Goal: Information Seeking & Learning: Learn about a topic

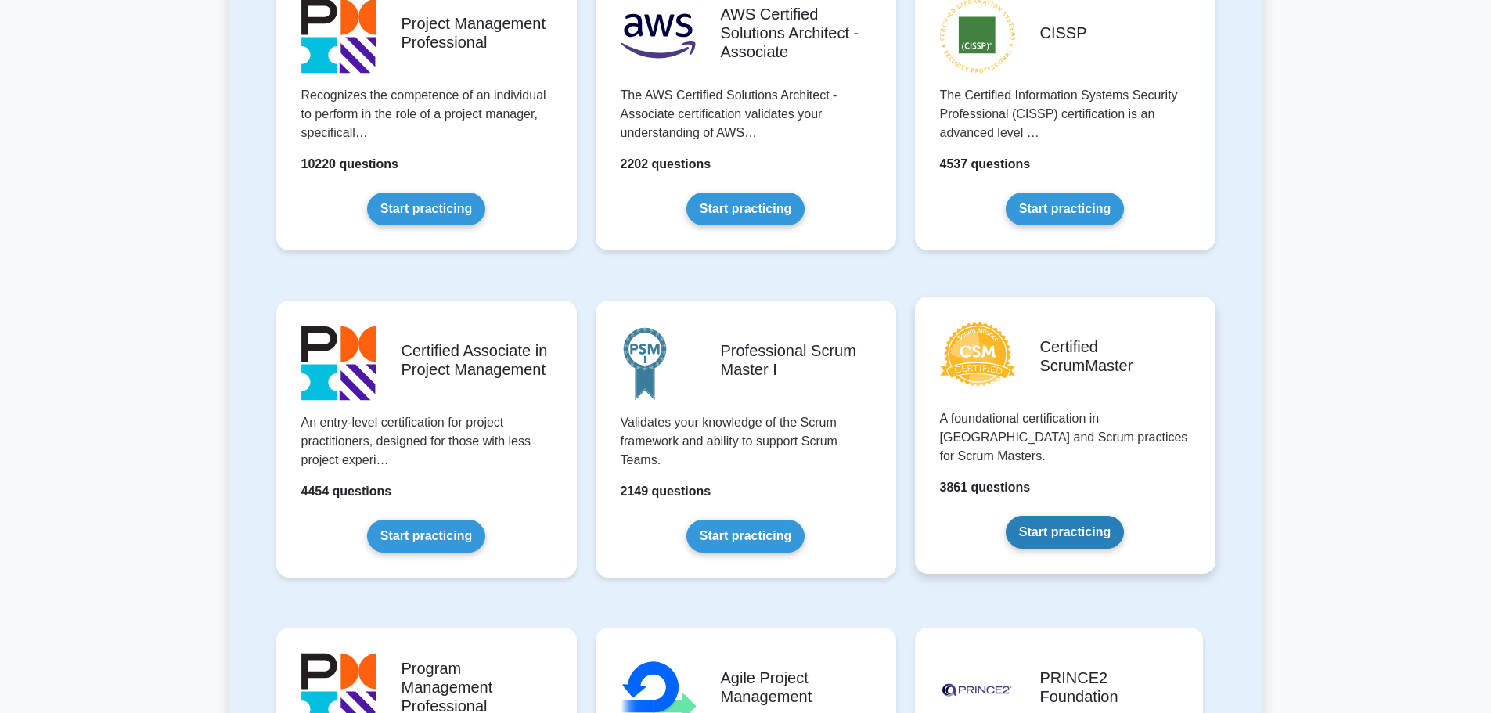
scroll to position [626, 0]
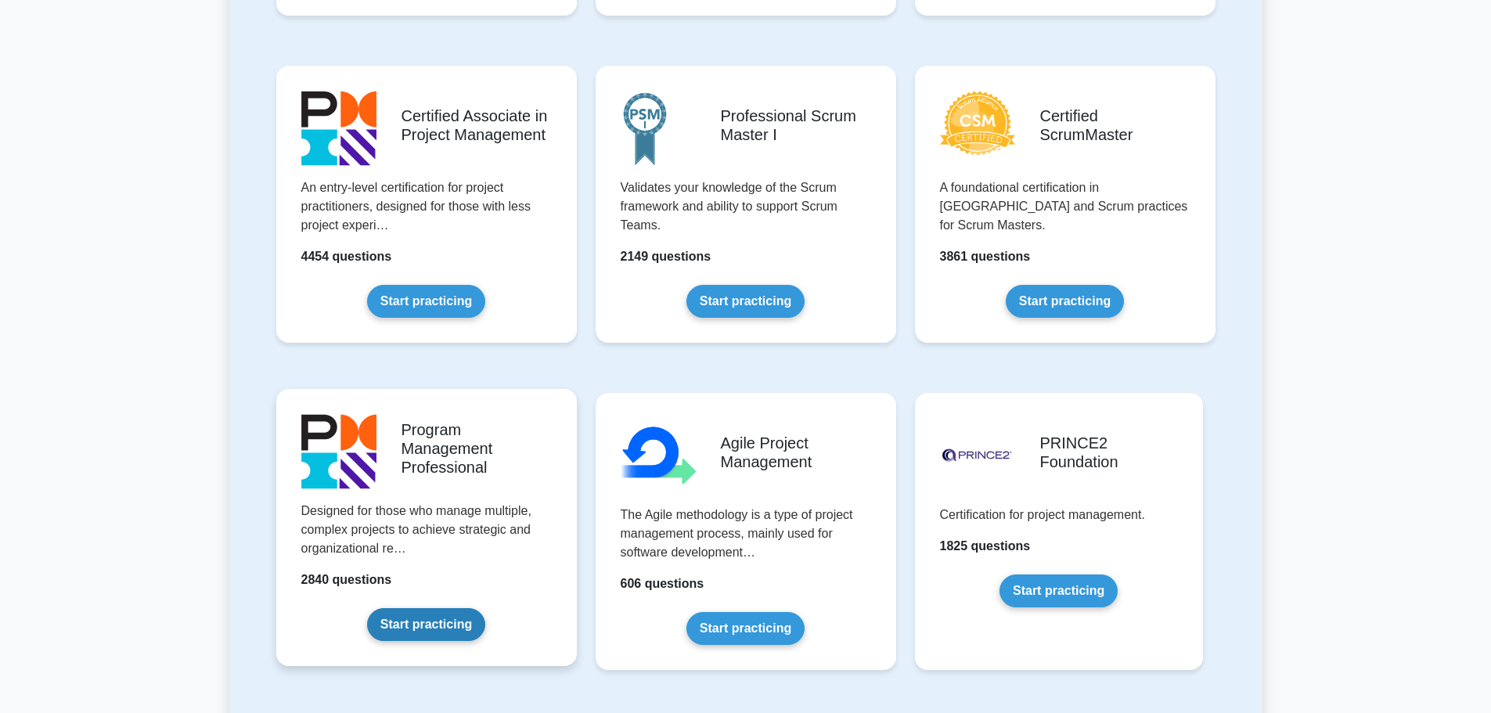
click at [430, 631] on link "Start practicing" at bounding box center [426, 624] width 118 height 33
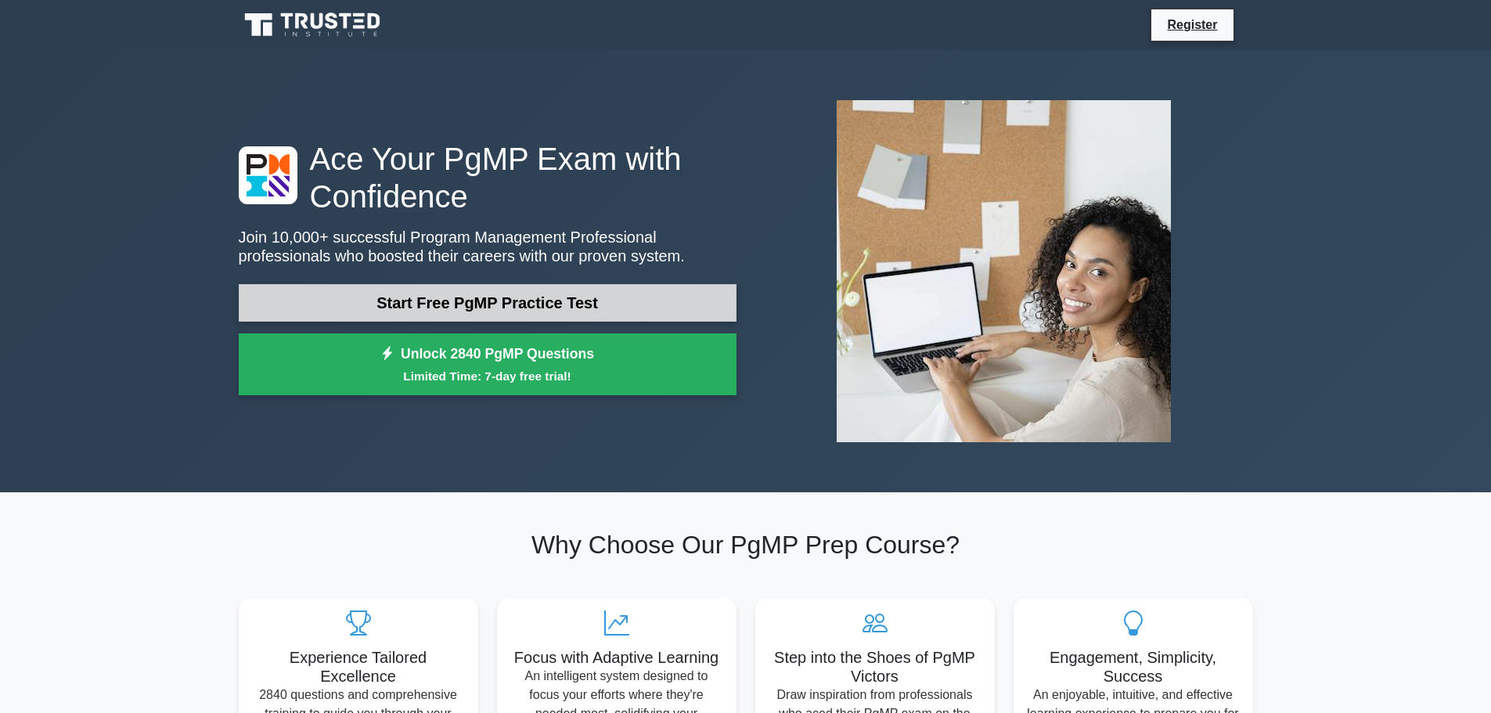
click at [446, 309] on link "Start Free PgMP Practice Test" at bounding box center [488, 303] width 498 height 38
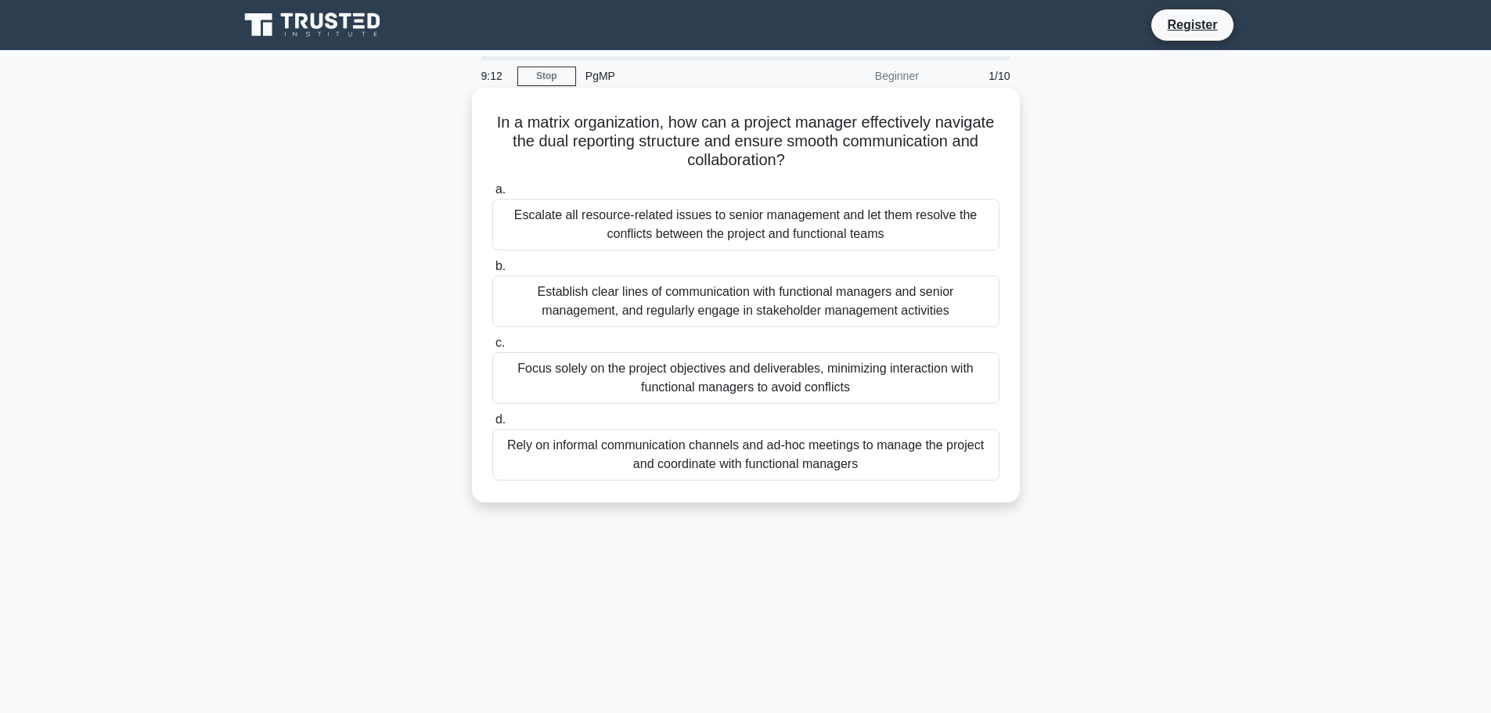
click at [808, 308] on div "Establish clear lines of communication with functional managers and senior mana…" at bounding box center [745, 301] width 507 height 52
click at [492, 272] on input "b. Establish clear lines of communication with functional managers and senior m…" at bounding box center [492, 266] width 0 height 10
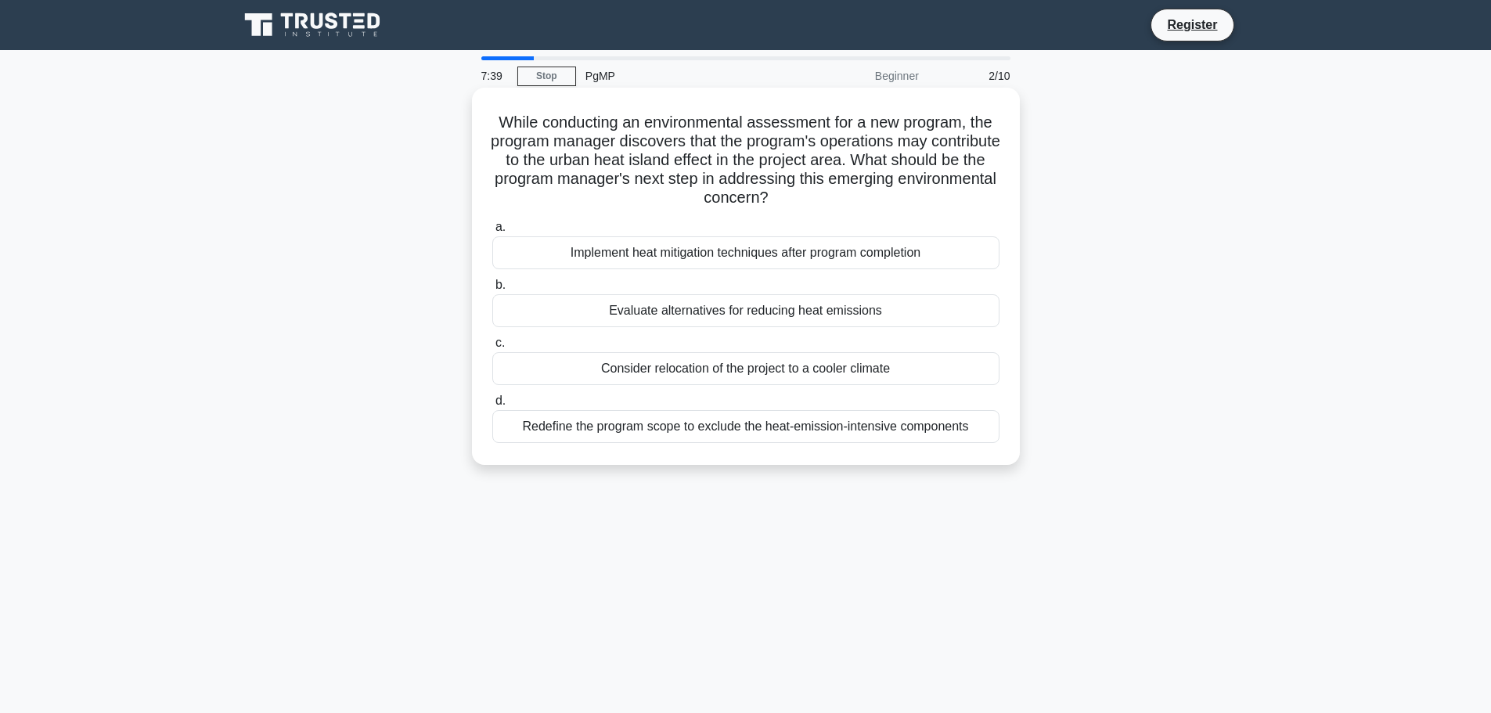
click at [645, 307] on div "Evaluate alternatives for reducing heat emissions" at bounding box center [745, 310] width 507 height 33
click at [492, 290] on input "b. Evaluate alternatives for reducing heat emissions" at bounding box center [492, 285] width 0 height 10
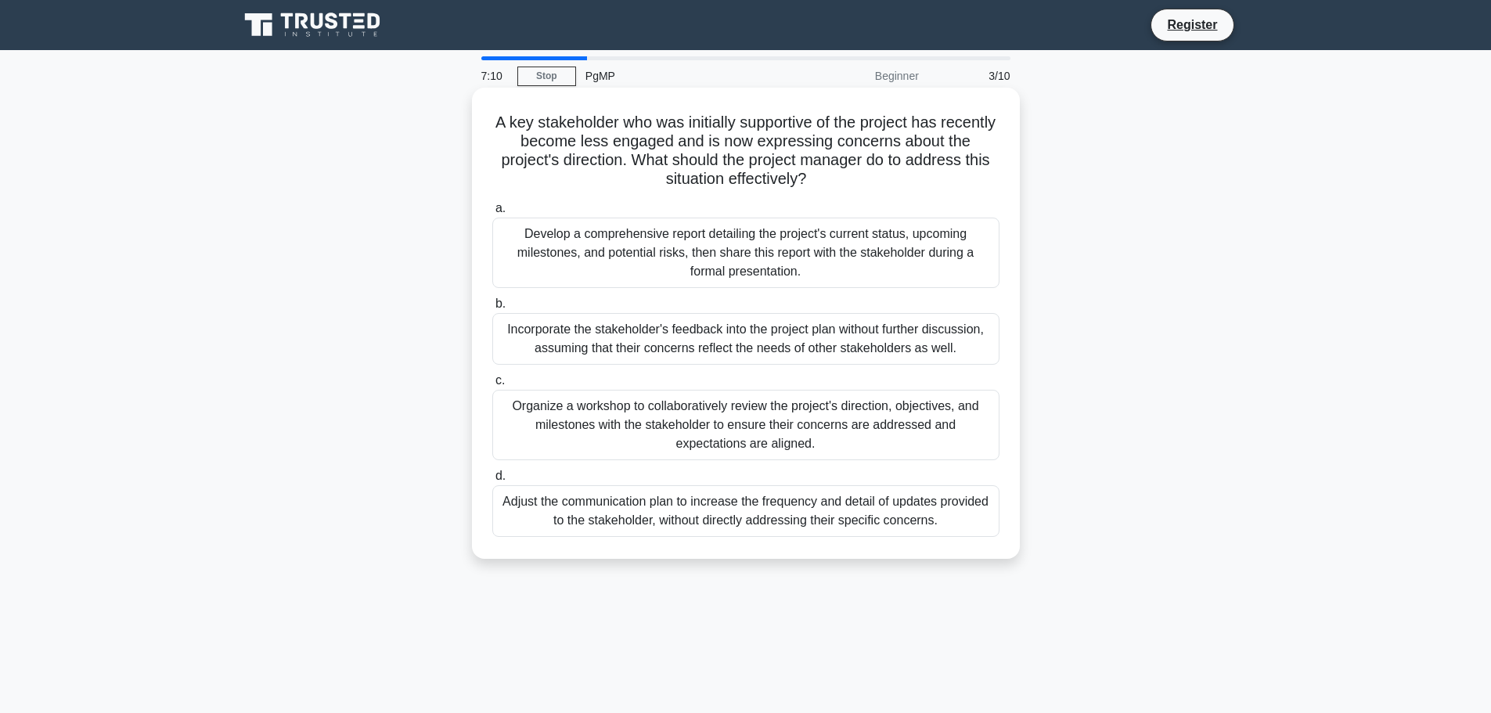
click at [696, 421] on div "Organize a workshop to collaboratively review the project's direction, objectiv…" at bounding box center [745, 425] width 507 height 70
click at [492, 386] on input "c. Organize a workshop to collaboratively review the project's direction, objec…" at bounding box center [492, 381] width 0 height 10
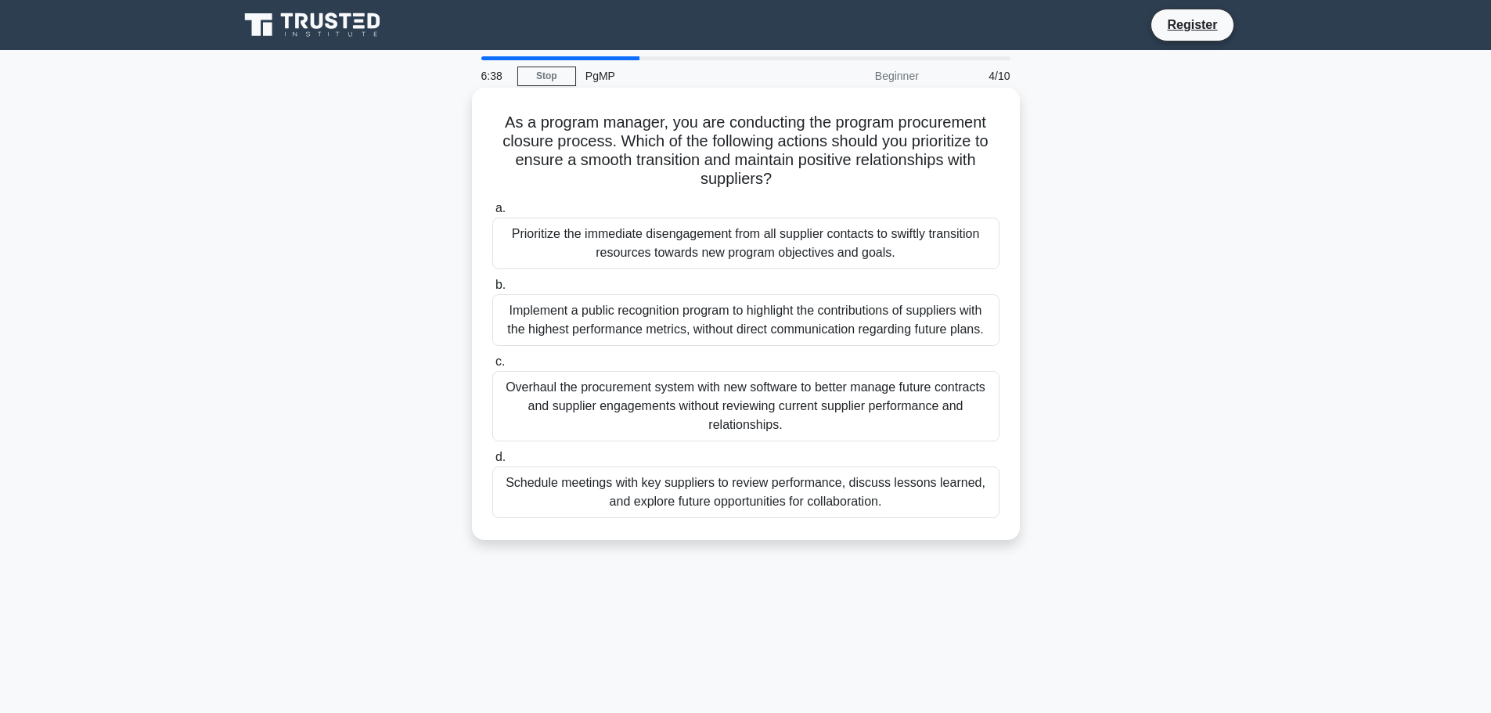
click at [720, 488] on div "Schedule meetings with key suppliers to review performance, discuss lessons lea…" at bounding box center [745, 492] width 507 height 52
click at [492, 462] on input "d. Schedule meetings with key suppliers to review performance, discuss lessons …" at bounding box center [492, 457] width 0 height 10
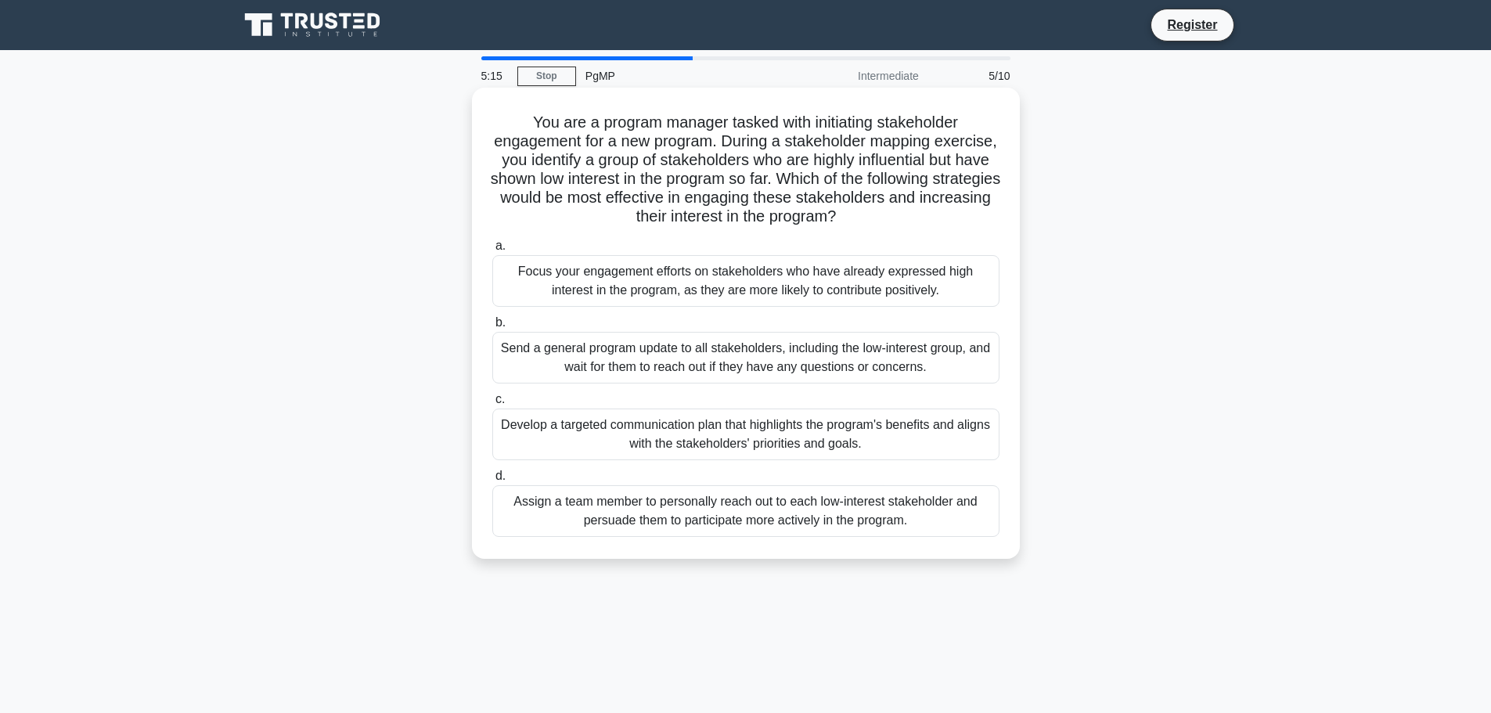
click at [797, 450] on div "Develop a targeted communication plan that highlights the program's benefits an…" at bounding box center [745, 434] width 507 height 52
click at [492, 405] on input "c. Develop a targeted communication plan that highlights the program's benefits…" at bounding box center [492, 399] width 0 height 10
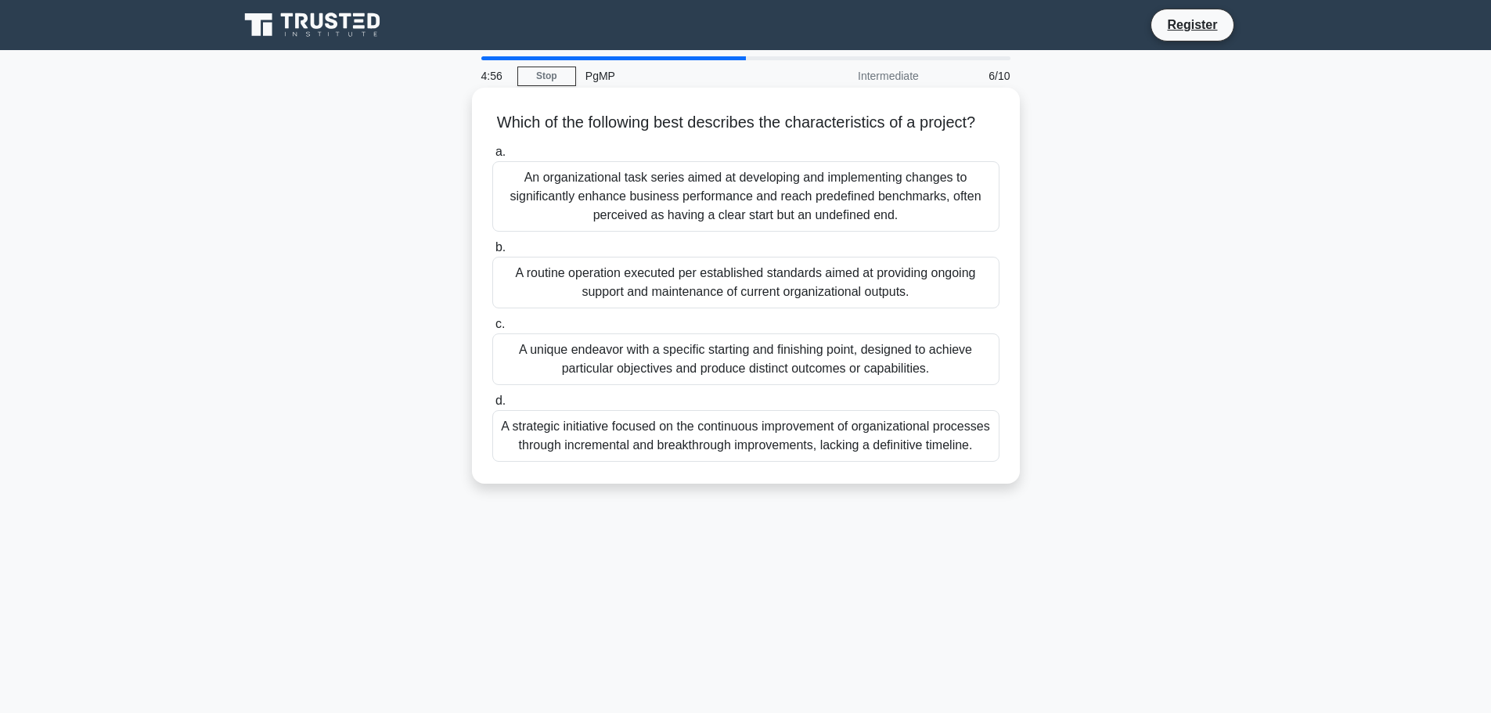
click at [768, 385] on div "A unique endeavor with a specific starting and finishing point, designed to ach…" at bounding box center [745, 359] width 507 height 52
click at [492, 329] on input "c. A unique endeavor with a specific starting and finishing point, designed to …" at bounding box center [492, 324] width 0 height 10
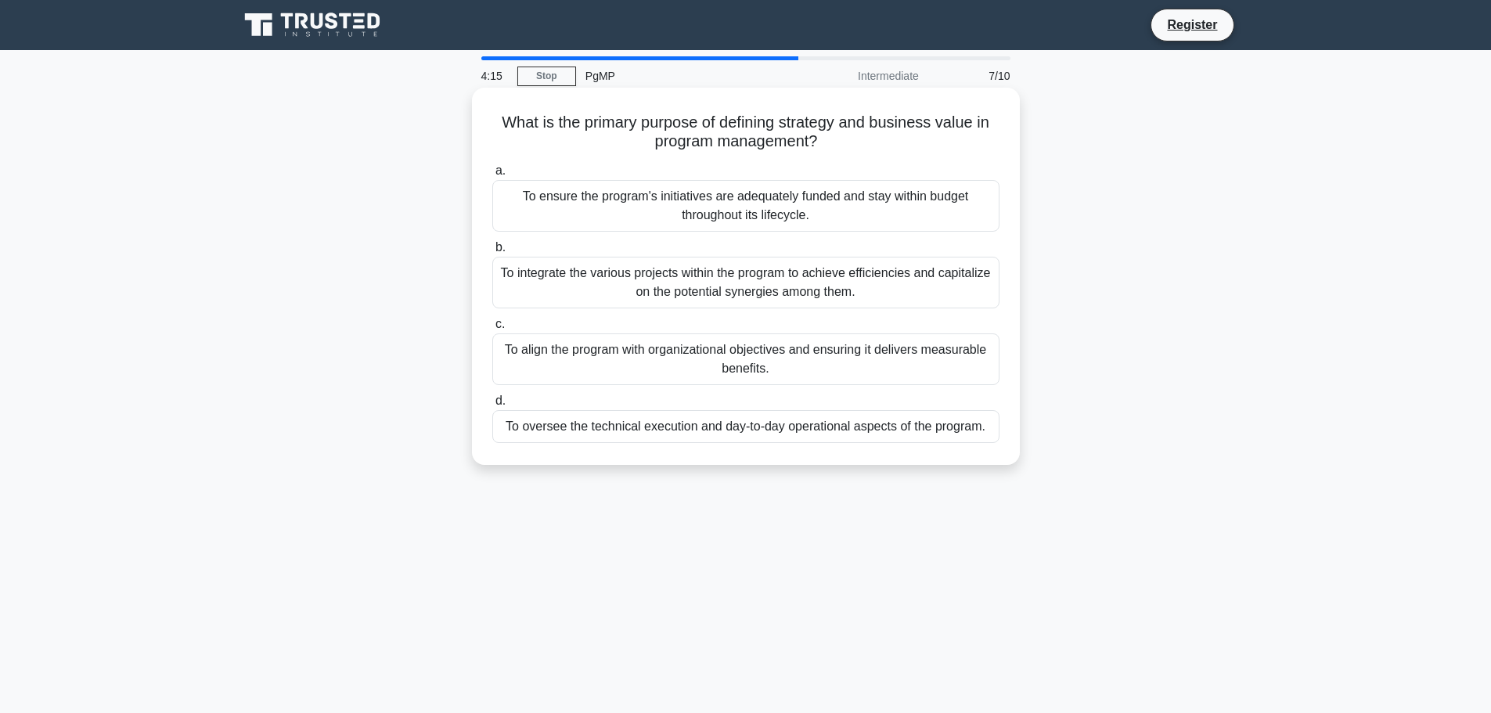
click at [725, 357] on div "To align the program with organizational objectives and ensuring it delivers me…" at bounding box center [745, 359] width 507 height 52
click at [492, 329] on input "c. To align the program with organizational objectives and ensuring it delivers…" at bounding box center [492, 324] width 0 height 10
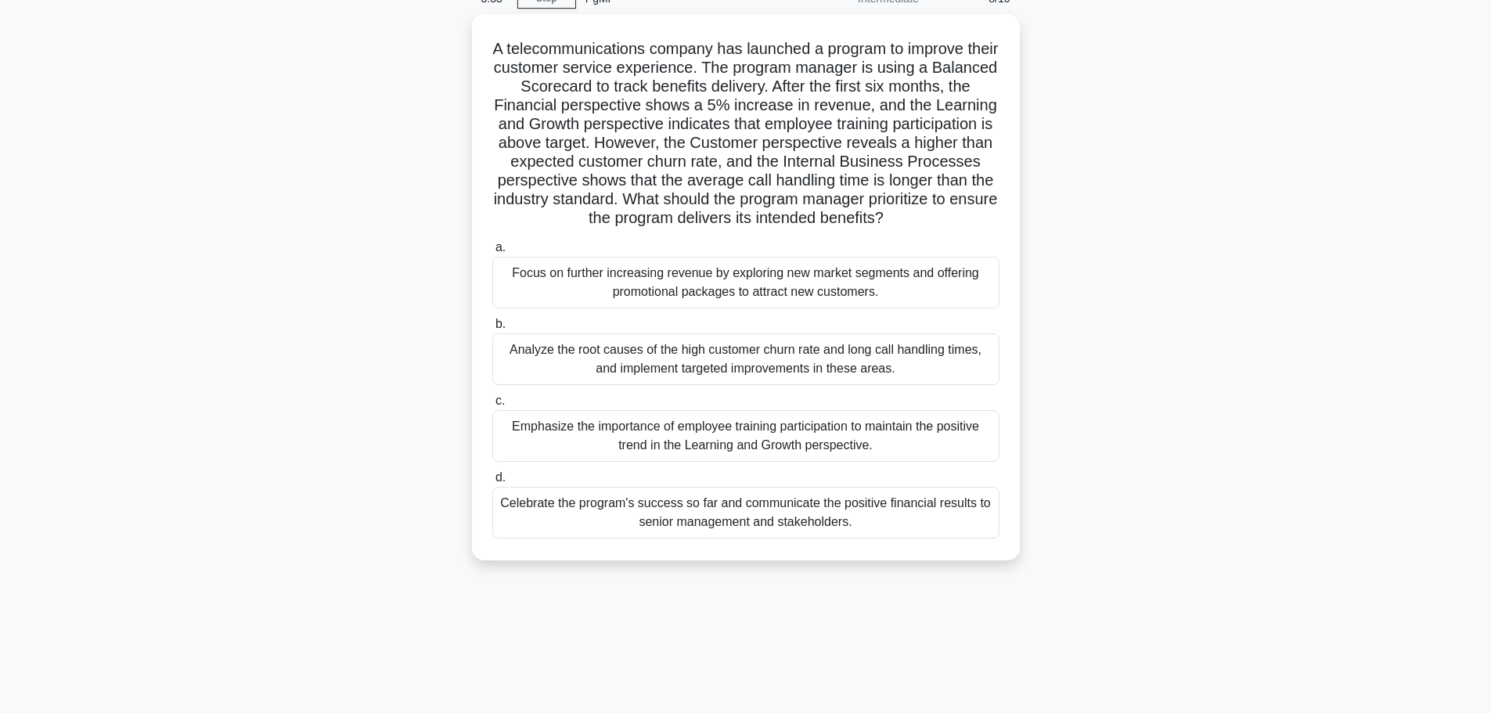
scroll to position [78, 0]
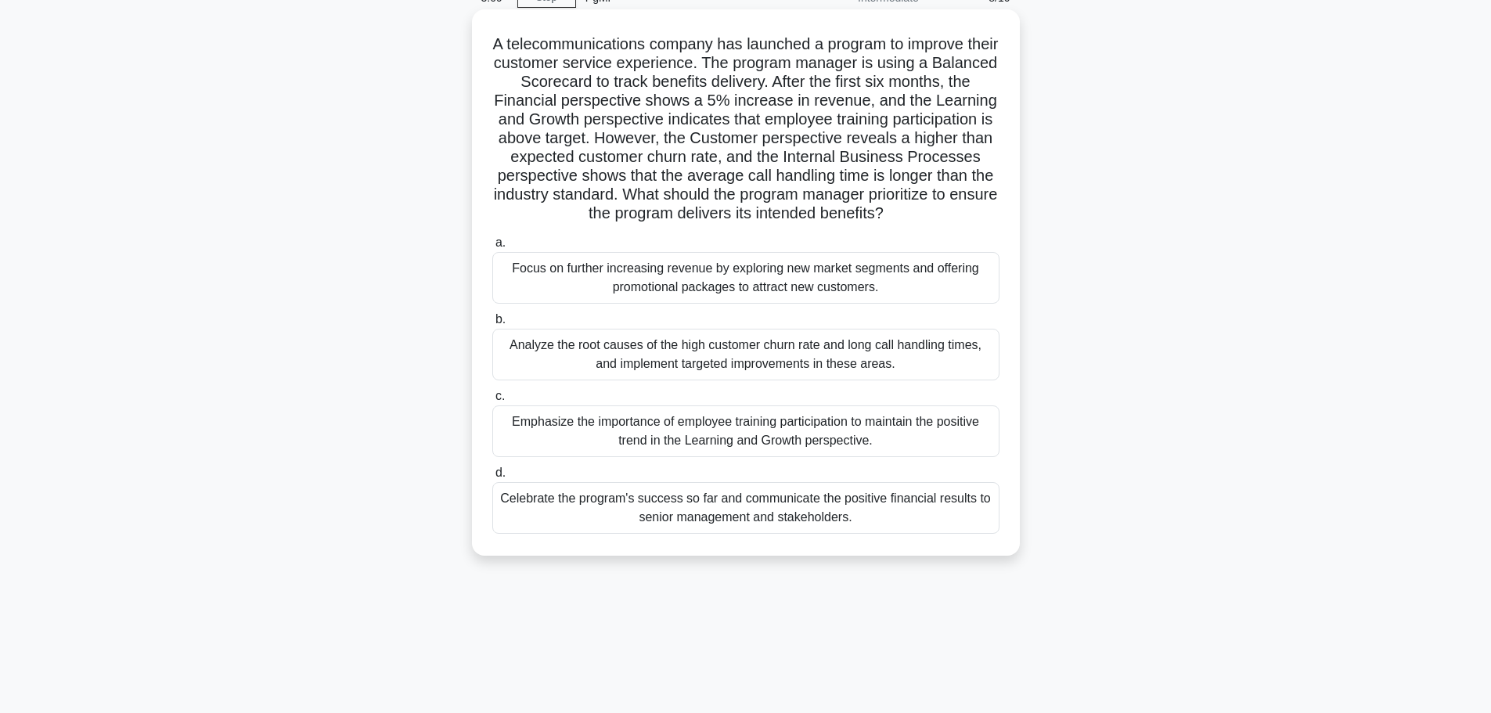
click at [620, 368] on div "Analyze the root causes of the high customer churn rate and long call handling …" at bounding box center [745, 355] width 507 height 52
click at [492, 325] on input "b. Analyze the root causes of the high customer churn rate and long call handli…" at bounding box center [492, 320] width 0 height 10
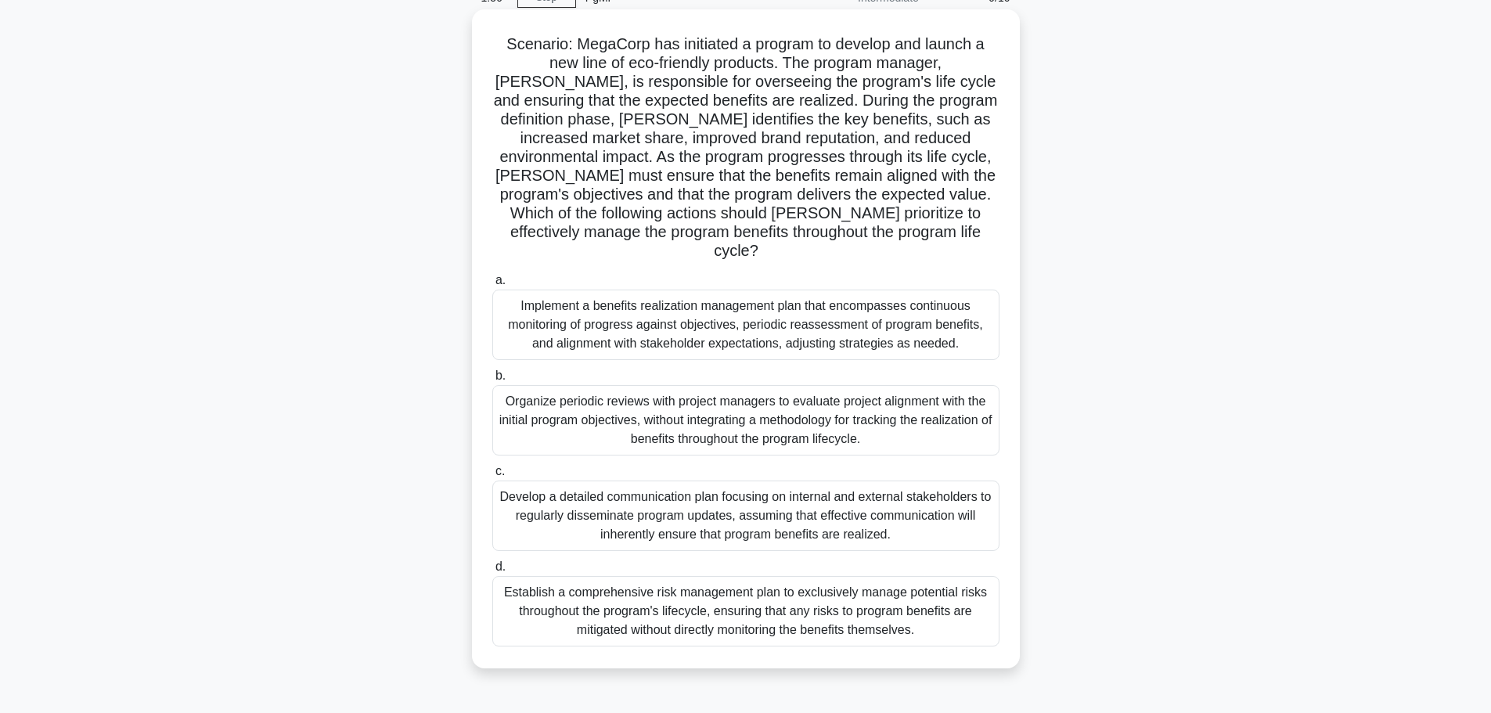
click at [778, 313] on div "Implement a benefits realization management plan that encompasses continuous mo…" at bounding box center [745, 325] width 507 height 70
click at [492, 286] on input "a. Implement a benefits realization management plan that encompasses continuous…" at bounding box center [492, 280] width 0 height 10
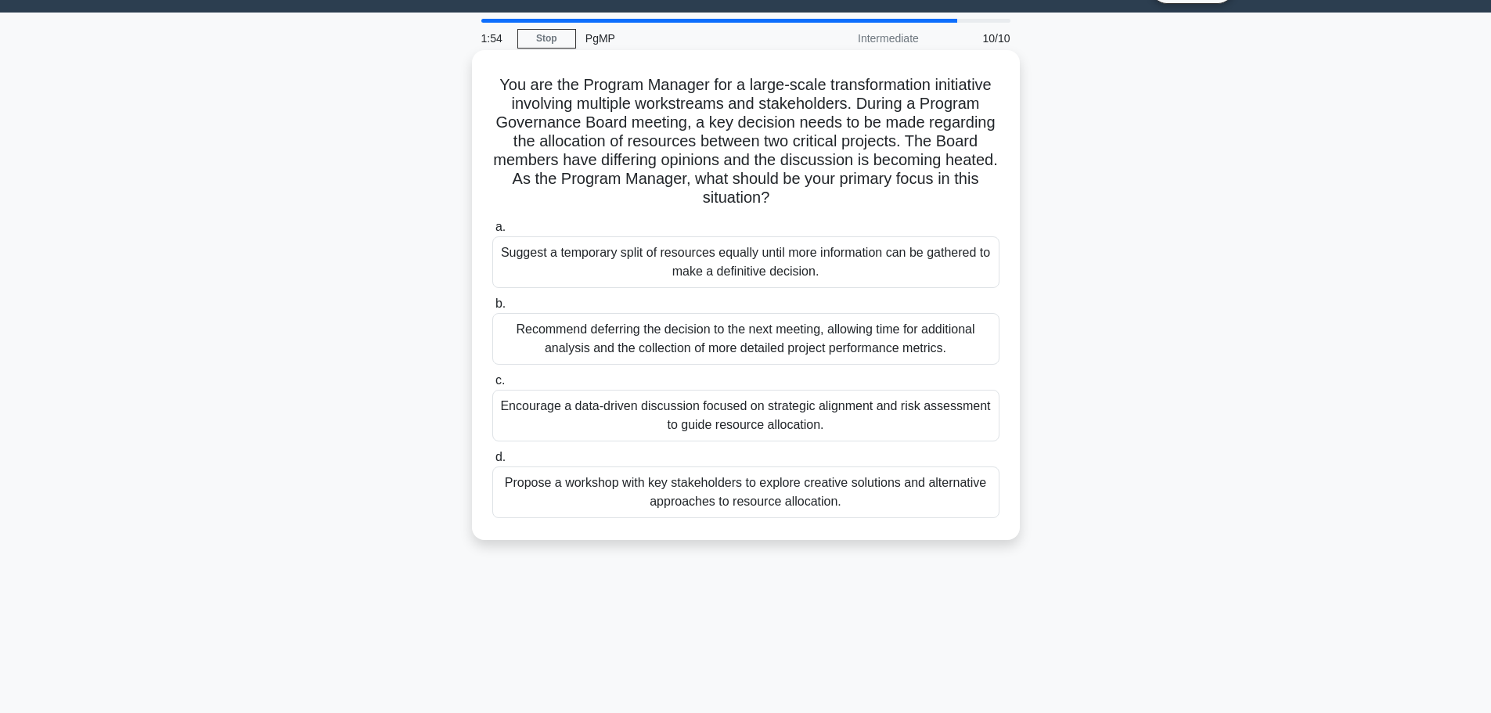
scroll to position [0, 0]
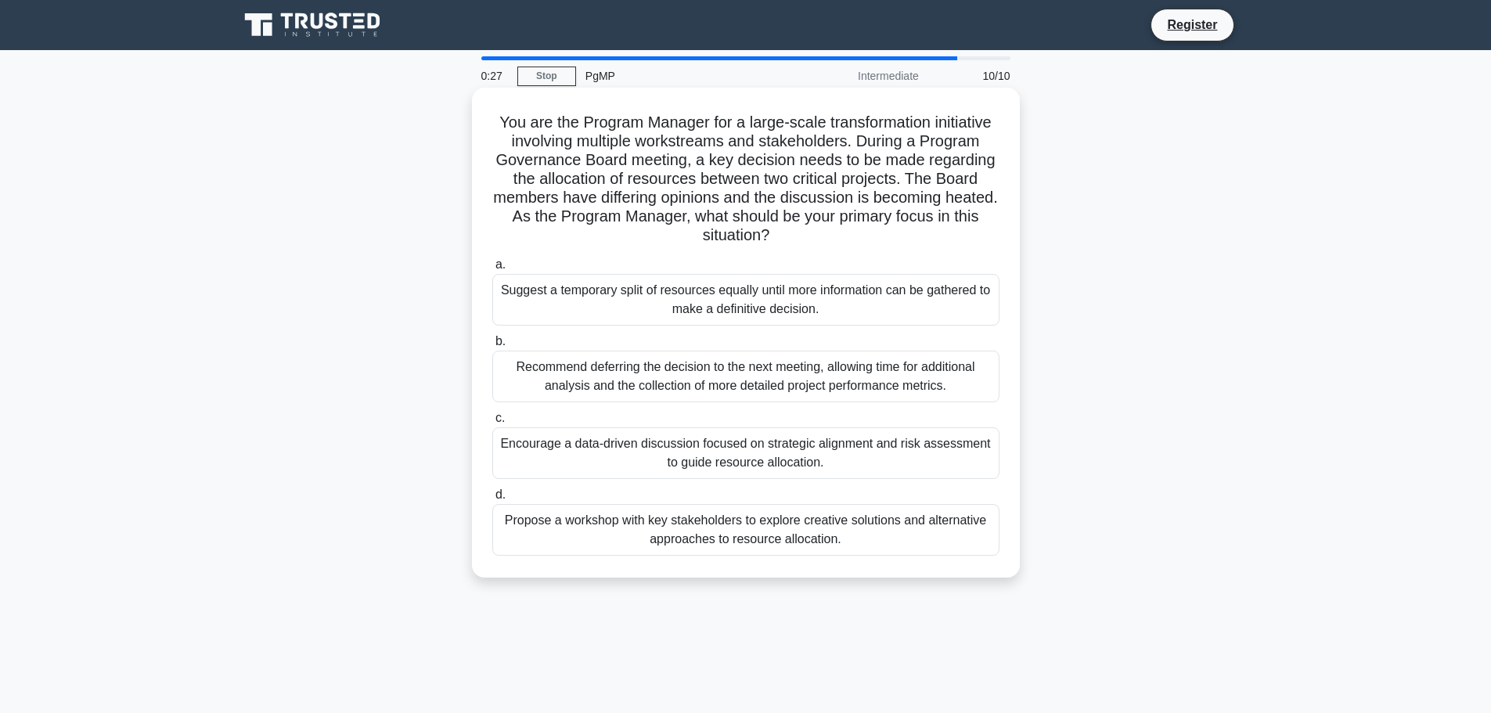
click at [748, 465] on div "Encourage a data-driven discussion focused on strategic alignment and risk asse…" at bounding box center [745, 453] width 507 height 52
click at [492, 423] on input "c. Encourage a data-driven discussion focused on strategic alignment and risk a…" at bounding box center [492, 418] width 0 height 10
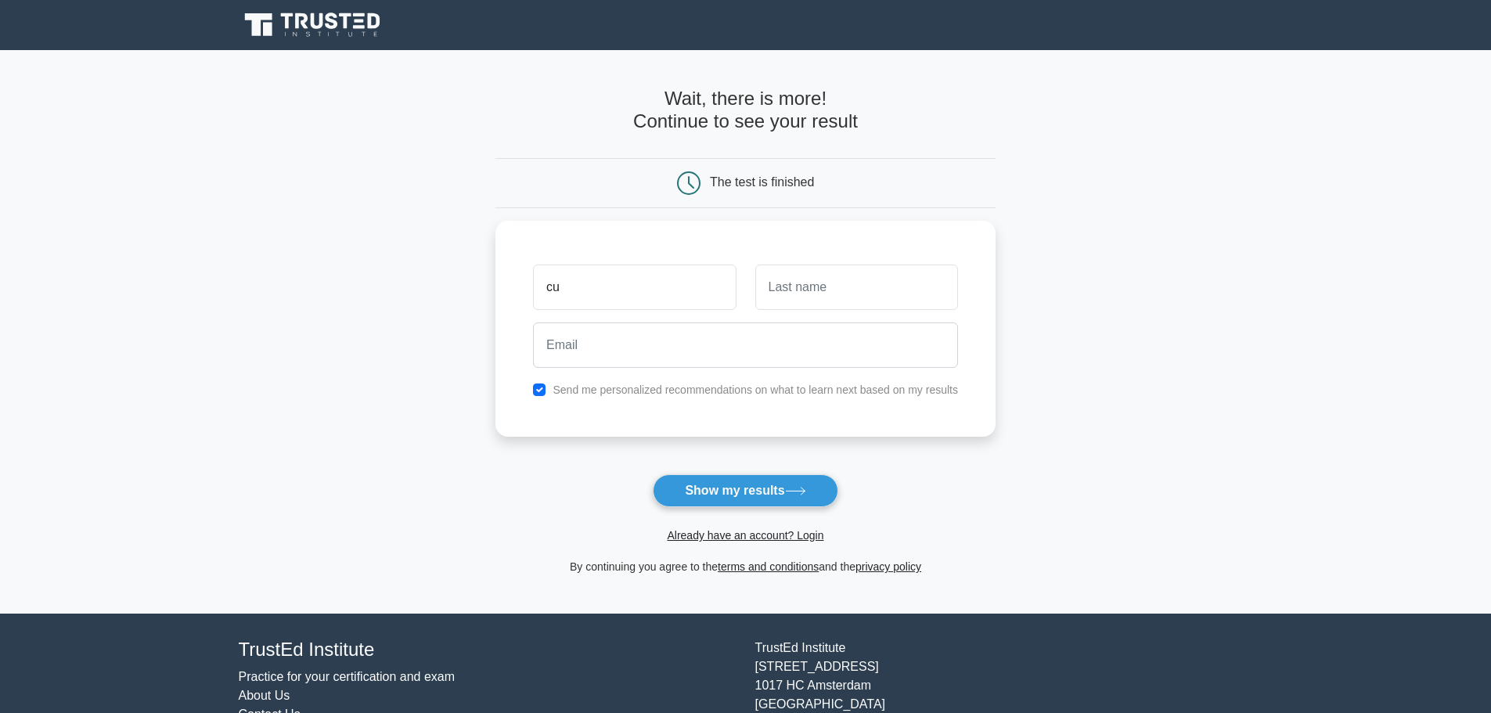
type input "cu"
type input "tri"
type input "m"
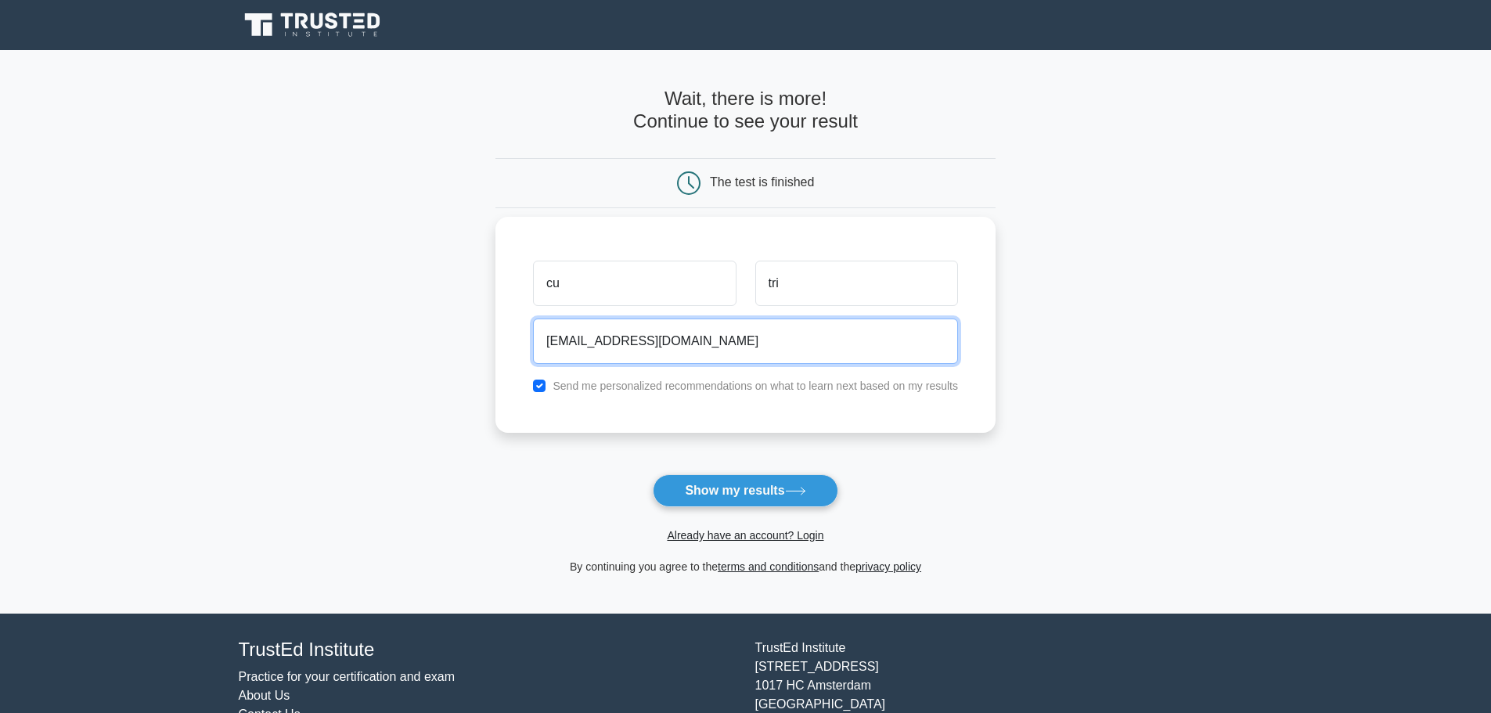
click at [632, 337] on input "acc.for.study.2925@gmail.com" at bounding box center [745, 340] width 425 height 45
type input "acc.for.study.work.25@gmail.com"
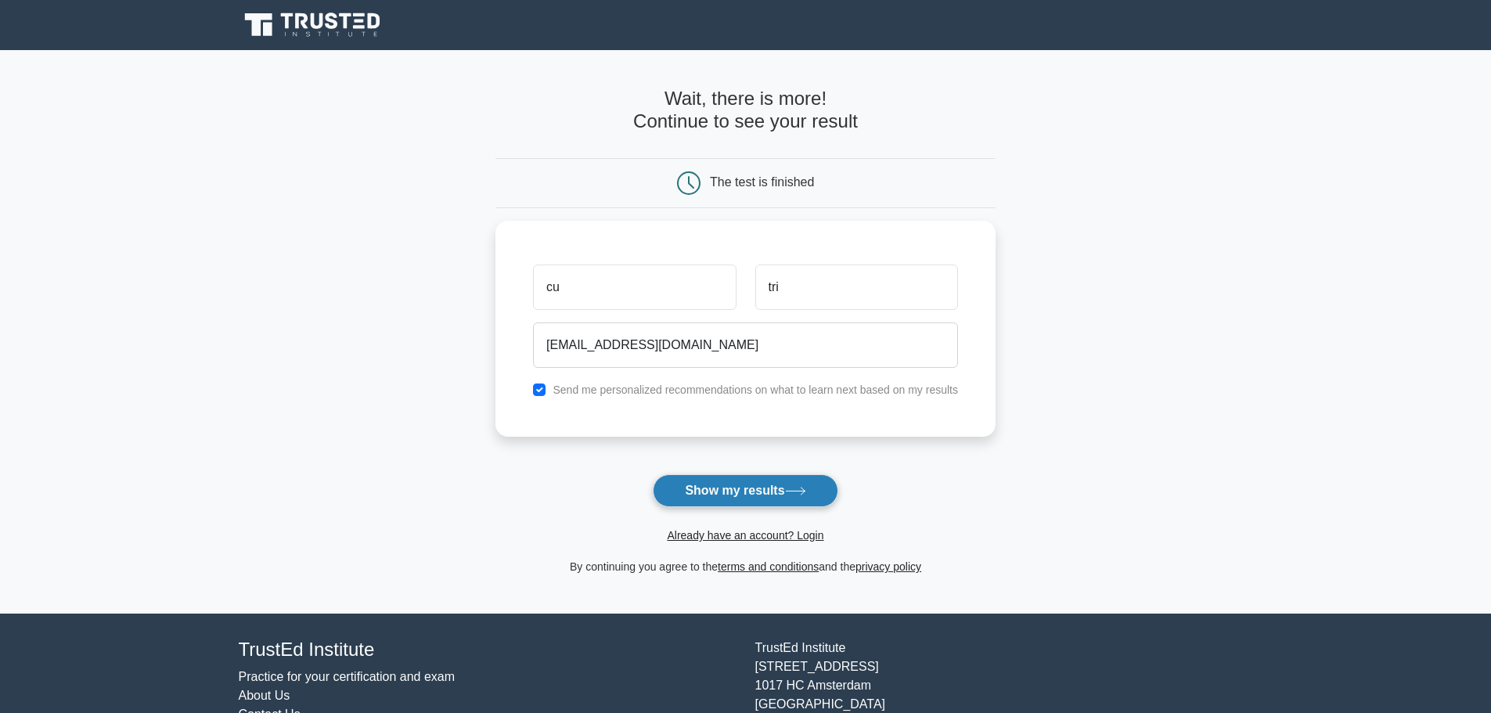
click at [733, 496] on button "Show my results" at bounding box center [745, 490] width 185 height 33
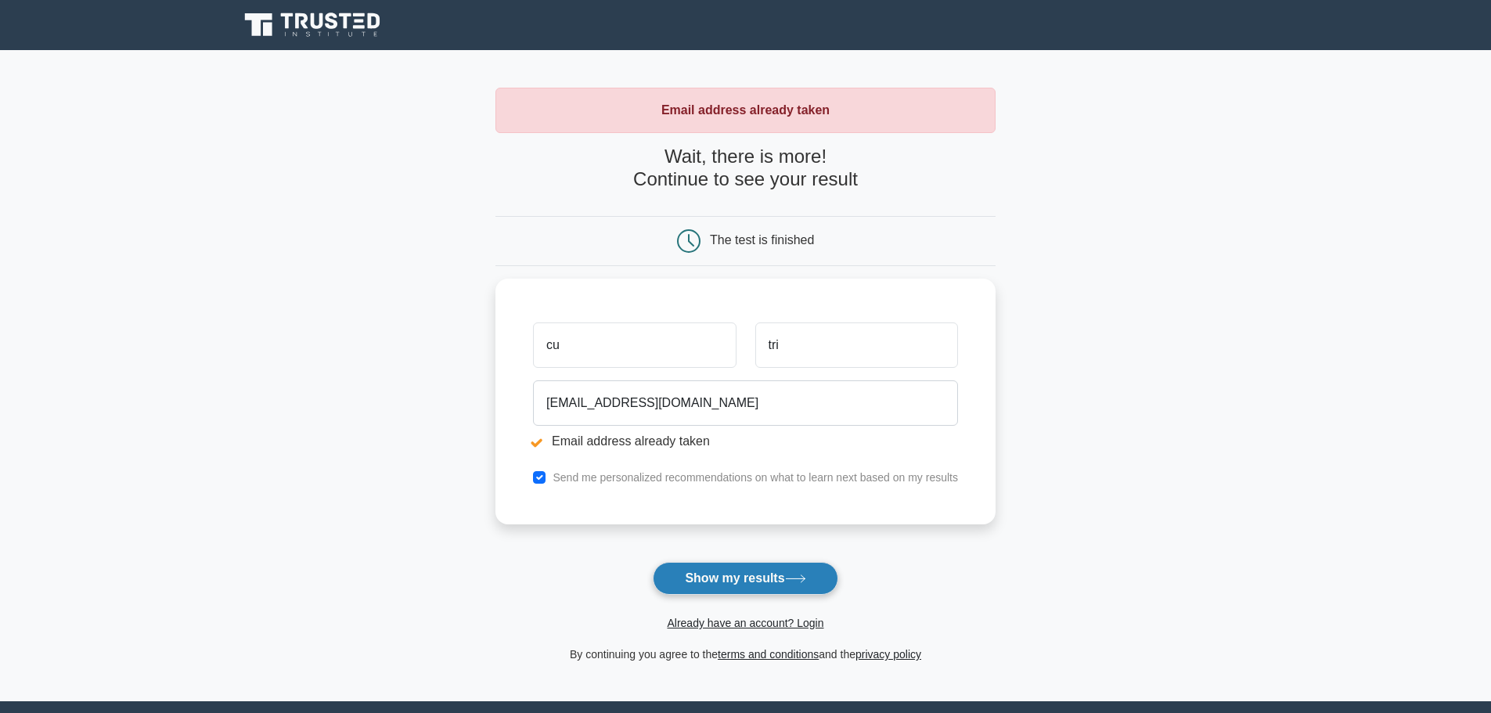
click at [769, 573] on button "Show my results" at bounding box center [745, 578] width 185 height 33
click at [804, 567] on button "Show my results" at bounding box center [745, 578] width 185 height 33
click at [604, 336] on input "cu" at bounding box center [634, 340] width 203 height 45
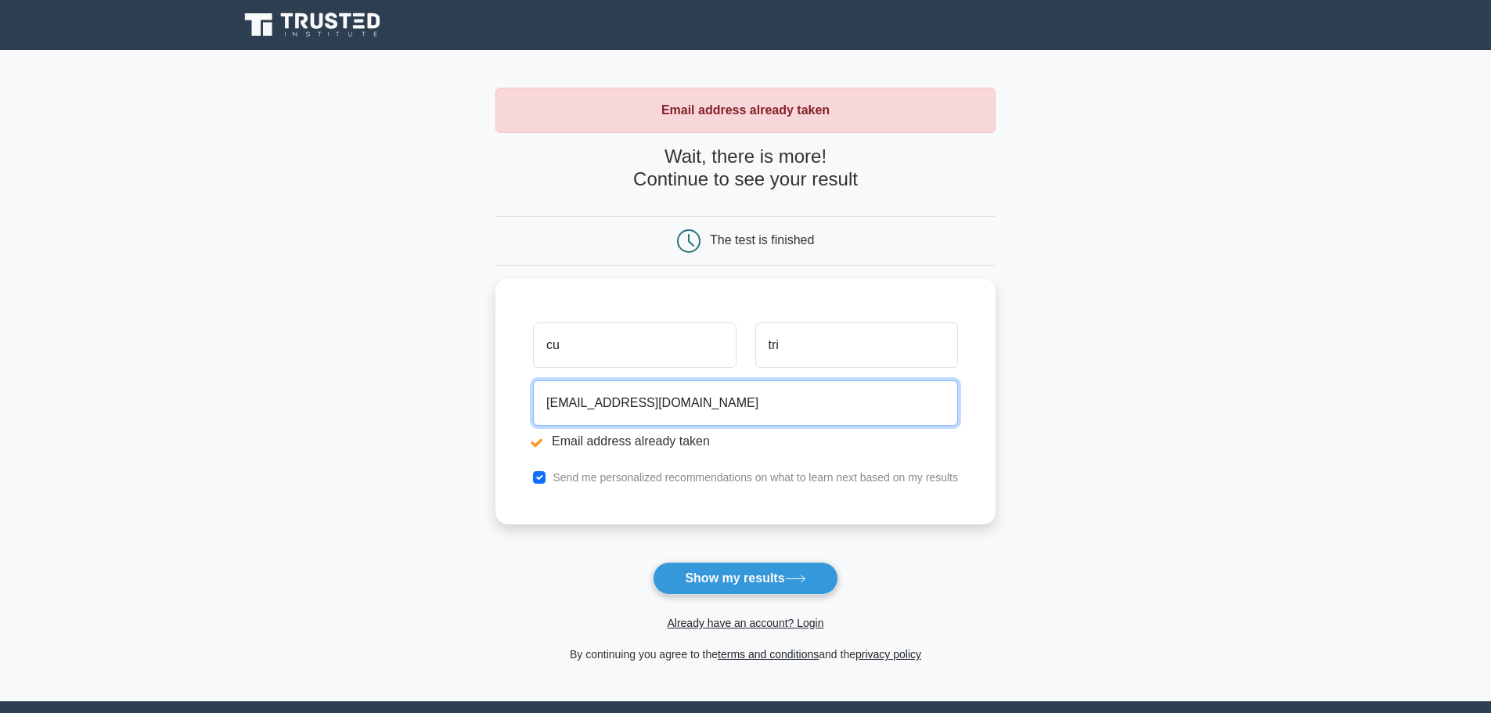
drag, startPoint x: 661, startPoint y: 398, endPoint x: 307, endPoint y: 383, distance: 354.8
click at [307, 383] on main "Email address already taken Wait, there is more! Continue to see your result Th…" at bounding box center [745, 375] width 1491 height 651
type input "mainguyenorder@gmail.com"
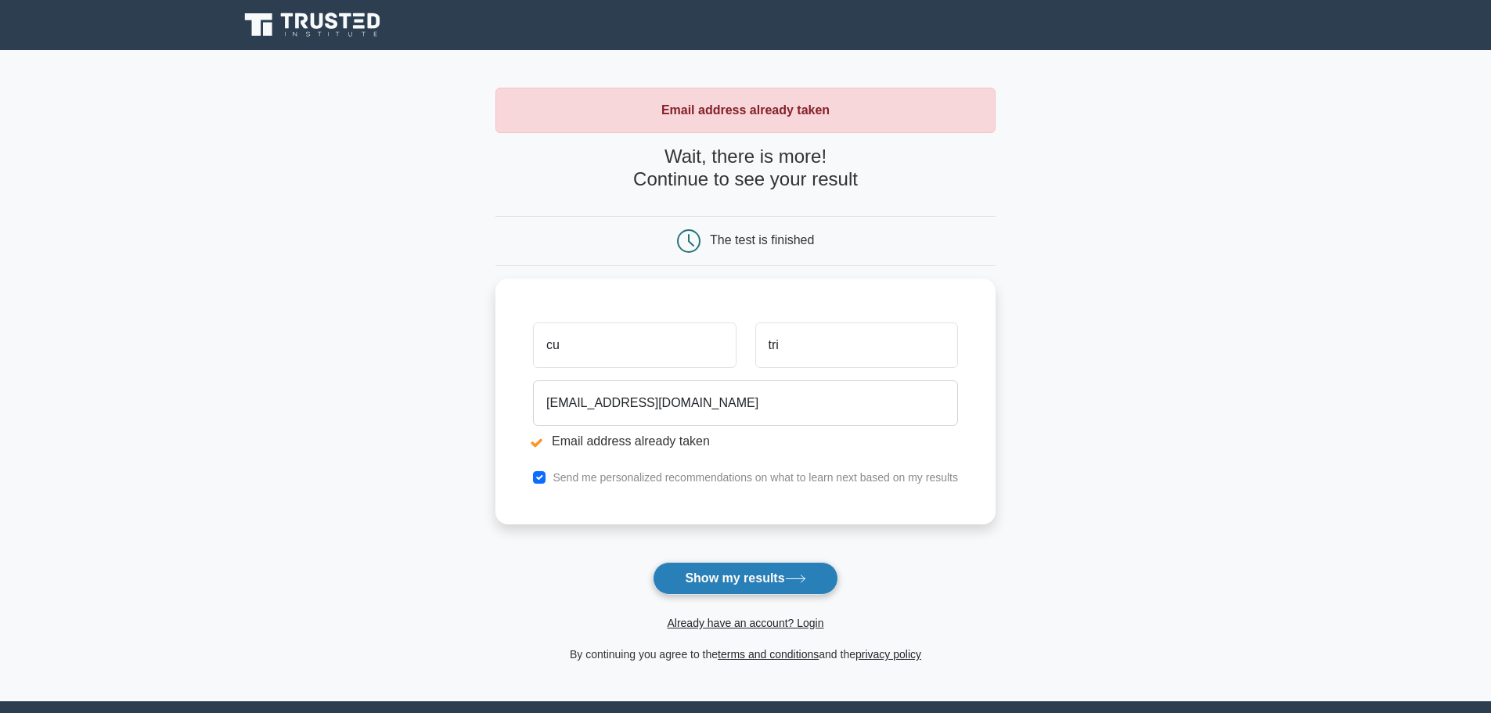
click at [789, 580] on button "Show my results" at bounding box center [745, 578] width 185 height 33
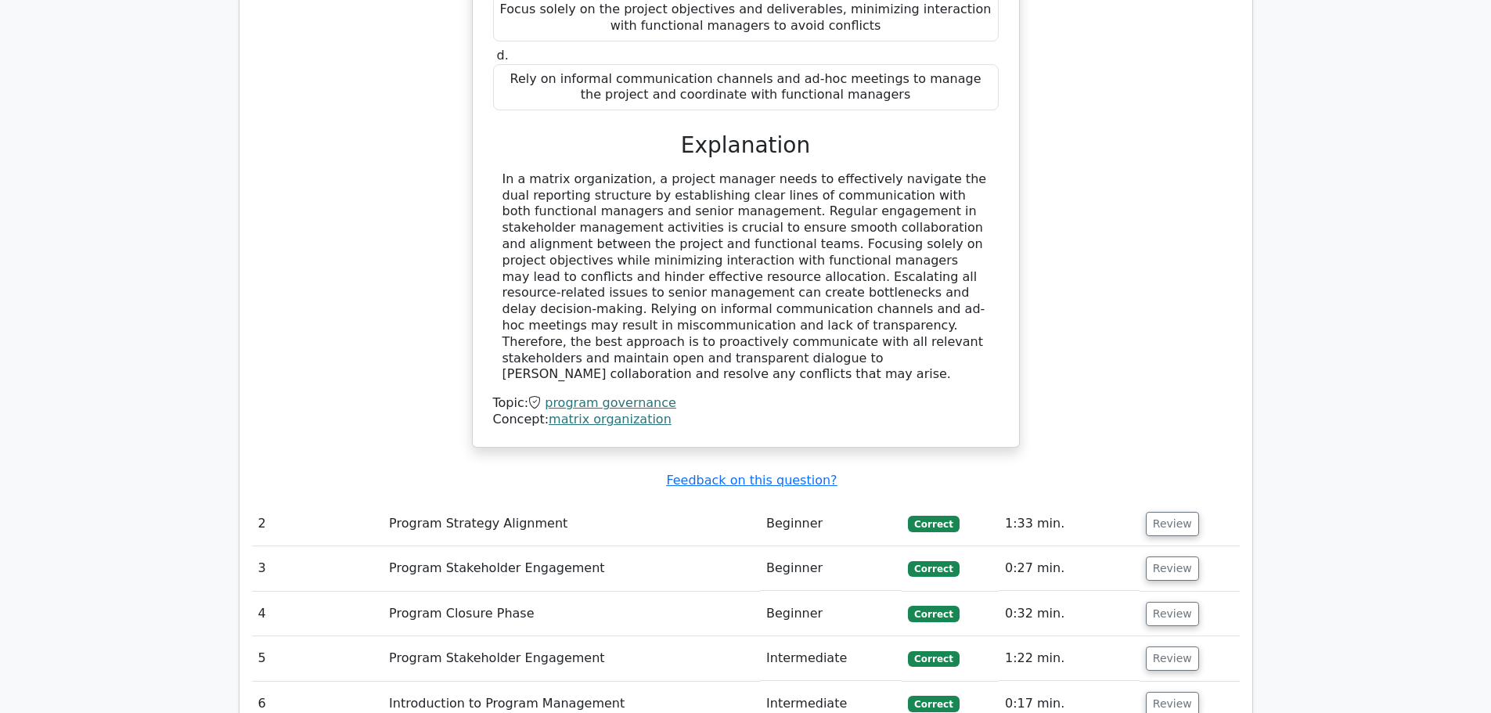
scroll to position [1722, 0]
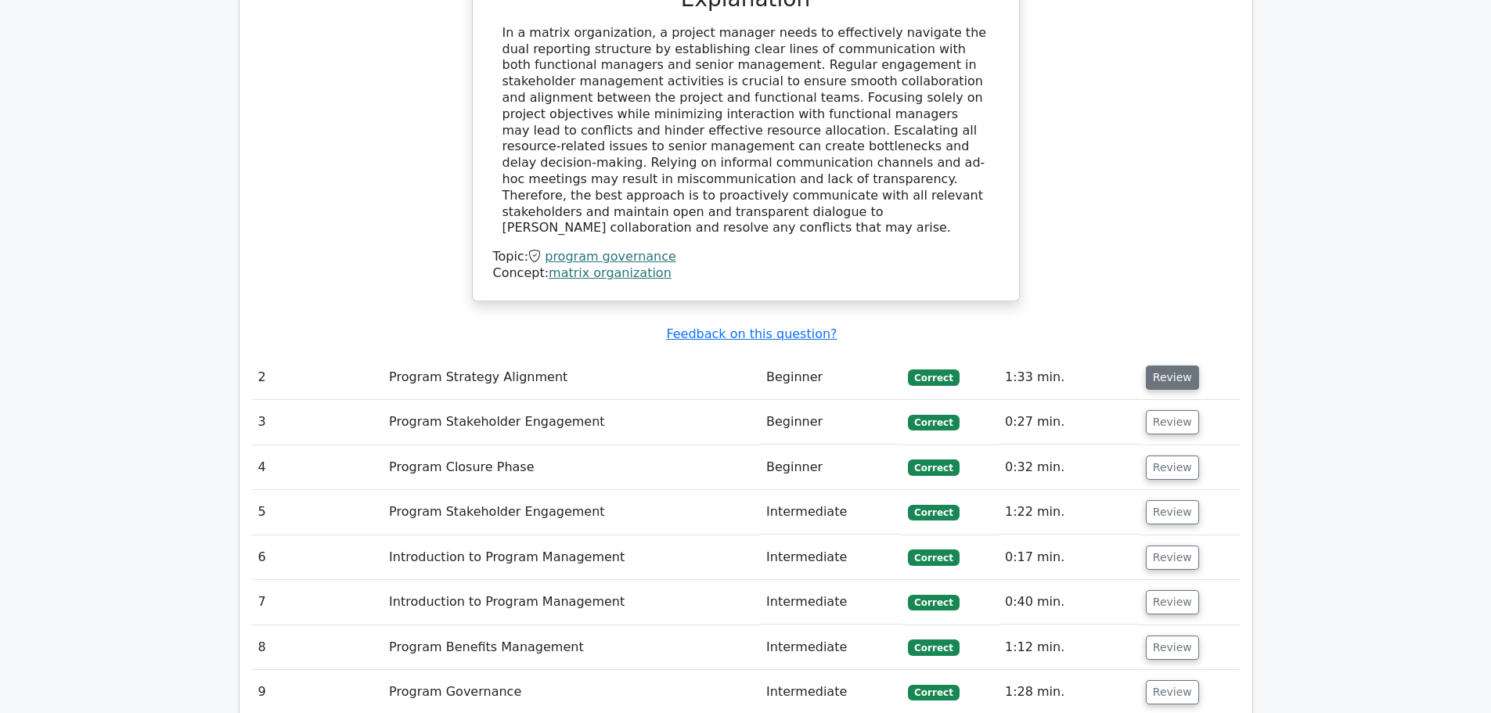
click at [1182, 365] on button "Review" at bounding box center [1172, 377] width 53 height 24
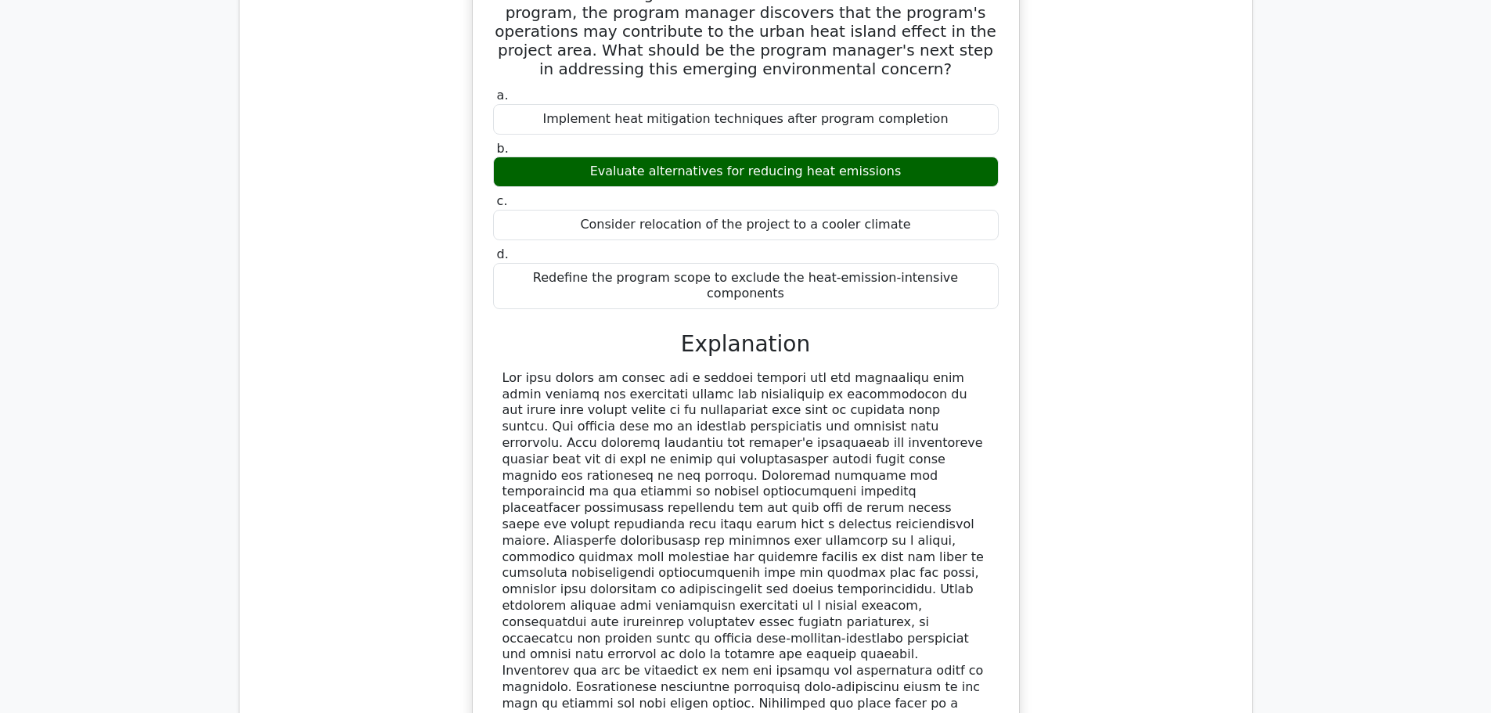
scroll to position [2191, 0]
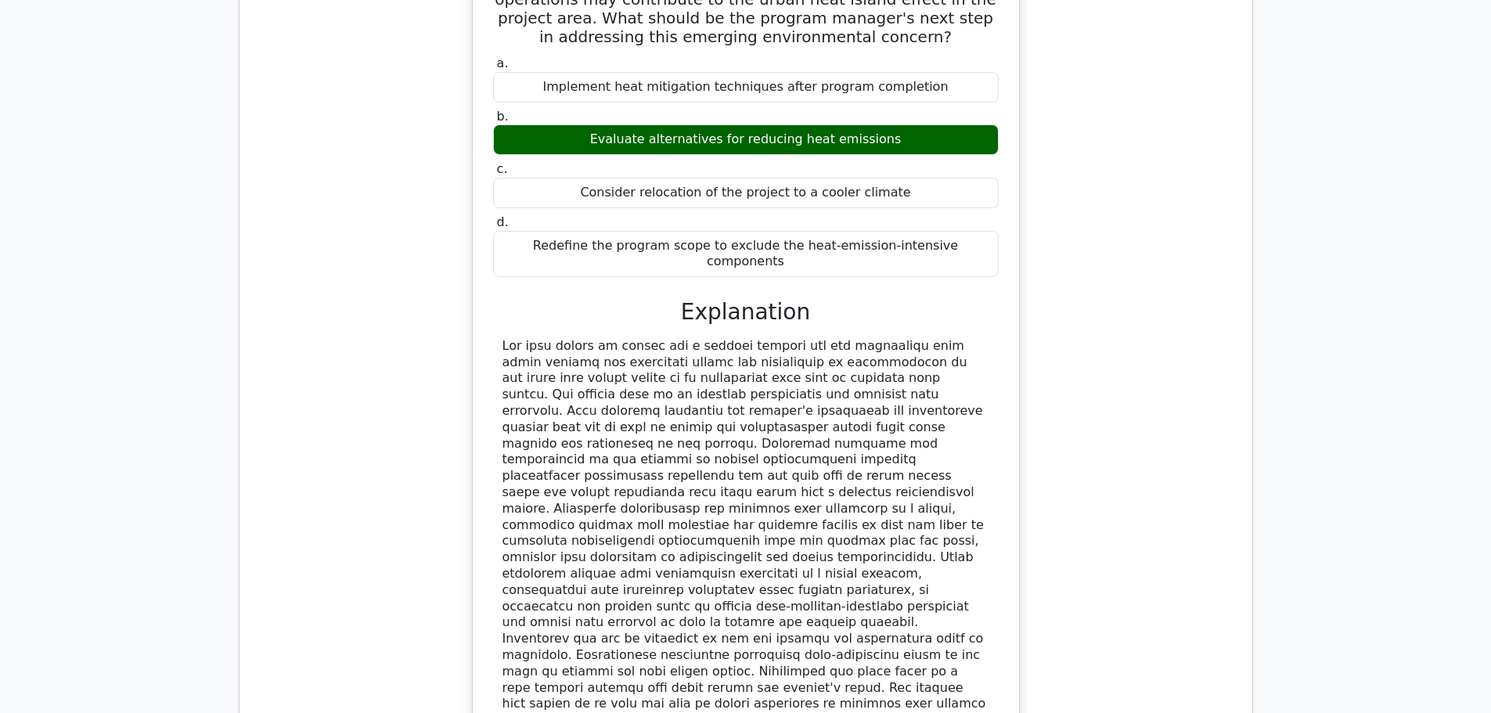
drag, startPoint x: 503, startPoint y: 255, endPoint x: 694, endPoint y: 581, distance: 378.1
click at [694, 581] on div at bounding box center [745, 533] width 487 height 390
copy div "The best course of action for a program manager who has discovered that their p…"
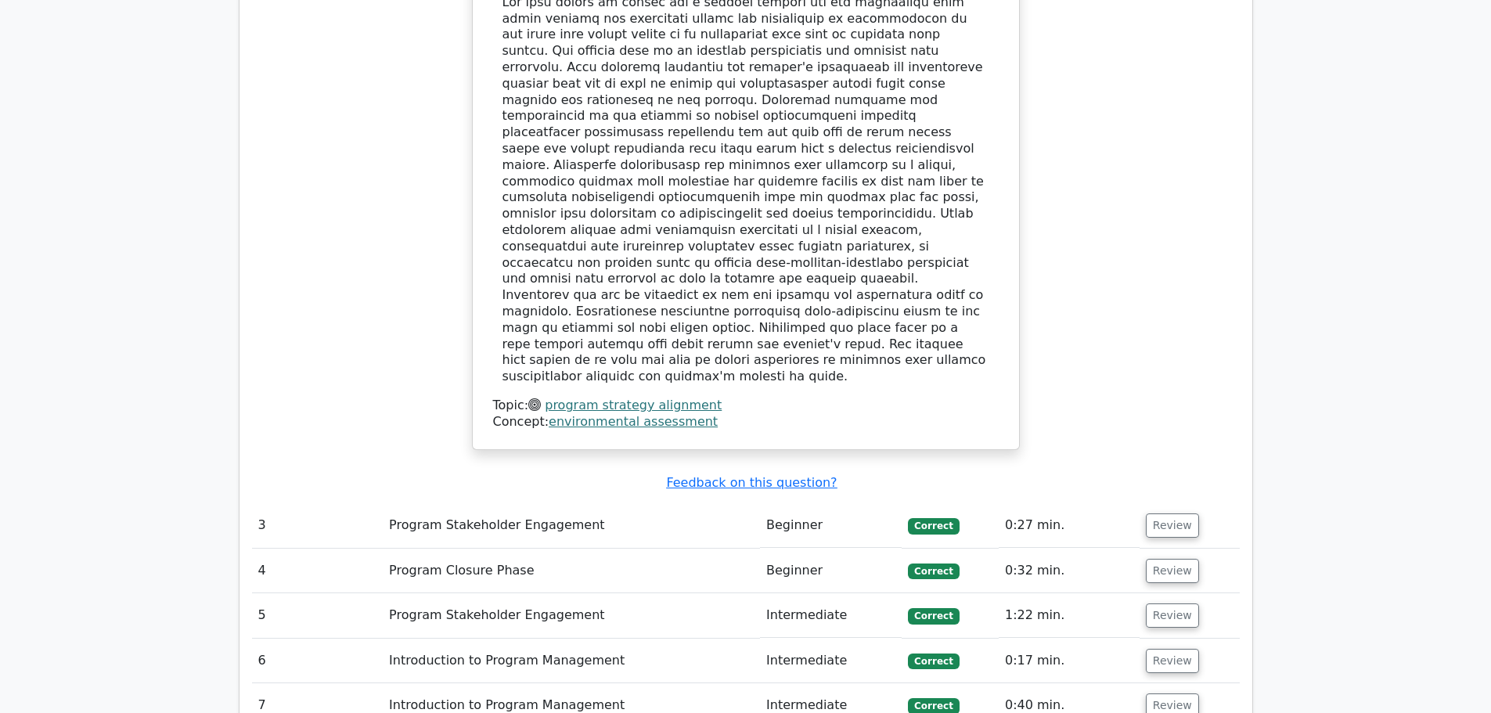
scroll to position [2739, 0]
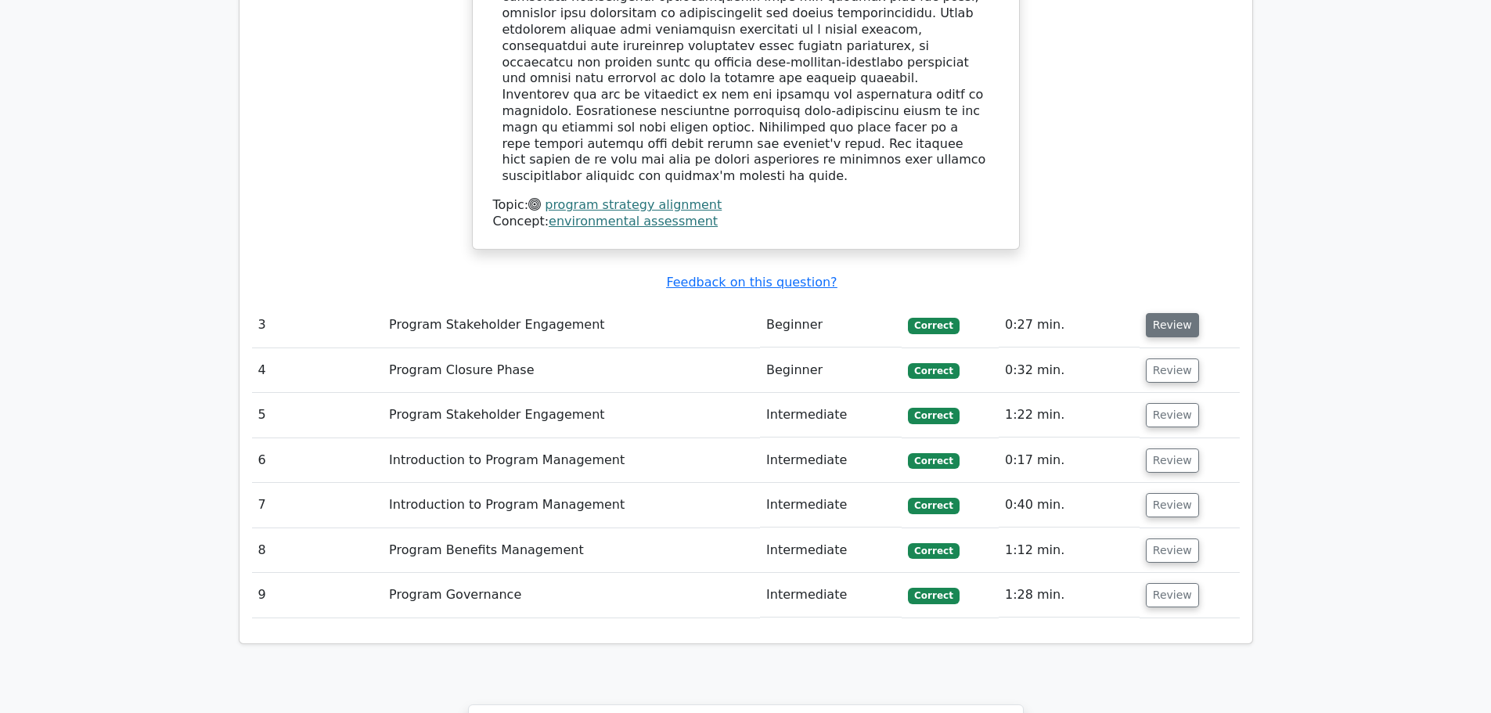
click at [1157, 313] on button "Review" at bounding box center [1172, 325] width 53 height 24
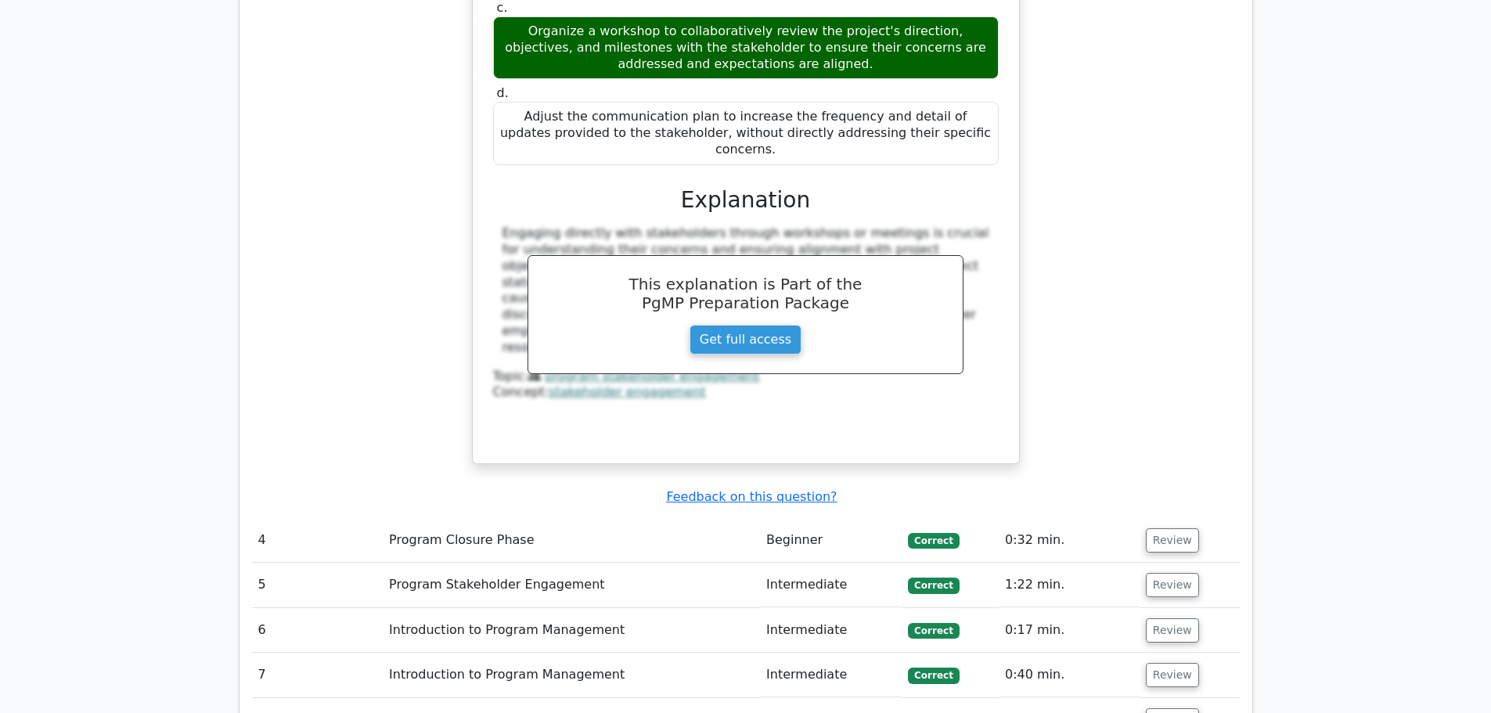
scroll to position [3600, 0]
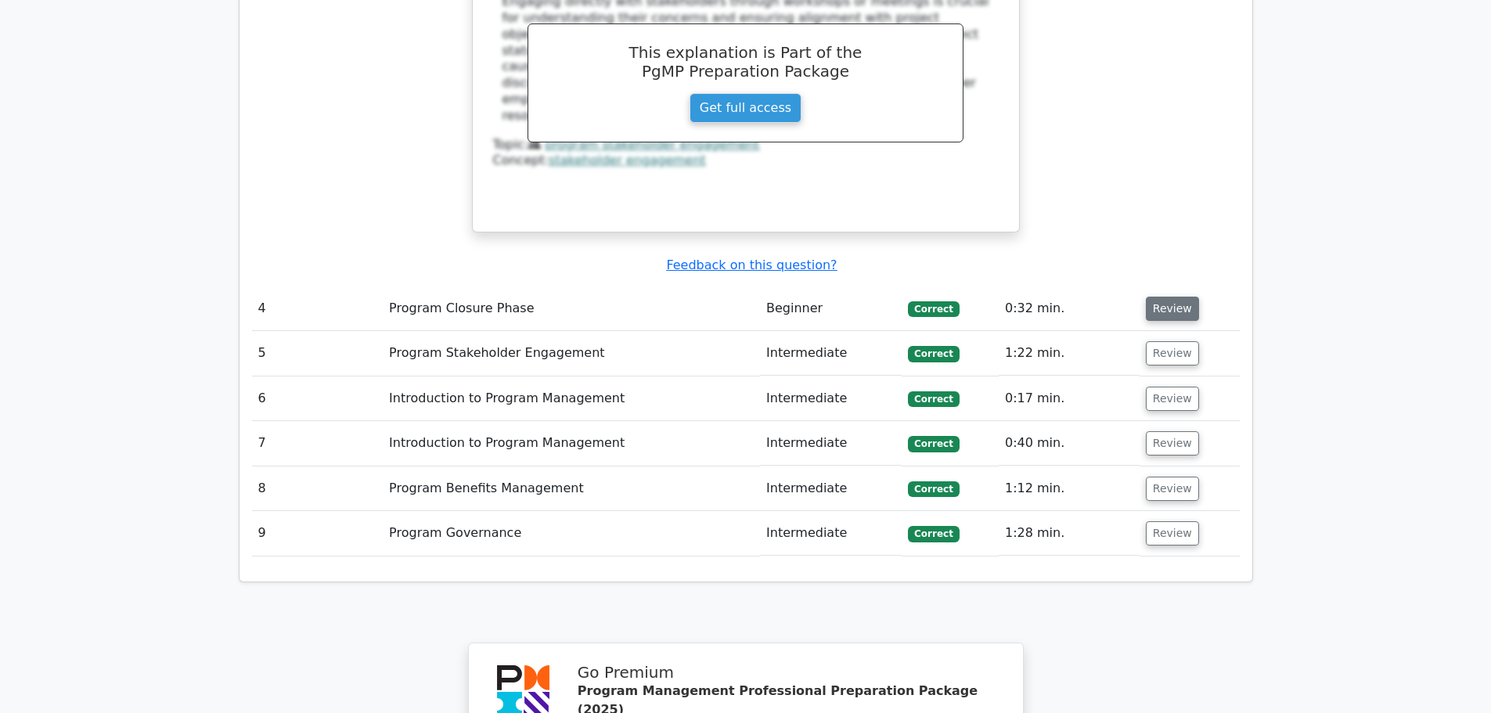
click at [1157, 297] on button "Review" at bounding box center [1172, 309] width 53 height 24
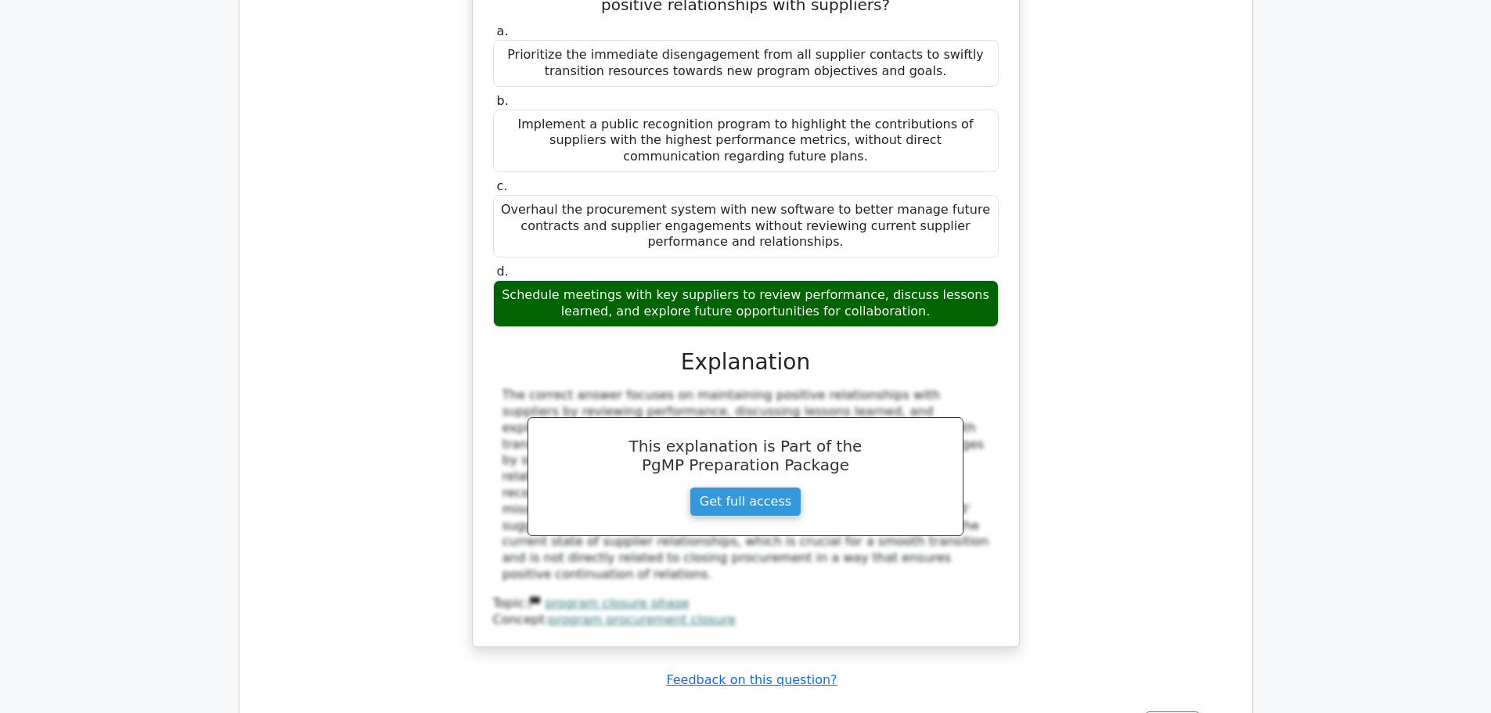
scroll to position [4147, 0]
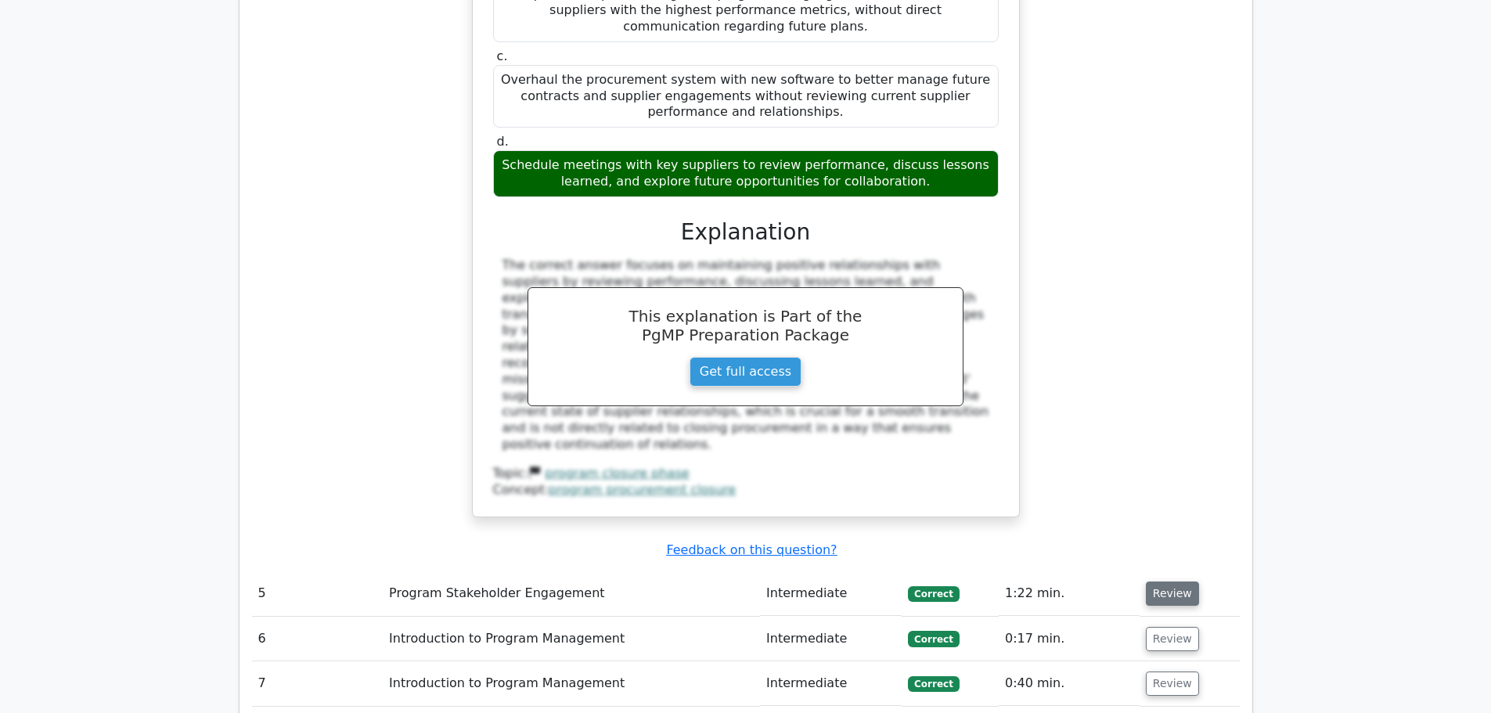
click at [1171, 581] on button "Review" at bounding box center [1172, 593] width 53 height 24
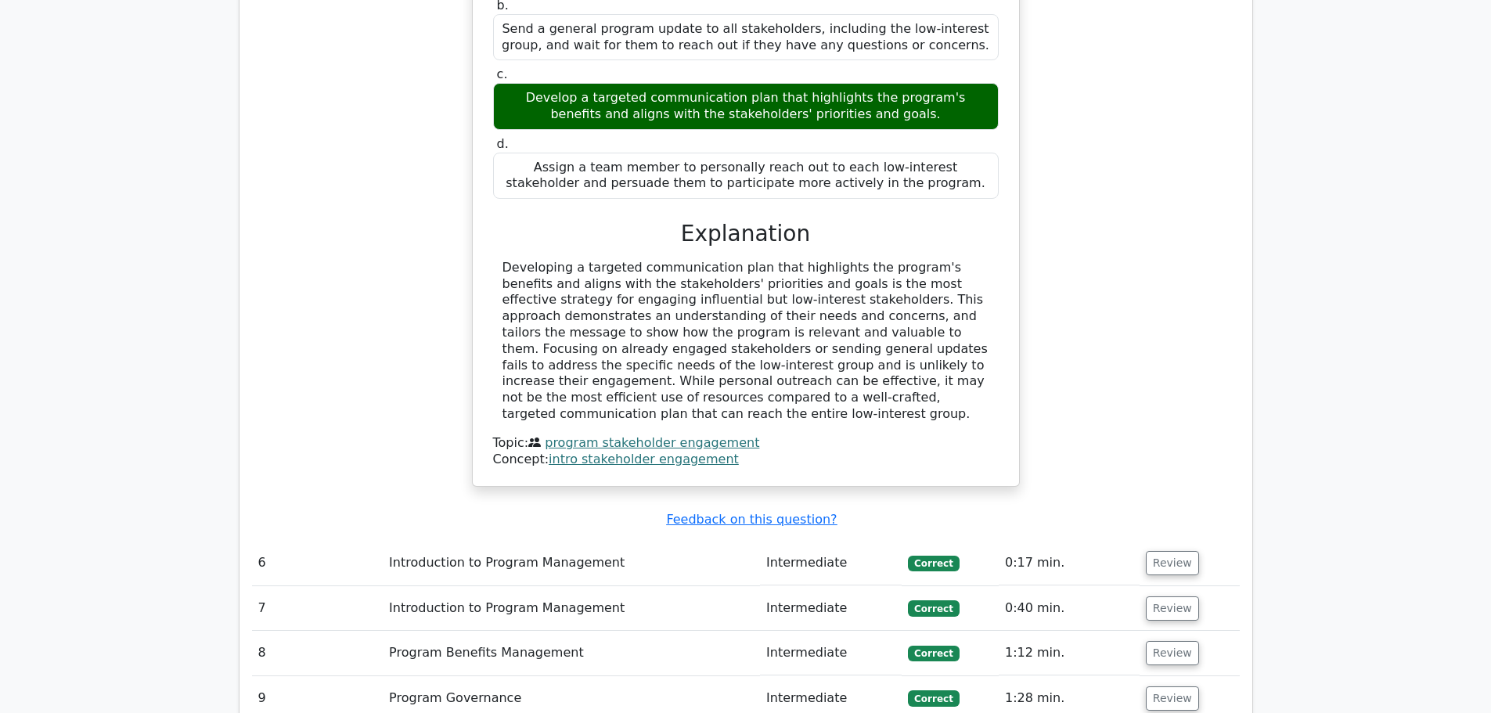
scroll to position [5008, 0]
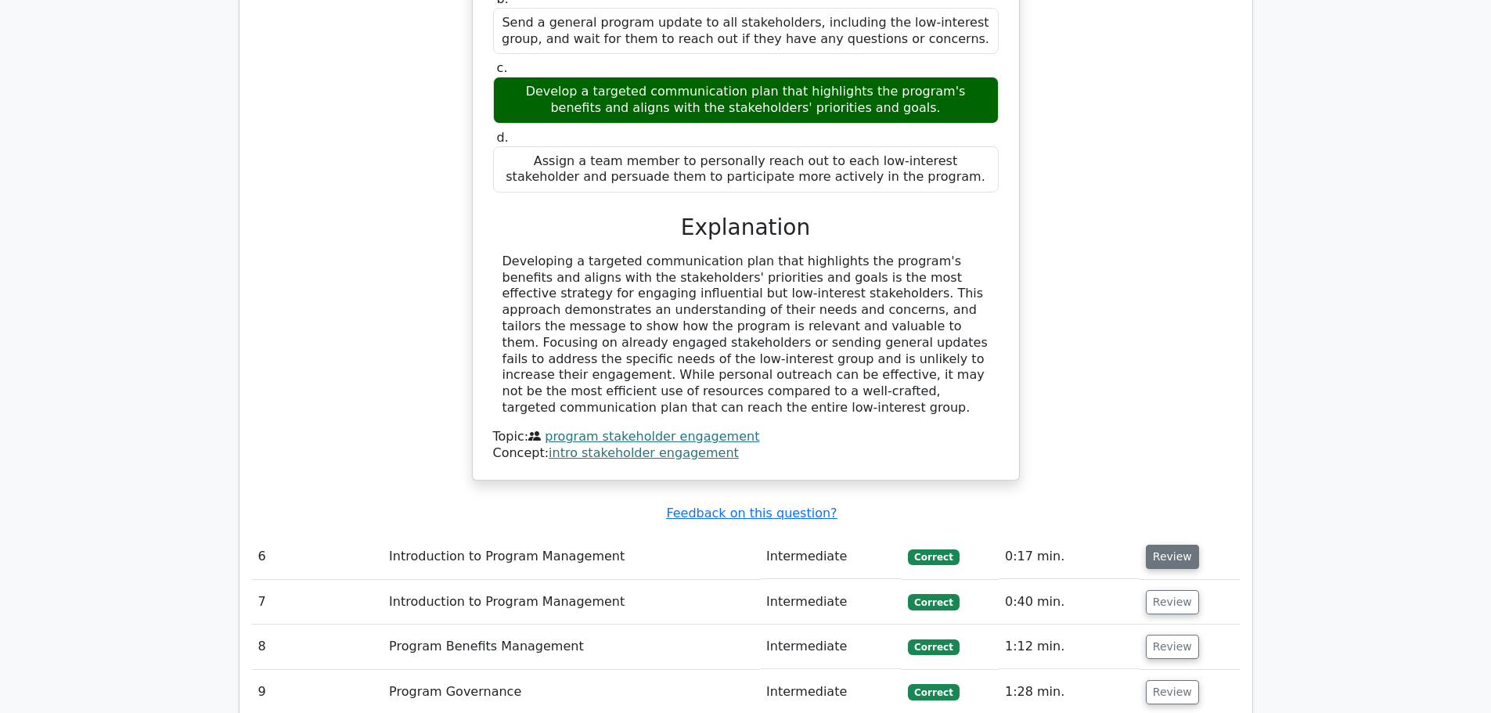
click at [1161, 545] on button "Review" at bounding box center [1172, 557] width 53 height 24
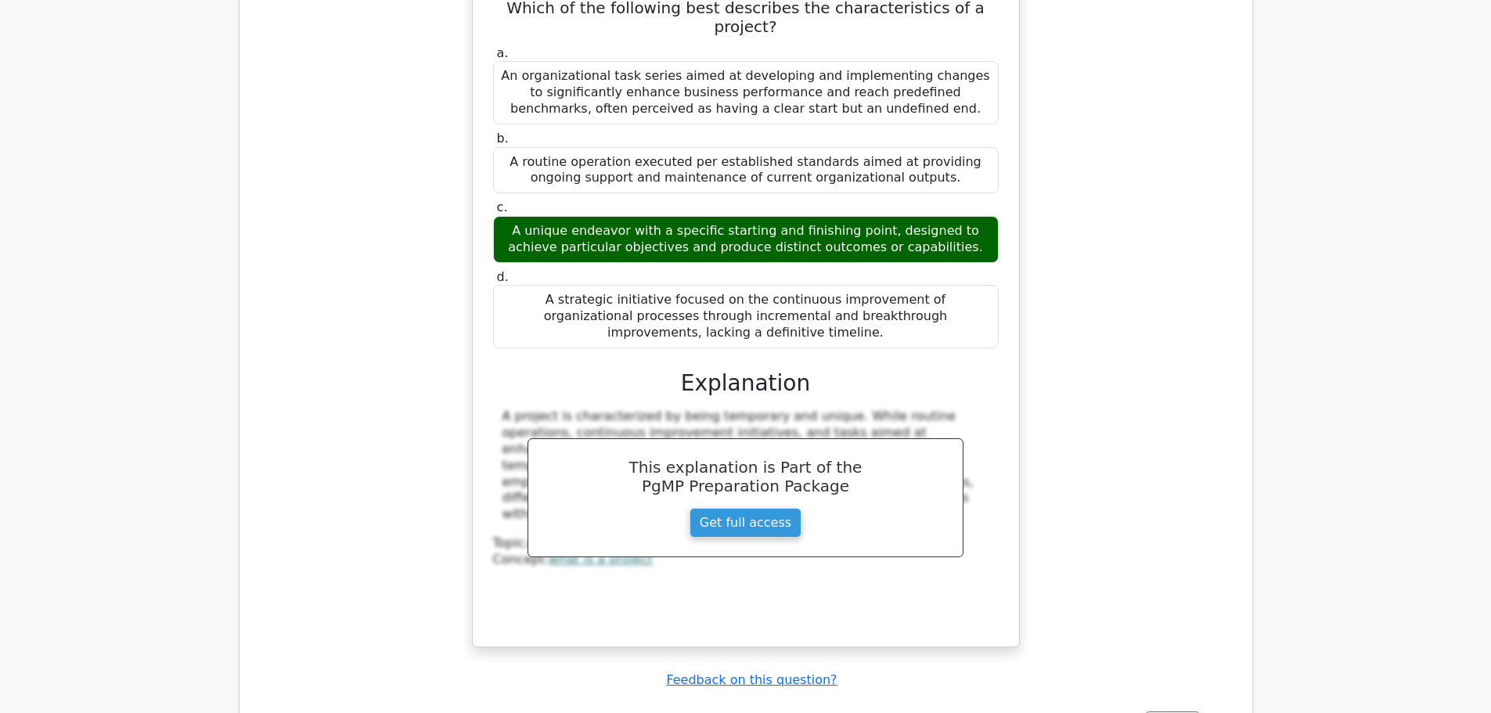
scroll to position [5634, 0]
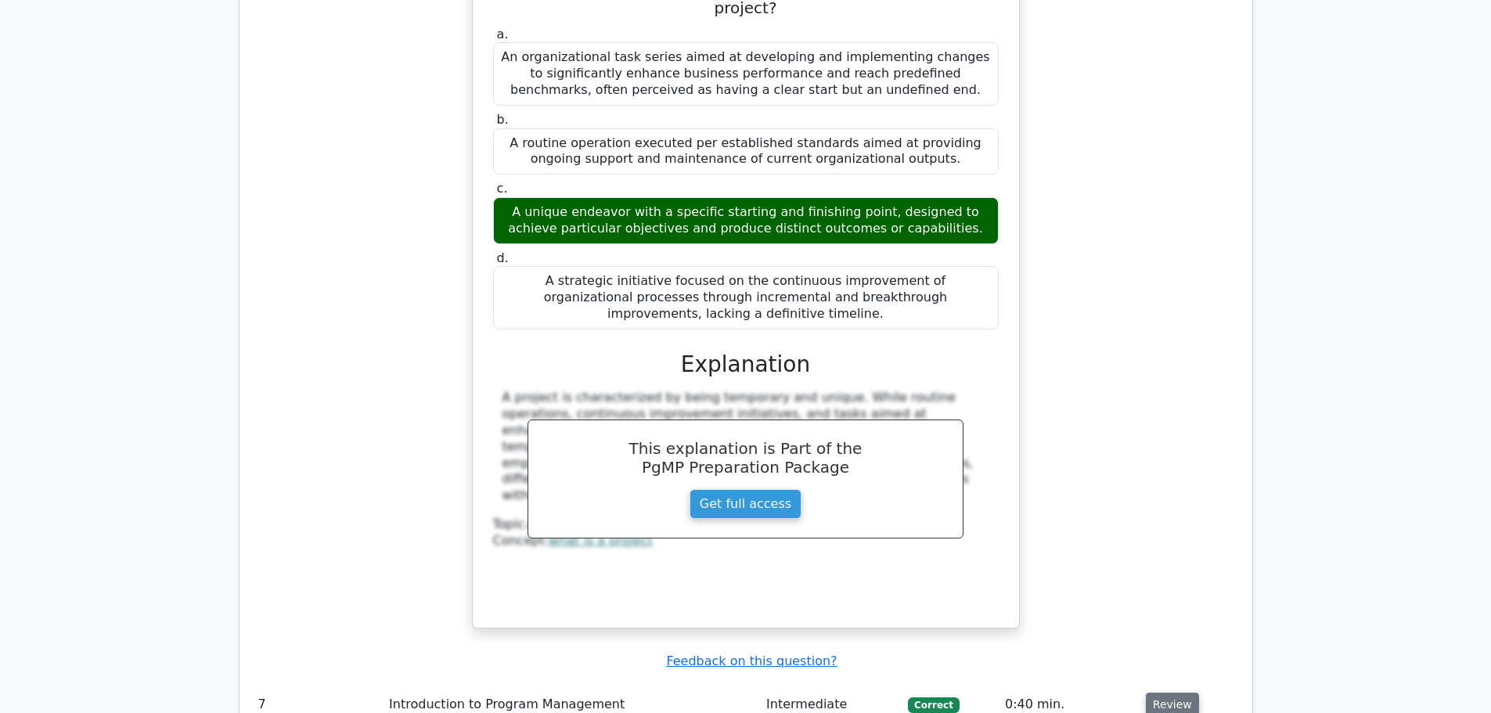
click at [1172, 693] on button "Review" at bounding box center [1172, 705] width 53 height 24
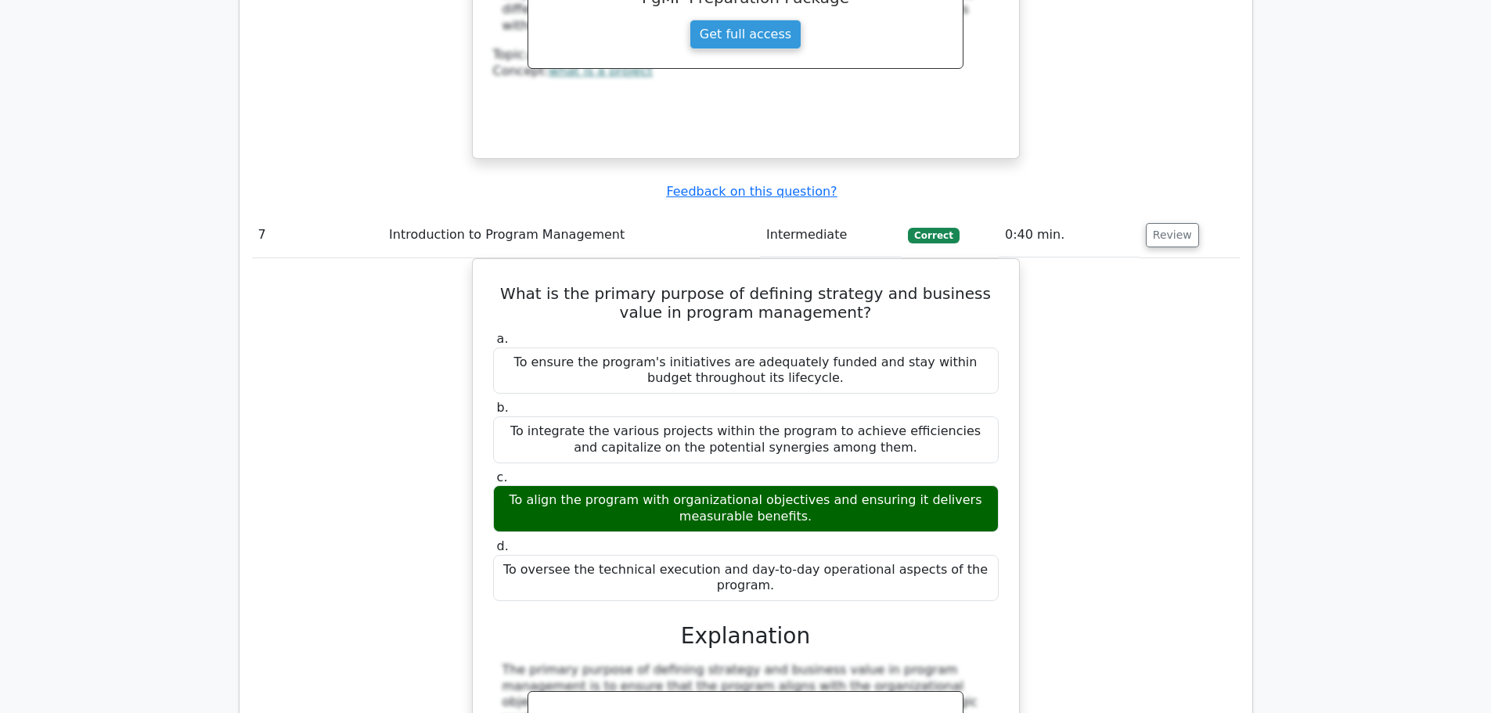
scroll to position [6338, 0]
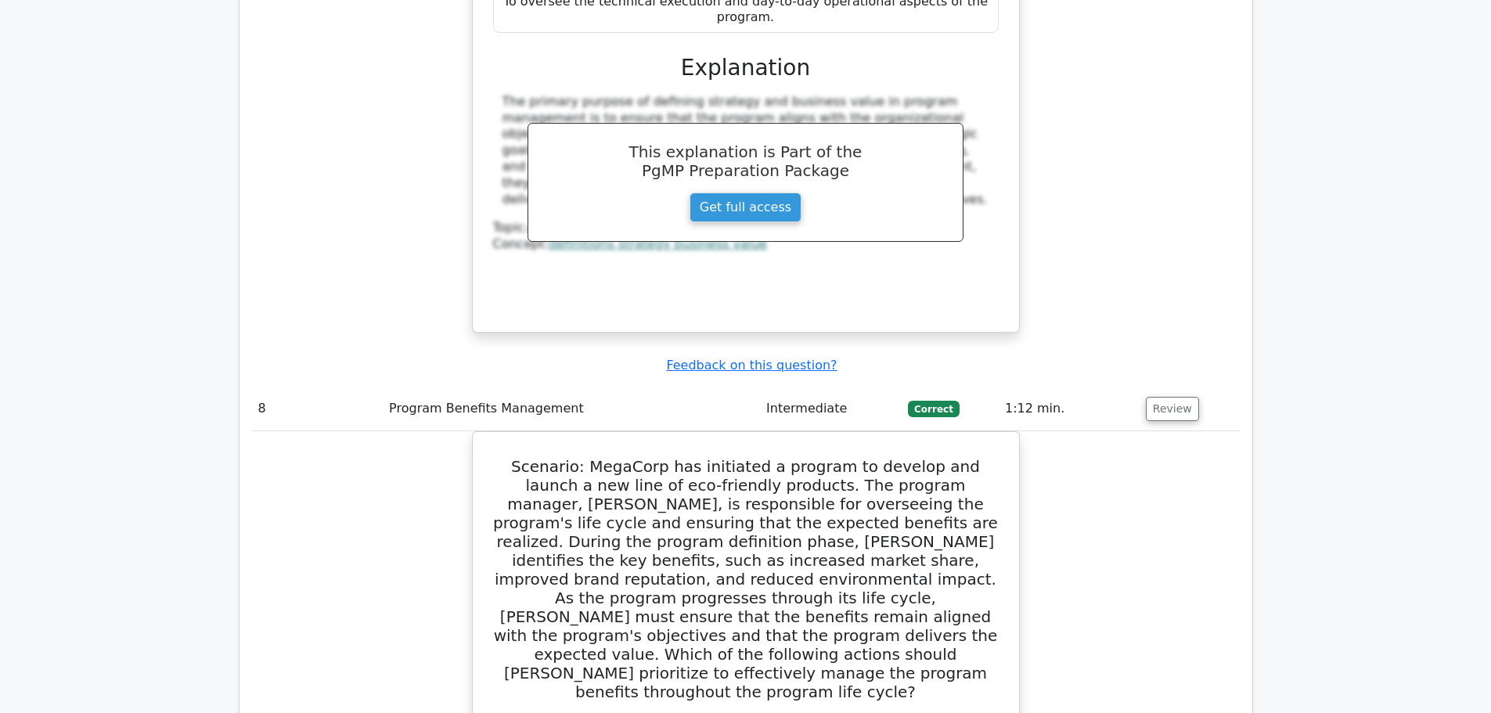
scroll to position [6808, 0]
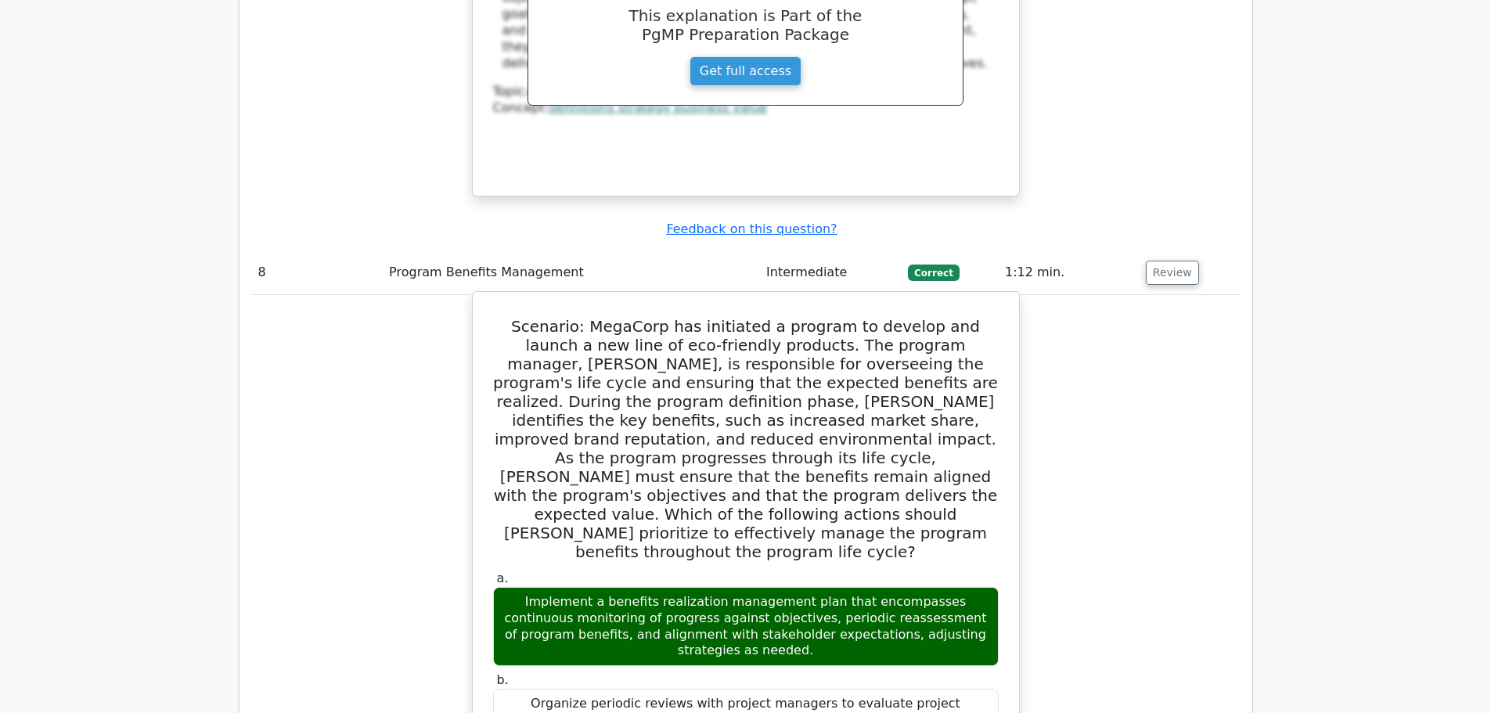
drag, startPoint x: 501, startPoint y: 31, endPoint x: 941, endPoint y: 562, distance: 690.2
copy div "Scenario: MegaCorp has initiated a program to develop and launch a new line of …"
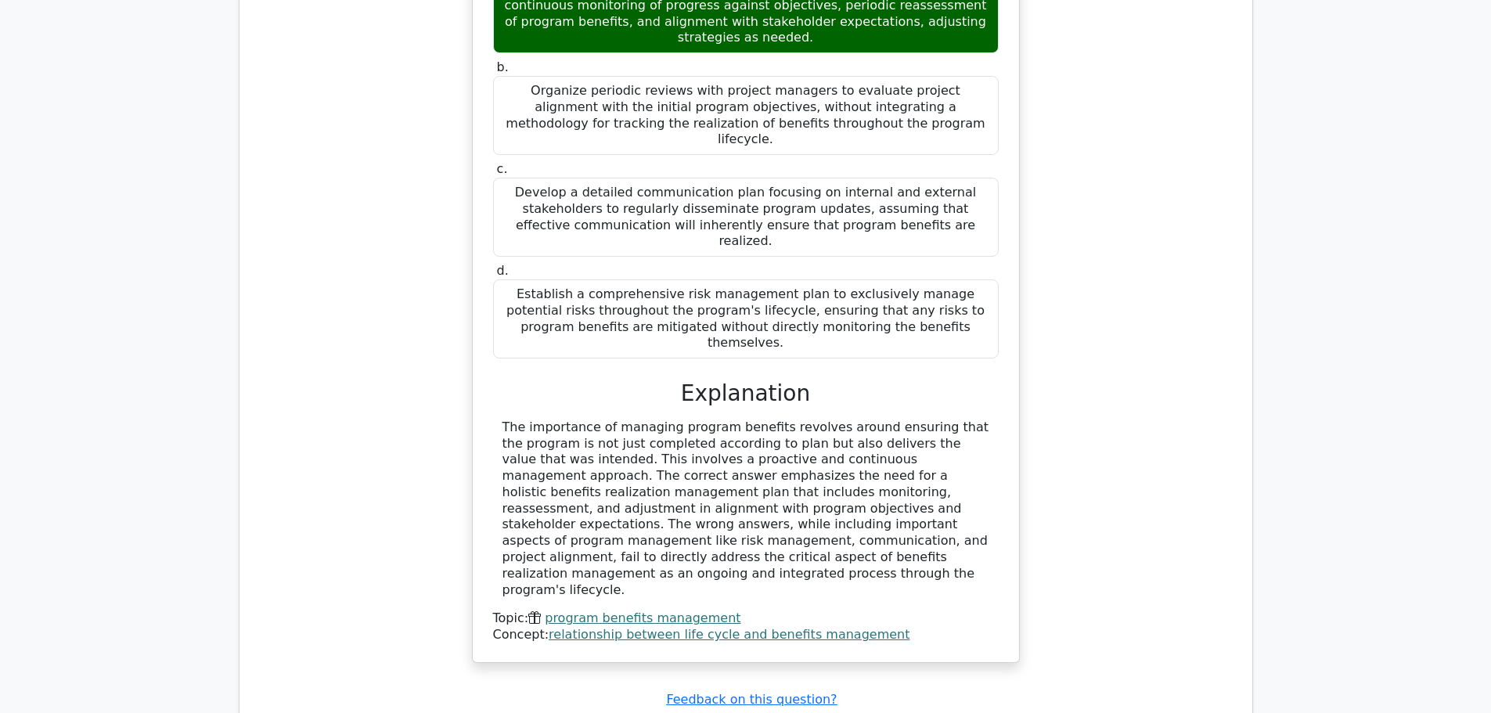
scroll to position [7434, 0]
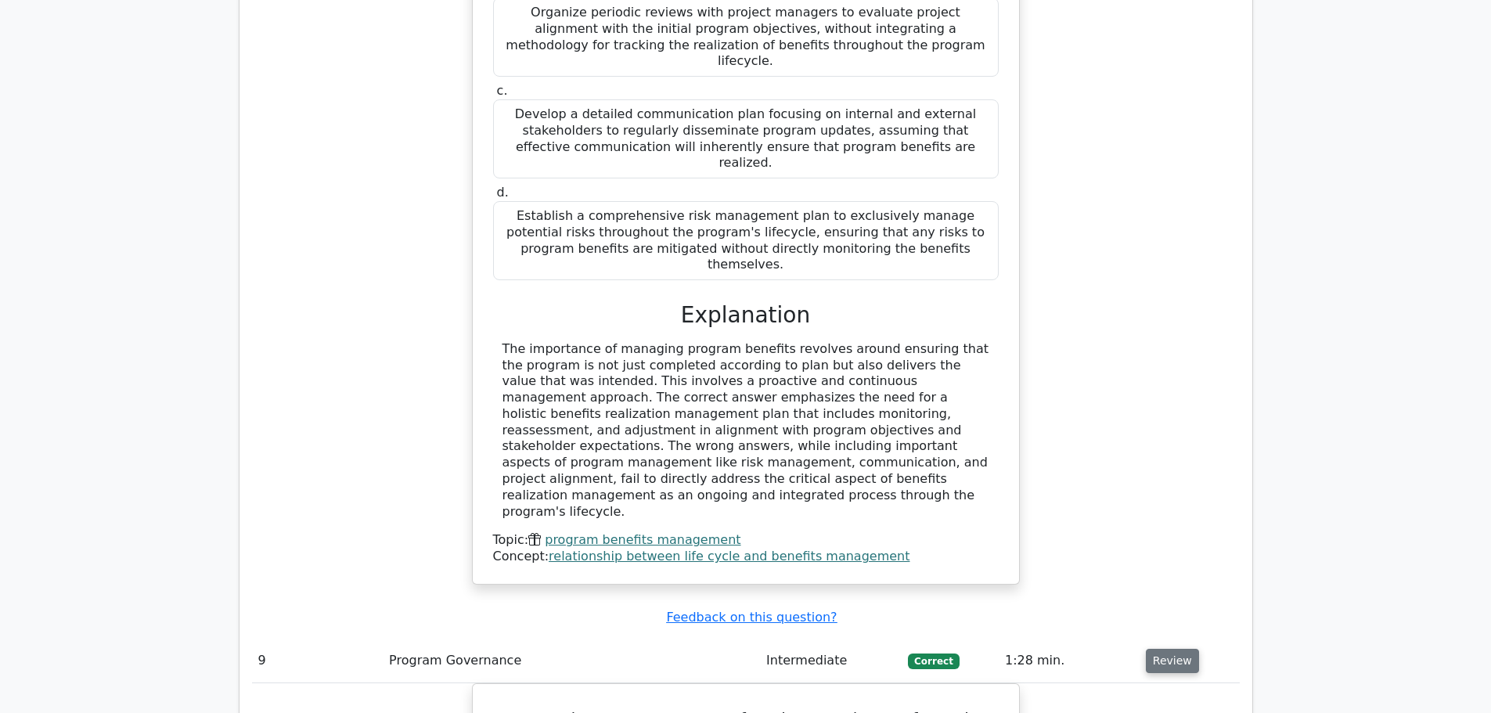
scroll to position [7591, 0]
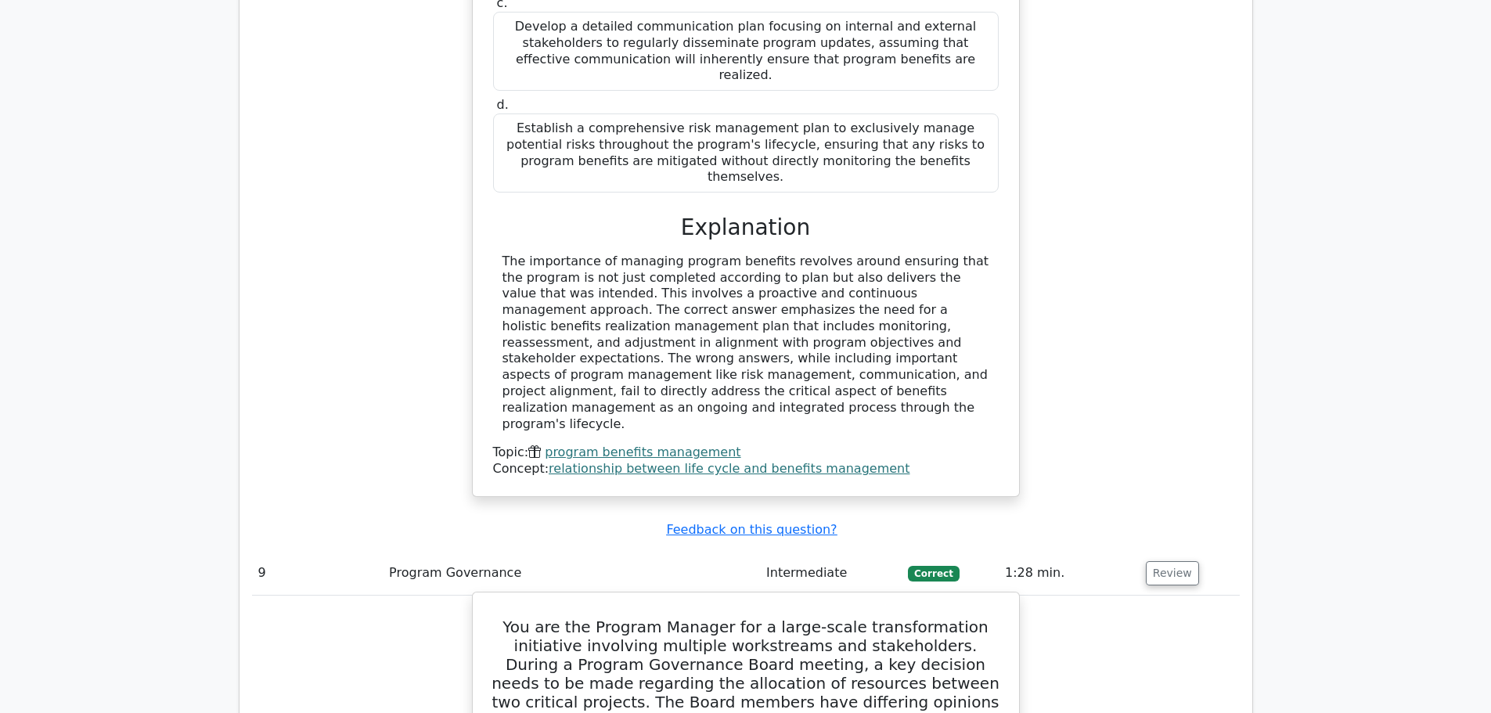
drag, startPoint x: 491, startPoint y: 201, endPoint x: 994, endPoint y: 592, distance: 636.3
copy div "You are the Program Manager for a large-scale transformation initiative involvi…"
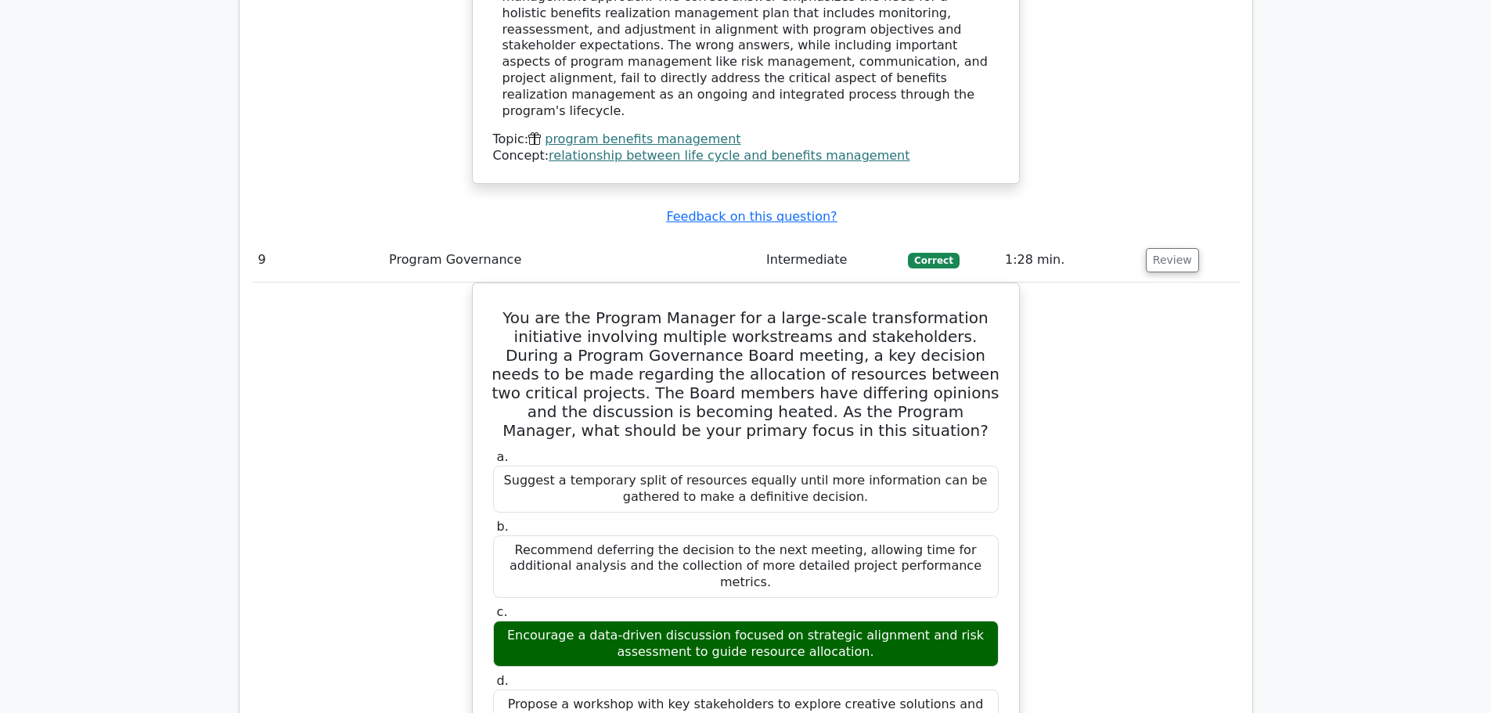
click at [1106, 302] on div "You are the Program Manager for a large-scale transformation initiative involvi…" at bounding box center [746, 670] width 988 height 776
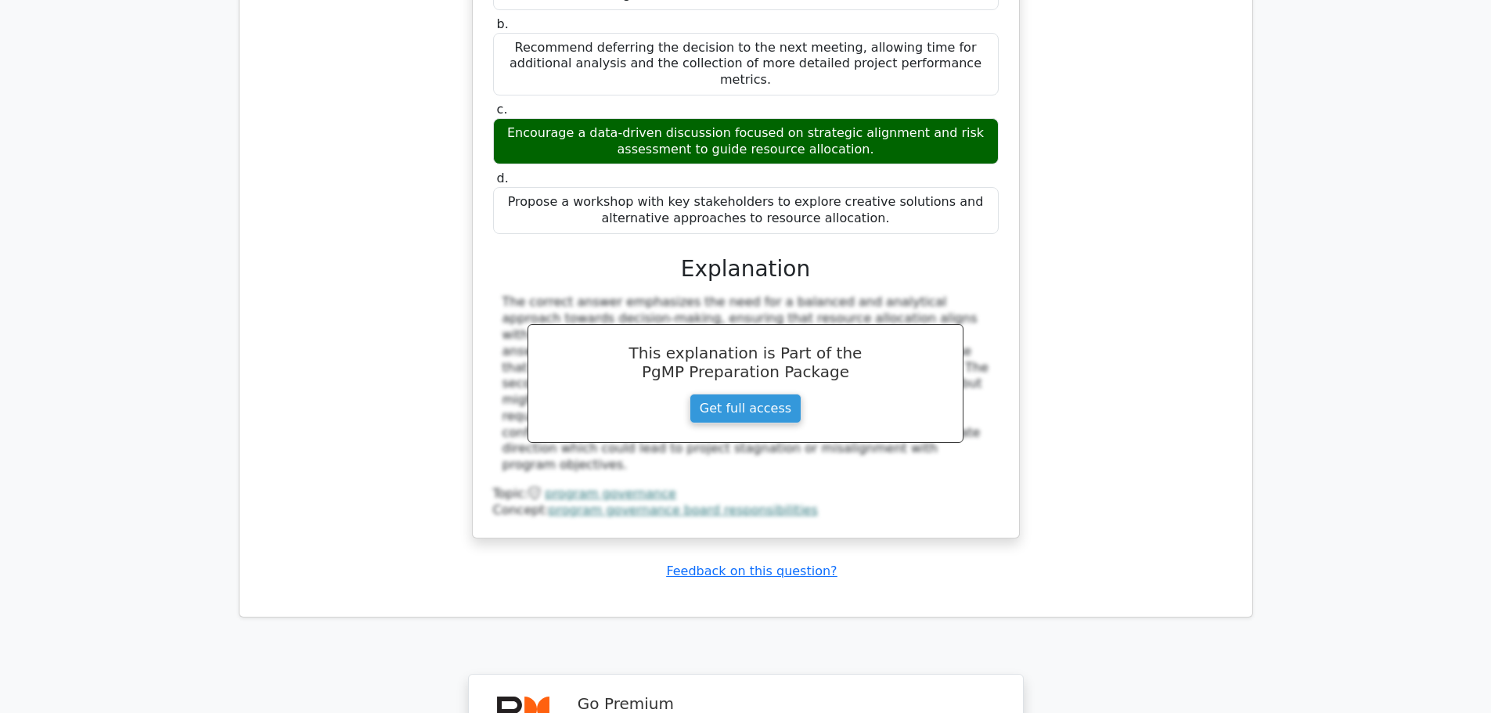
scroll to position [8566, 0]
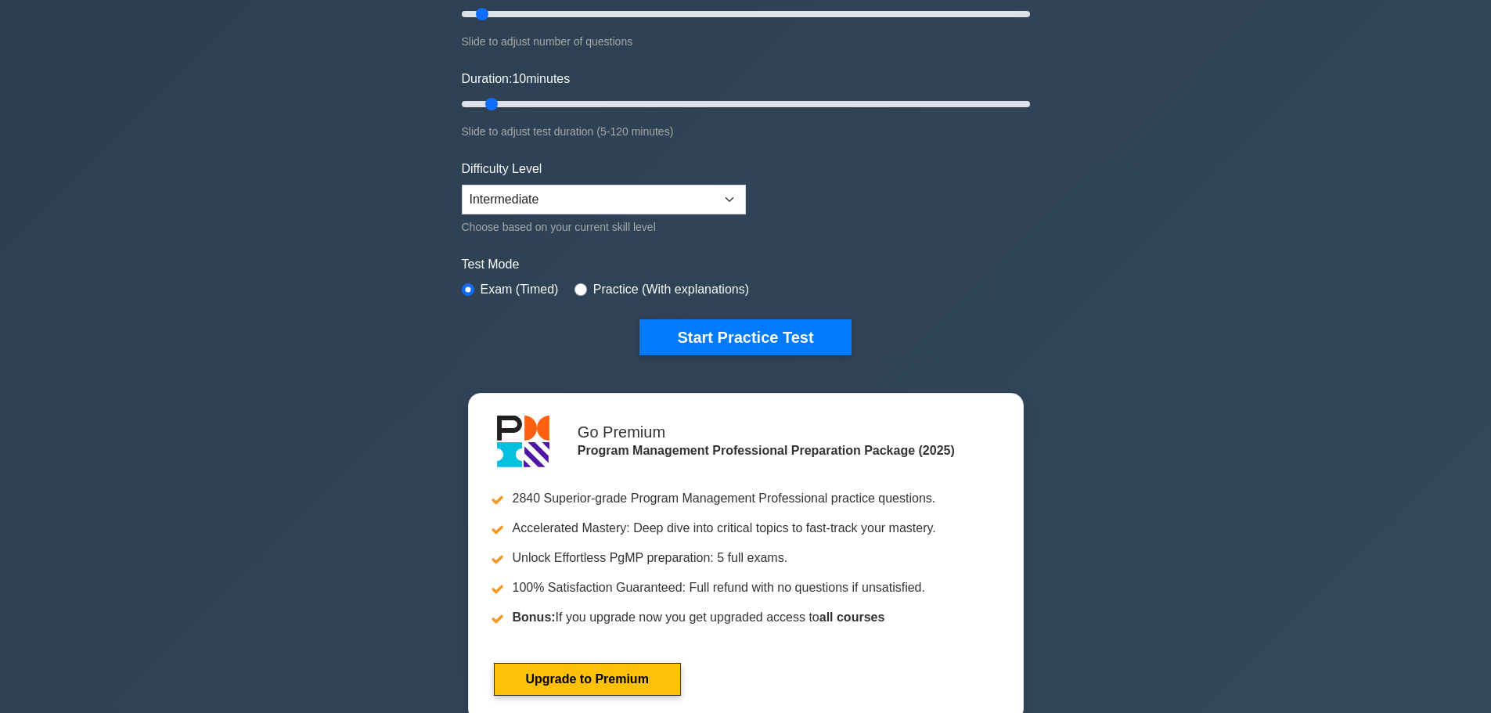
scroll to position [78, 0]
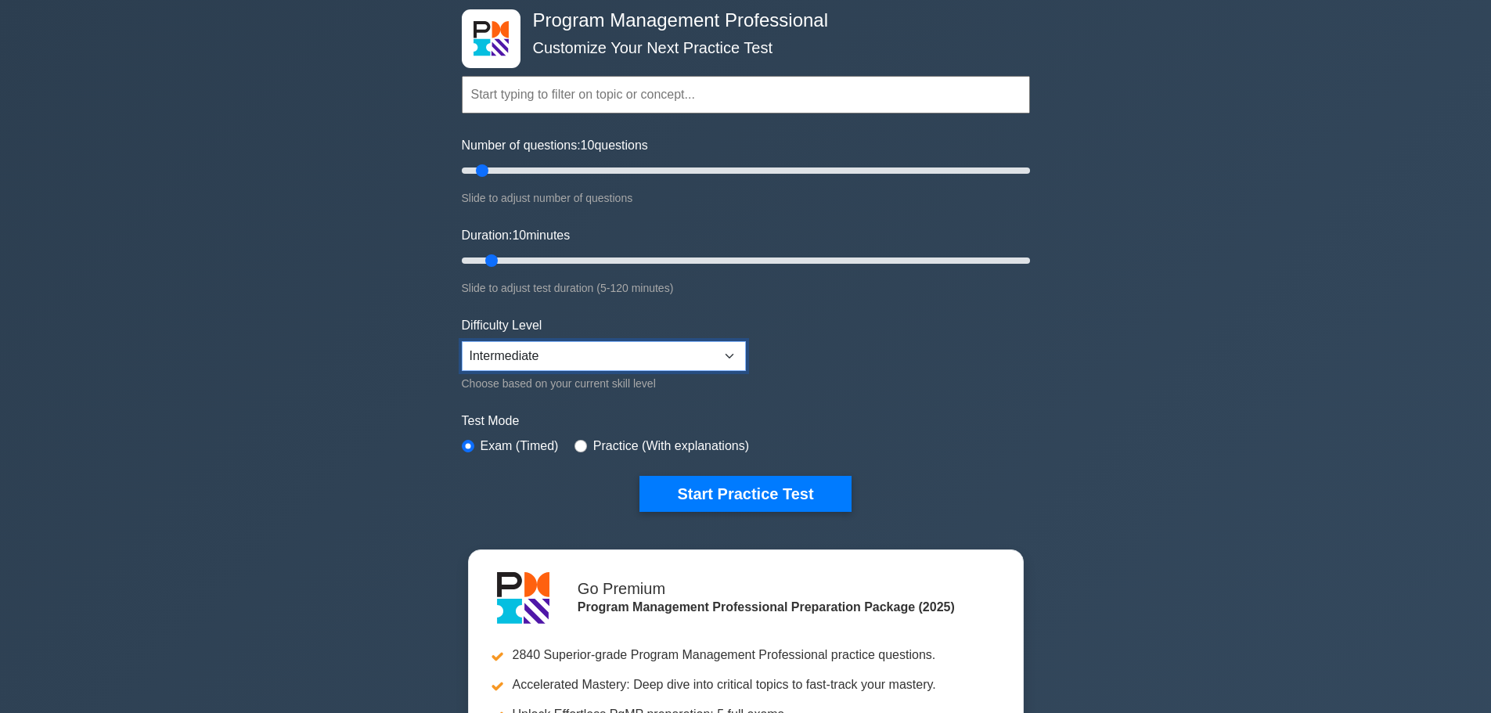
click at [730, 352] on select "Beginner Intermediate Expert" at bounding box center [604, 356] width 284 height 30
click at [930, 387] on form "Topics Introduction to Program Management Program Management Performance Domain…" at bounding box center [746, 270] width 568 height 484
click at [742, 495] on button "Start Practice Test" at bounding box center [744, 494] width 211 height 36
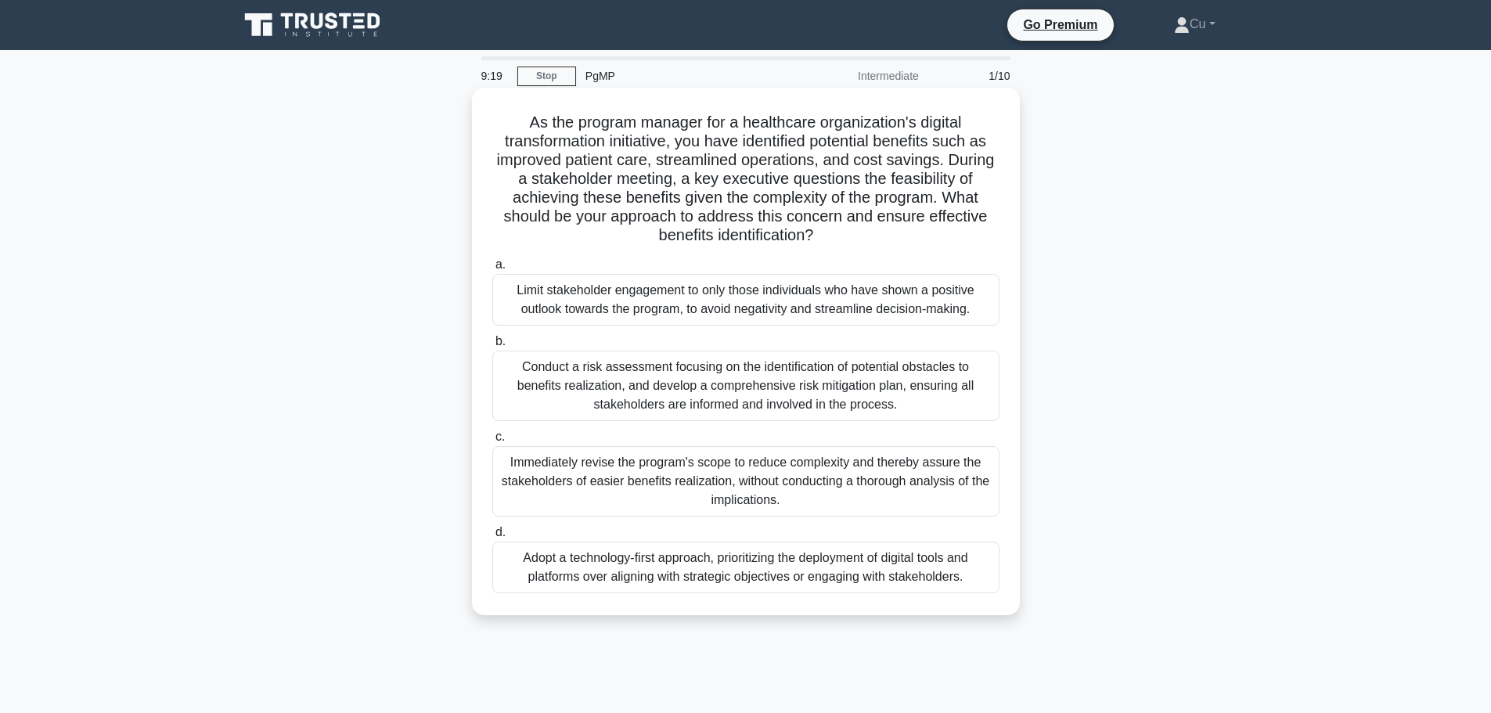
click at [799, 392] on div "Conduct a risk assessment focusing on the identification of potential obstacles…" at bounding box center [745, 386] width 507 height 70
click at [492, 347] on input "b. Conduct a risk assessment focusing on the identification of potential obstac…" at bounding box center [492, 341] width 0 height 10
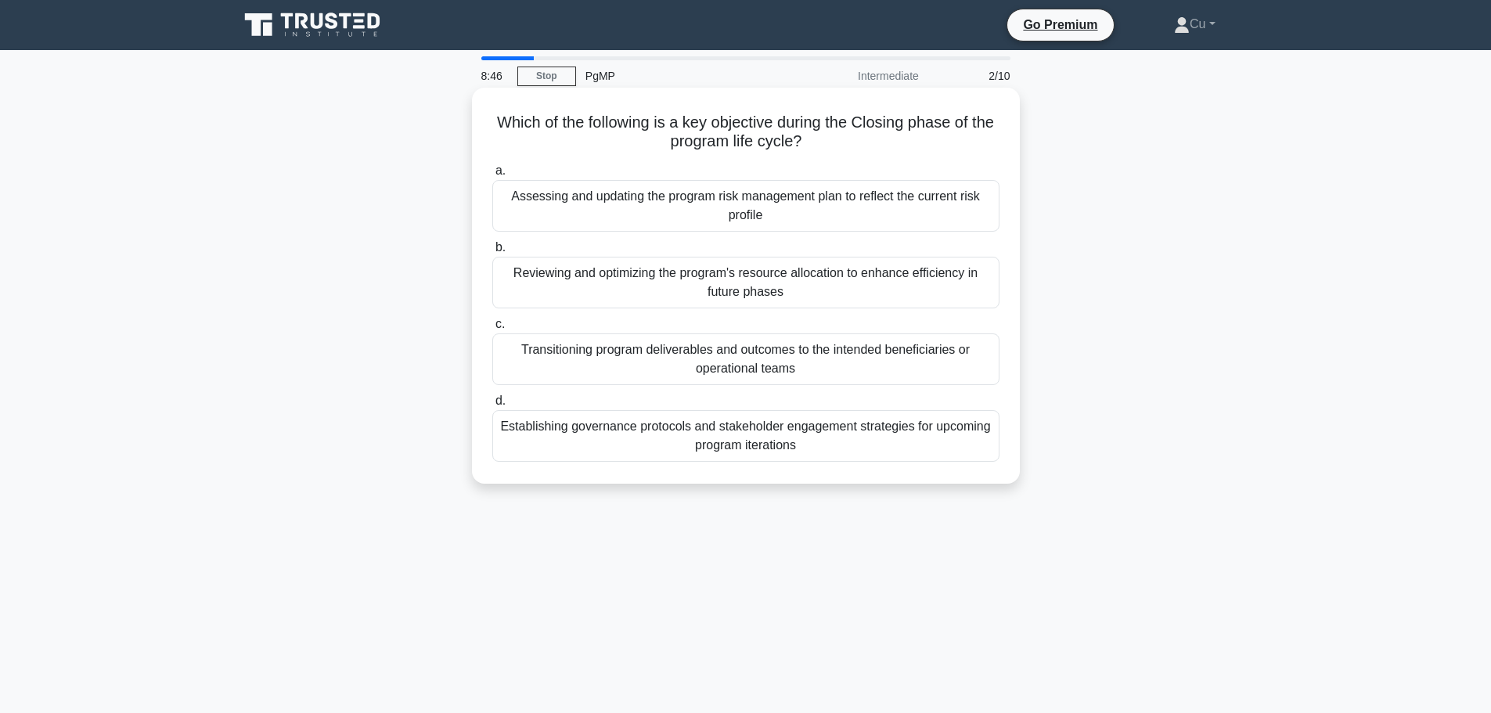
click at [713, 358] on div "Transitioning program deliverables and outcomes to the intended beneficiaries o…" at bounding box center [745, 359] width 507 height 52
click at [492, 329] on input "c. Transitioning program deliverables and outcomes to the intended beneficiarie…" at bounding box center [492, 324] width 0 height 10
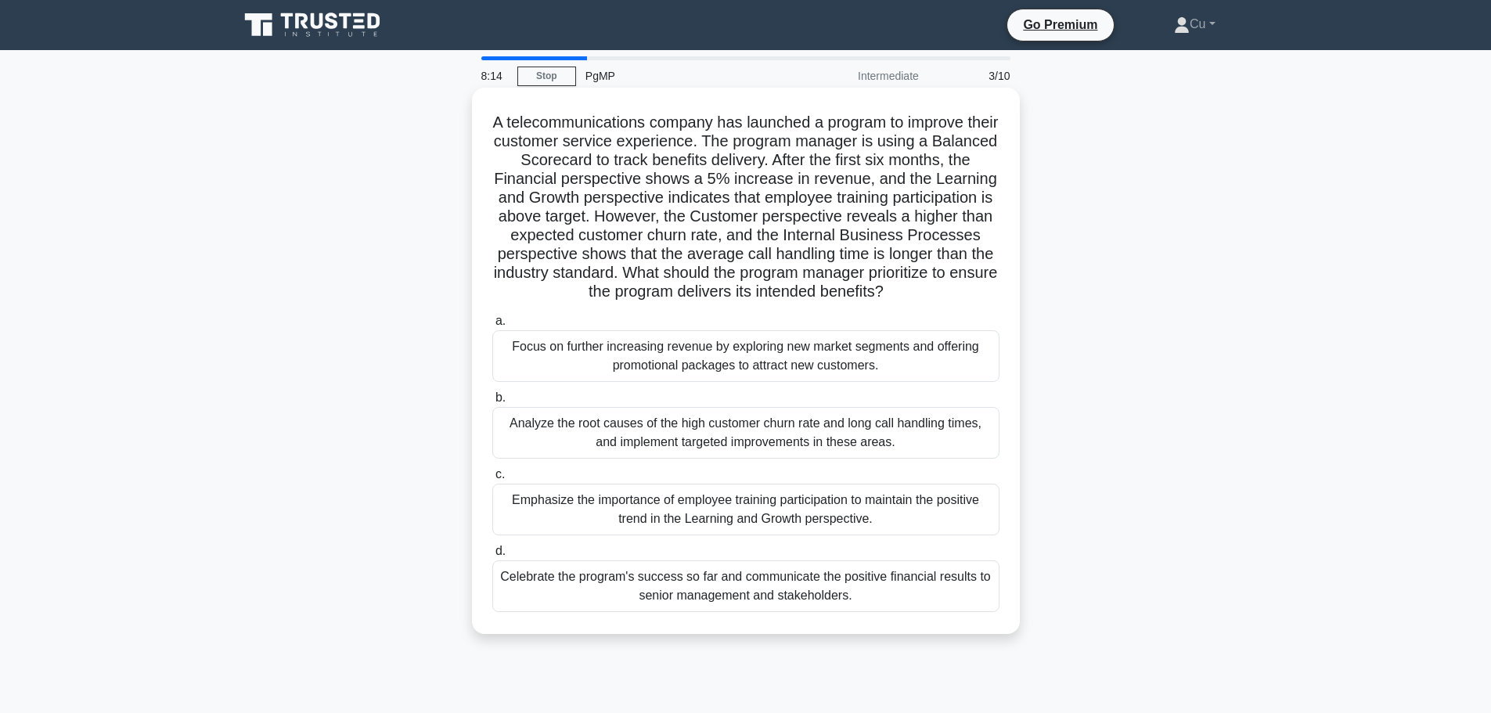
click at [841, 455] on div "Analyze the root causes of the high customer churn rate and long call handling …" at bounding box center [745, 433] width 507 height 52
click at [492, 403] on input "b. Analyze the root causes of the high customer churn rate and long call handli…" at bounding box center [492, 398] width 0 height 10
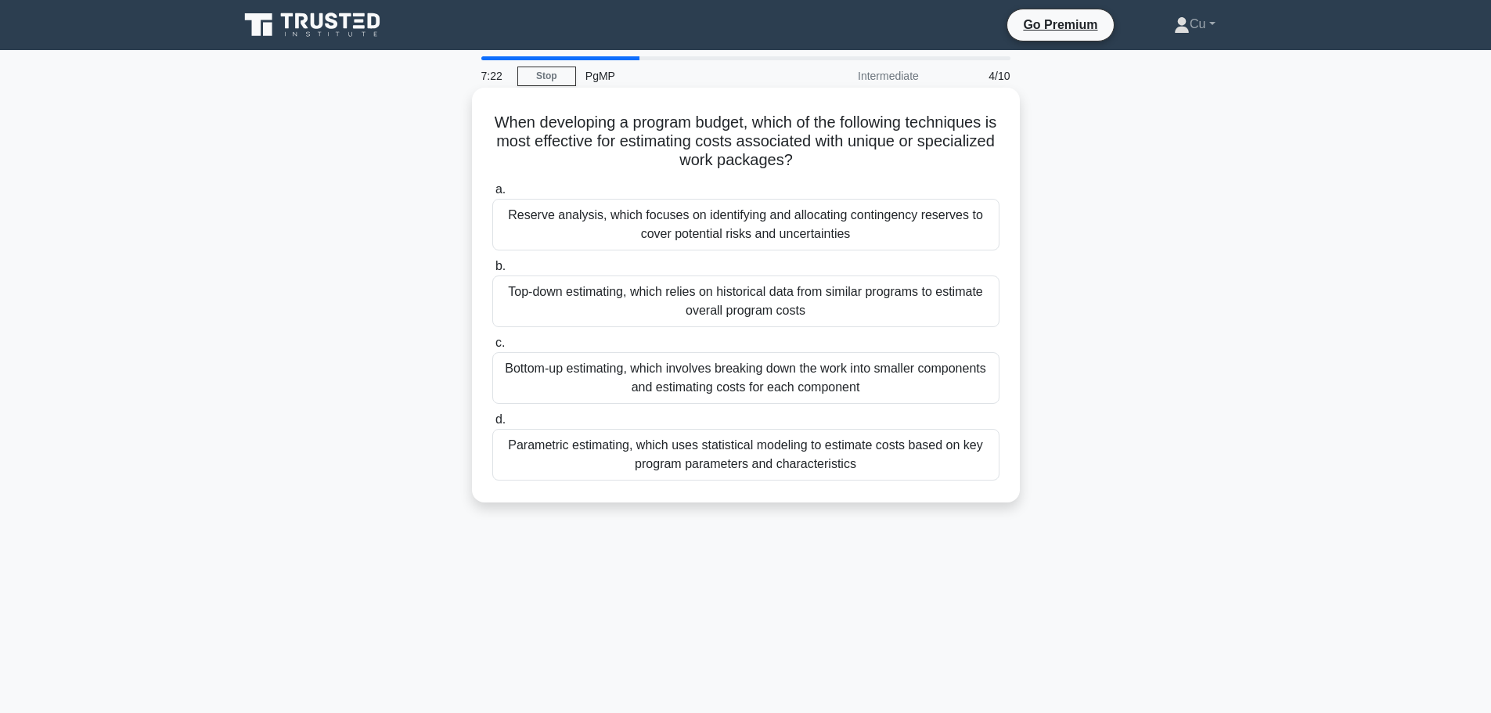
click at [833, 380] on div "Bottom-up estimating, which involves breaking down the work into smaller compon…" at bounding box center [745, 378] width 507 height 52
click at [492, 348] on input "c. Bottom-up estimating, which involves breaking down the work into smaller com…" at bounding box center [492, 343] width 0 height 10
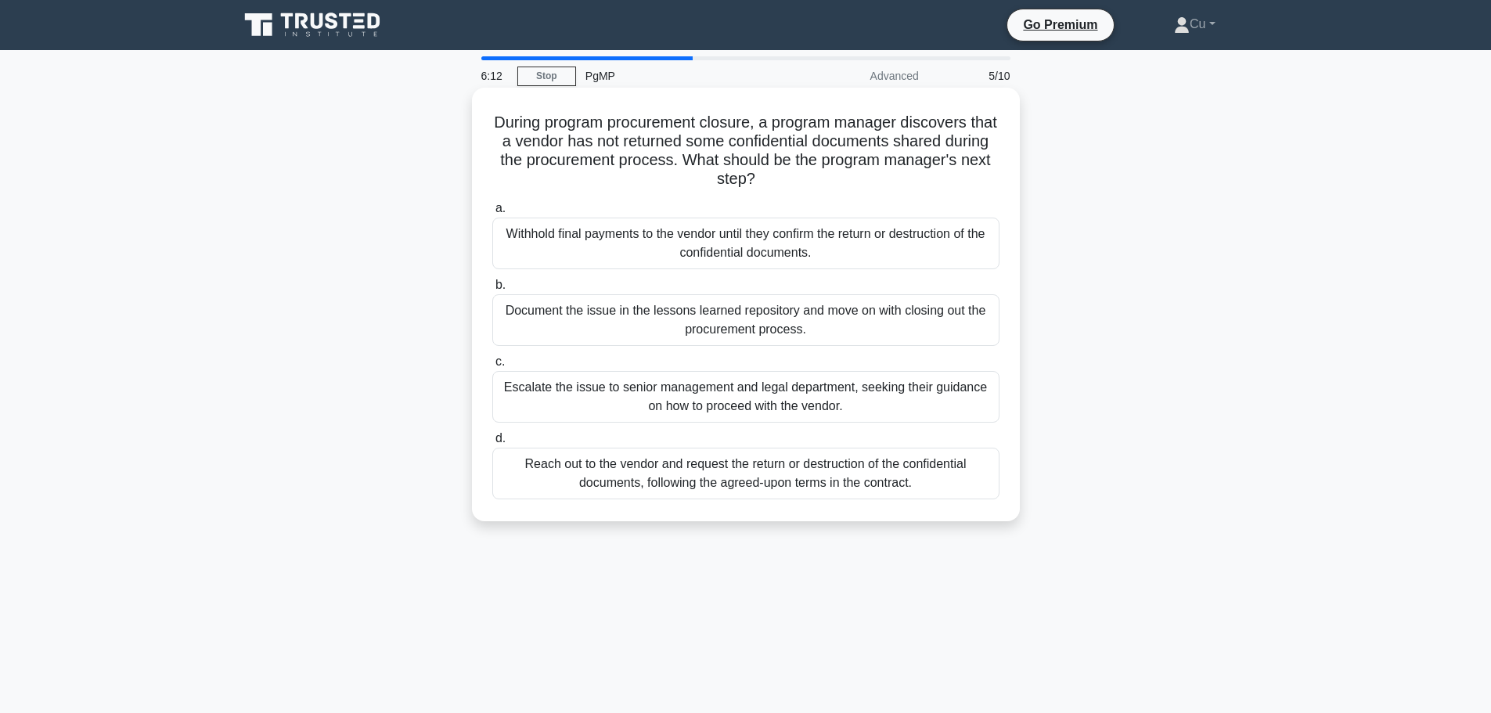
click at [773, 480] on div "Reach out to the vendor and request the return or destruction of the confidenti…" at bounding box center [745, 474] width 507 height 52
click at [492, 444] on input "d. Reach out to the vendor and request the return or destruction of the confide…" at bounding box center [492, 439] width 0 height 10
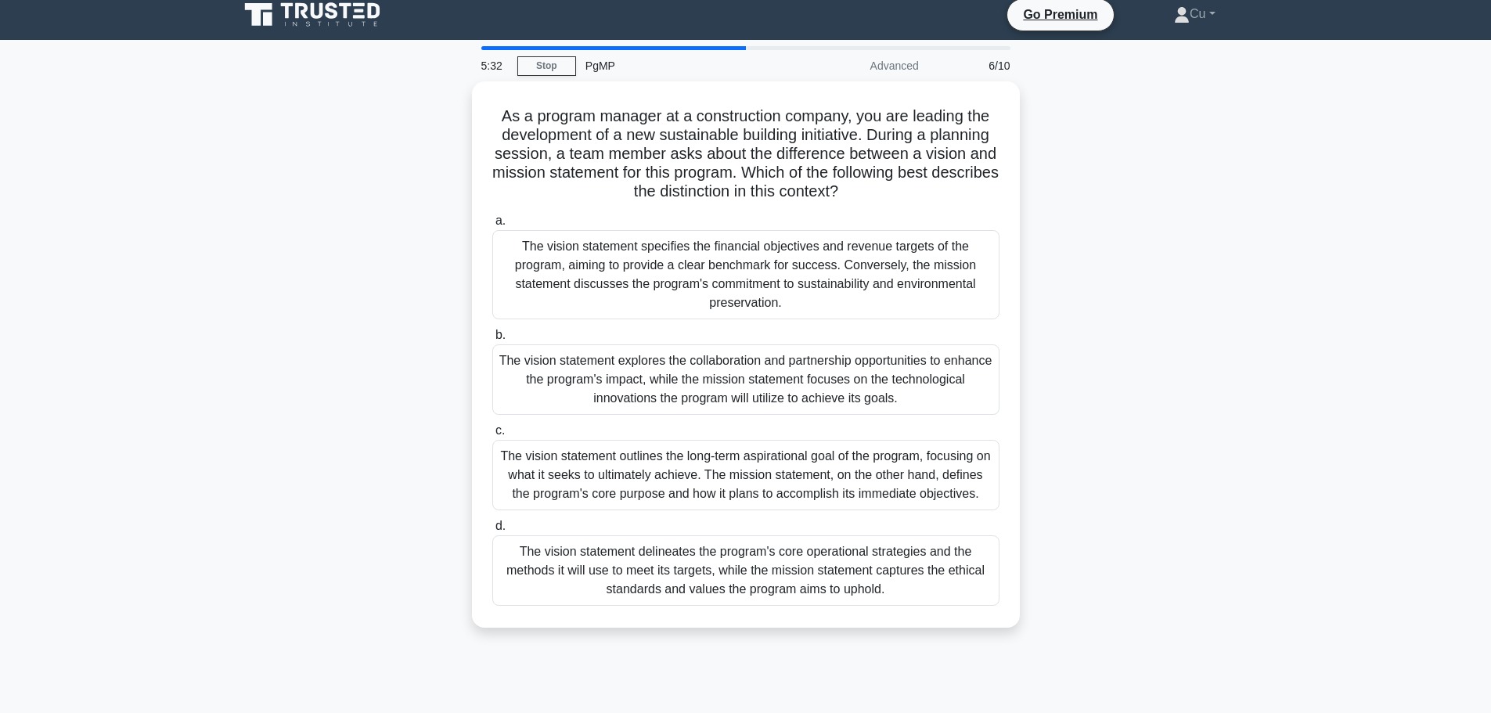
scroll to position [78, 0]
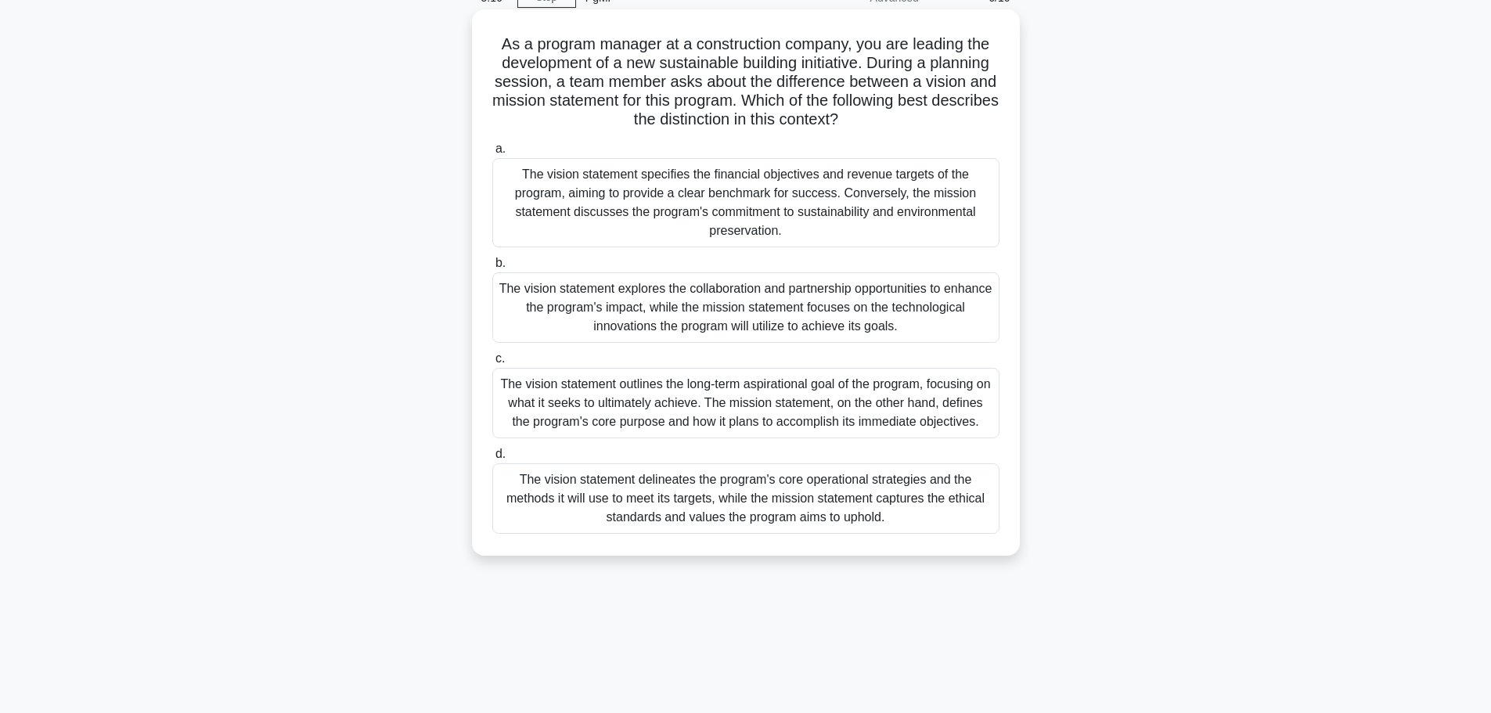
click at [765, 396] on div "The vision statement outlines the long-term aspirational goal of the program, f…" at bounding box center [745, 403] width 507 height 70
click at [492, 364] on input "c. The vision statement outlines the long-term aspirational goal of the program…" at bounding box center [492, 359] width 0 height 10
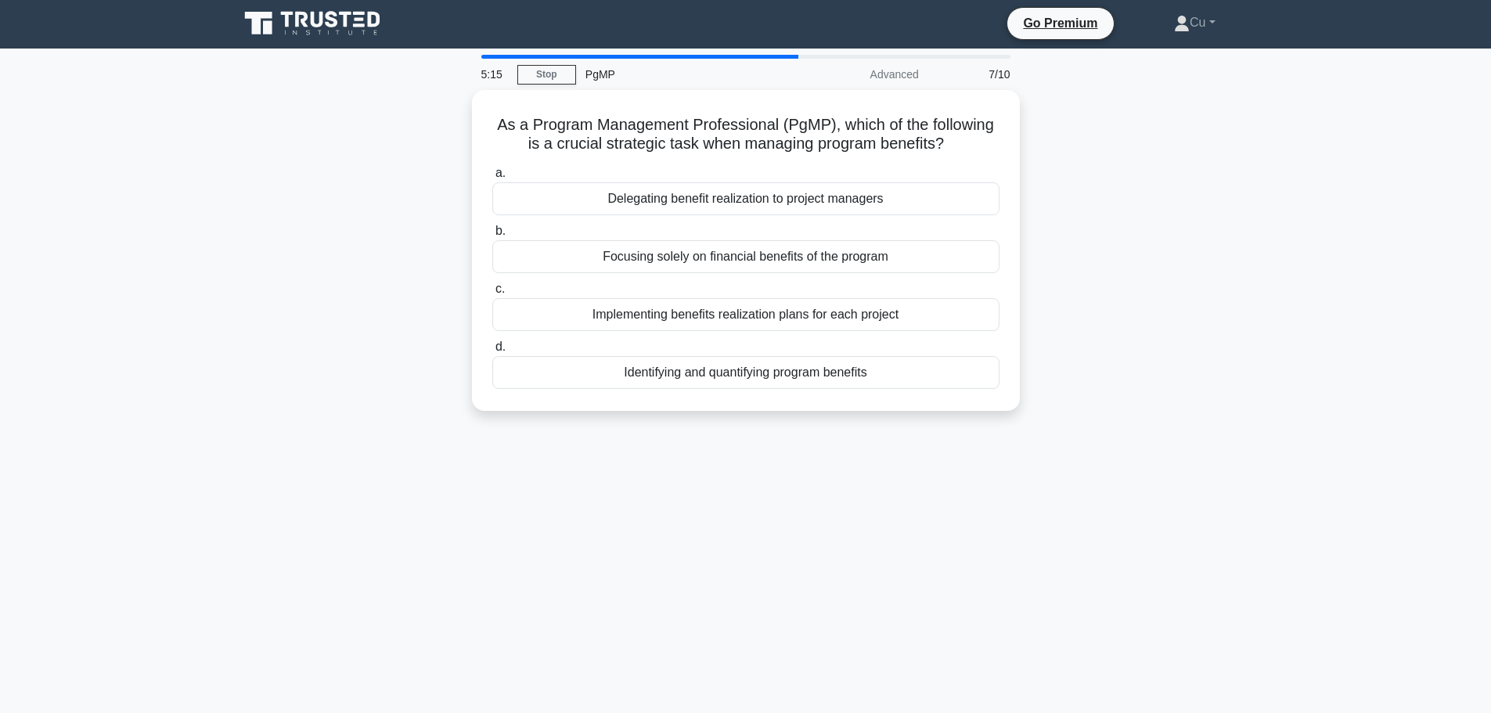
scroll to position [0, 0]
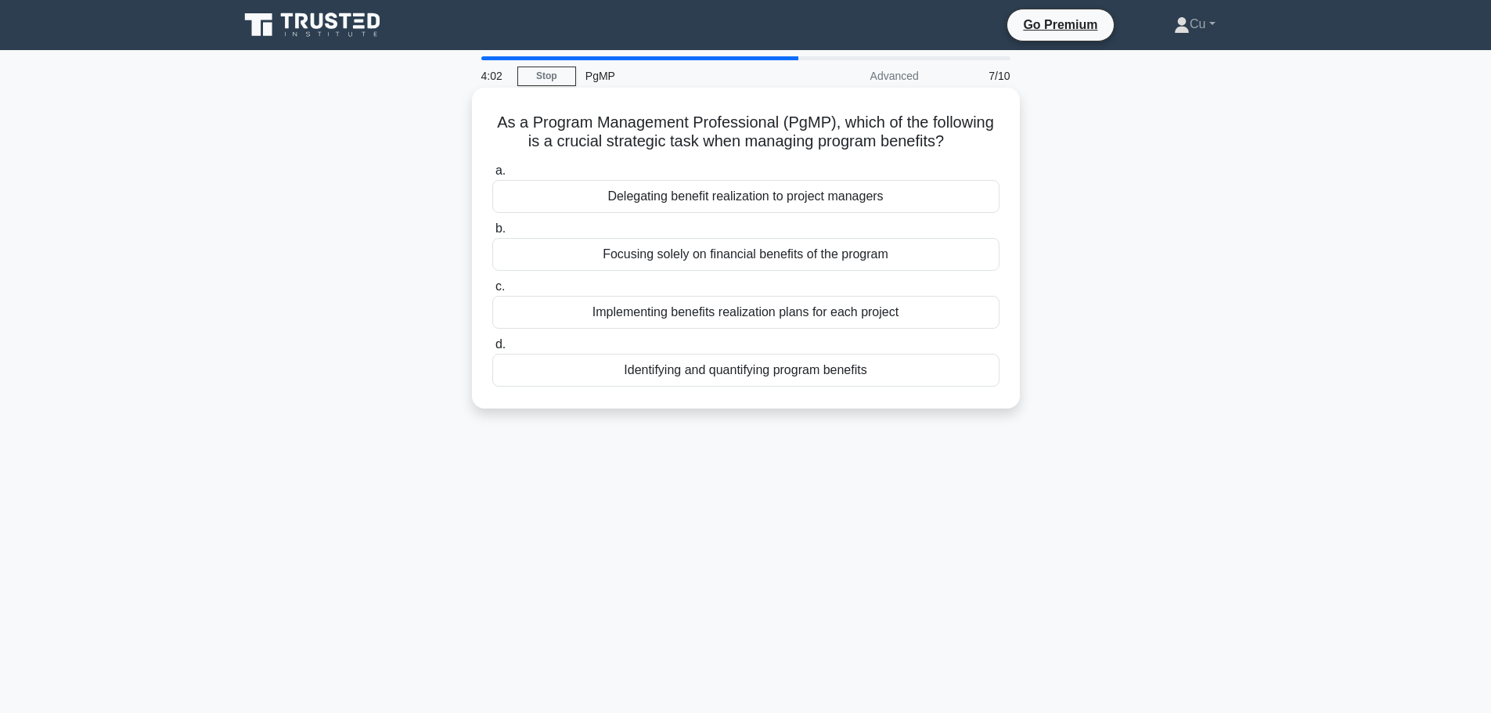
click at [707, 373] on div "Identifying and quantifying program benefits" at bounding box center [745, 370] width 507 height 33
click at [492, 350] on input "d. Identifying and quantifying program benefits" at bounding box center [492, 345] width 0 height 10
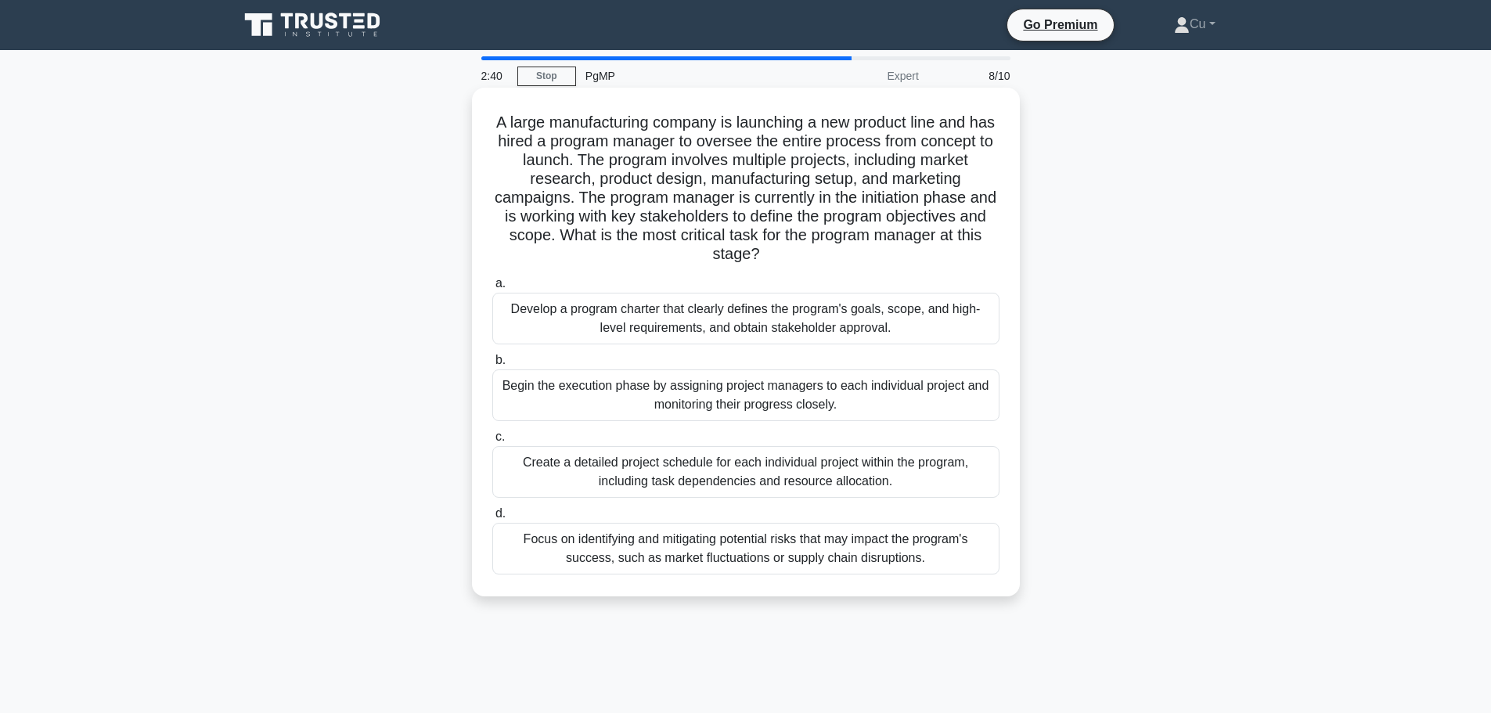
click at [873, 328] on div "Develop a program charter that clearly defines the program's goals, scope, and …" at bounding box center [745, 319] width 507 height 52
click at [492, 289] on input "a. Develop a program charter that clearly defines the program's goals, scope, a…" at bounding box center [492, 284] width 0 height 10
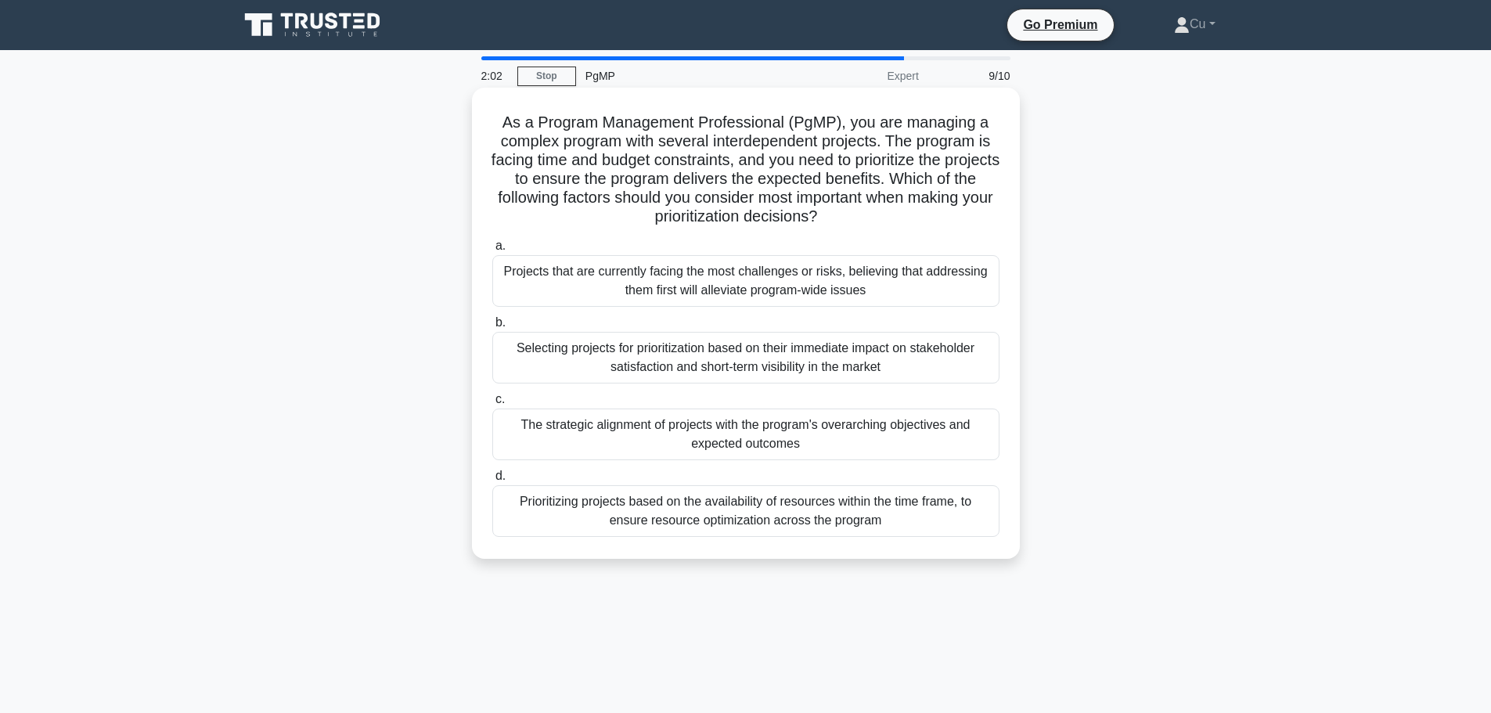
click at [719, 439] on div "The strategic alignment of projects with the program's overarching objectives a…" at bounding box center [745, 434] width 507 height 52
click at [492, 405] on input "c. The strategic alignment of projects with the program's overarching objective…" at bounding box center [492, 399] width 0 height 10
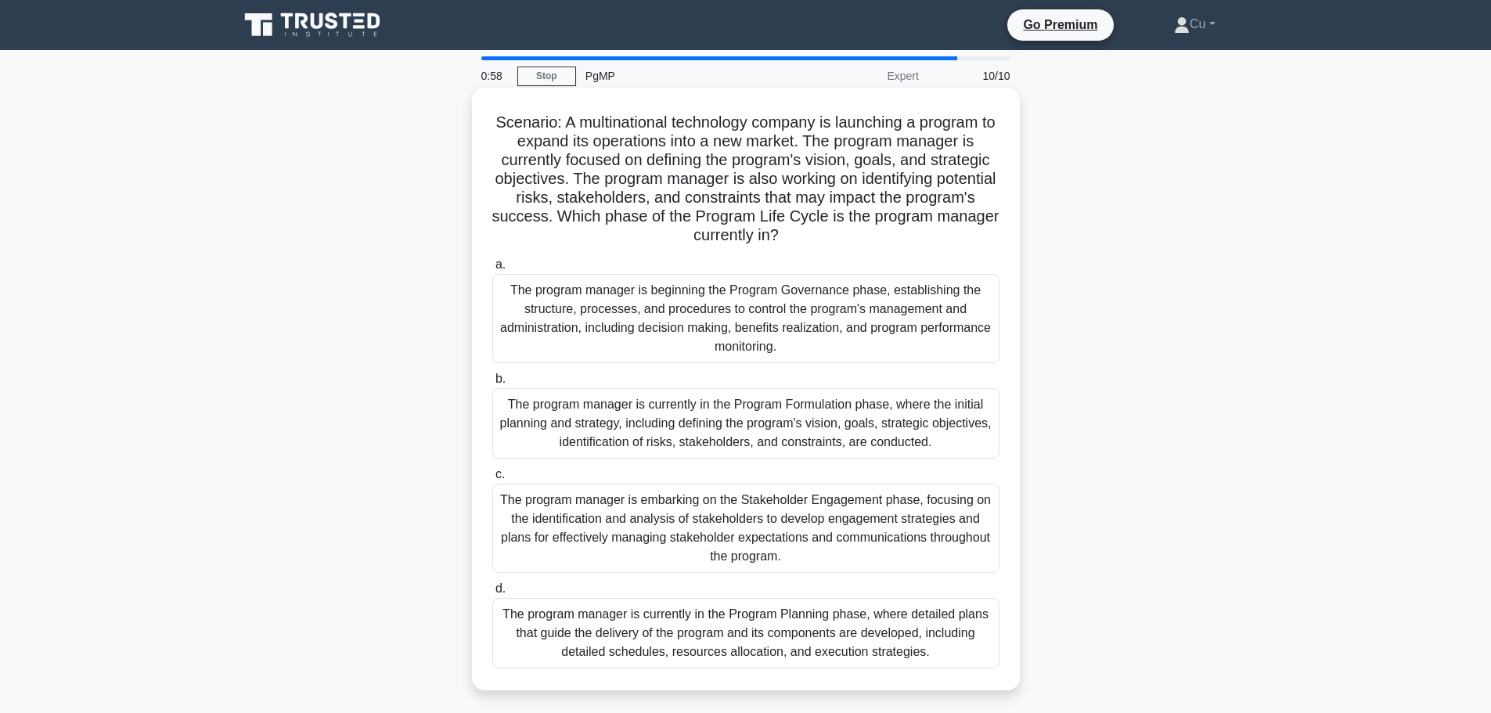
click at [900, 434] on div "The program manager is currently in the Program Formulation phase, where the in…" at bounding box center [745, 423] width 507 height 70
click at [492, 384] on input "b. The program manager is currently in the Program Formulation phase, where the…" at bounding box center [492, 379] width 0 height 10
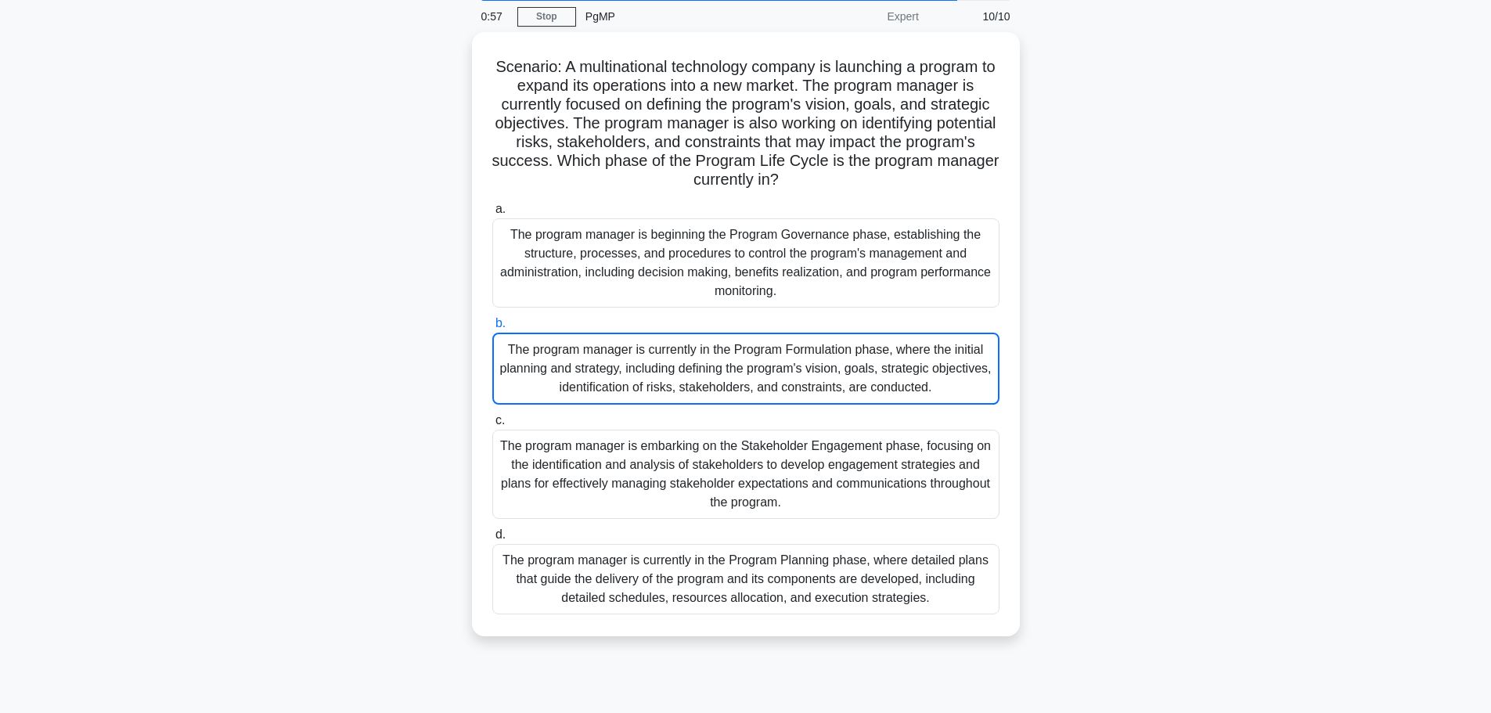
scroll to position [132, 0]
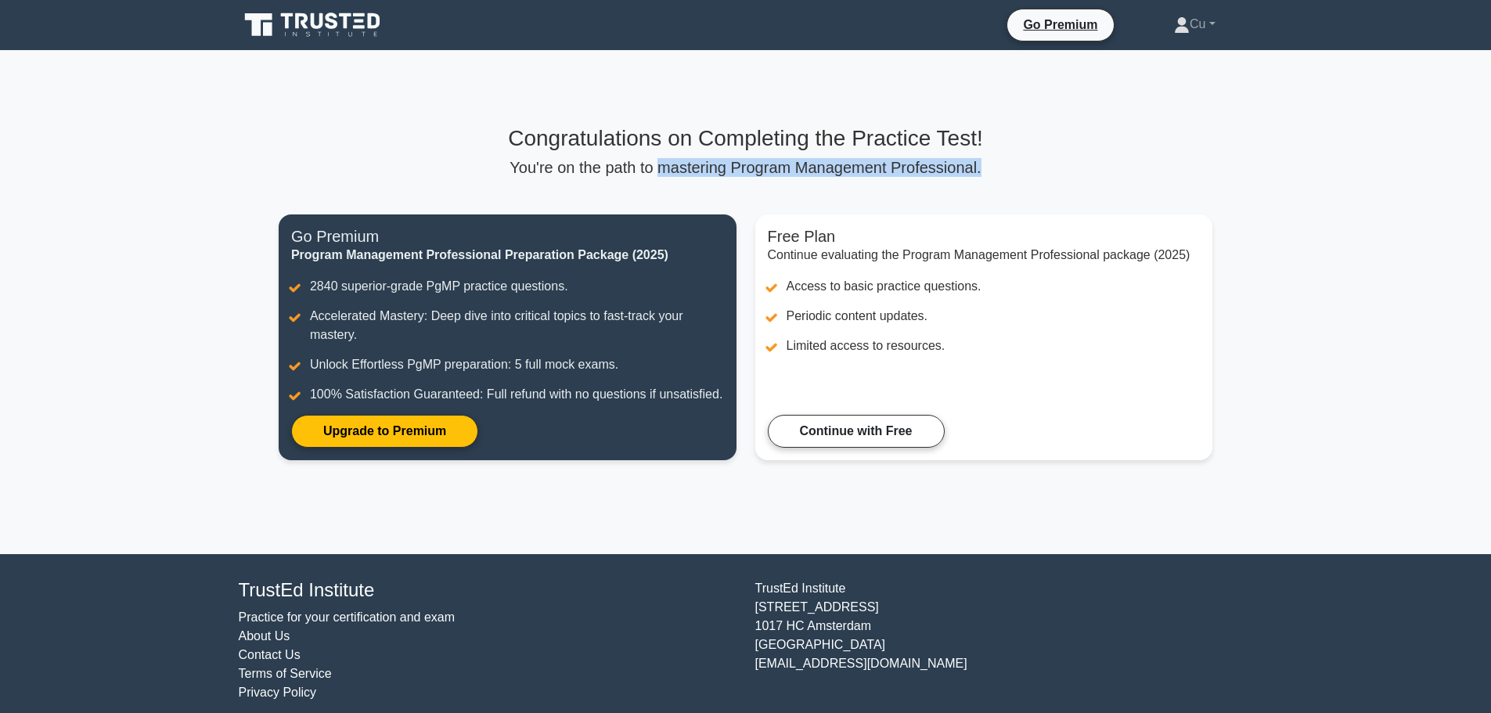
drag, startPoint x: 671, startPoint y: 172, endPoint x: 1070, endPoint y: 173, distance: 399.1
click at [1070, 173] on p "You're on the path to mastering Program Management Professional." at bounding box center [746, 167] width 934 height 19
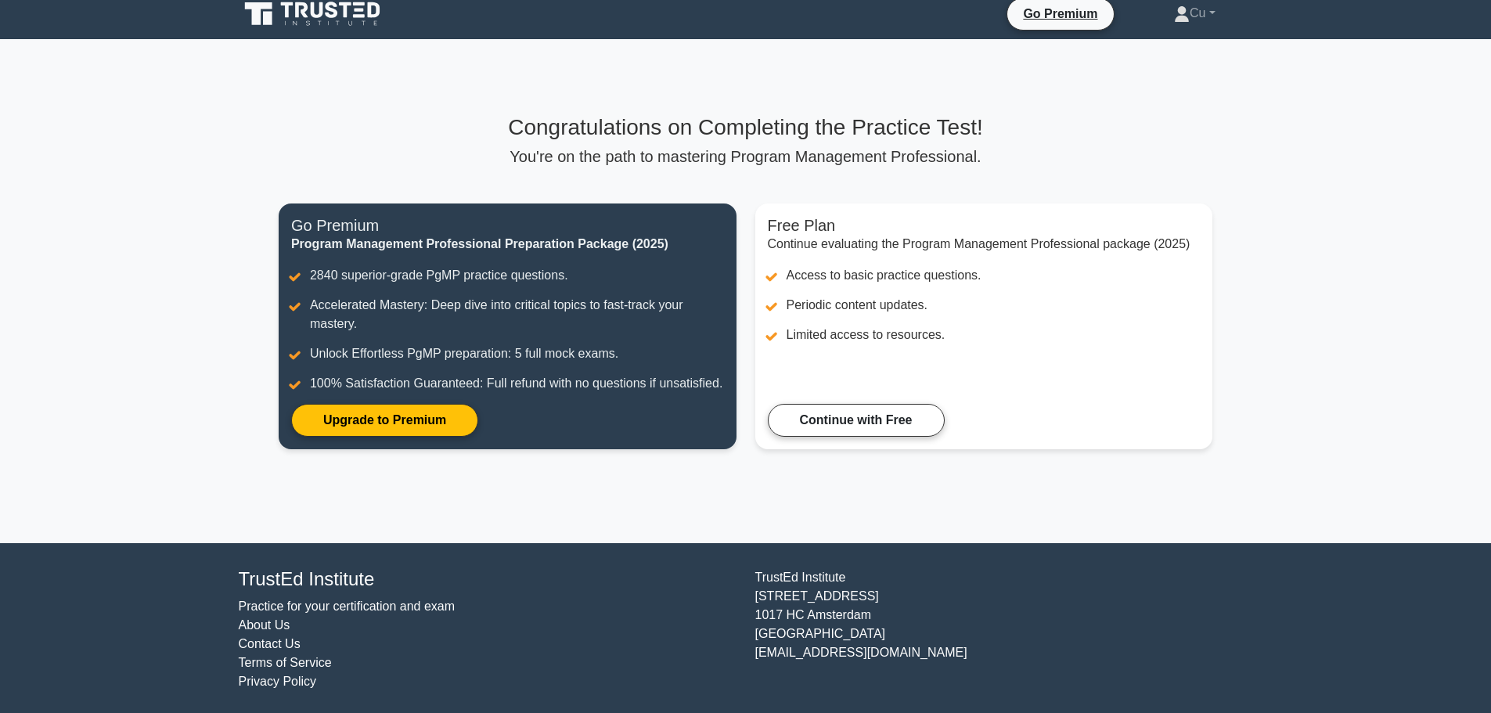
scroll to position [14, 0]
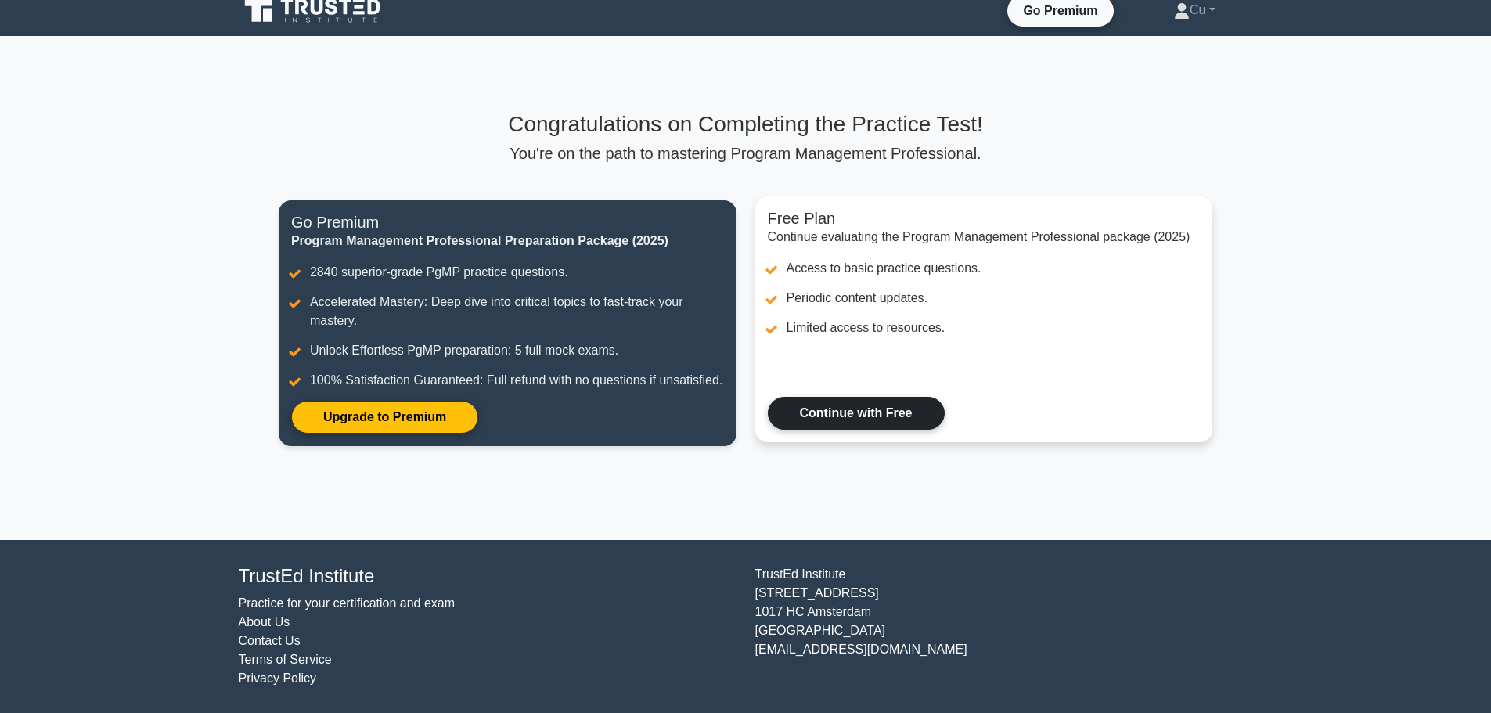
click at [845, 419] on link "Continue with Free" at bounding box center [856, 413] width 177 height 33
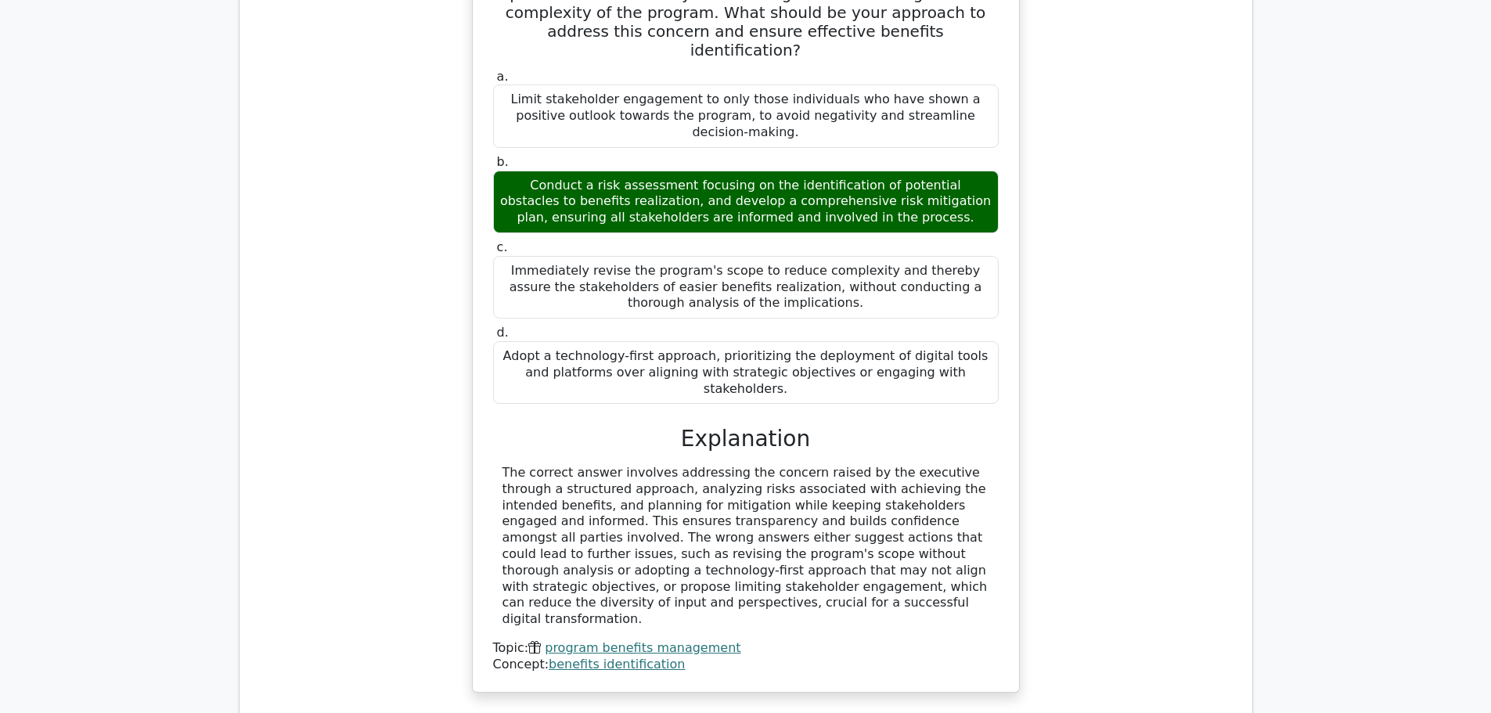
scroll to position [1722, 0]
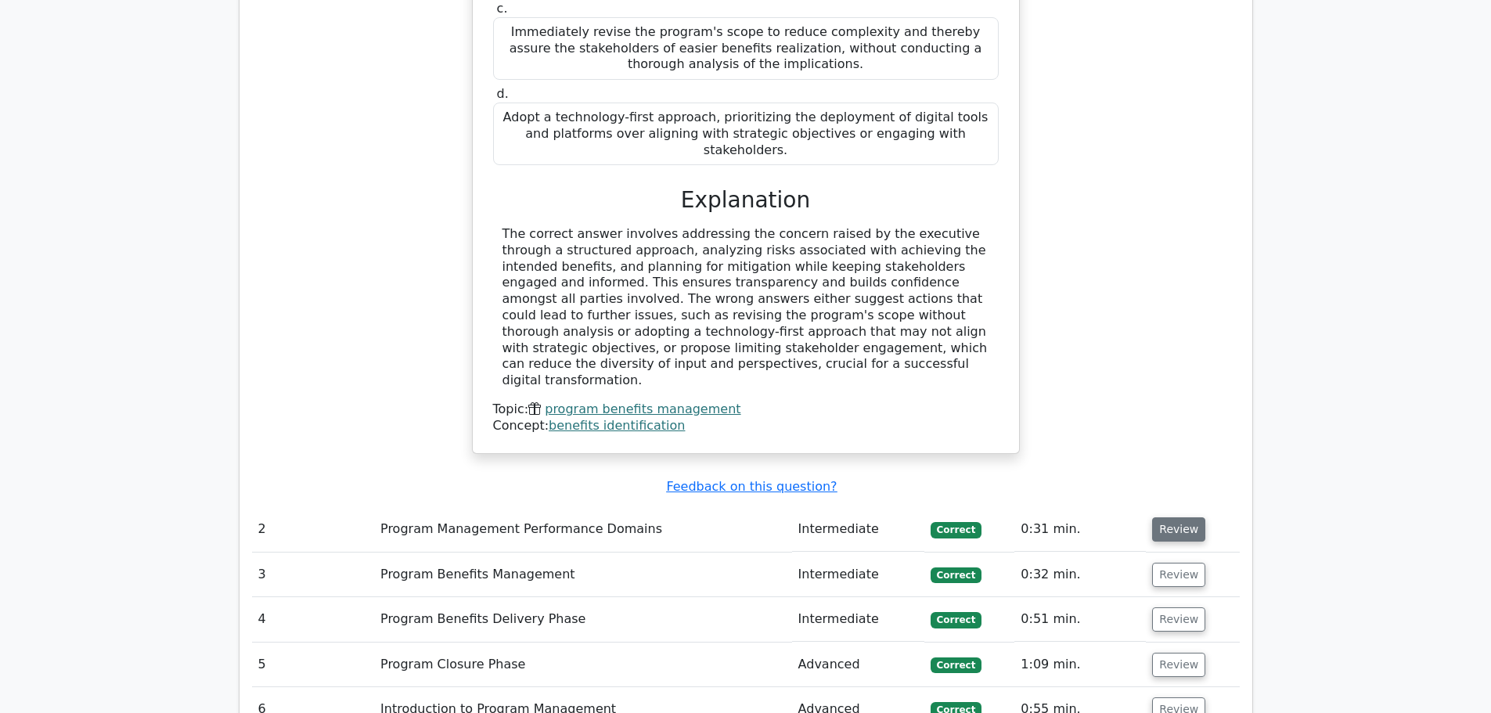
click at [1195, 517] on button "Review" at bounding box center [1178, 529] width 53 height 24
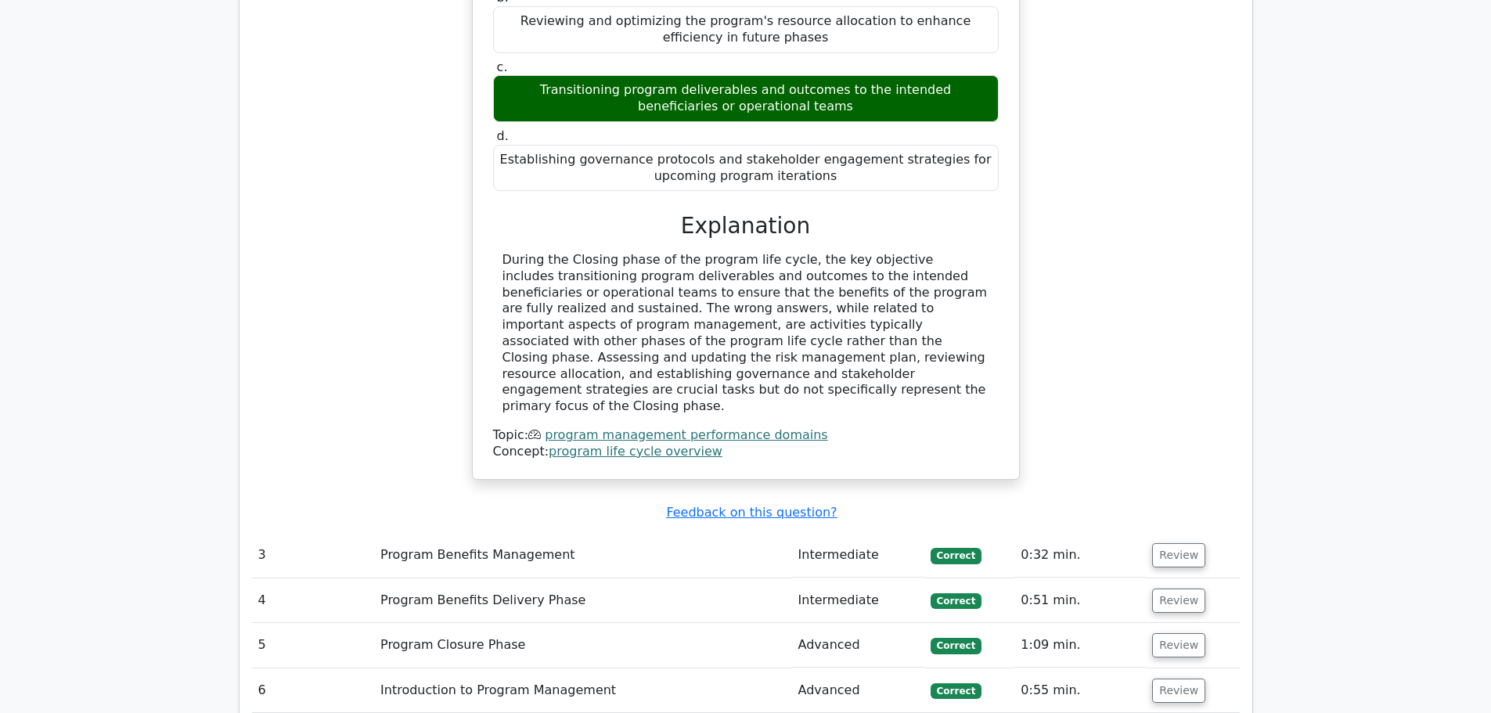
scroll to position [2504, 0]
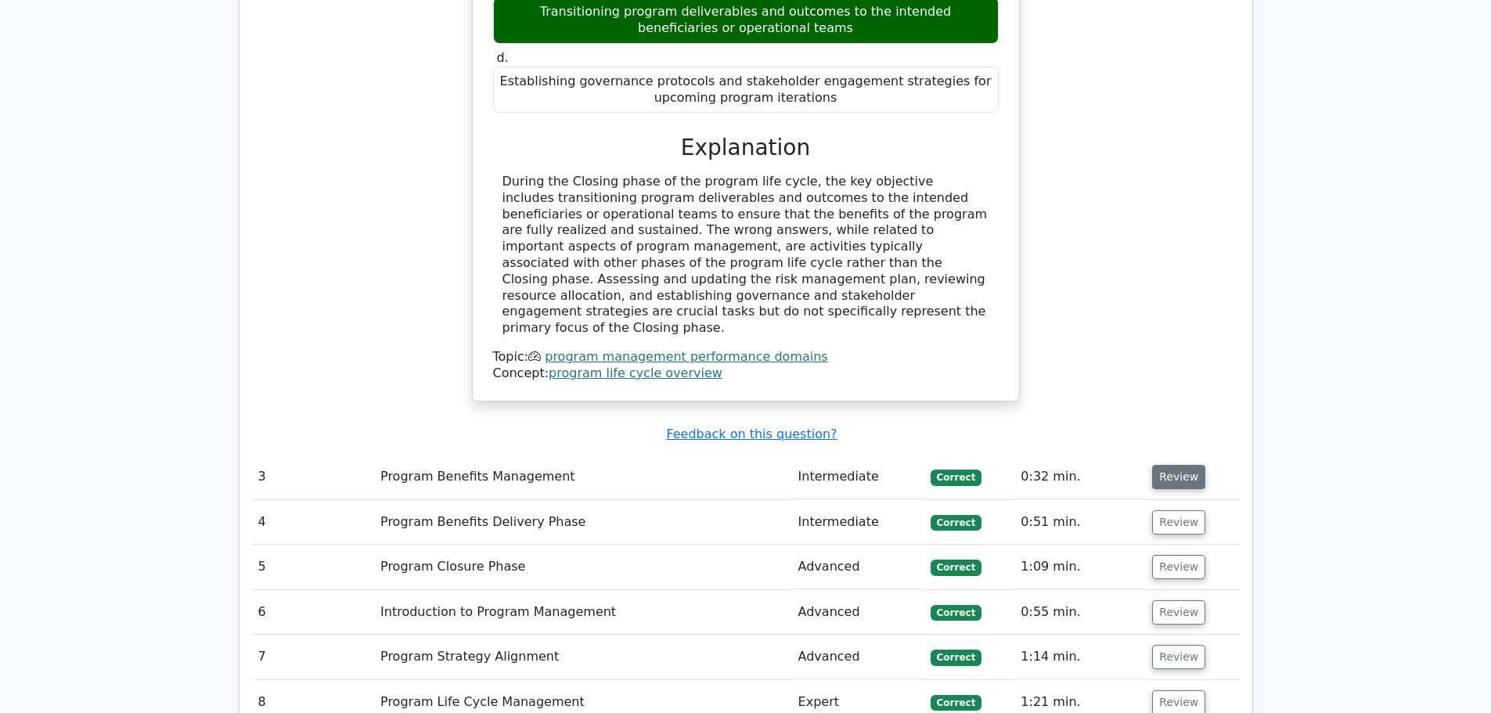
click at [1170, 465] on button "Review" at bounding box center [1178, 477] width 53 height 24
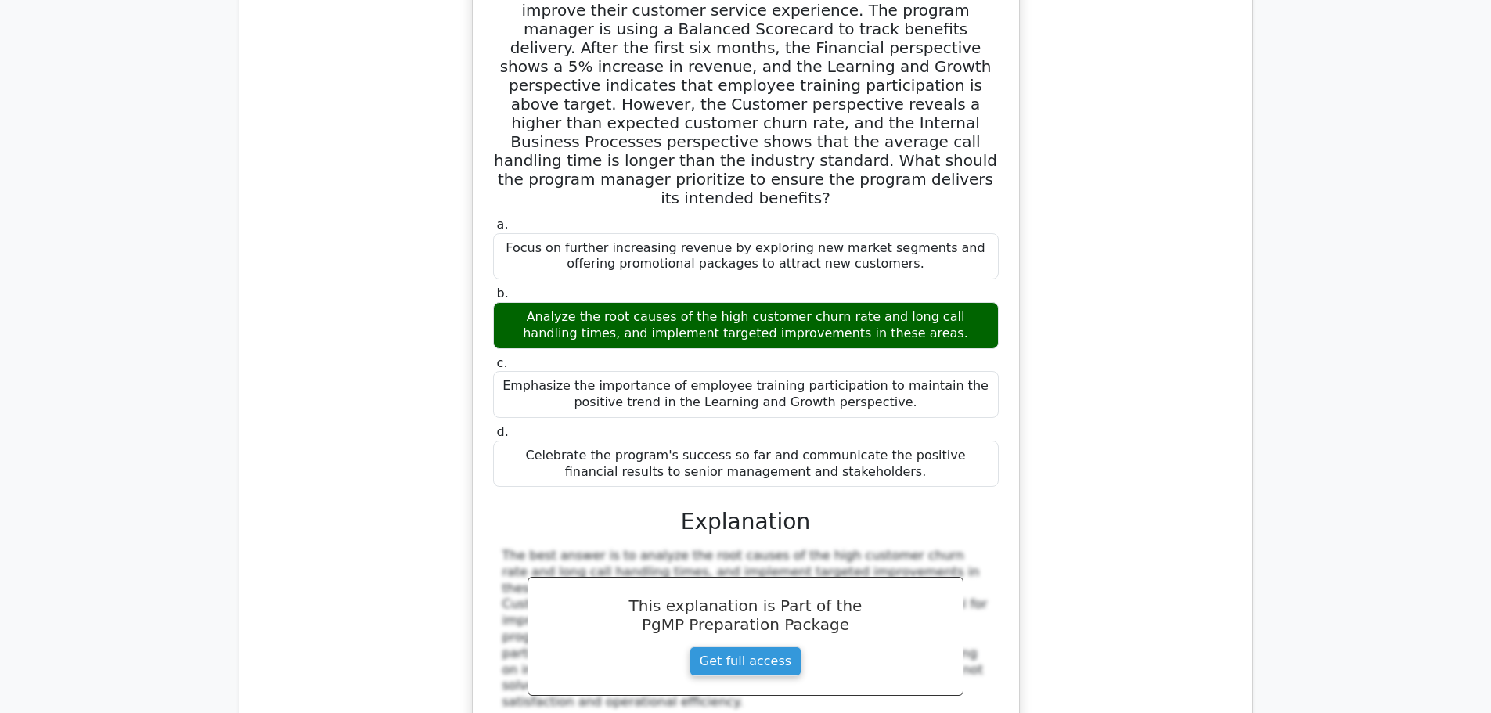
scroll to position [3208, 0]
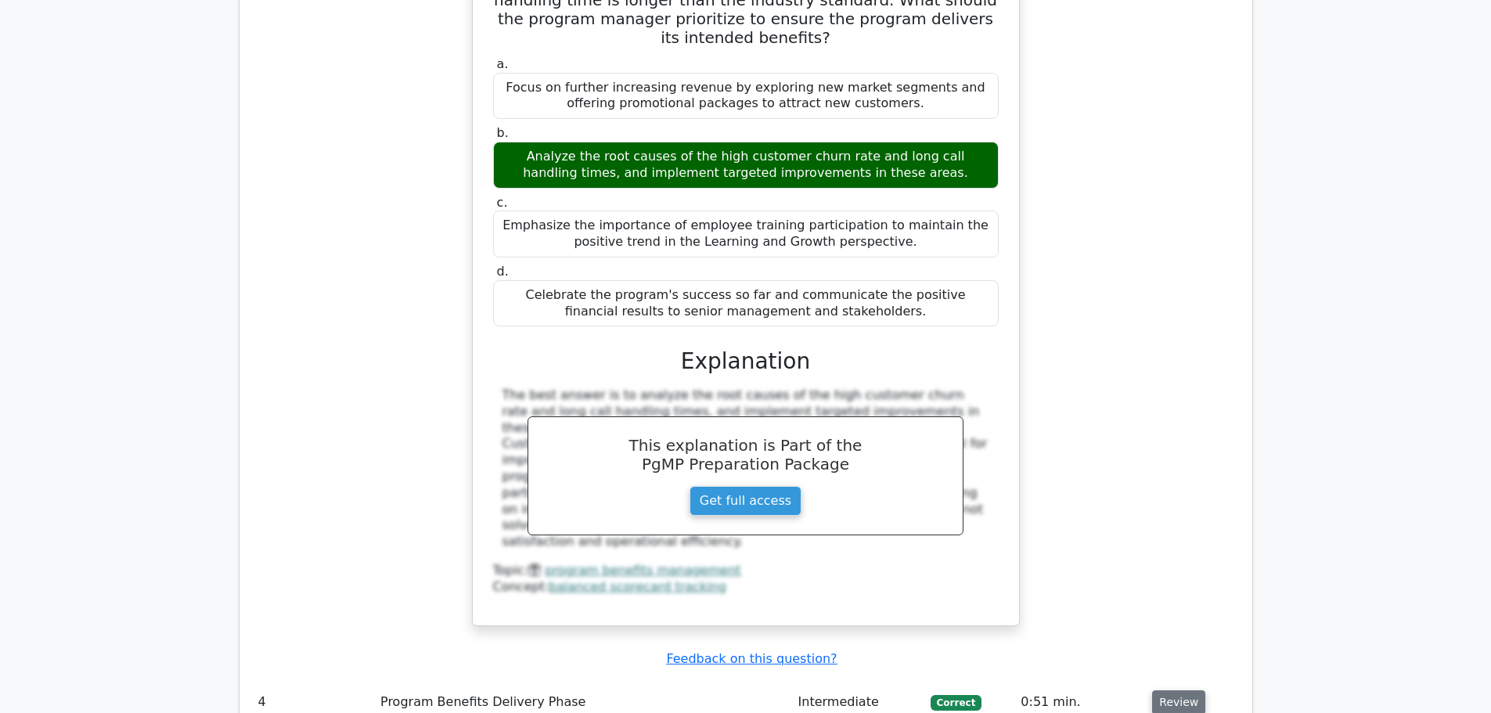
click at [1187, 690] on button "Review" at bounding box center [1178, 702] width 53 height 24
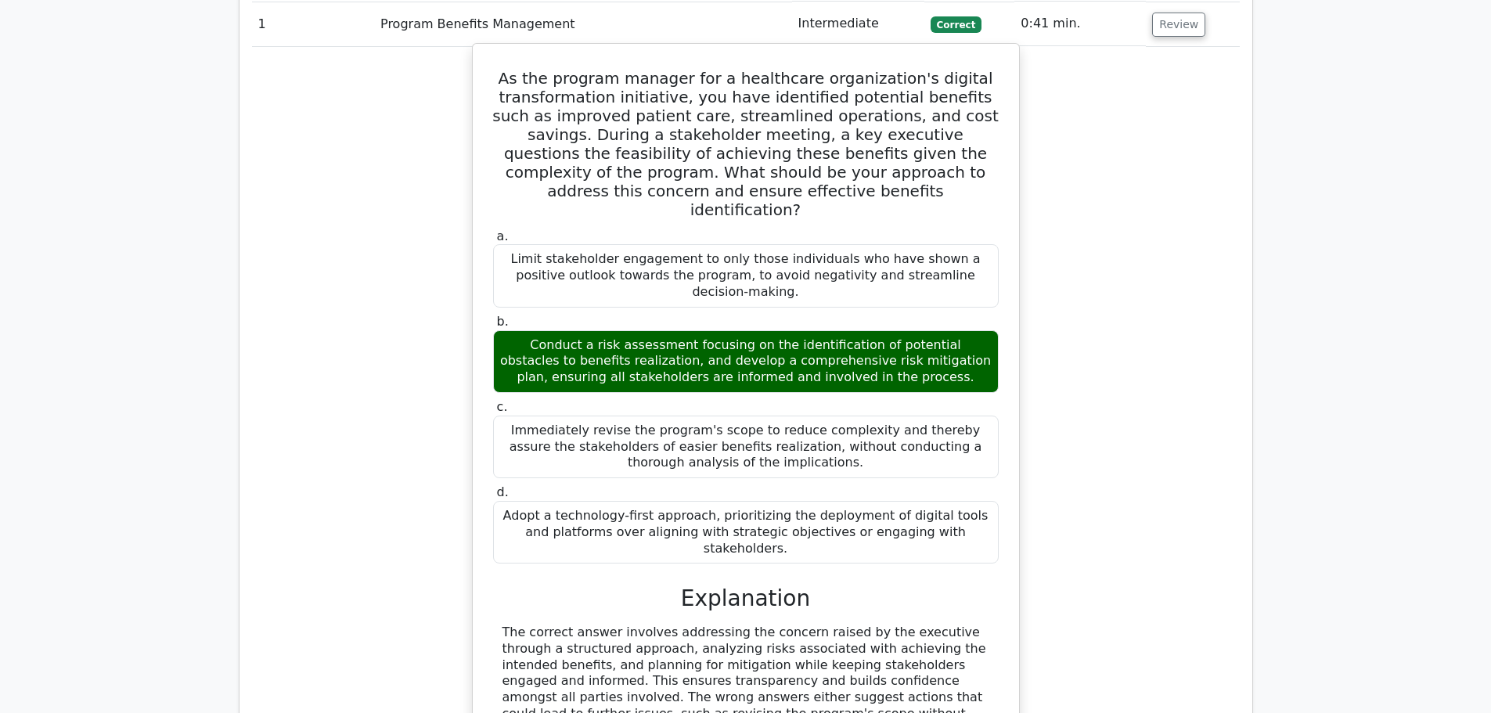
scroll to position [1330, 0]
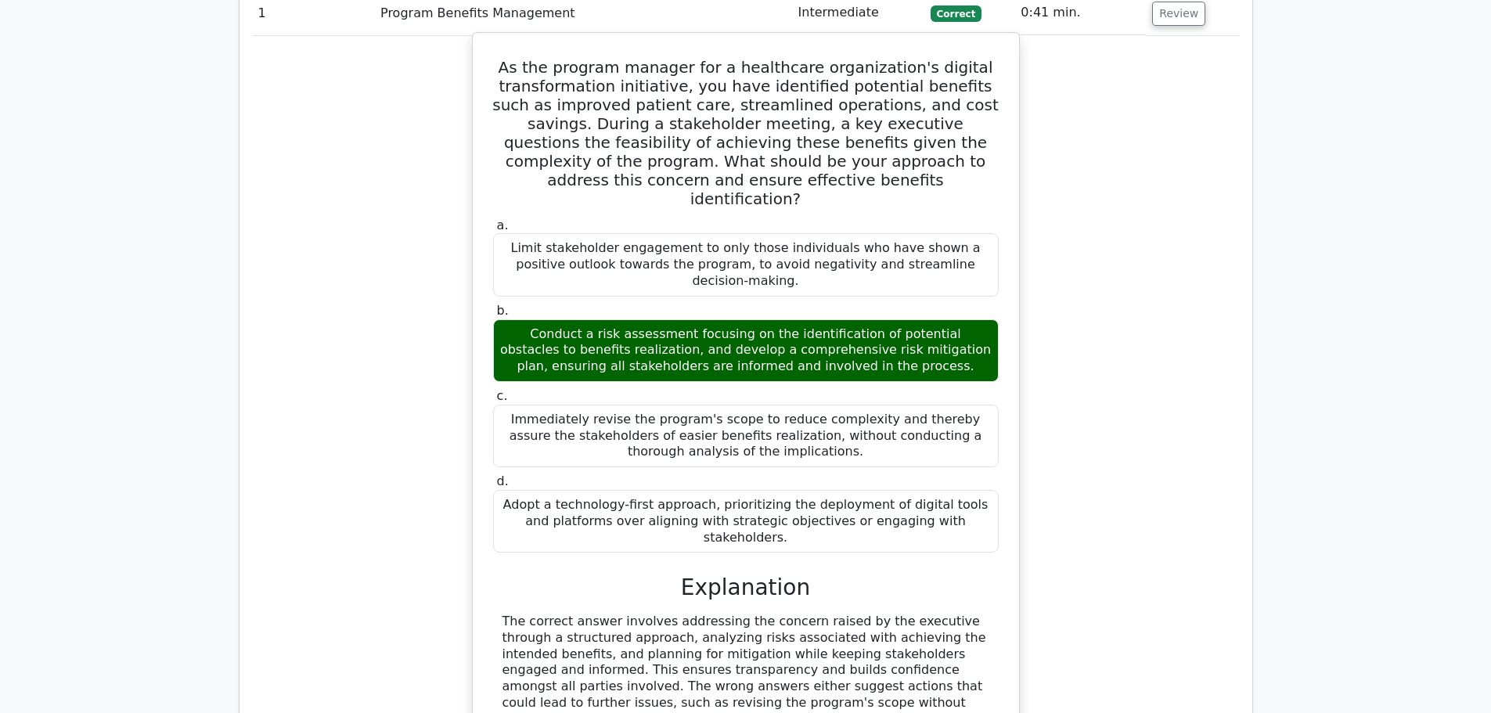
drag, startPoint x: 520, startPoint y: 322, endPoint x: 1006, endPoint y: 435, distance: 498.1
click at [1006, 435] on div "As the program manager for a healthcare organization's digital transformation i…" at bounding box center [746, 436] width 534 height 795
copy div "As the program manager for a healthcare organization's digital transformation i…"
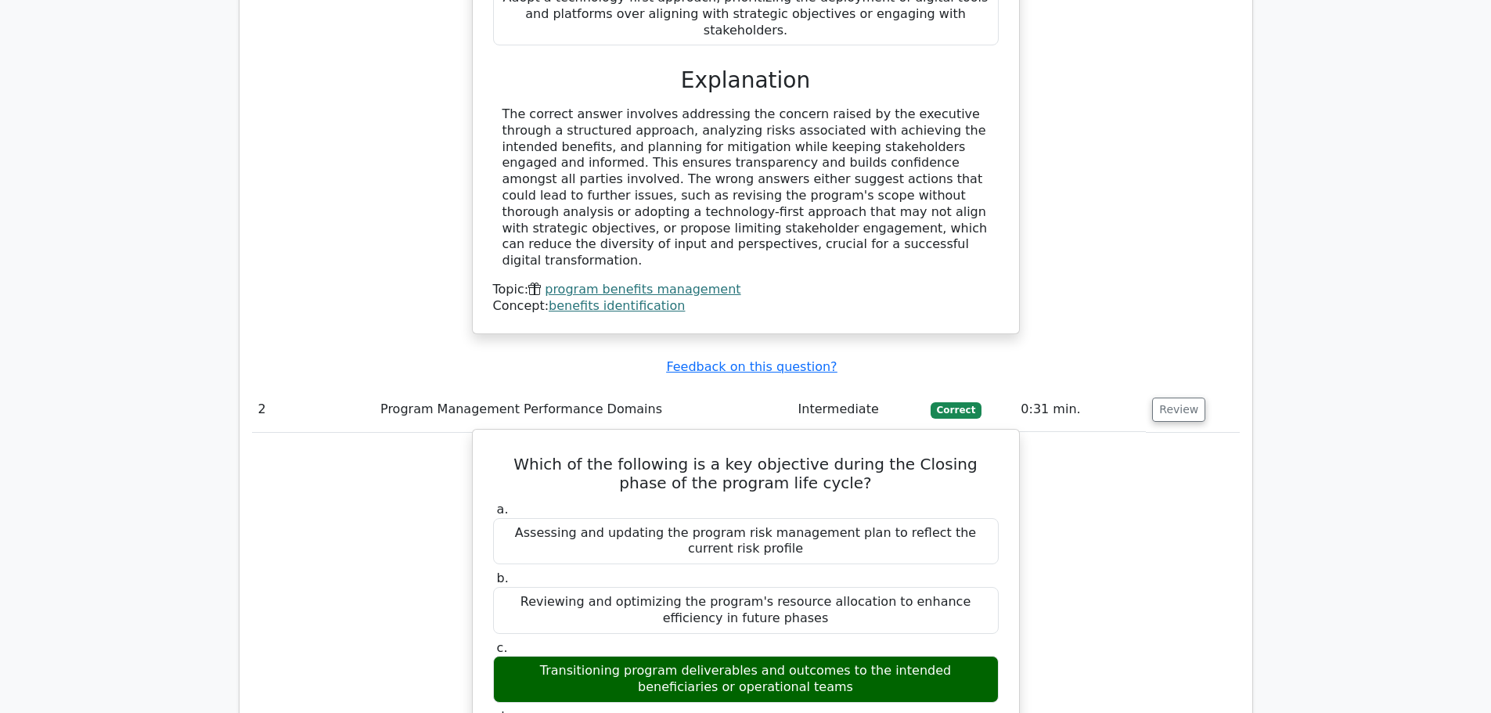
scroll to position [1956, 0]
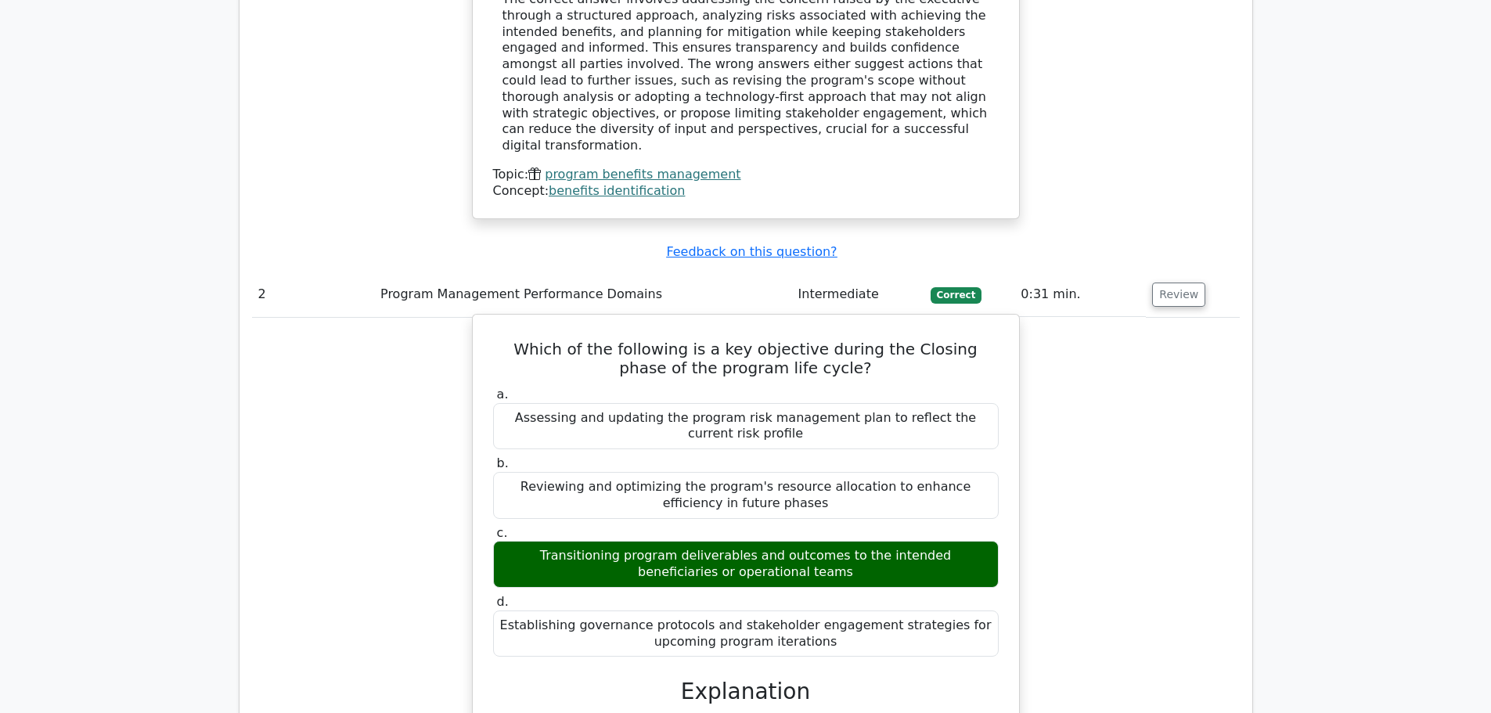
drag, startPoint x: 504, startPoint y: 229, endPoint x: 948, endPoint y: 534, distance: 538.7
click at [948, 534] on div "Which of the following is a key objective during the Closing phase of the progr…" at bounding box center [746, 629] width 534 height 617
copy div "Which of the following is a key objective during the Closing phase of the progr…"
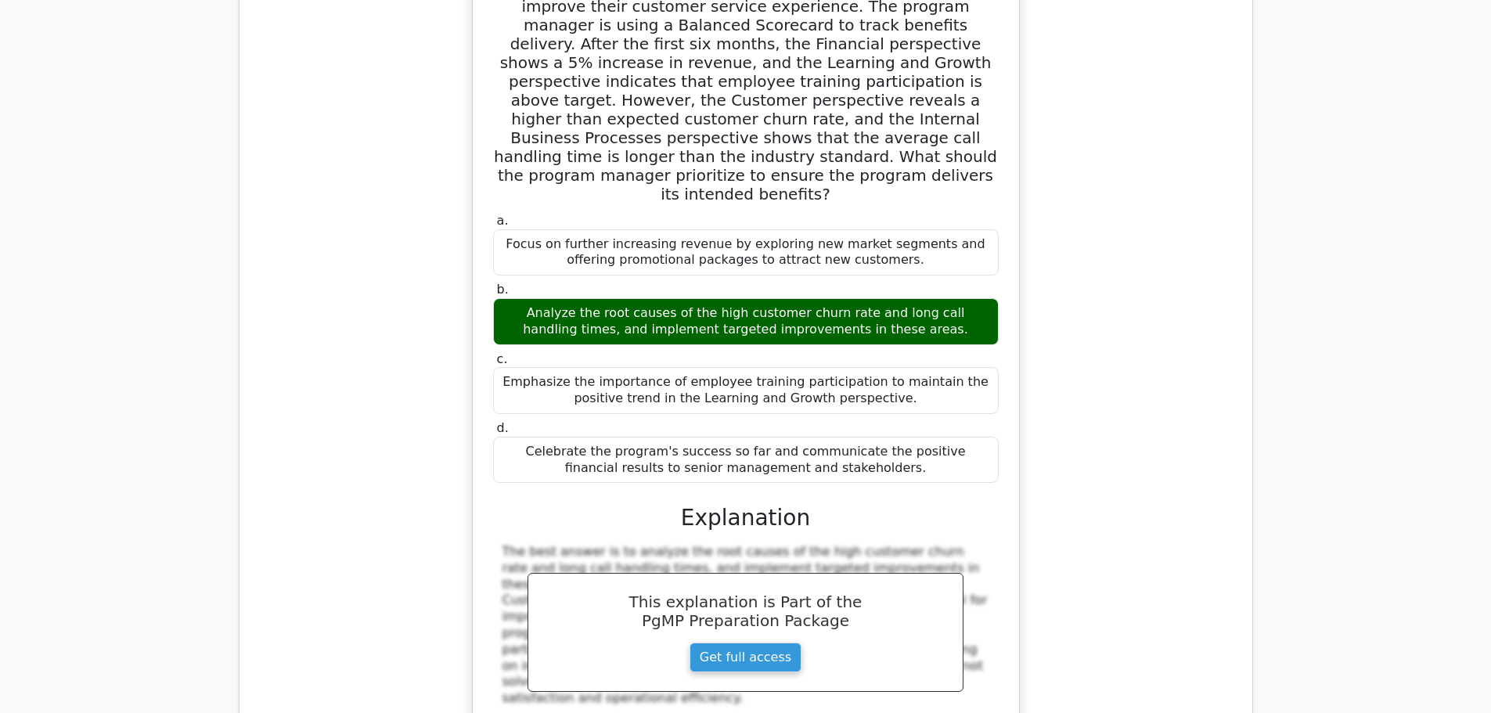
scroll to position [2739, 0]
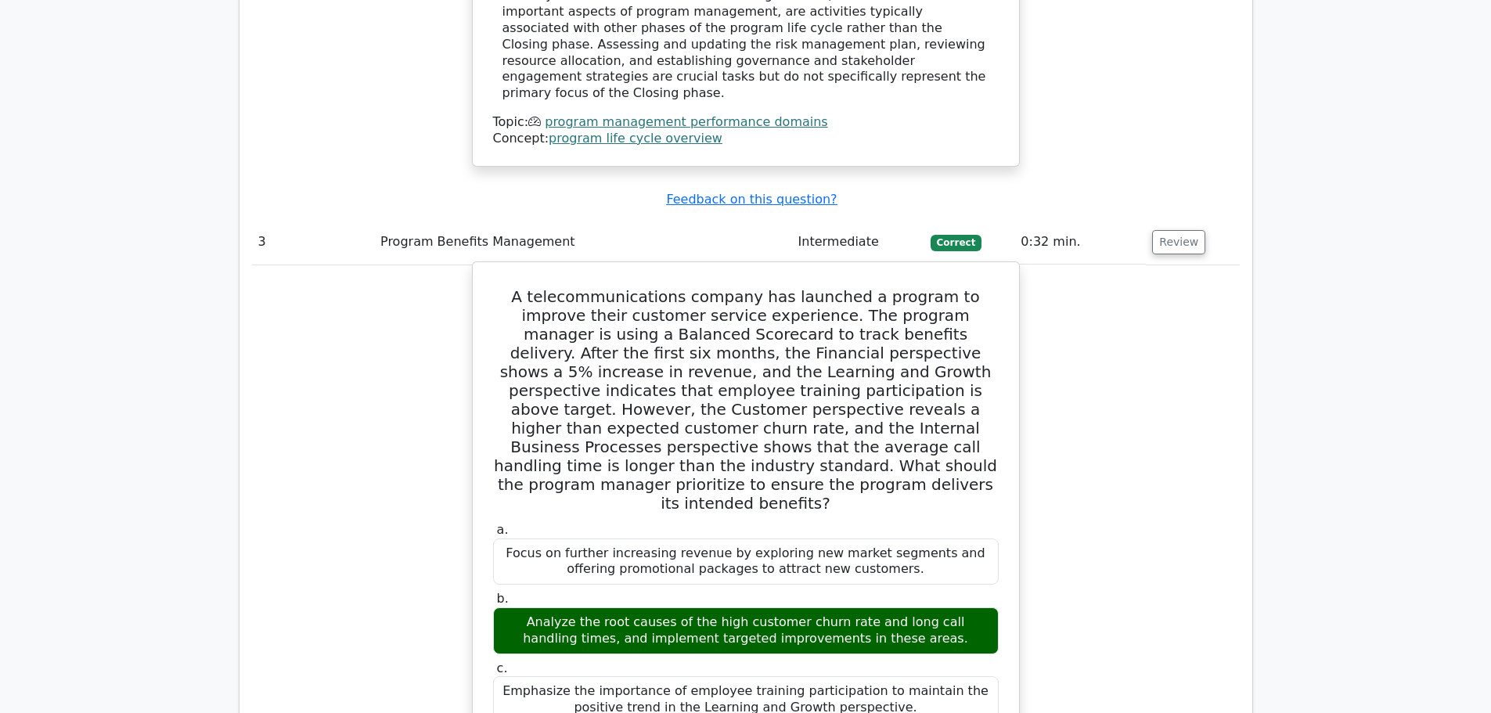
drag, startPoint x: 505, startPoint y: 160, endPoint x: 883, endPoint y: 619, distance: 595.4
click at [883, 619] on div "A telecommunications company has launched a program to improve their customer s…" at bounding box center [746, 676] width 534 height 816
copy div "A telecommunications company has launched a program to improve their customer s…"
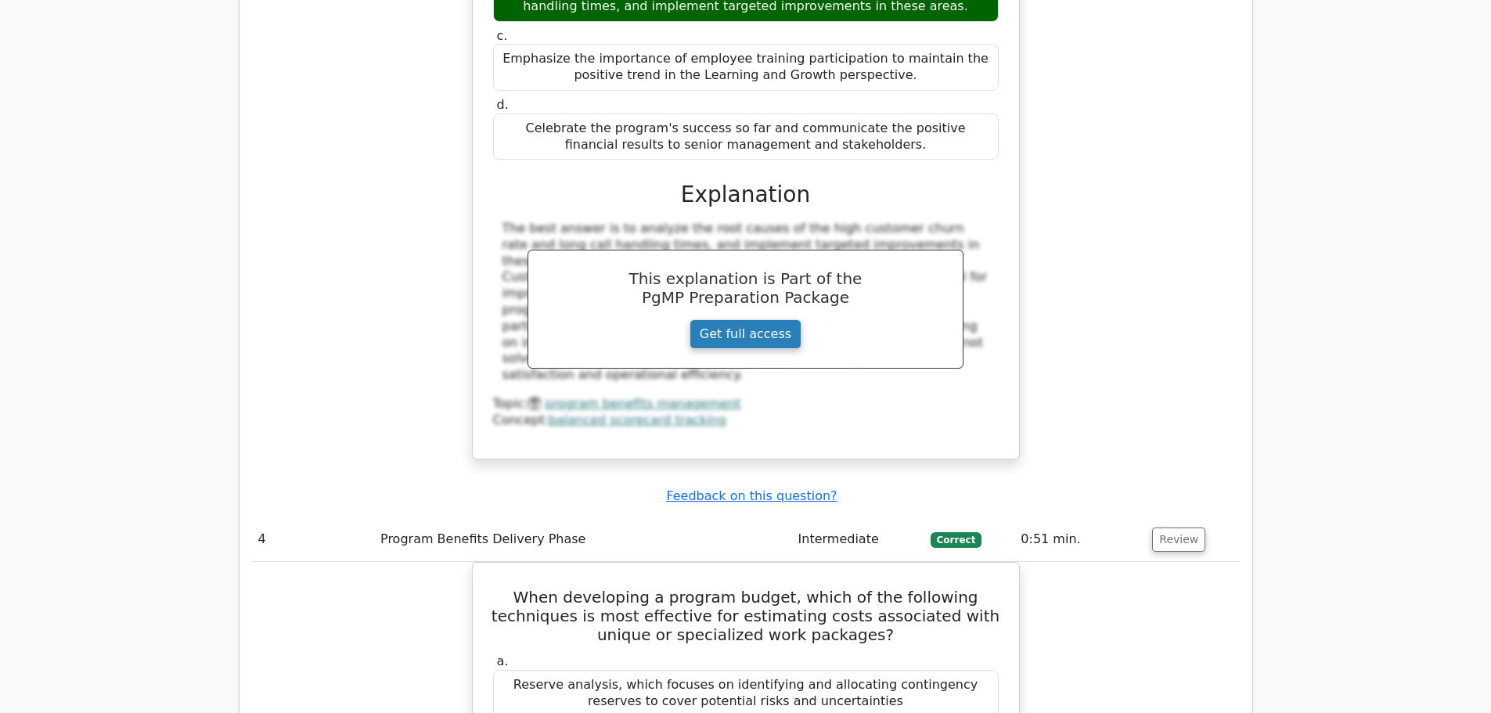
scroll to position [3521, 0]
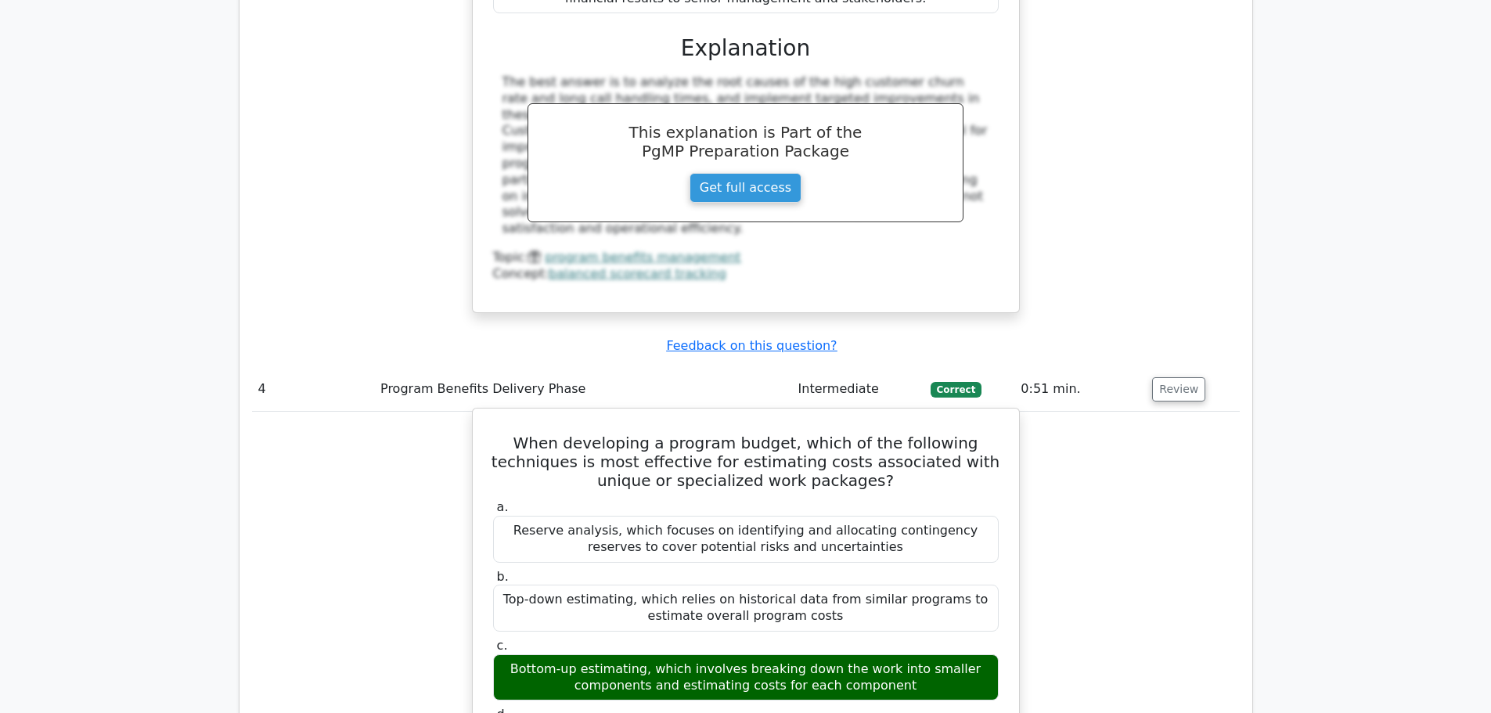
drag, startPoint x: 492, startPoint y: 284, endPoint x: 897, endPoint y: 597, distance: 511.5
copy div "When developing a program budget, which of the following techniques is most eff…"
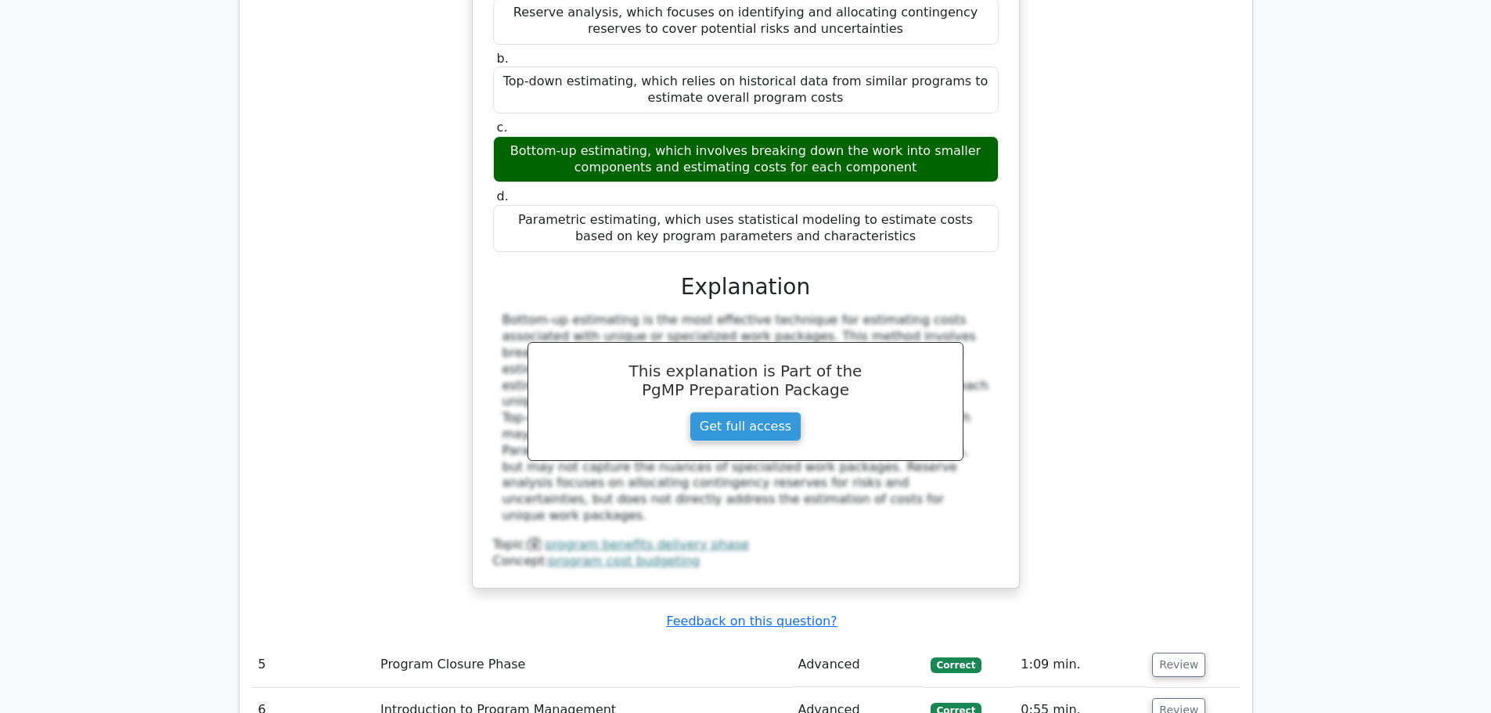
scroll to position [4304, 0]
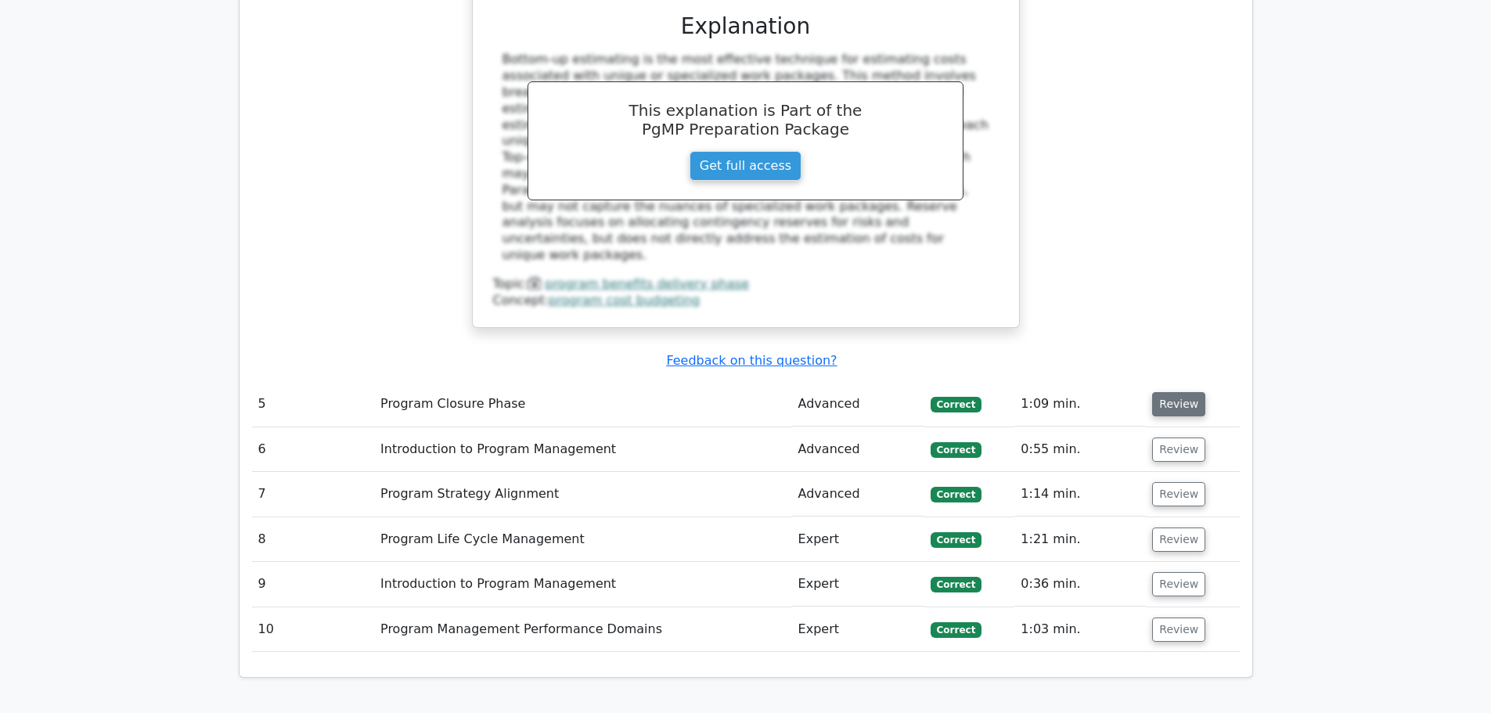
click at [1159, 392] on button "Review" at bounding box center [1178, 404] width 53 height 24
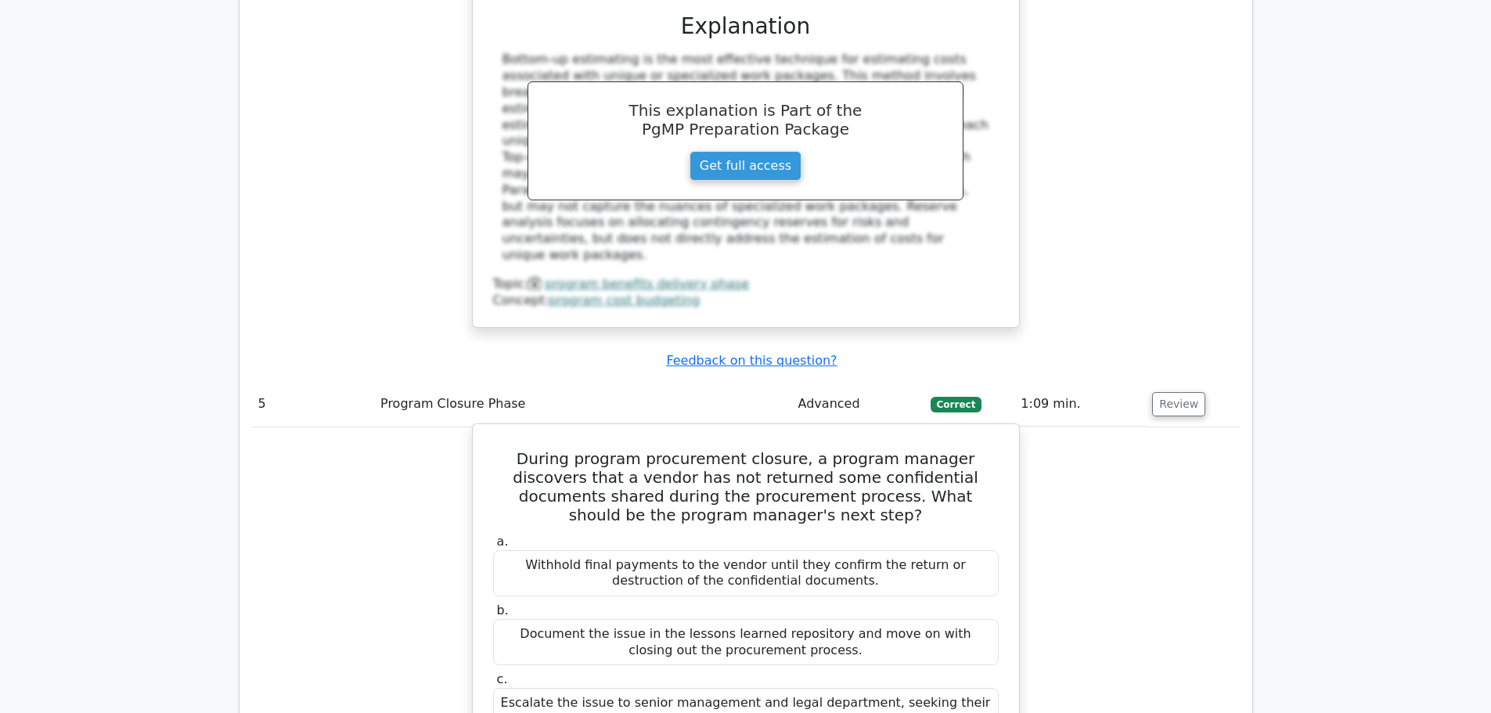
drag, startPoint x: 505, startPoint y: 266, endPoint x: 1002, endPoint y: 613, distance: 606.5
copy div "During program procurement closure, a program manager discovers that a vendor h…"
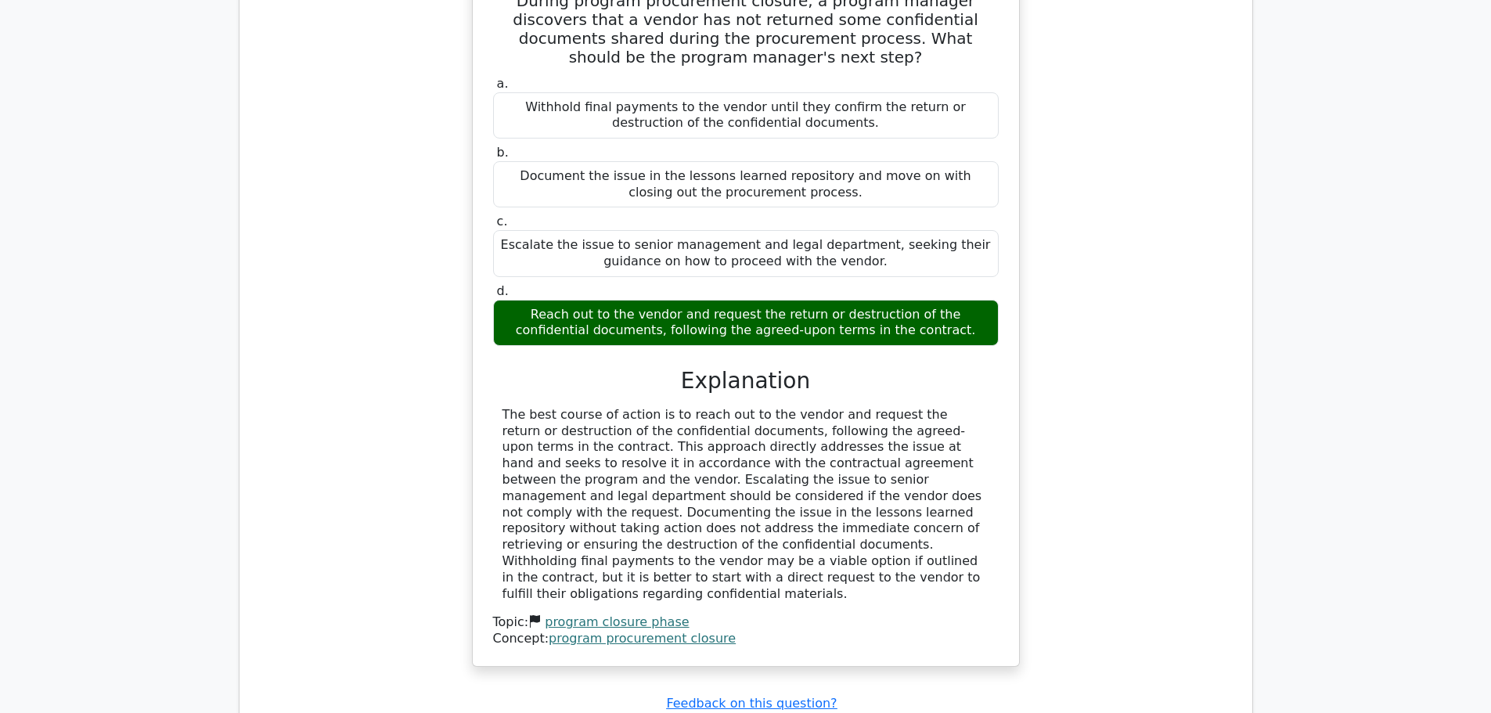
scroll to position [4852, 0]
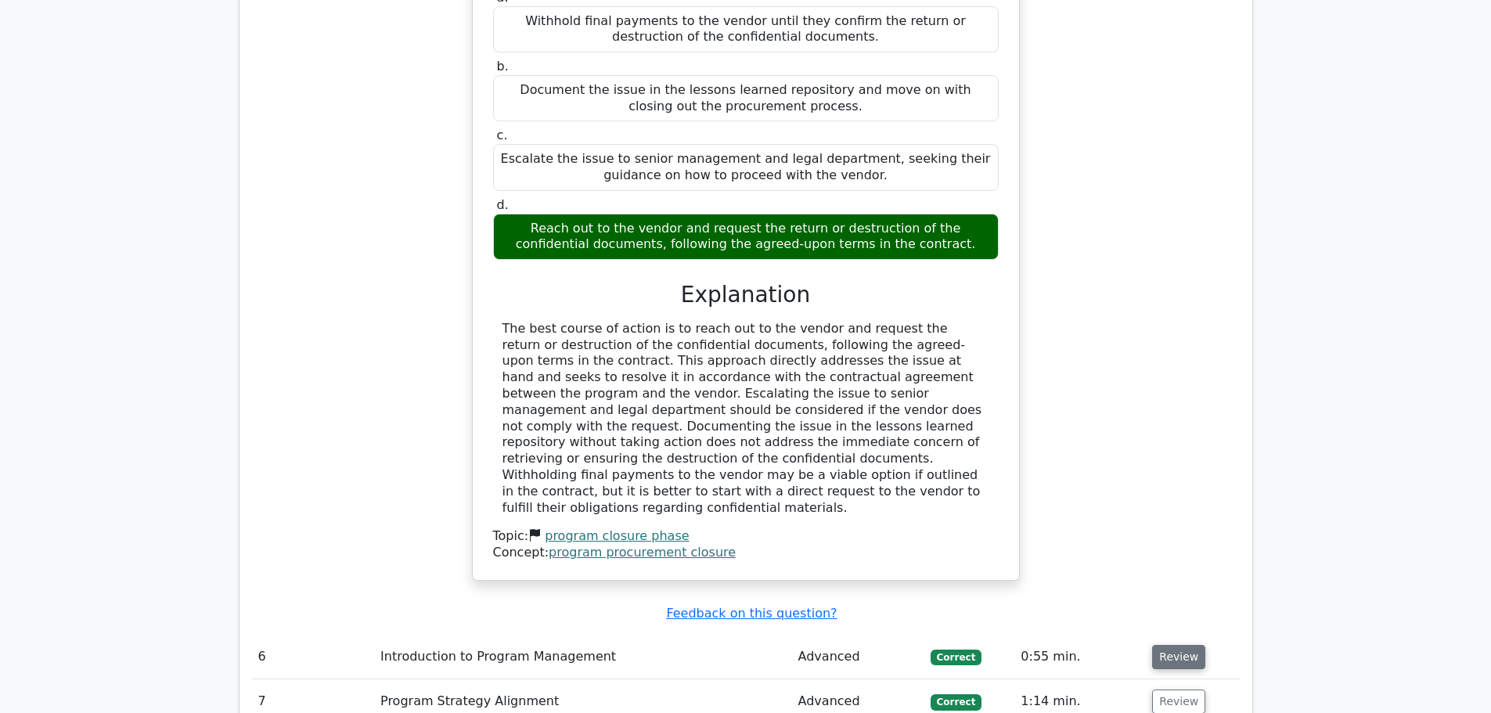
click at [1178, 645] on button "Review" at bounding box center [1178, 657] width 53 height 24
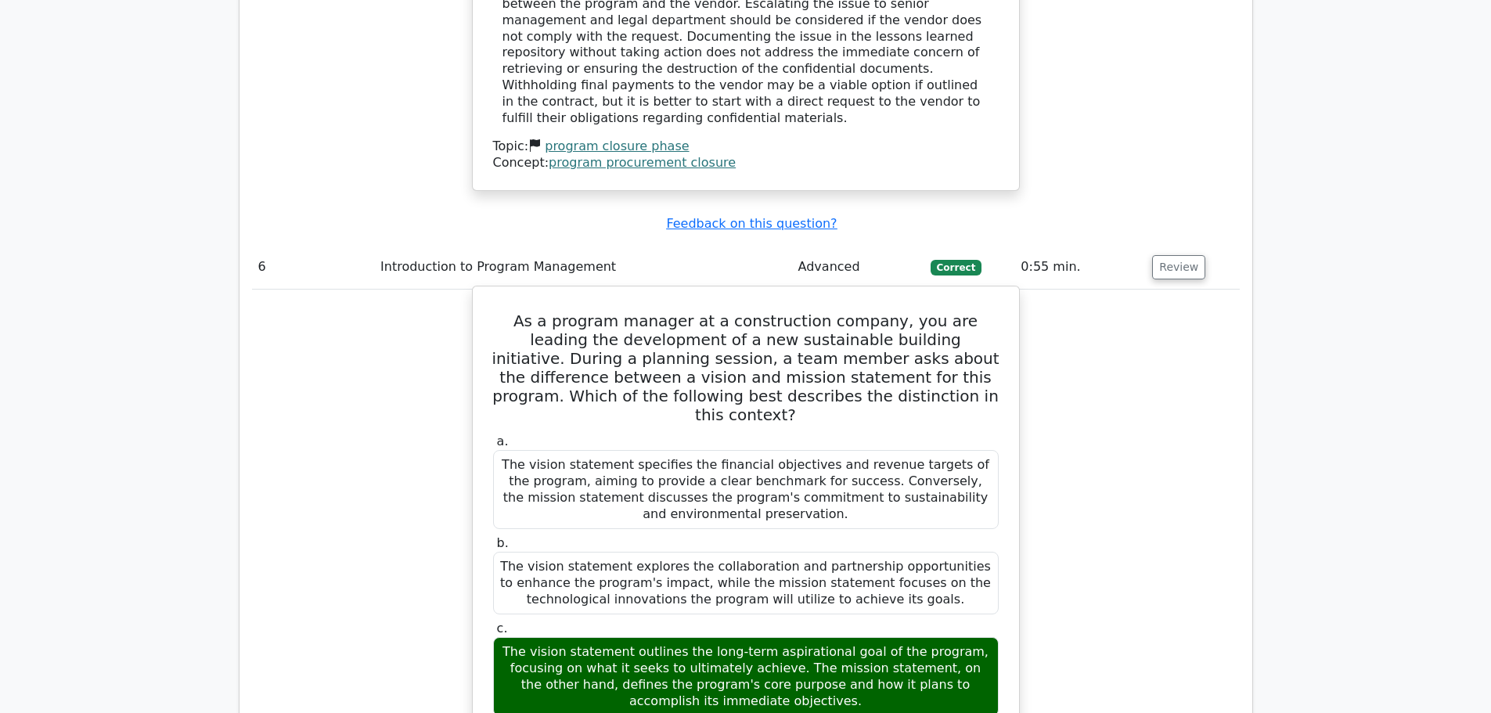
scroll to position [5243, 0]
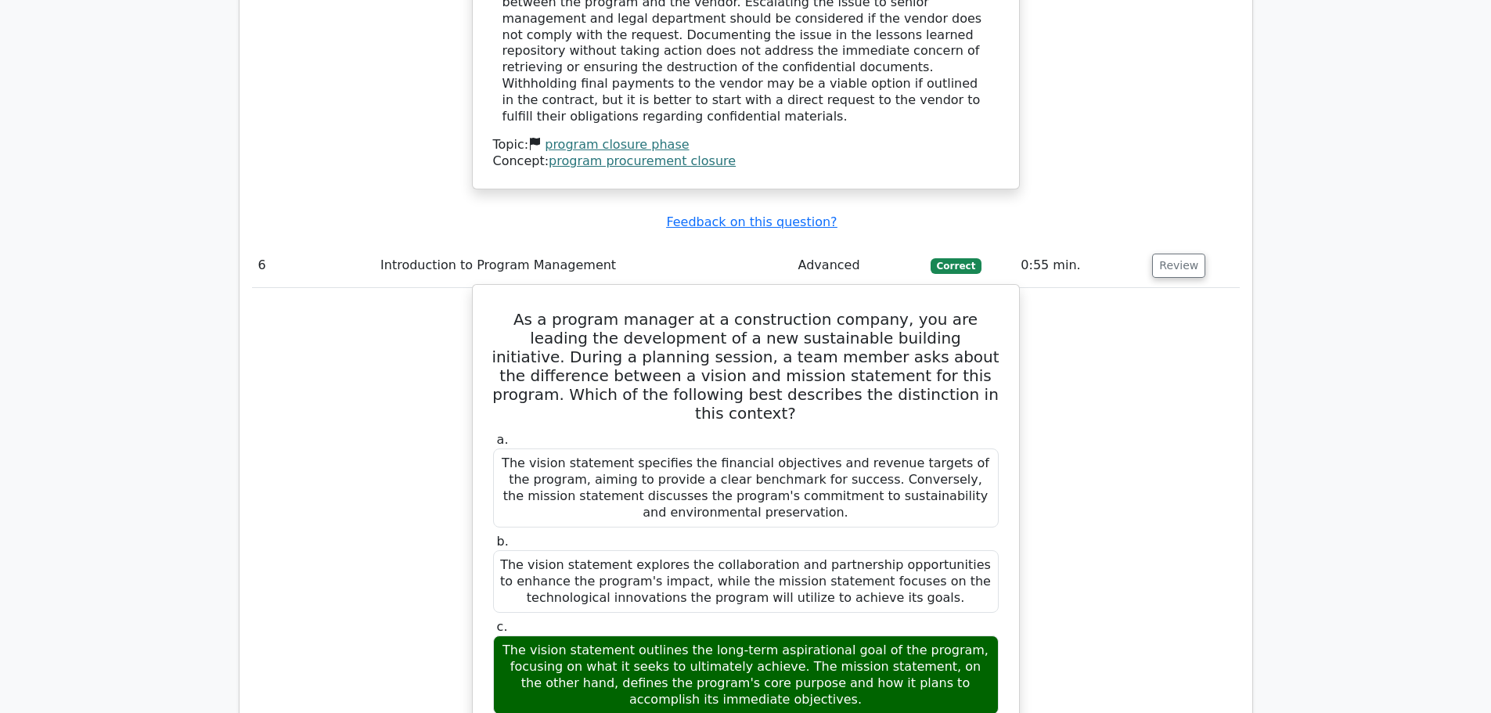
drag, startPoint x: 490, startPoint y: 270, endPoint x: 935, endPoint y: 556, distance: 529.0
click at [935, 556] on div "As a program manager at a construction company, you are leading the development…" at bounding box center [746, 691] width 534 height 801
copy div "As a program manager at a construction company, you are leading the development…"
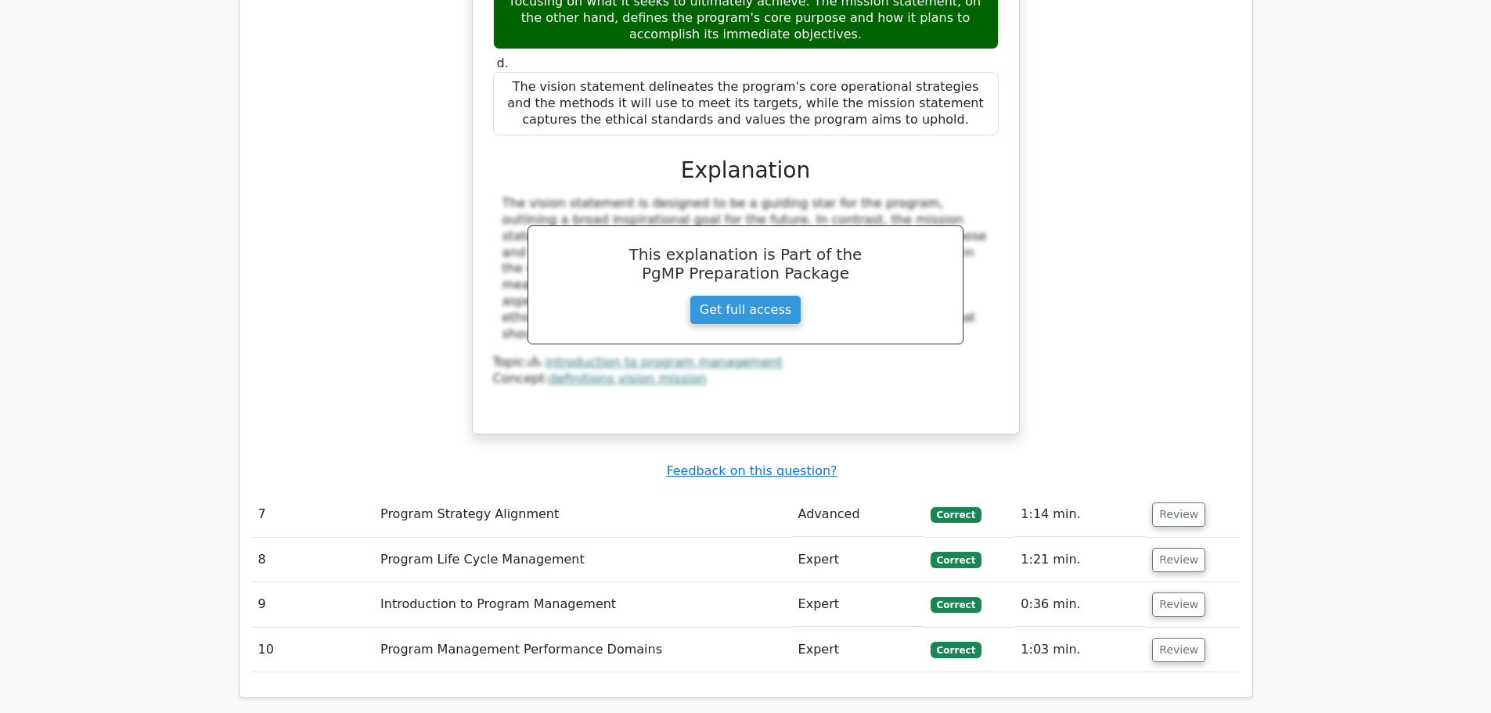
scroll to position [6025, 0]
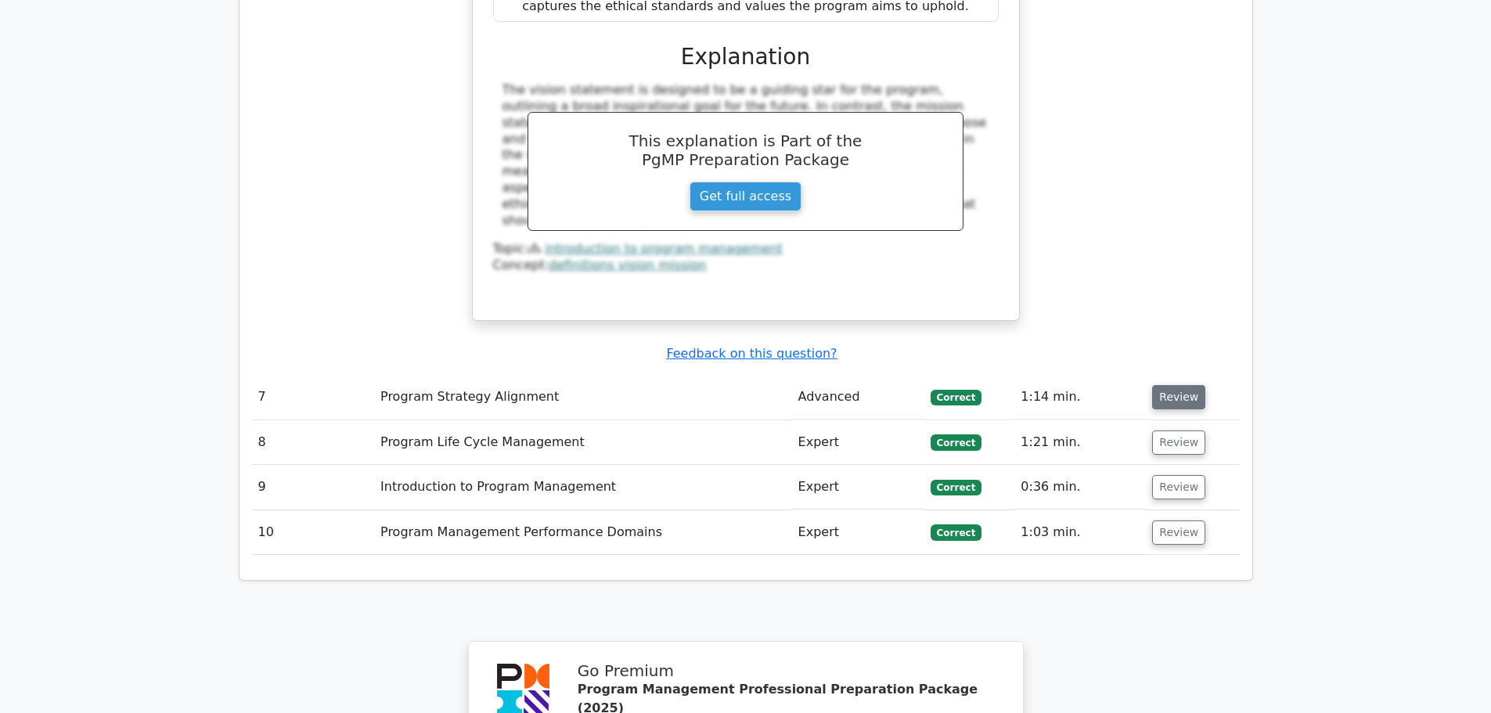
click at [1171, 385] on button "Review" at bounding box center [1178, 397] width 53 height 24
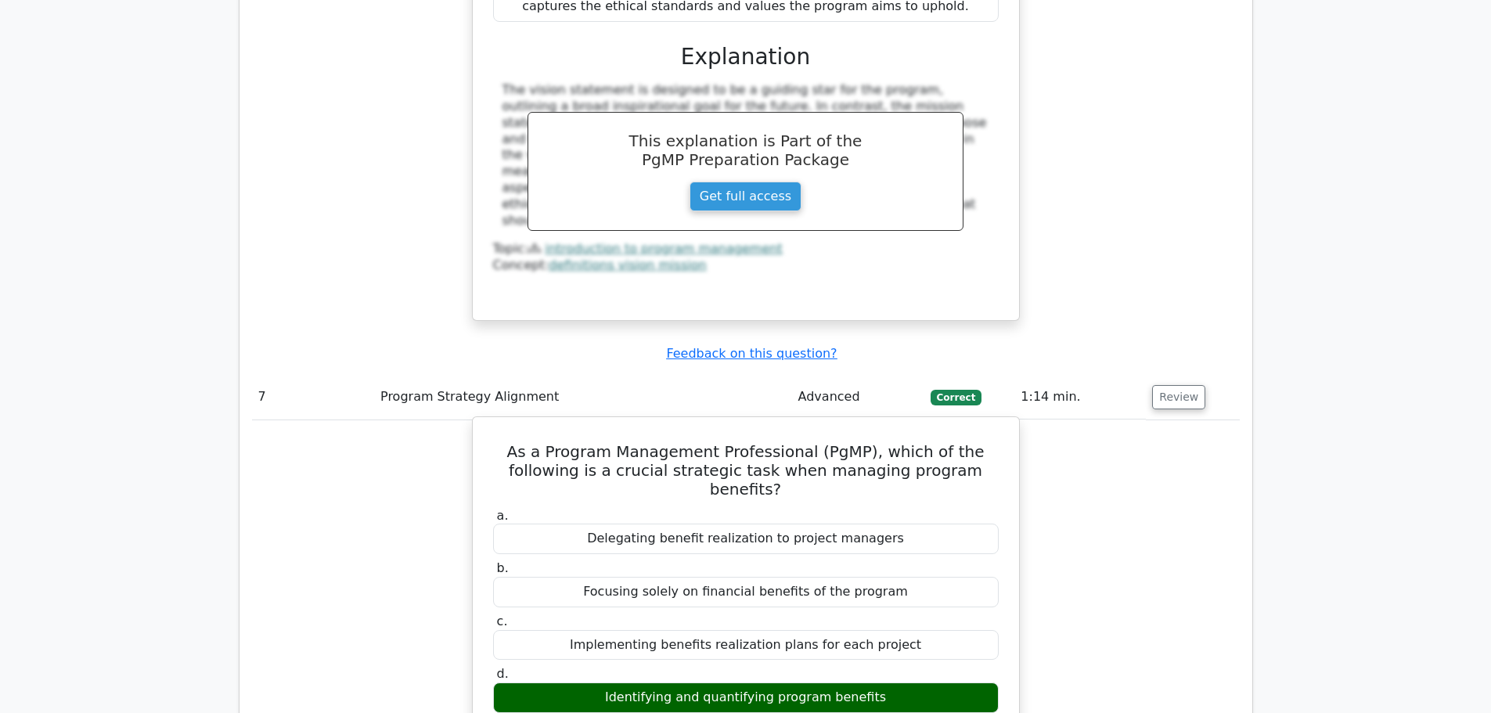
drag, startPoint x: 491, startPoint y: 225, endPoint x: 921, endPoint y: 446, distance: 484.0
copy div "As a Program Management Professional (PgMP), which of the following is a crucia…"
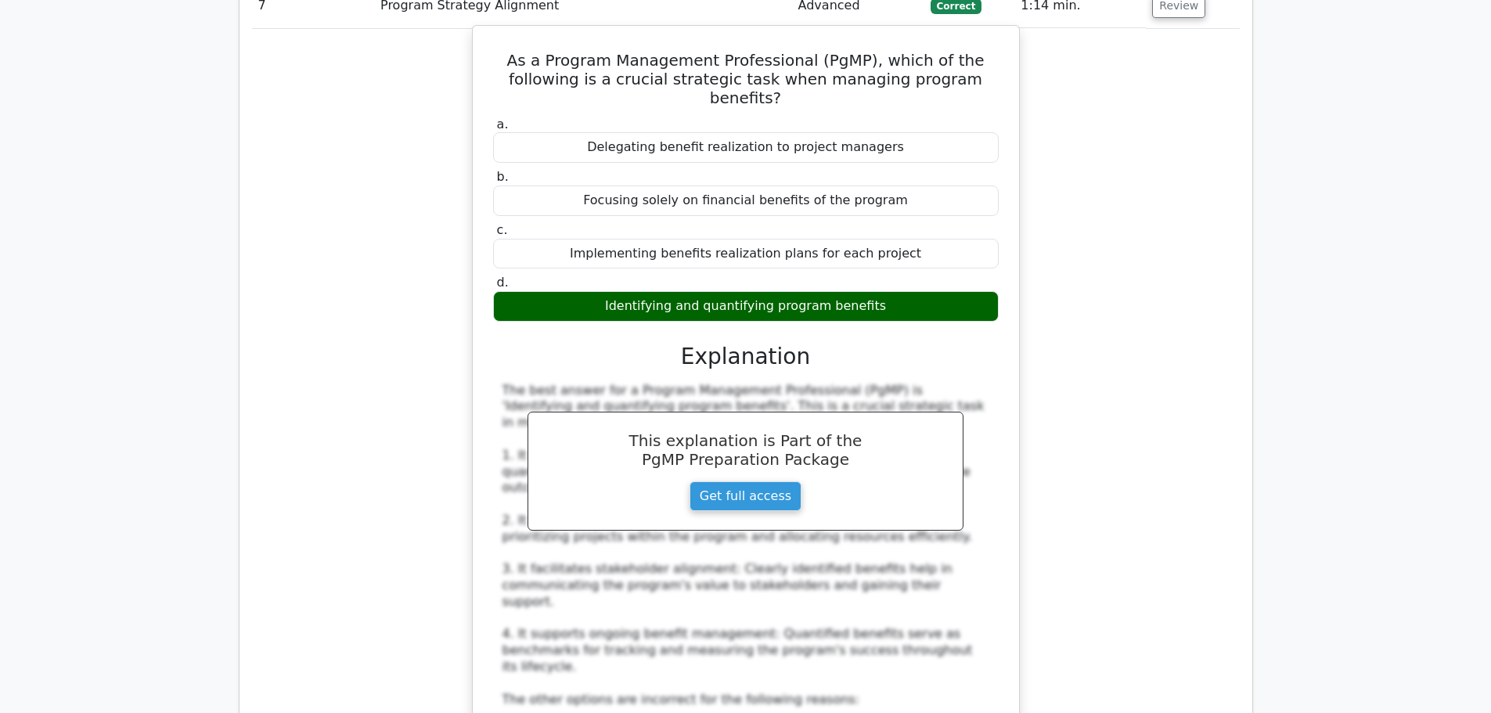
scroll to position [6730, 0]
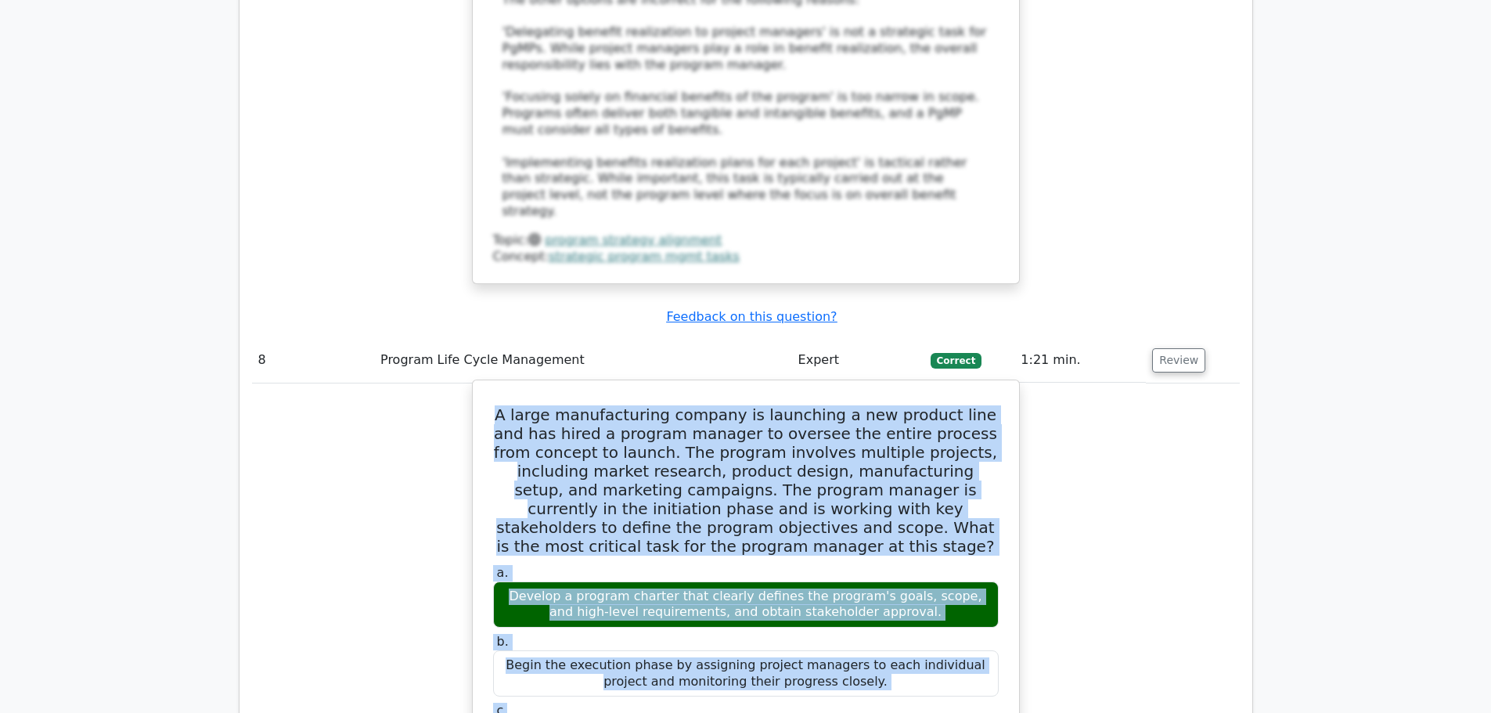
scroll to position [7121, 0]
drag, startPoint x: 502, startPoint y: 261, endPoint x: 946, endPoint y: 519, distance: 513.7
copy div "A large manufacturing company is launching a new product line and has hired a p…"
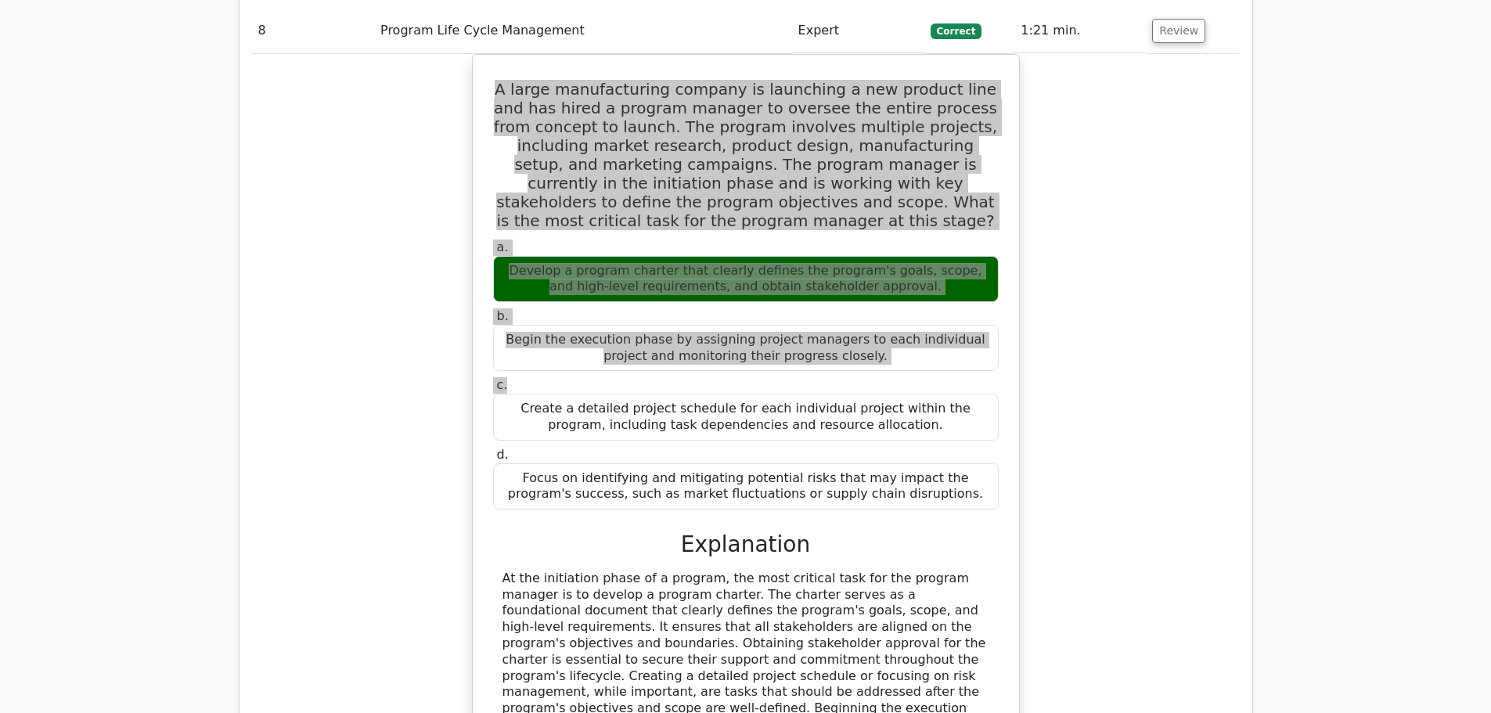
scroll to position [7747, 0]
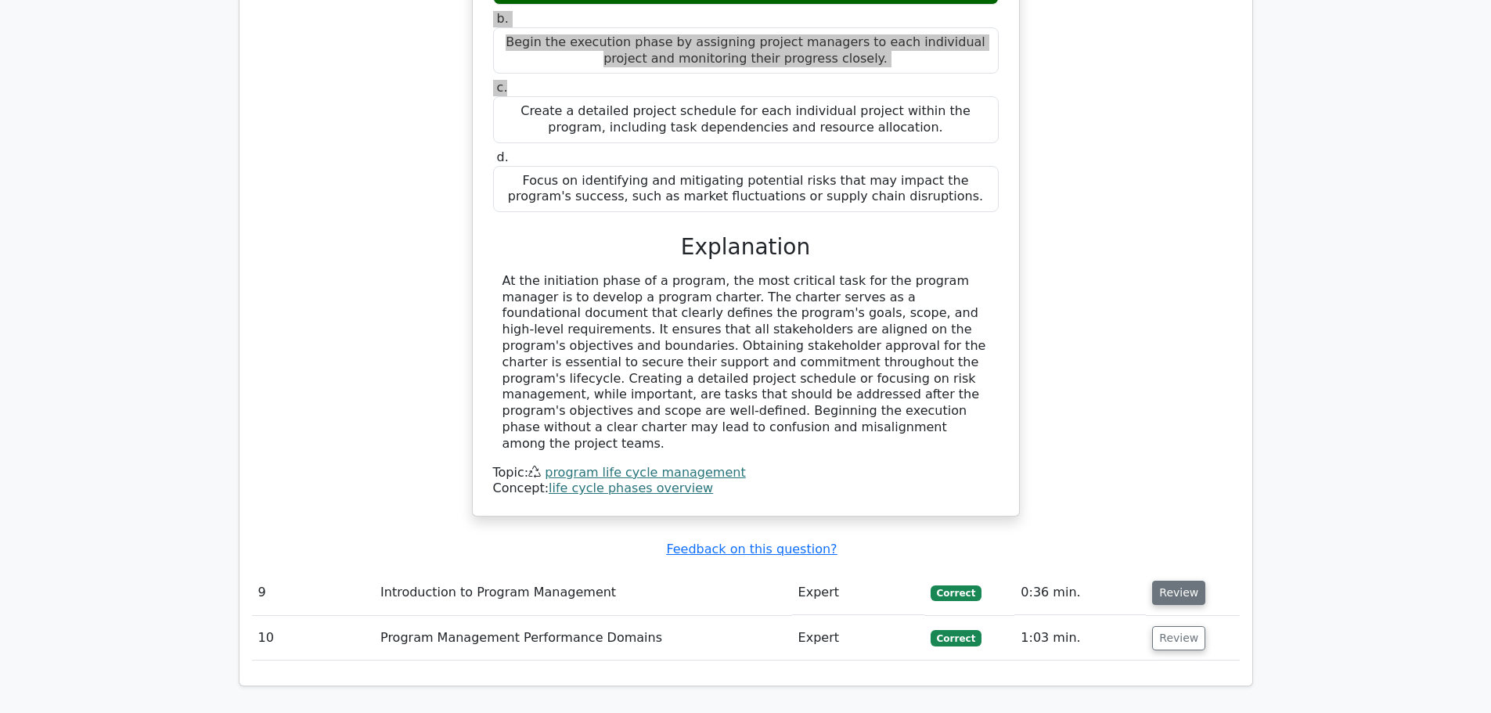
click at [1171, 581] on button "Review" at bounding box center [1178, 593] width 53 height 24
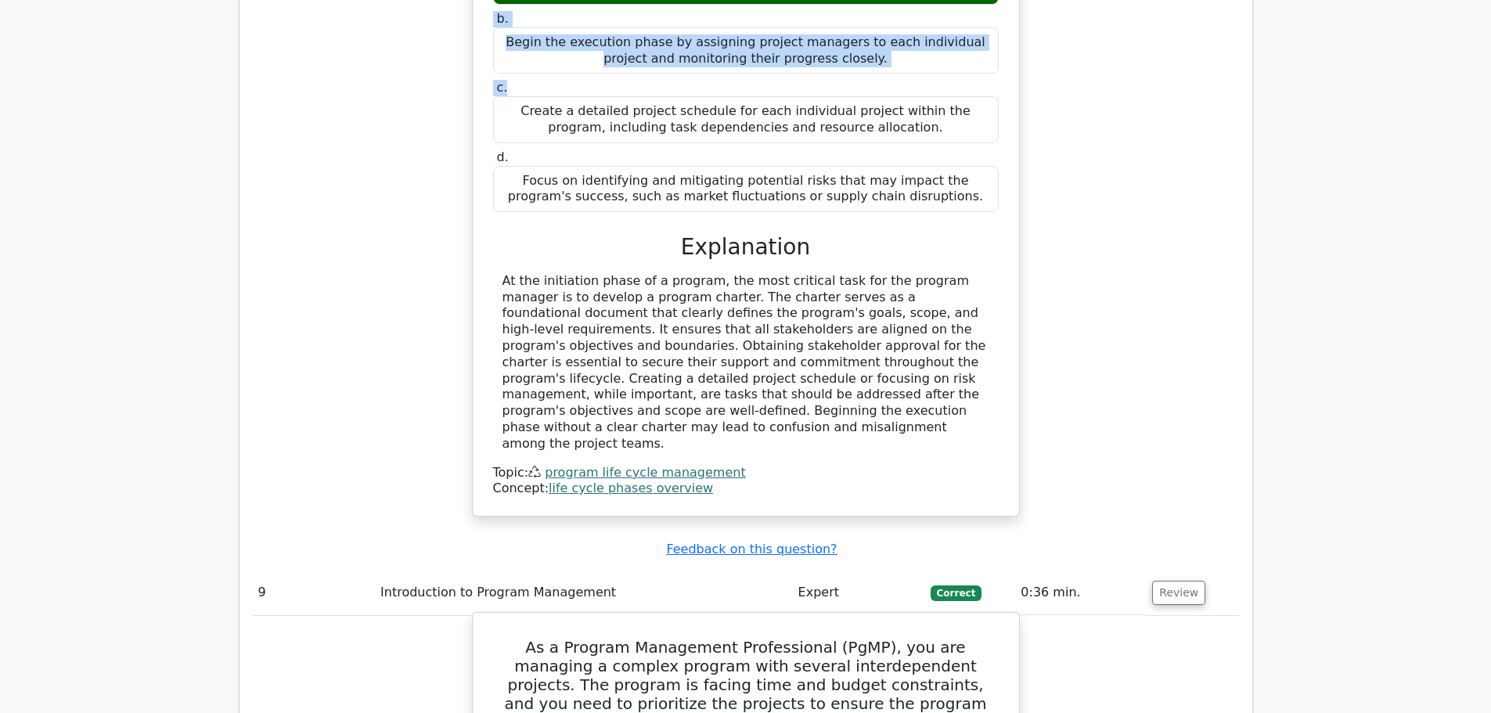
drag, startPoint x: 505, startPoint y: 322, endPoint x: 906, endPoint y: 636, distance: 509.5
copy div "As a Program Management Professional (PgMP), you are managing a complex program…"
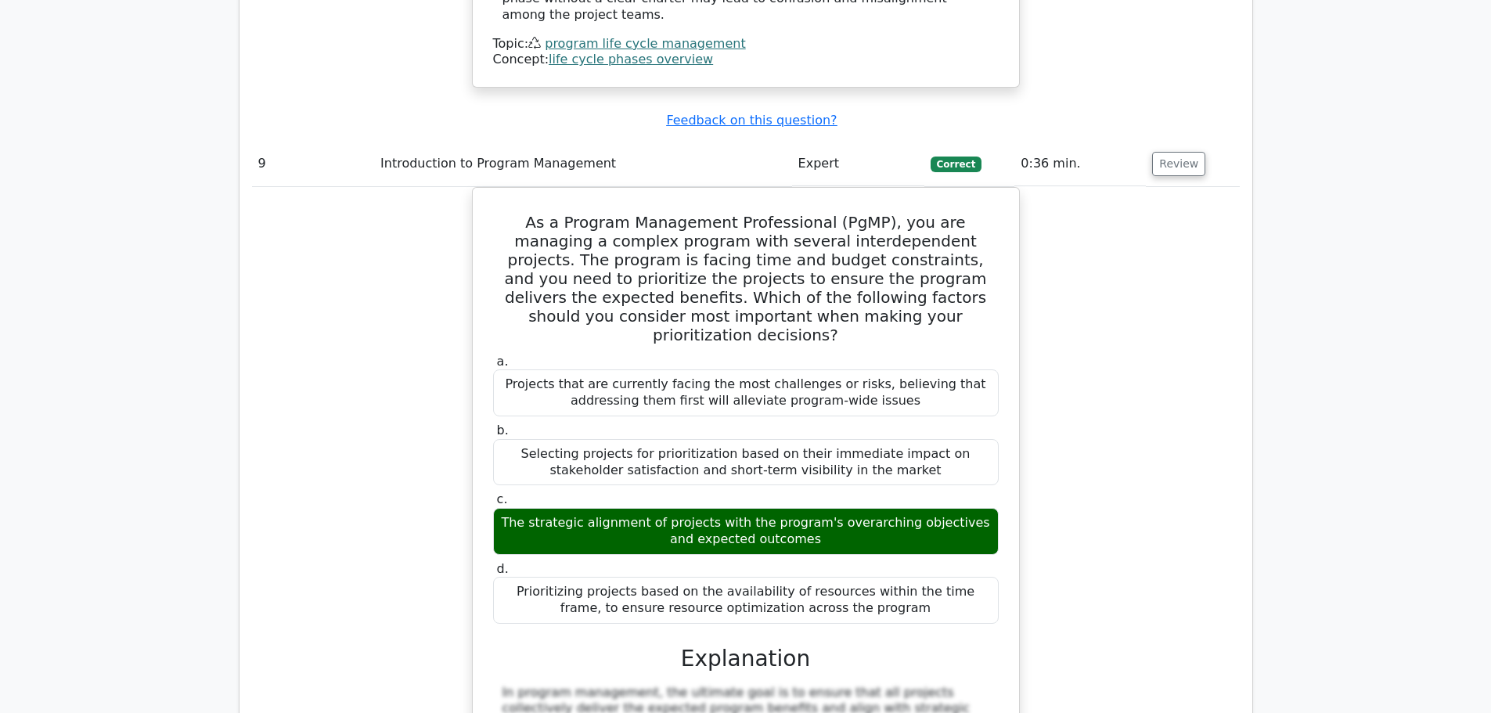
scroll to position [8373, 0]
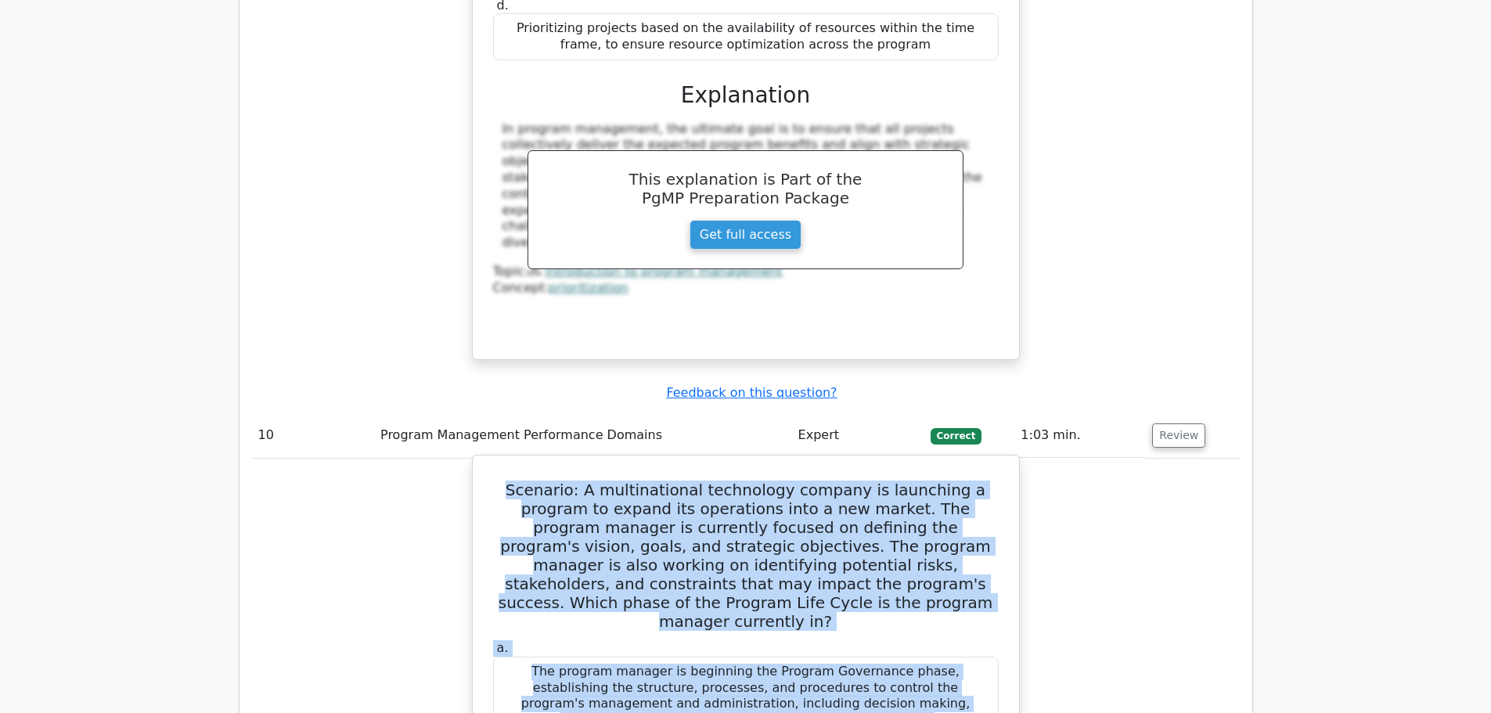
scroll to position [8843, 0]
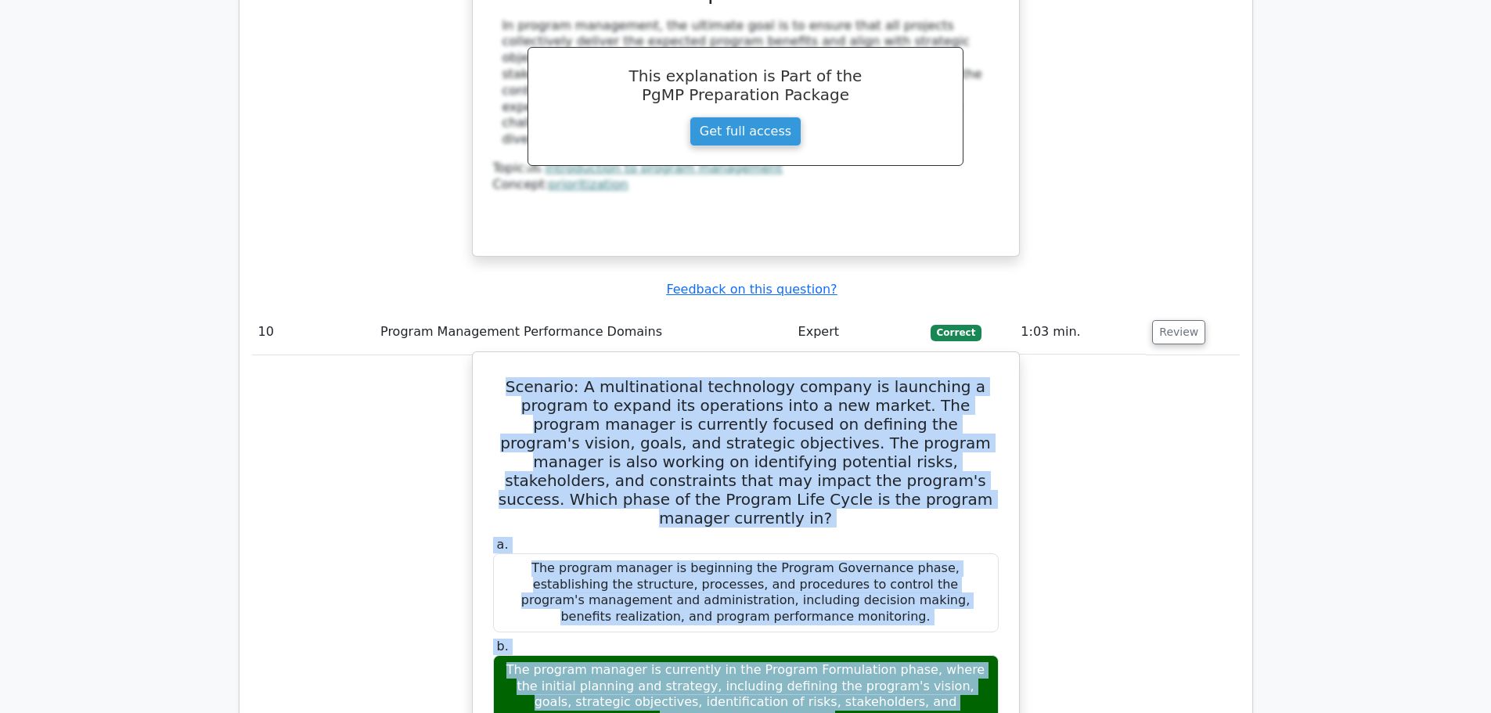
drag, startPoint x: 495, startPoint y: 353, endPoint x: 937, endPoint y: 529, distance: 475.2
copy div "Scenario: A multinational technology company is launching a program to expand i…"
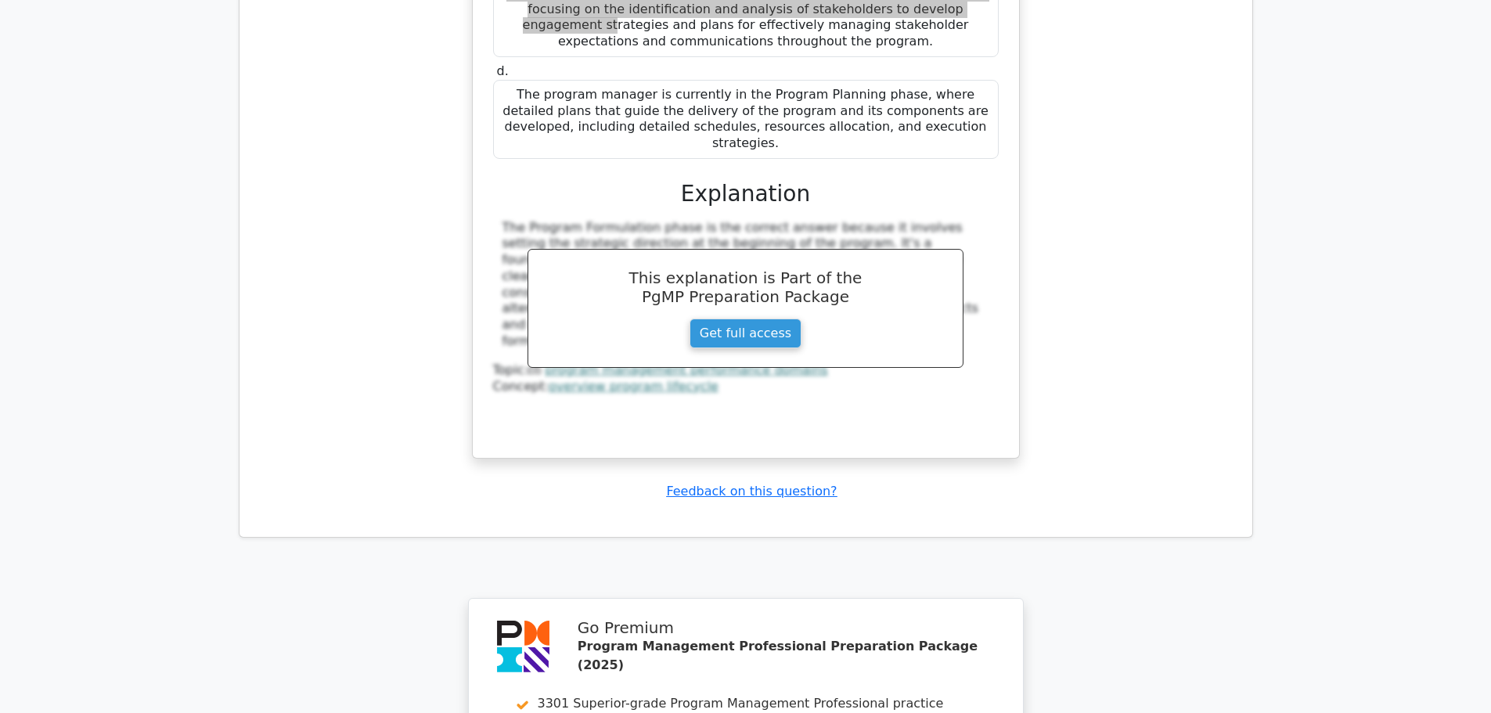
scroll to position [9703, 0]
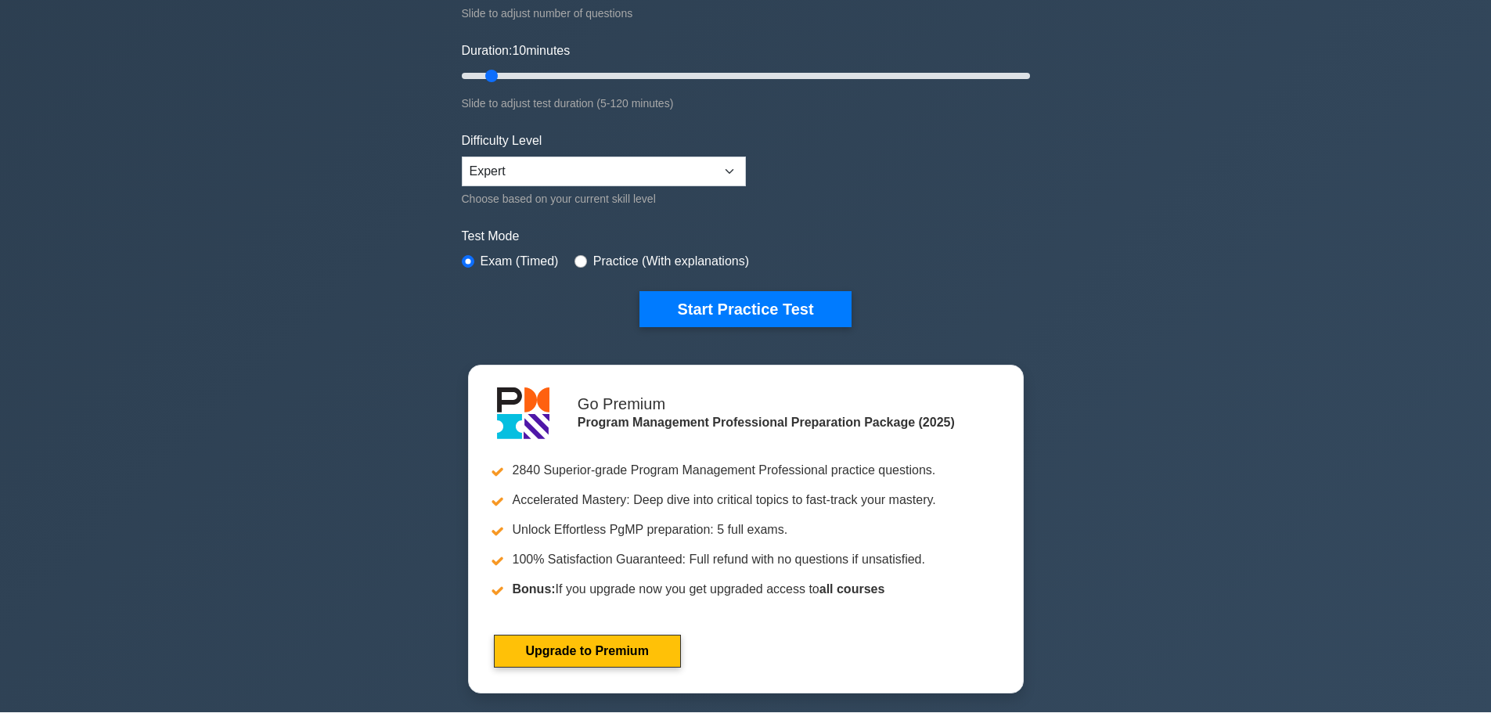
scroll to position [235, 0]
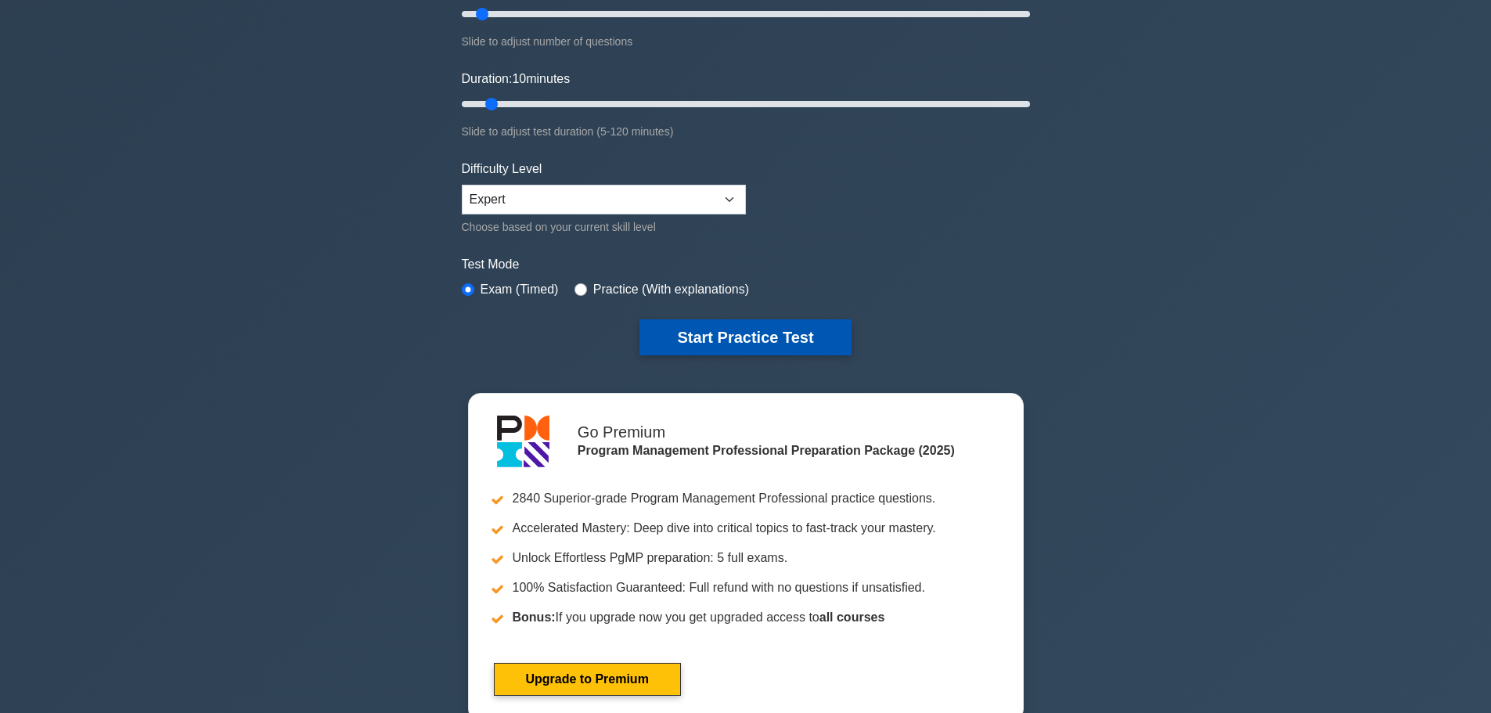
click at [743, 333] on button "Start Practice Test" at bounding box center [744, 337] width 211 height 36
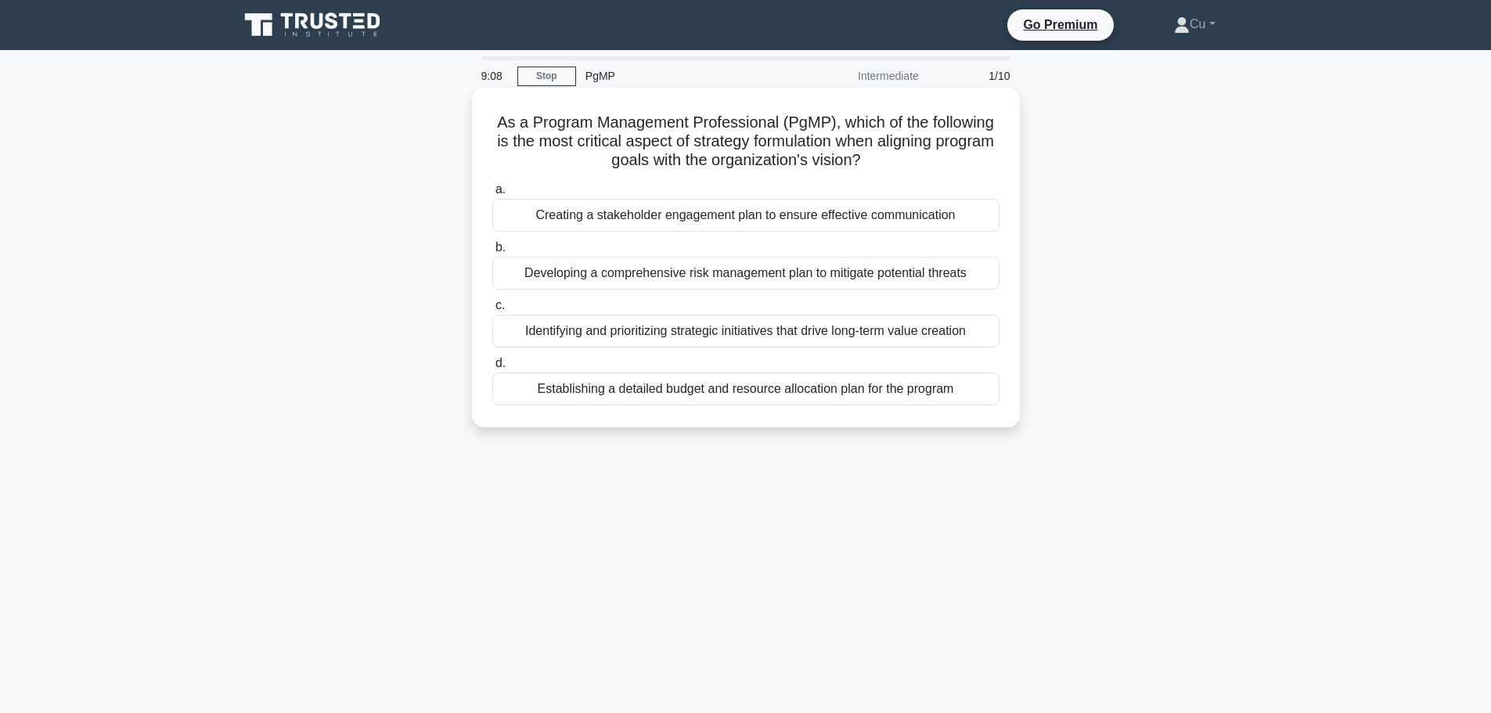
click at [786, 341] on div "Identifying and prioritizing strategic initiatives that drive long-term value c…" at bounding box center [745, 331] width 507 height 33
click at [492, 311] on input "c. Identifying and prioritizing strategic initiatives that drive long-term valu…" at bounding box center [492, 305] width 0 height 10
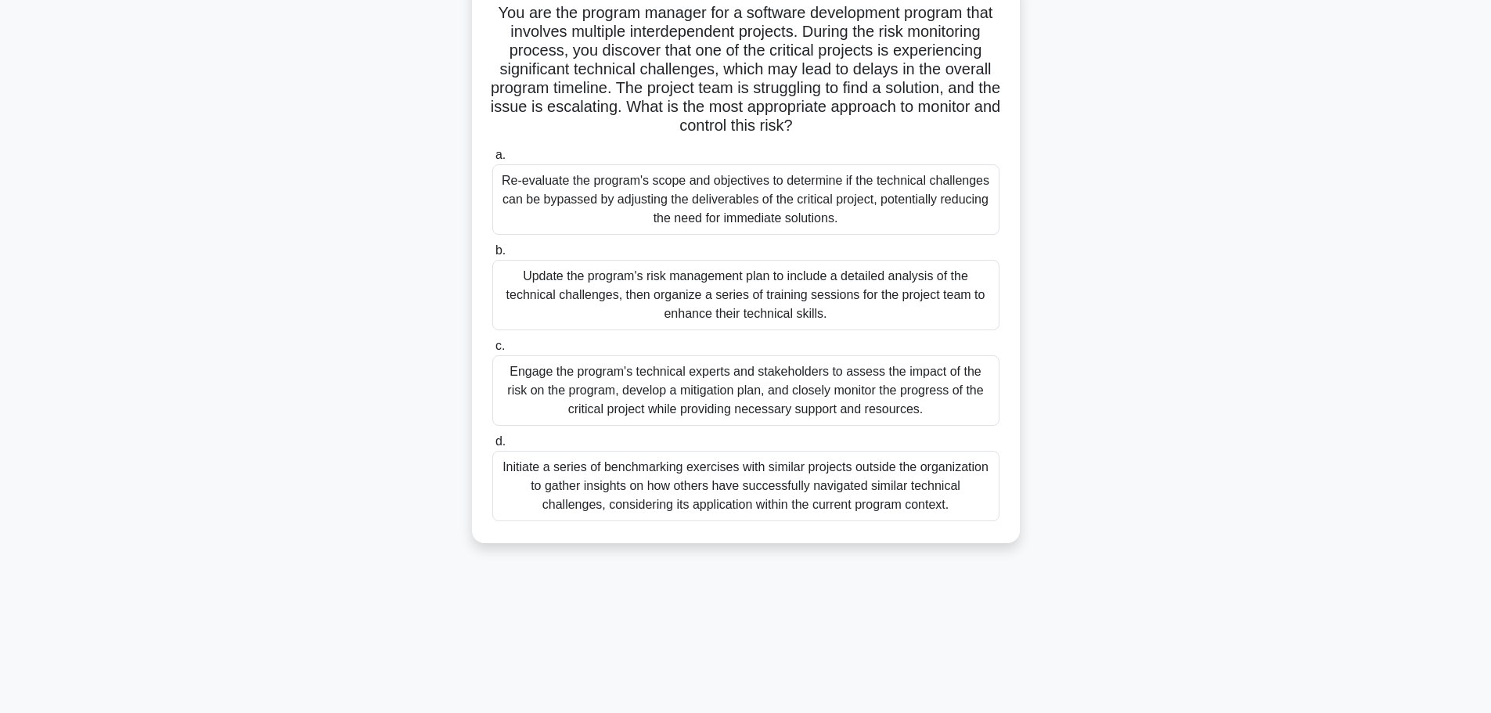
scroll to position [132, 0]
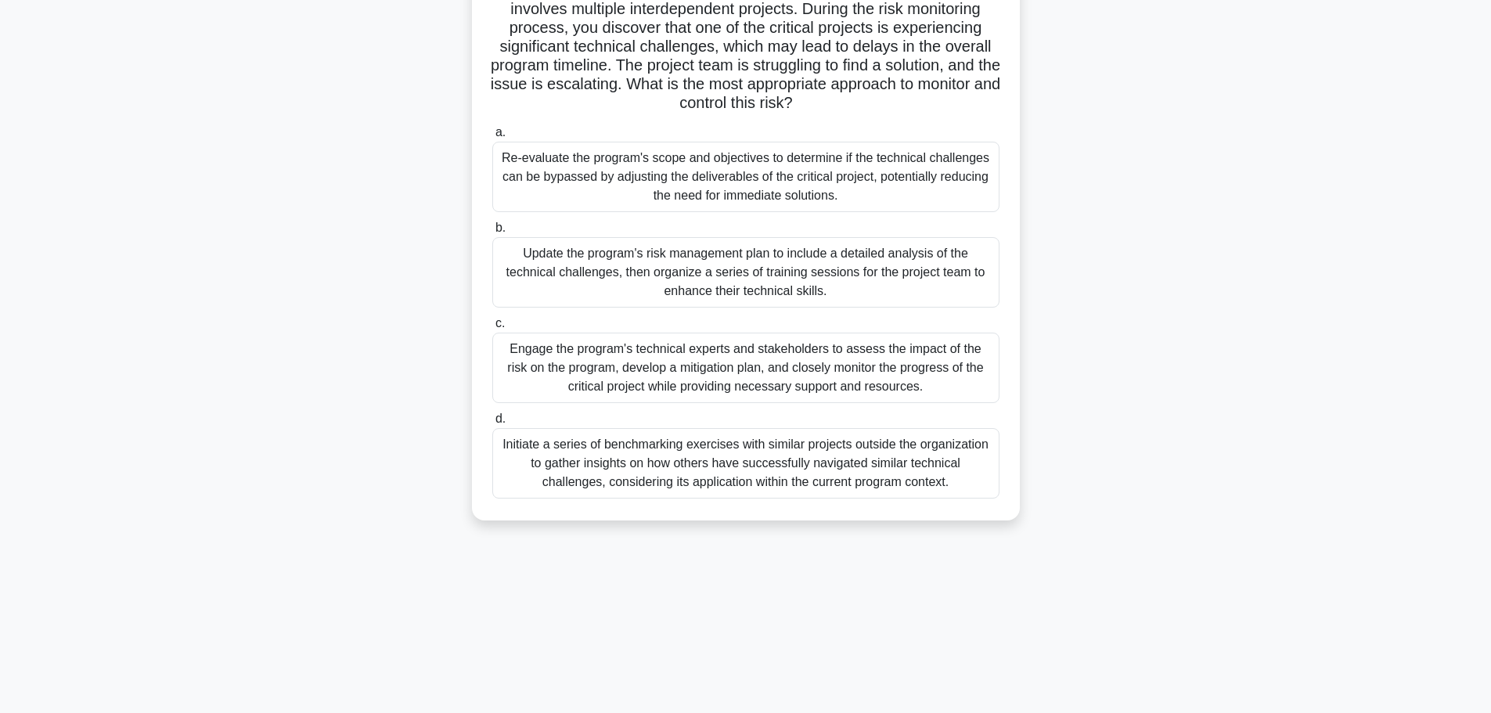
click at [798, 365] on div "Engage the program's technical experts and stakeholders to assess the impact of…" at bounding box center [745, 368] width 507 height 70
click at [492, 329] on input "c. Engage the program's technical experts and stakeholders to assess the impact…" at bounding box center [492, 323] width 0 height 10
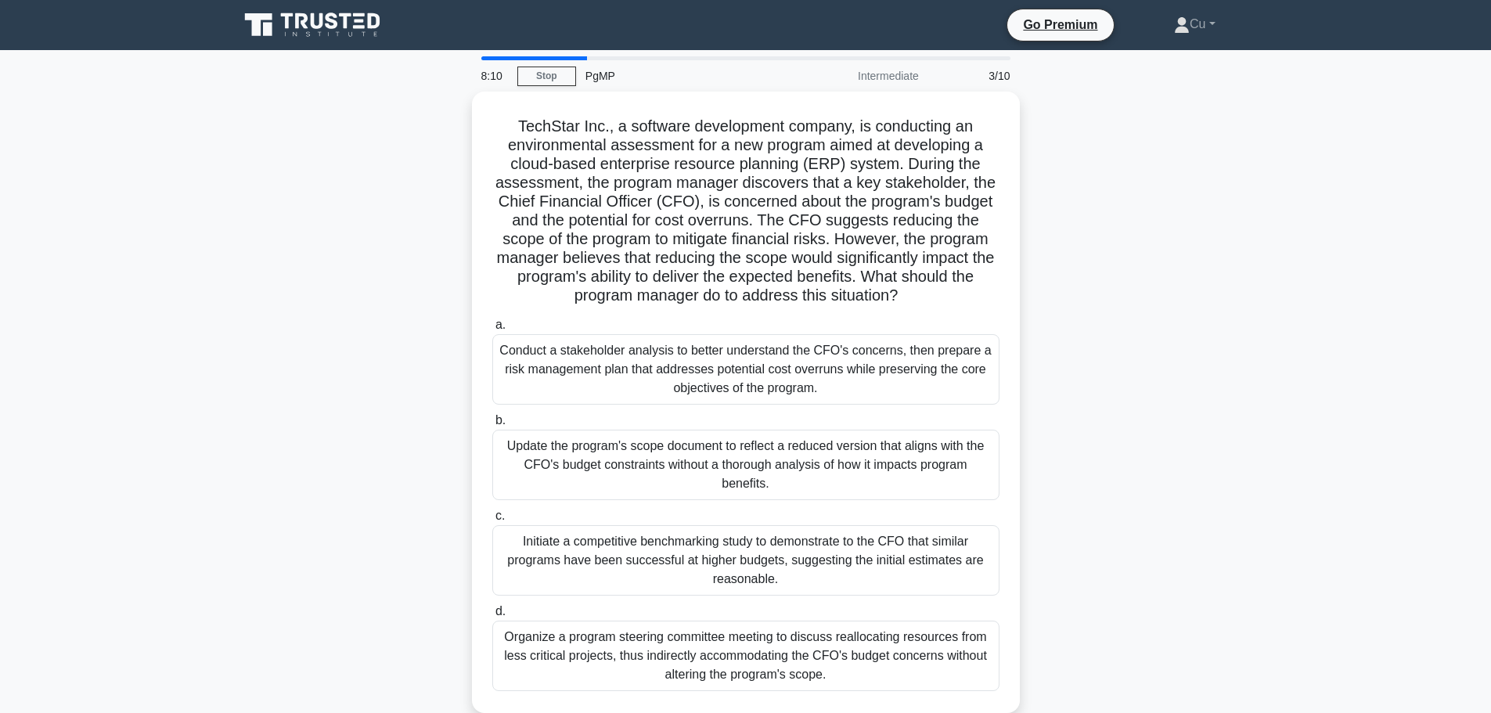
scroll to position [0, 0]
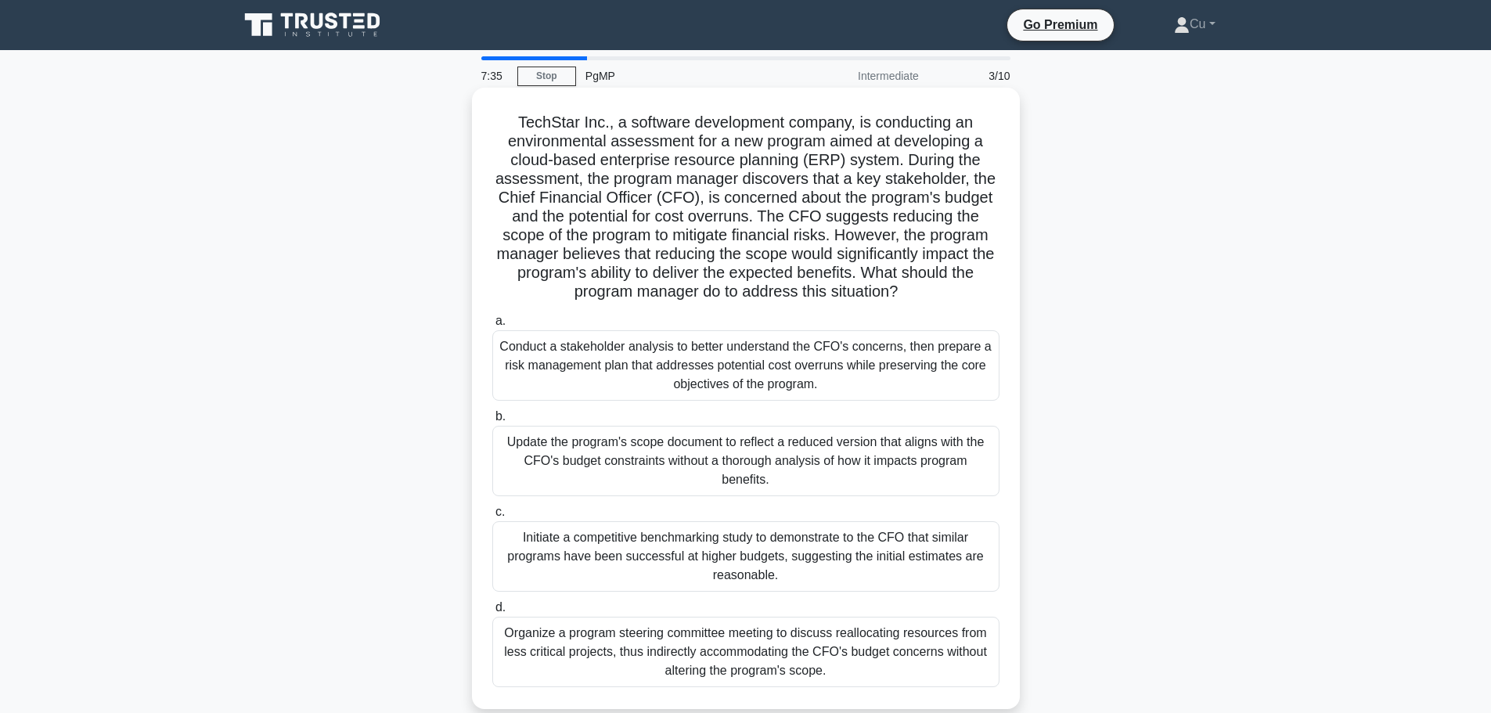
click at [755, 363] on div "Conduct a stakeholder analysis to better understand the CFO's concerns, then pr…" at bounding box center [745, 365] width 507 height 70
click at [492, 326] on input "a. Conduct a stakeholder analysis to better understand the CFO's concerns, then…" at bounding box center [492, 321] width 0 height 10
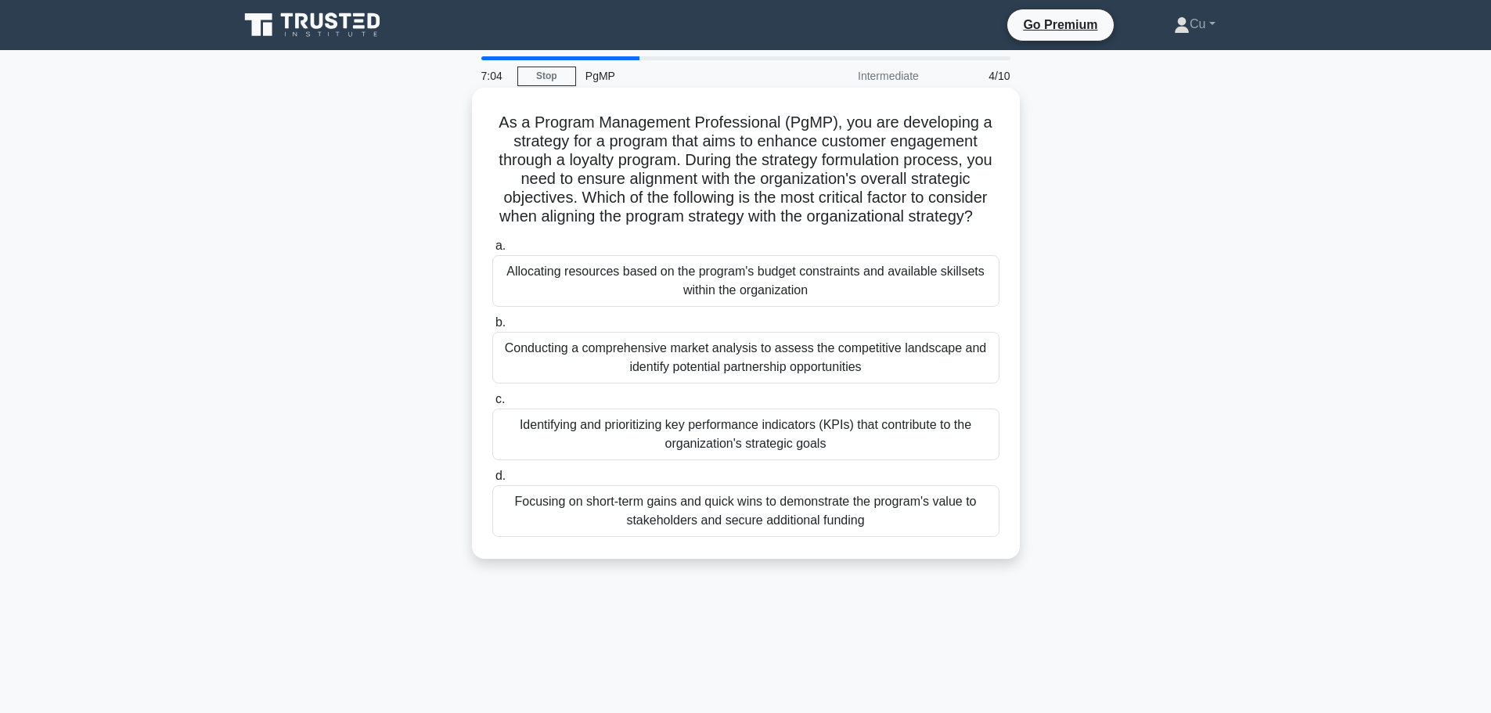
click at [627, 452] on div "Identifying and prioritizing key performance indicators (KPIs) that contribute …" at bounding box center [745, 434] width 507 height 52
click at [492, 405] on input "c. Identifying and prioritizing key performance indicators (KPIs) that contribu…" at bounding box center [492, 399] width 0 height 10
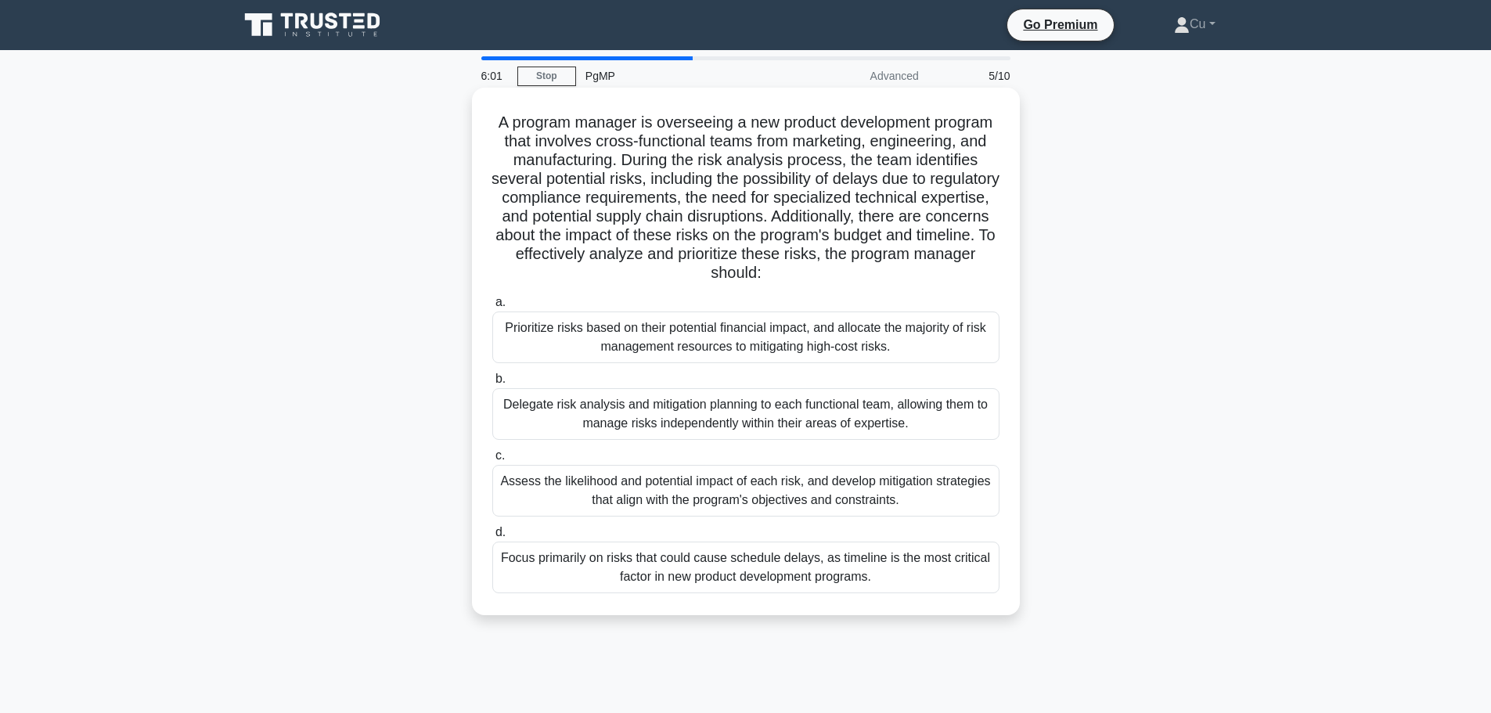
click at [822, 495] on div "Assess the likelihood and potential impact of each risk, and develop mitigation…" at bounding box center [745, 491] width 507 height 52
click at [492, 461] on input "c. Assess the likelihood and potential impact of each risk, and develop mitigat…" at bounding box center [492, 456] width 0 height 10
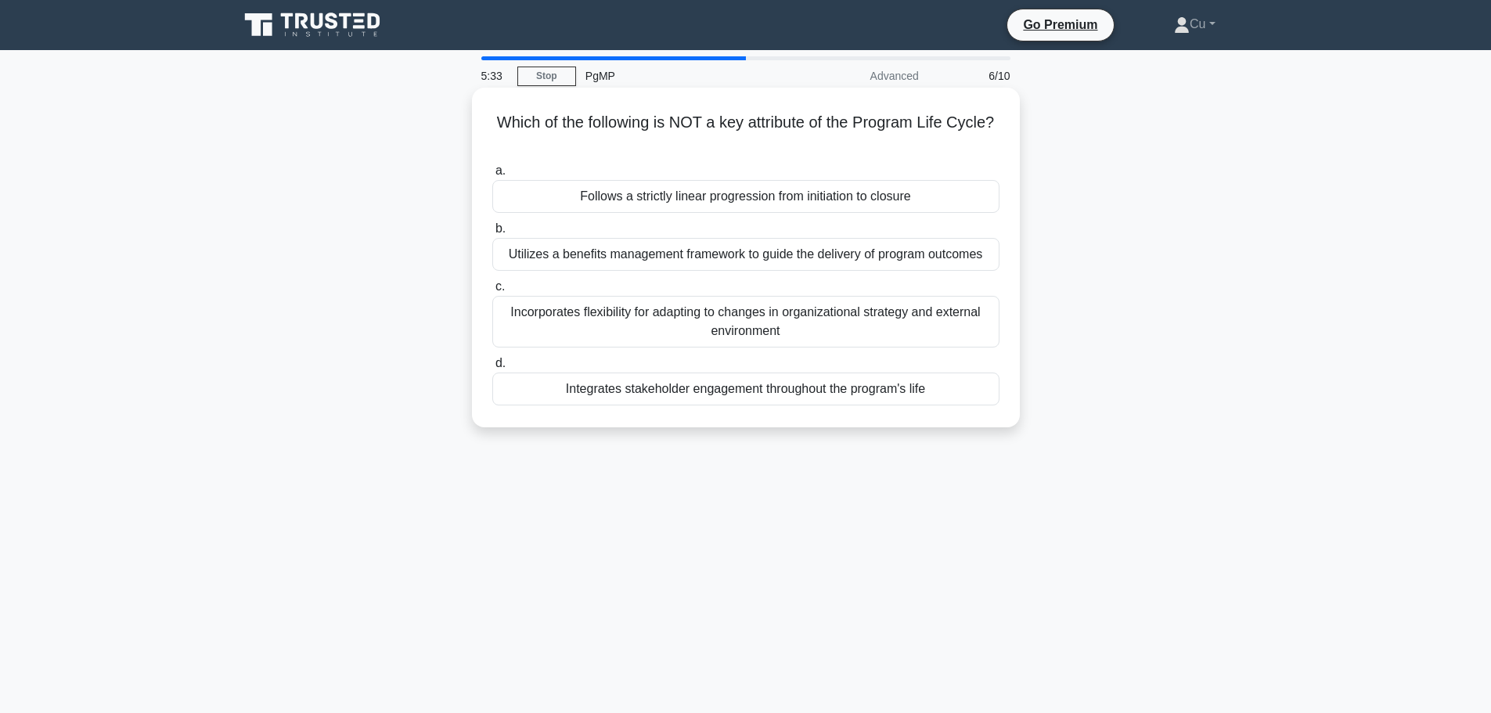
click at [820, 321] on div "Incorporates flexibility for adapting to changes in organizational strategy and…" at bounding box center [745, 322] width 507 height 52
click at [492, 292] on input "c. Incorporates flexibility for adapting to changes in organizational strategy …" at bounding box center [492, 287] width 0 height 10
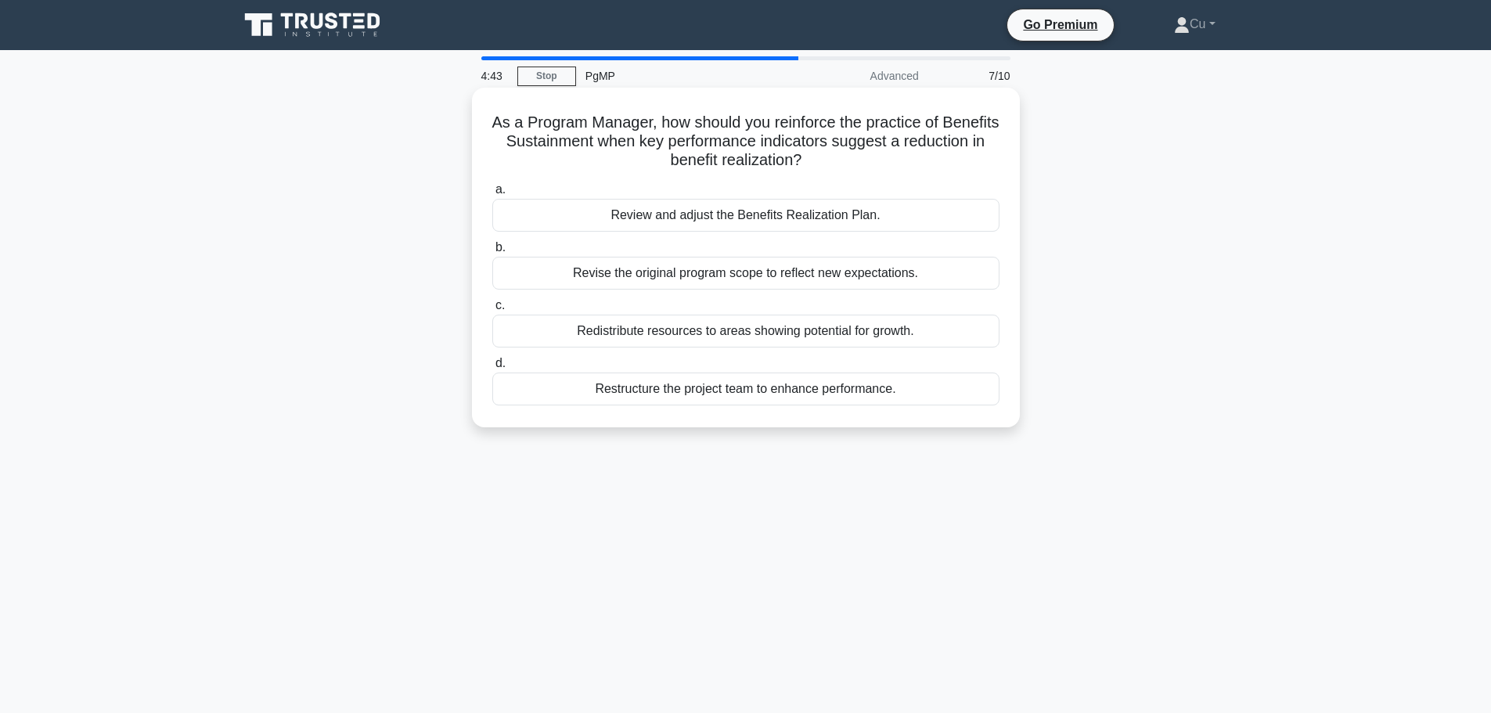
click at [755, 211] on div "Review and adjust the Benefits Realization Plan." at bounding box center [745, 215] width 507 height 33
click at [492, 195] on input "a. Review and adjust the Benefits Realization Plan." at bounding box center [492, 190] width 0 height 10
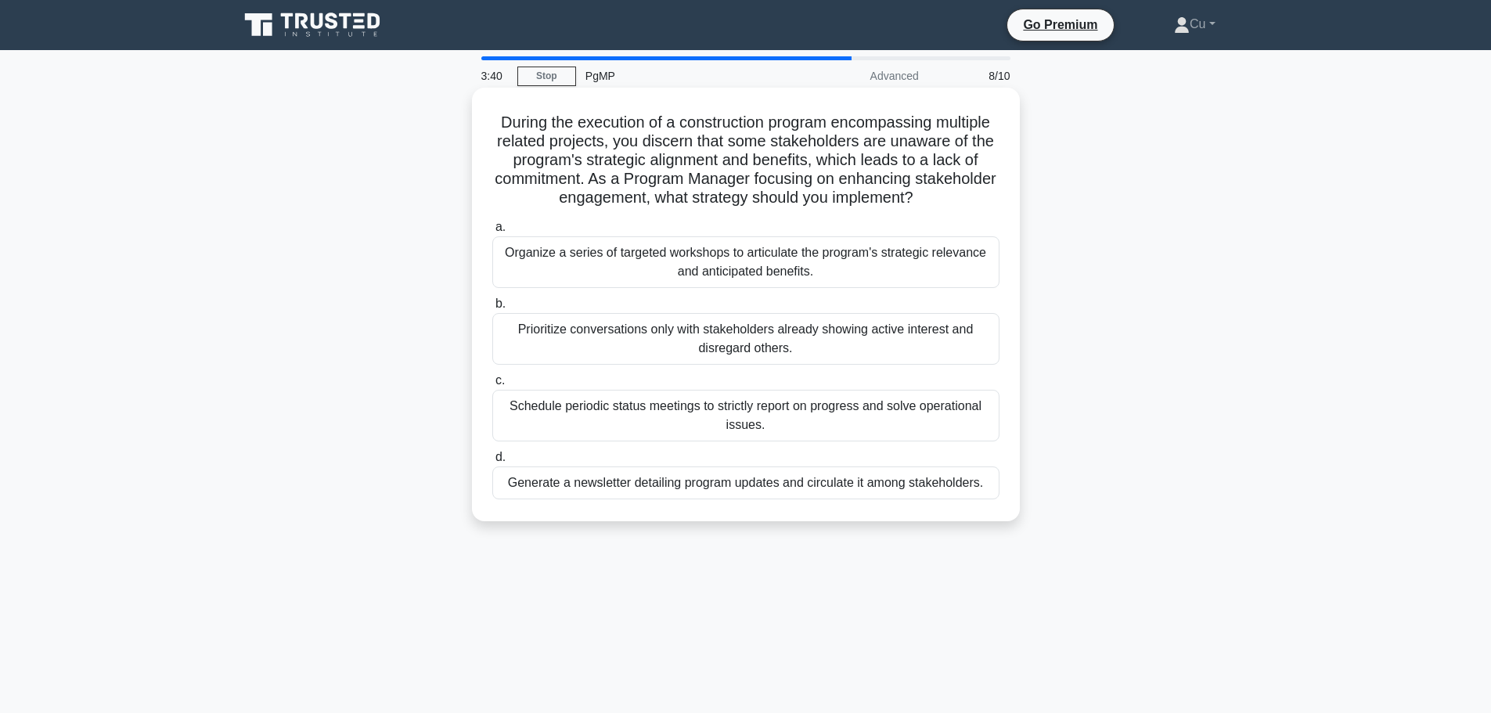
click at [808, 275] on div "Organize a series of targeted workshops to articulate the program's strategic r…" at bounding box center [745, 262] width 507 height 52
click at [492, 232] on input "a. Organize a series of targeted workshops to articulate the program's strategi…" at bounding box center [492, 227] width 0 height 10
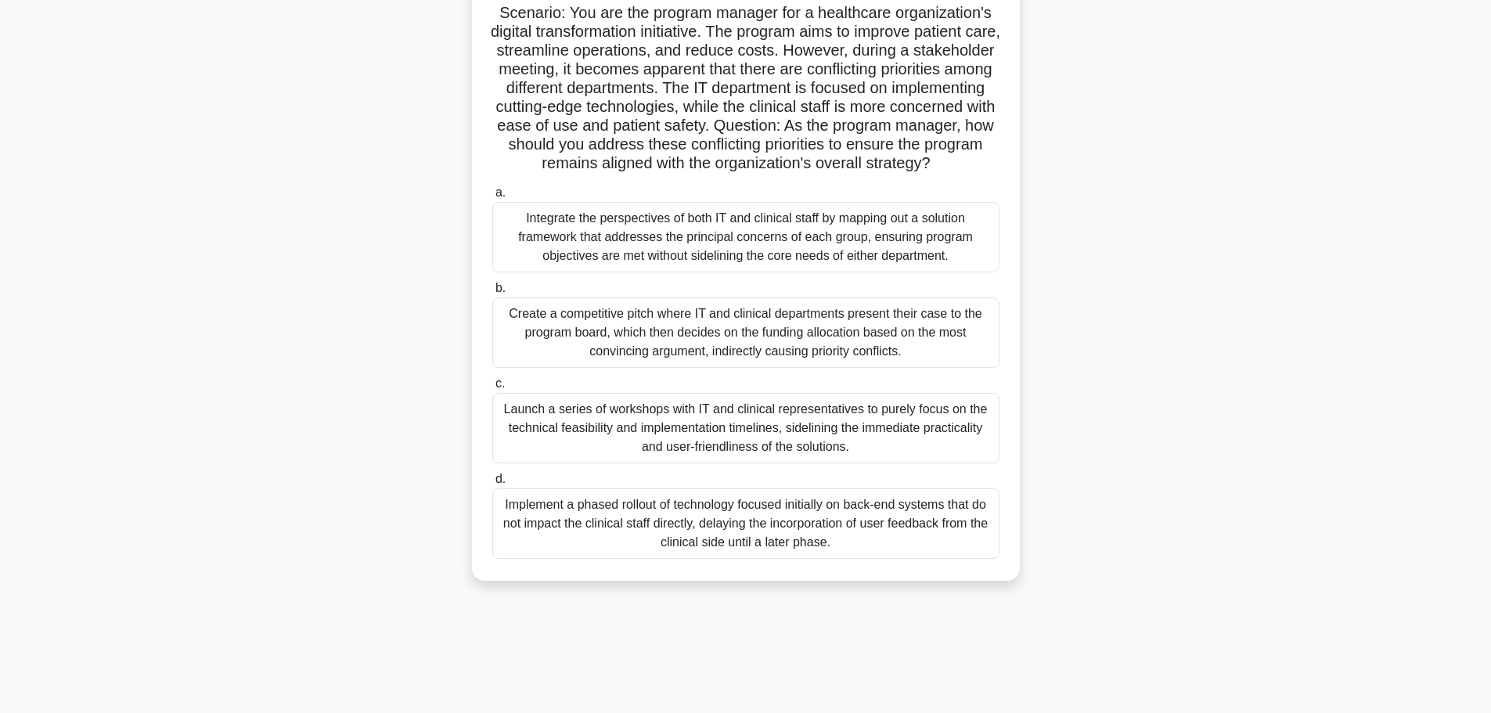
scroll to position [132, 0]
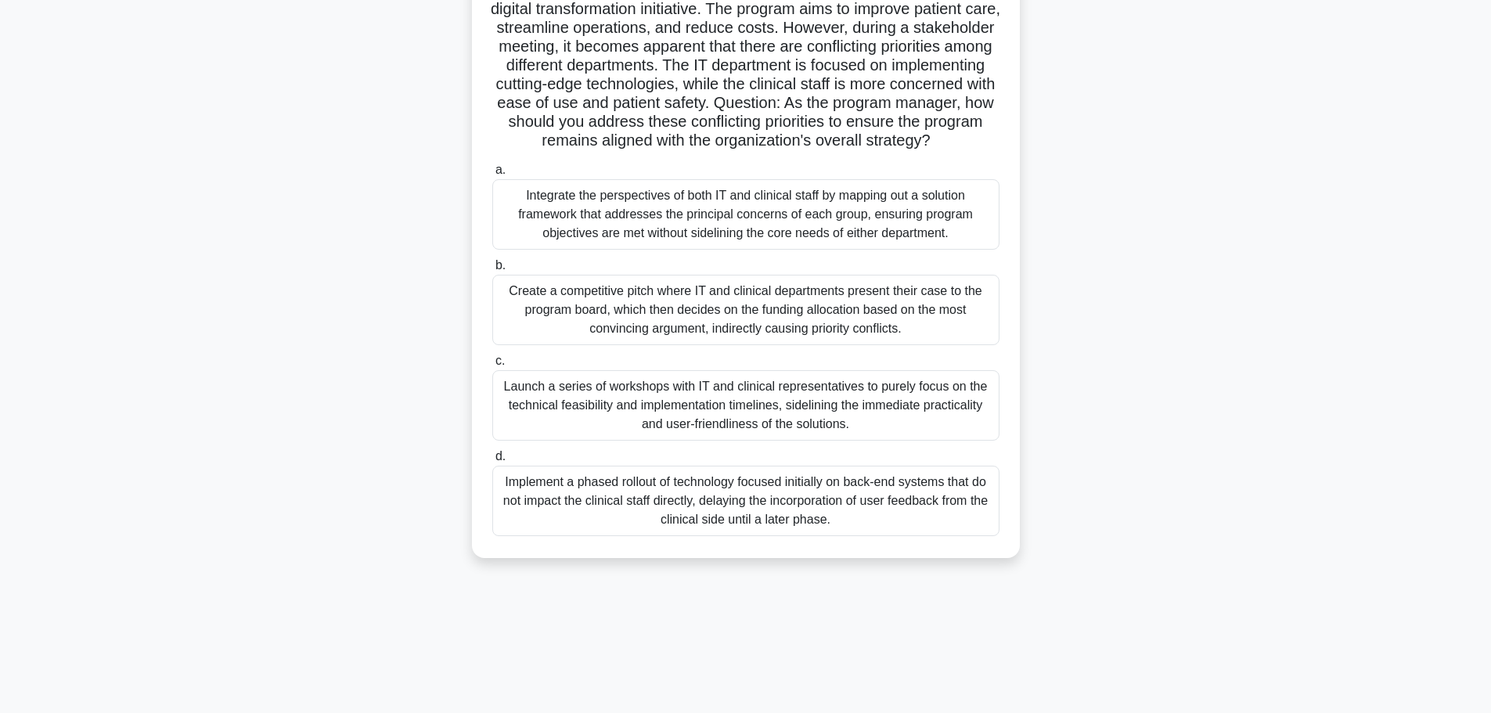
click at [772, 430] on div "Launch a series of workshops with IT and clinical representatives to purely foc…" at bounding box center [745, 405] width 507 height 70
click at [492, 366] on input "c. Launch a series of workshops with IT and clinical representatives to purely …" at bounding box center [492, 361] width 0 height 10
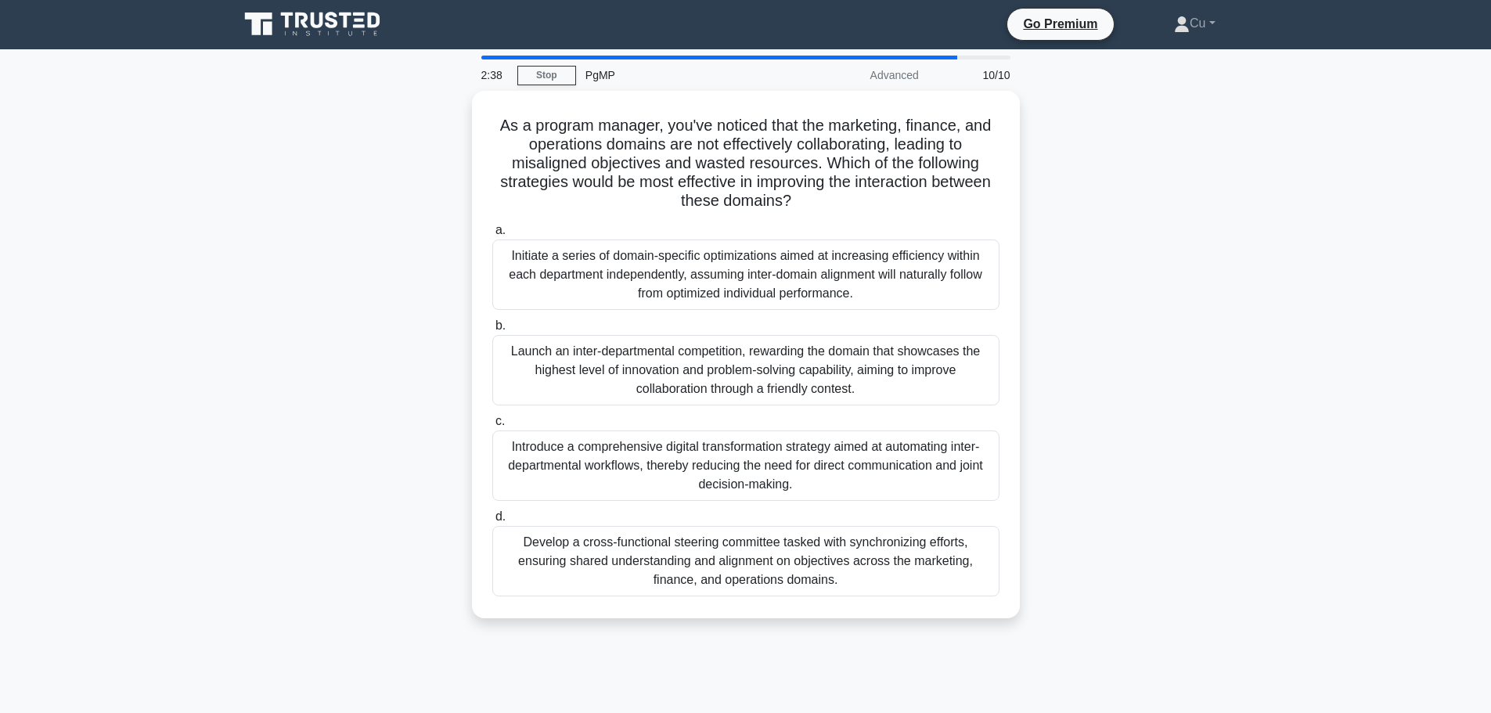
scroll to position [0, 0]
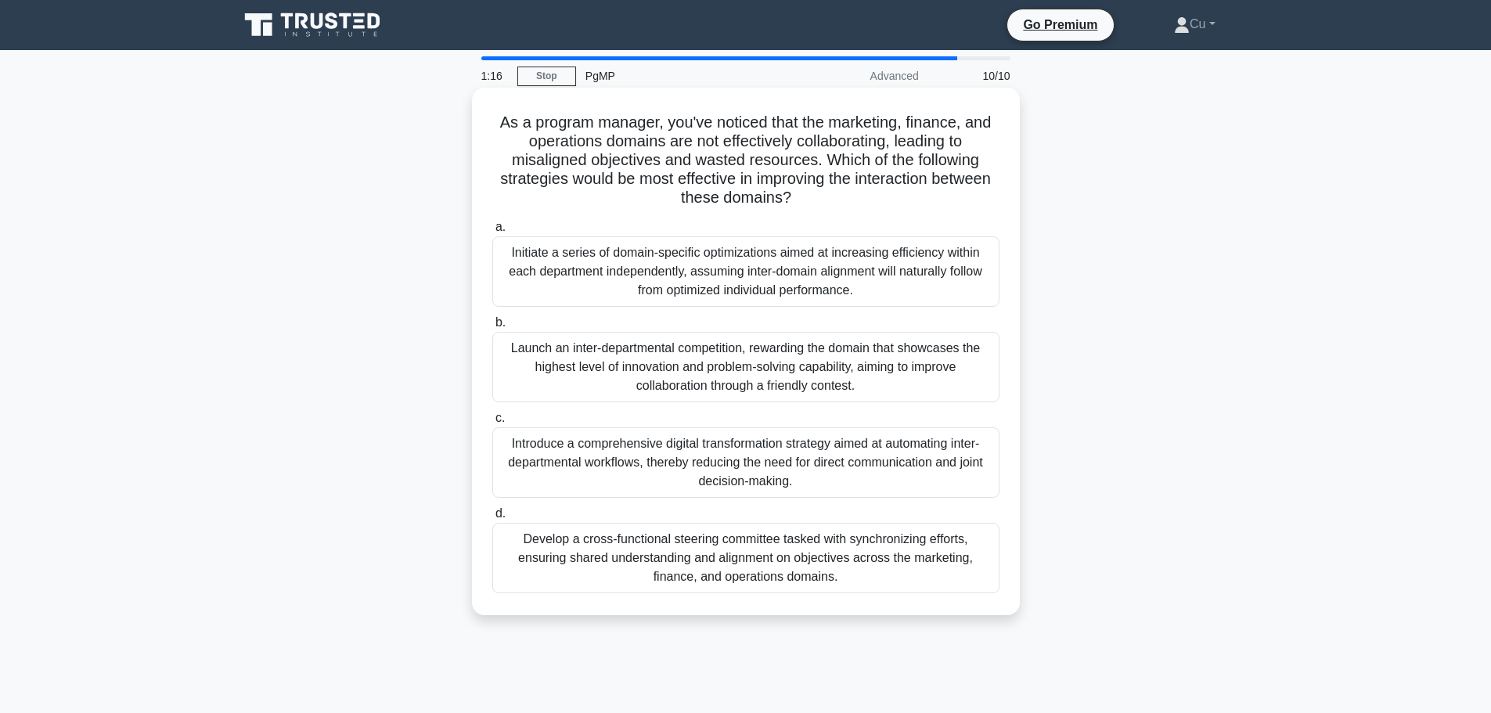
click at [669, 570] on div "Develop a cross-functional steering committee tasked with synchronizing efforts…" at bounding box center [745, 558] width 507 height 70
click at [492, 519] on input "d. Develop a cross-functional steering committee tasked with synchronizing effo…" at bounding box center [492, 514] width 0 height 10
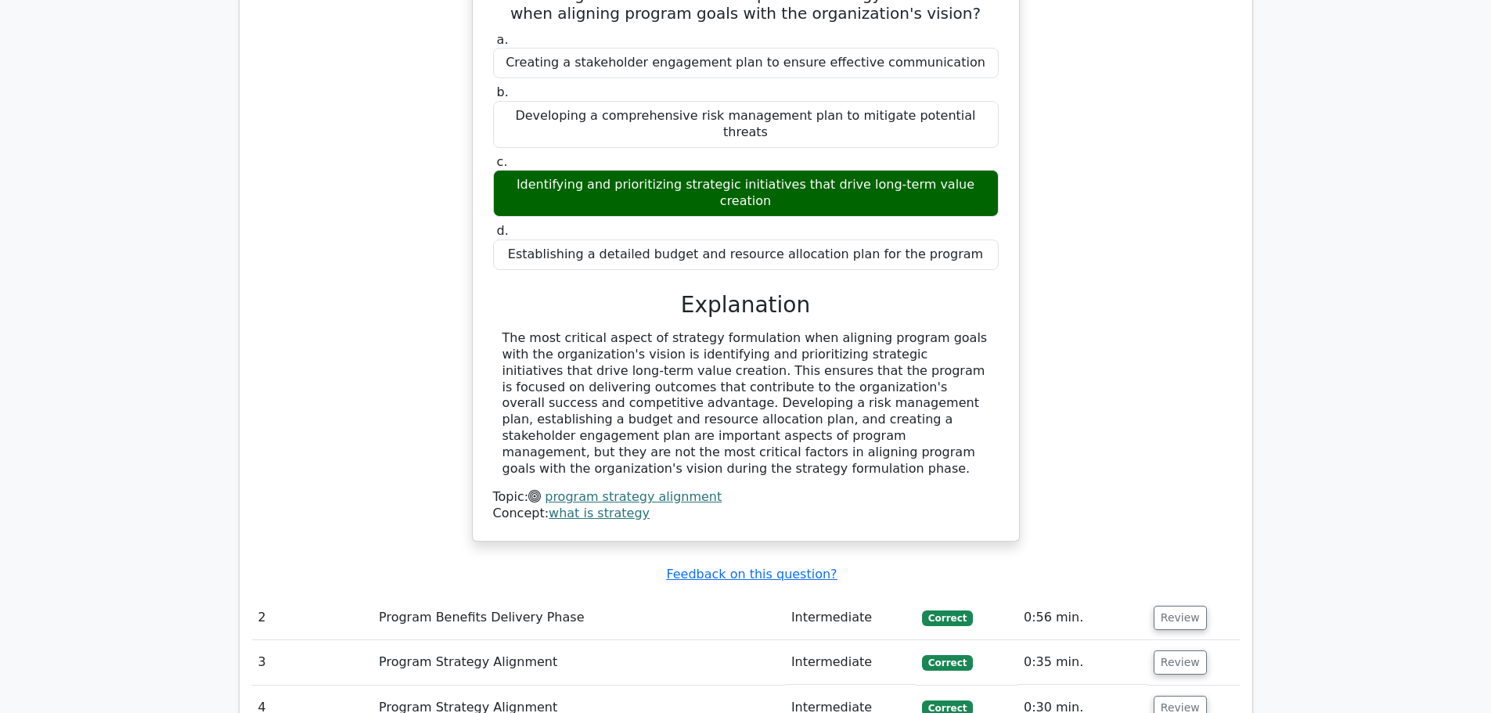
scroll to position [1409, 0]
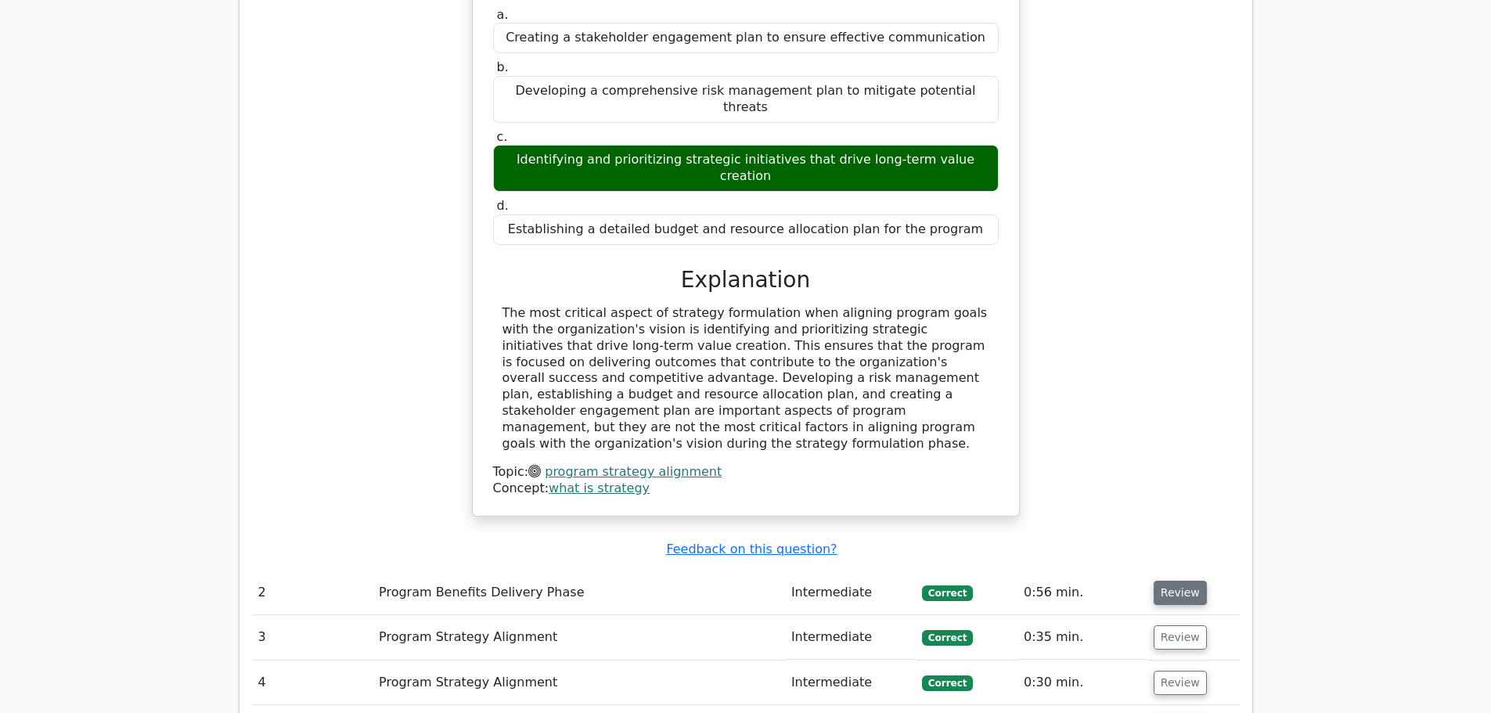
click at [1163, 581] on button "Review" at bounding box center [1179, 593] width 53 height 24
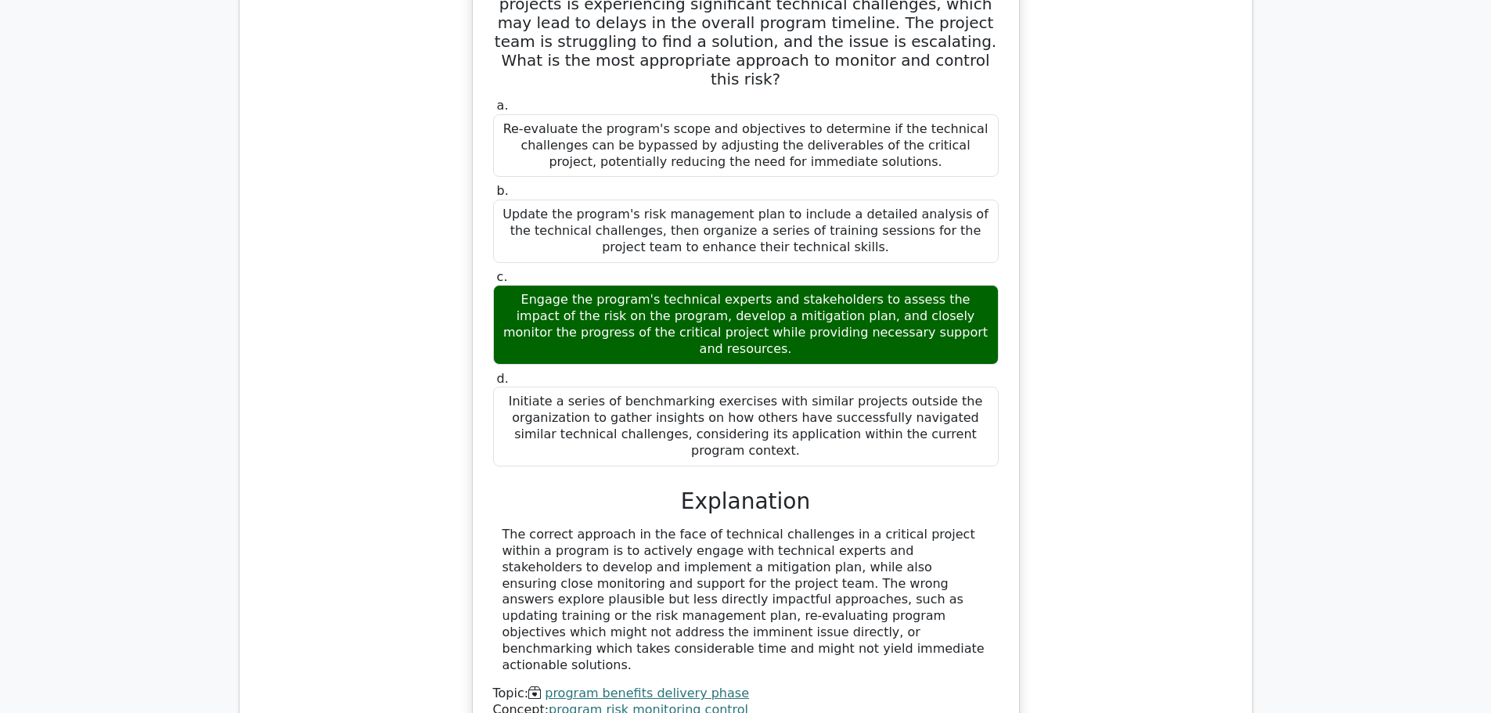
scroll to position [2269, 0]
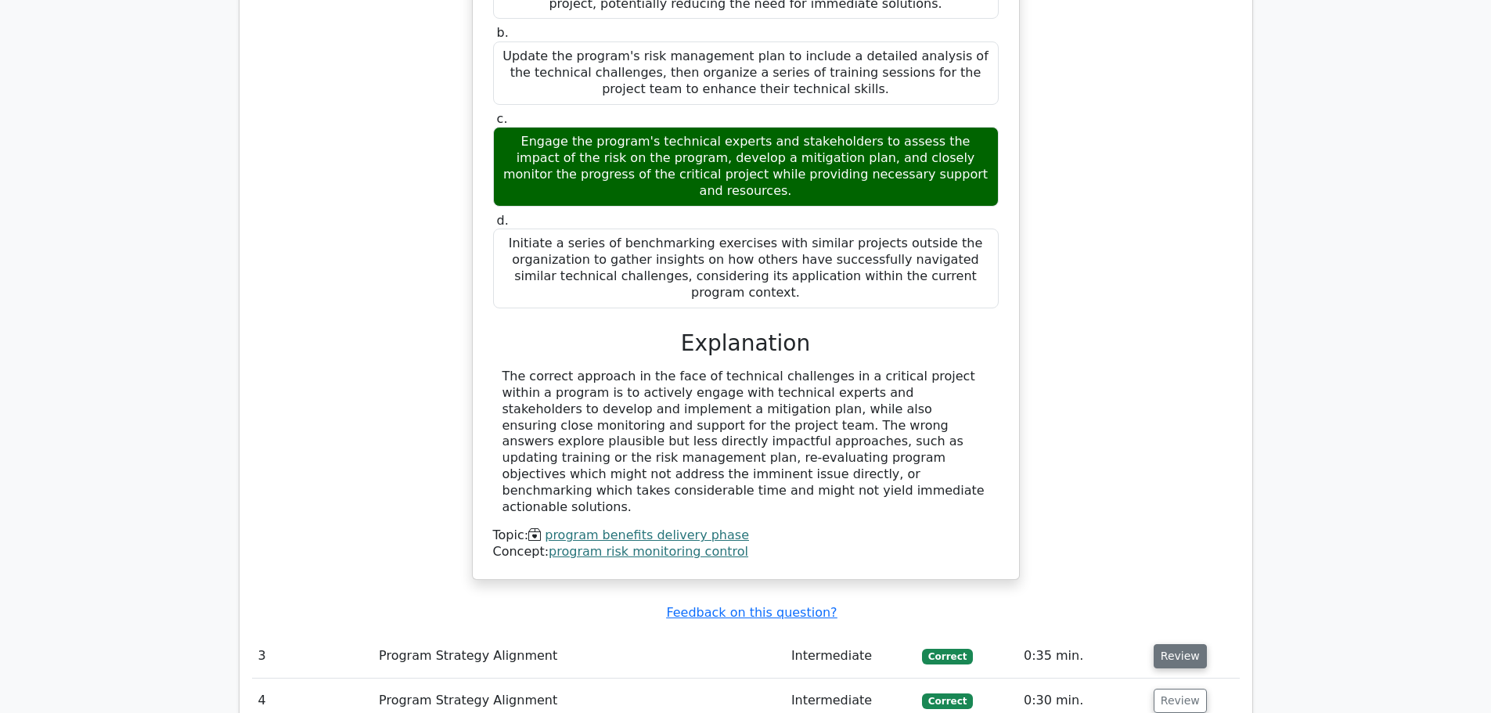
click at [1189, 644] on button "Review" at bounding box center [1179, 656] width 53 height 24
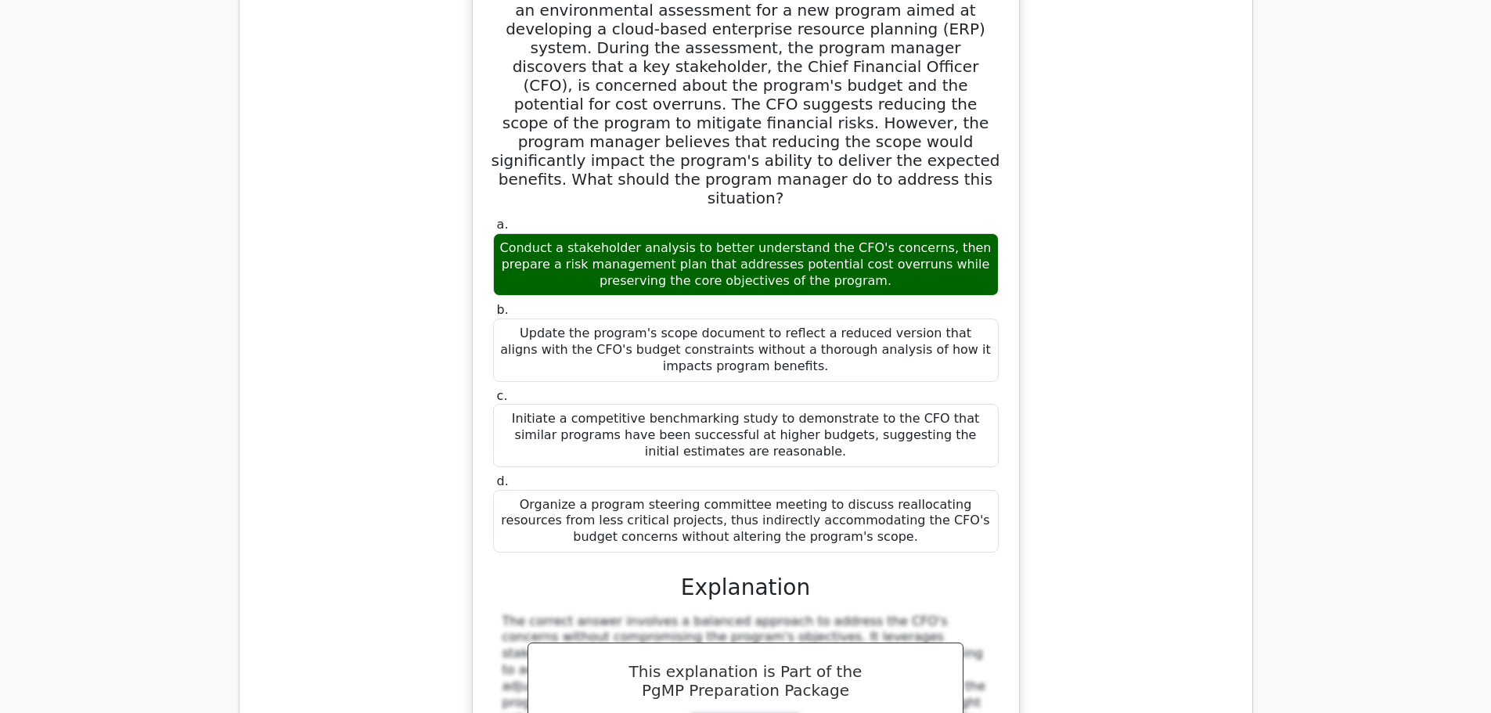
scroll to position [3208, 0]
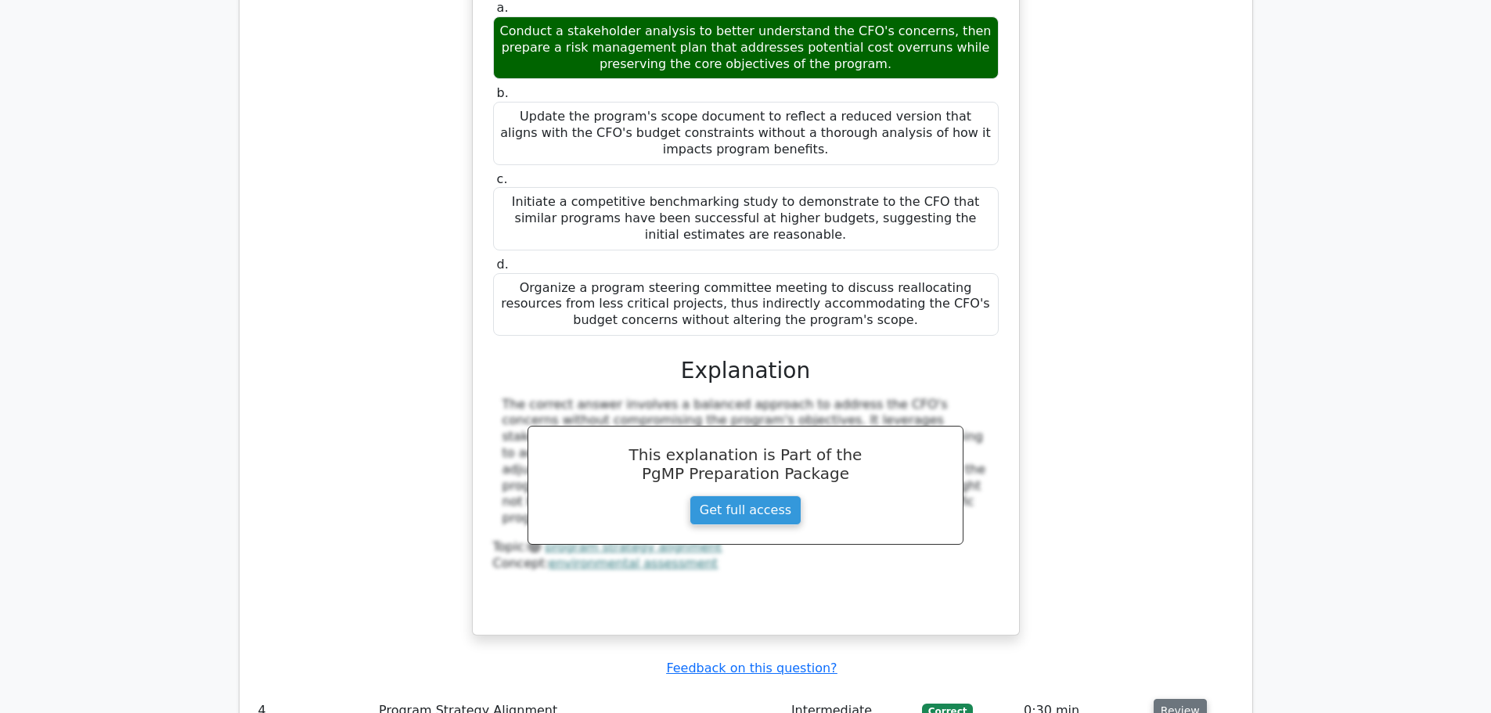
click at [1174, 699] on button "Review" at bounding box center [1179, 711] width 53 height 24
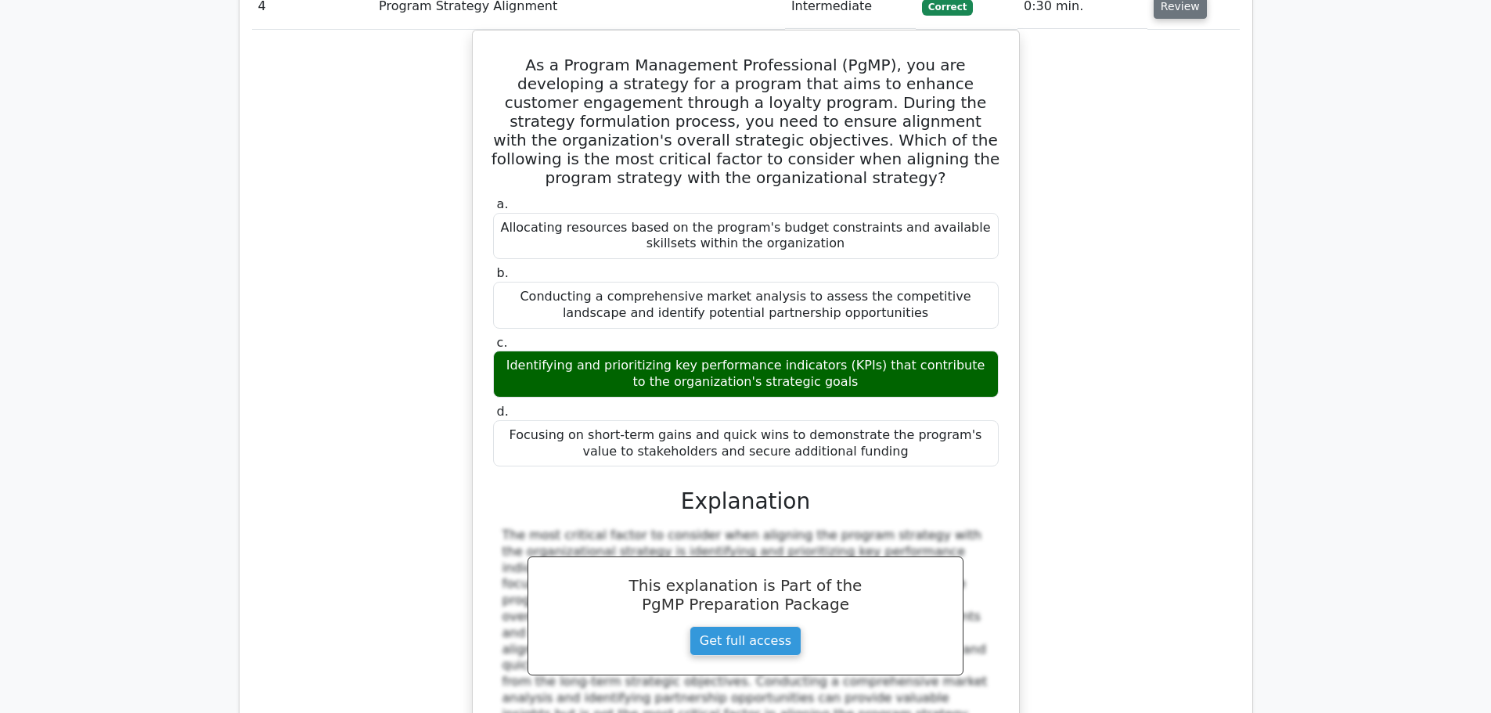
scroll to position [4147, 0]
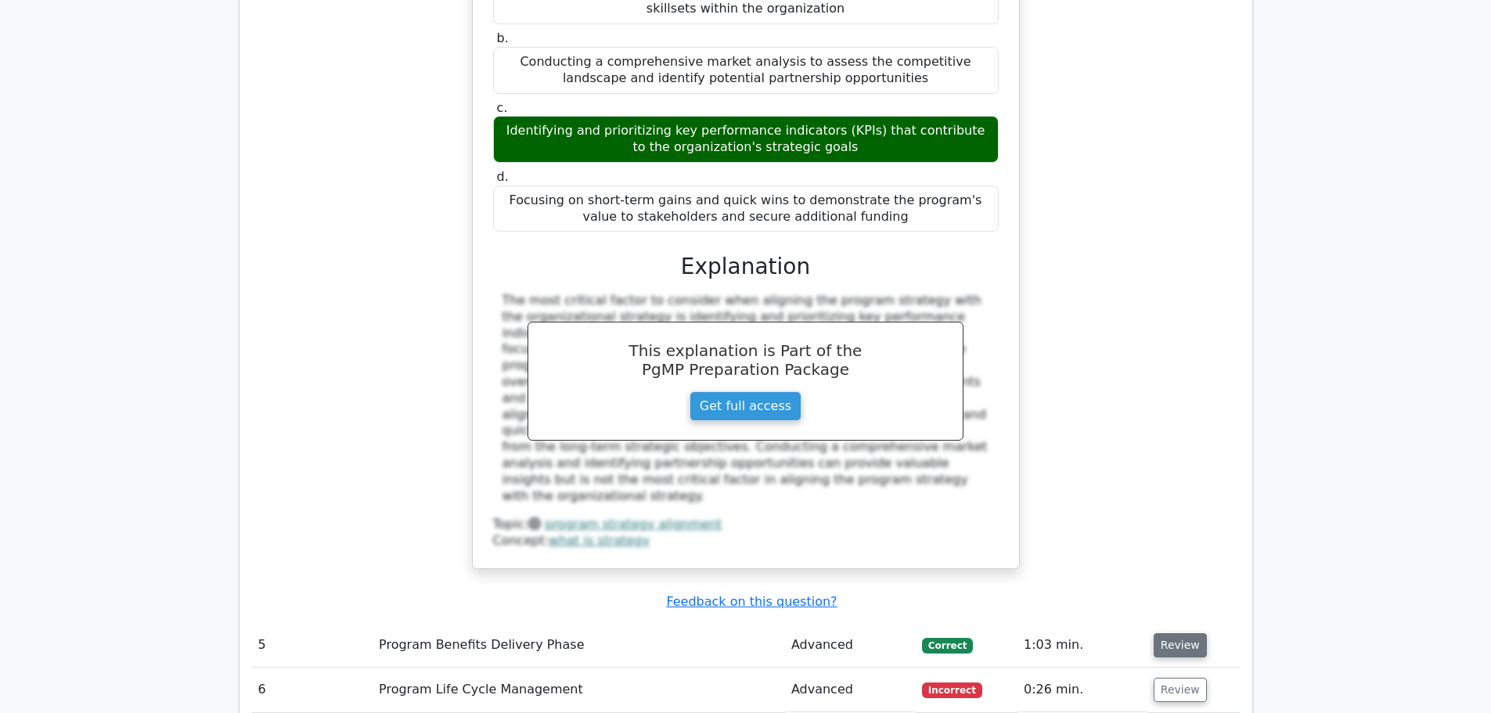
click at [1171, 633] on button "Review" at bounding box center [1179, 645] width 53 height 24
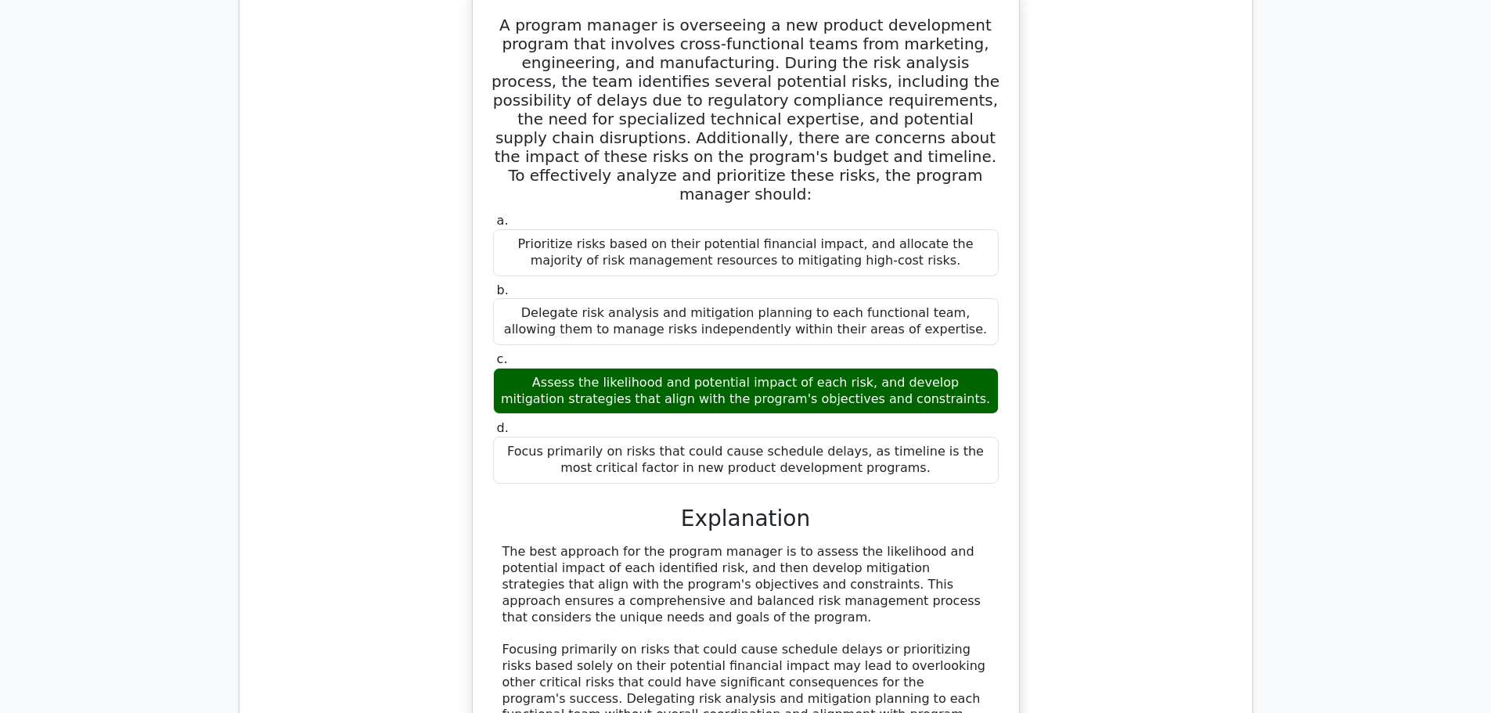
scroll to position [5008, 0]
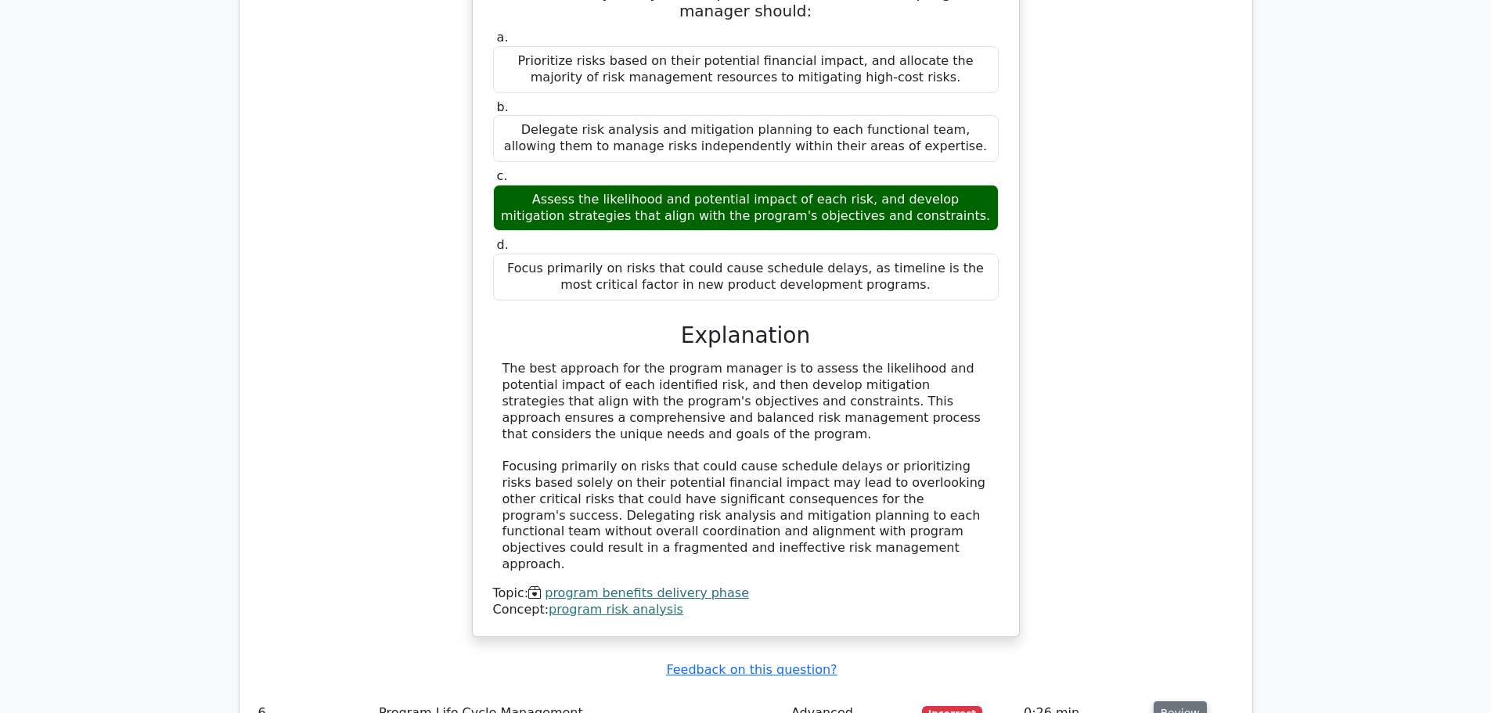
click at [1183, 701] on button "Review" at bounding box center [1179, 713] width 53 height 24
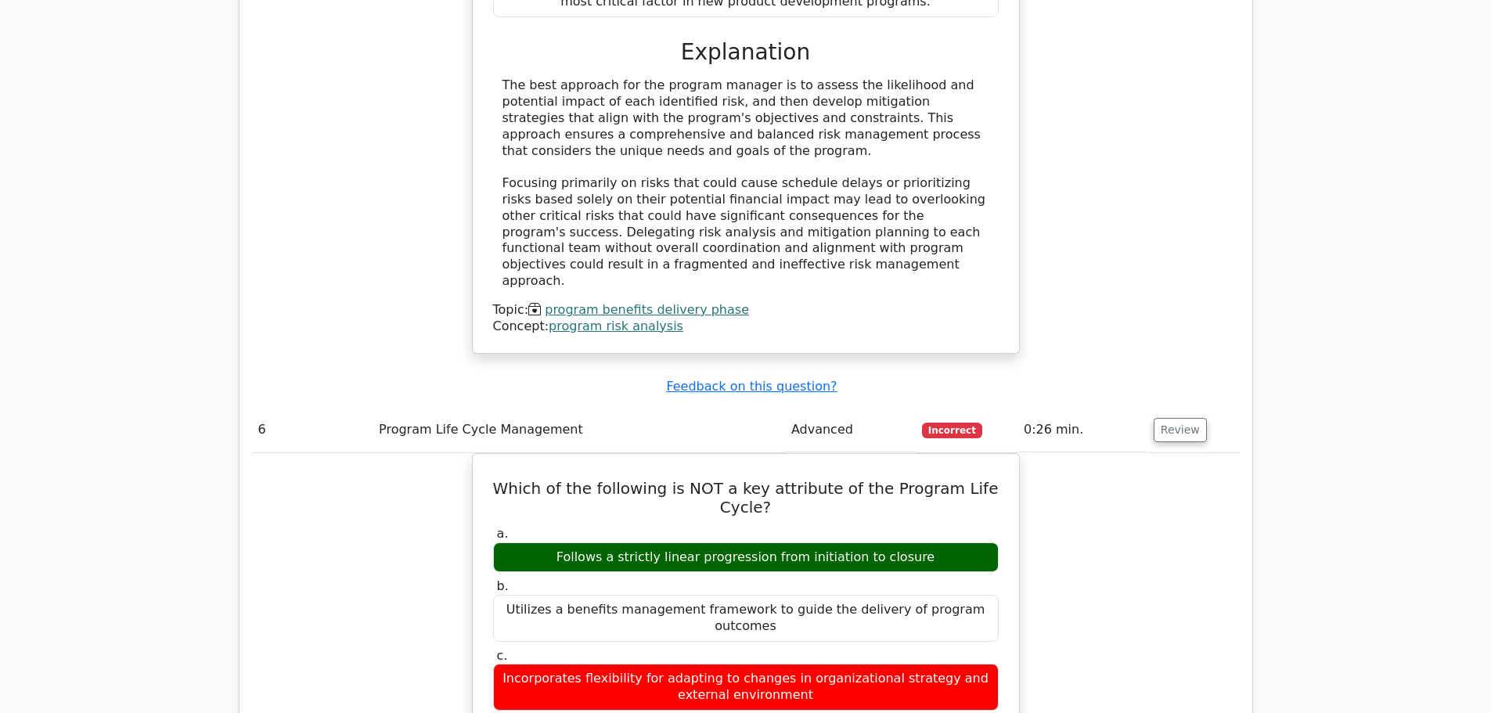
scroll to position [5321, 0]
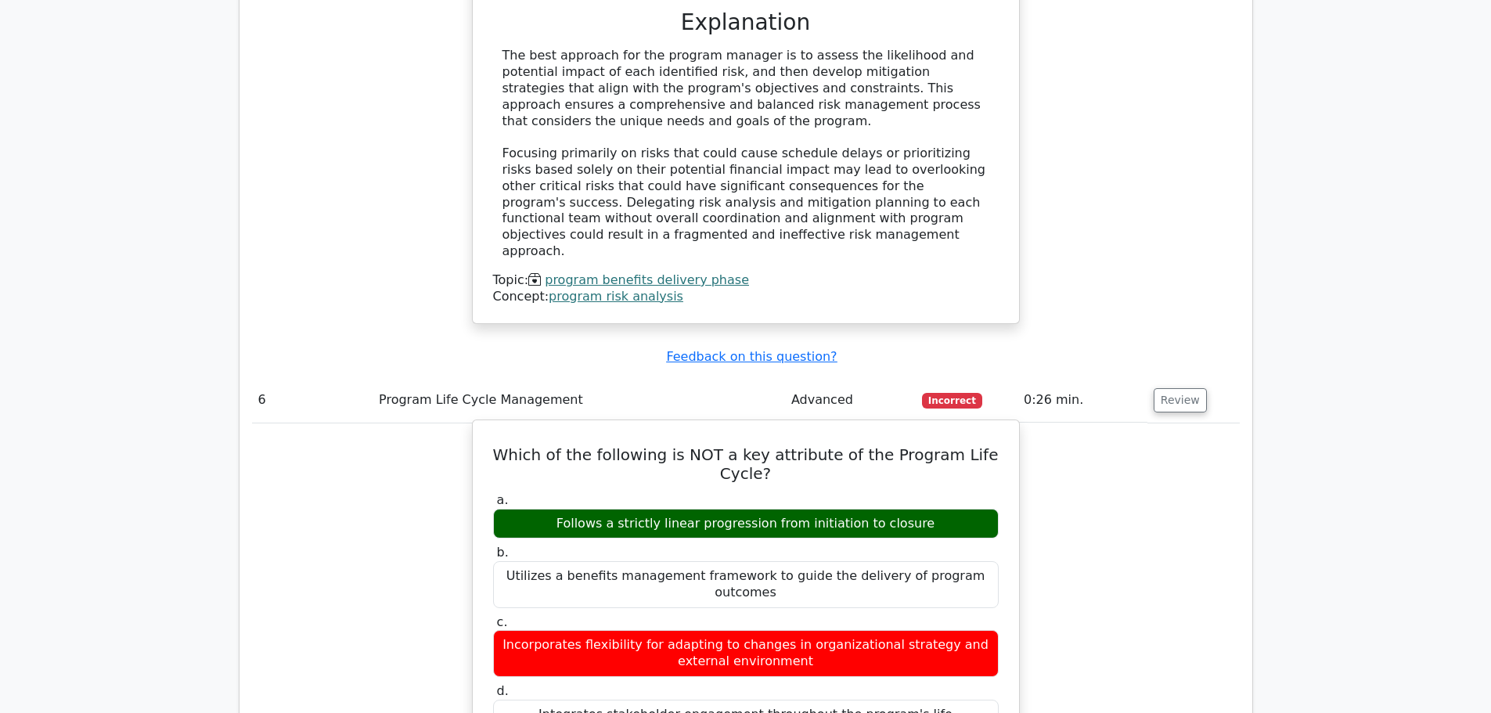
drag, startPoint x: 514, startPoint y: 155, endPoint x: 945, endPoint y: 408, distance: 500.2
click at [945, 426] on div "Which of the following is NOT a key attribute of the Program Life Cycle? a. Fol…" at bounding box center [746, 724] width 534 height 596
copy div "Which of the following is NOT a key attribute of the Program Life Cycle? a. Fol…"
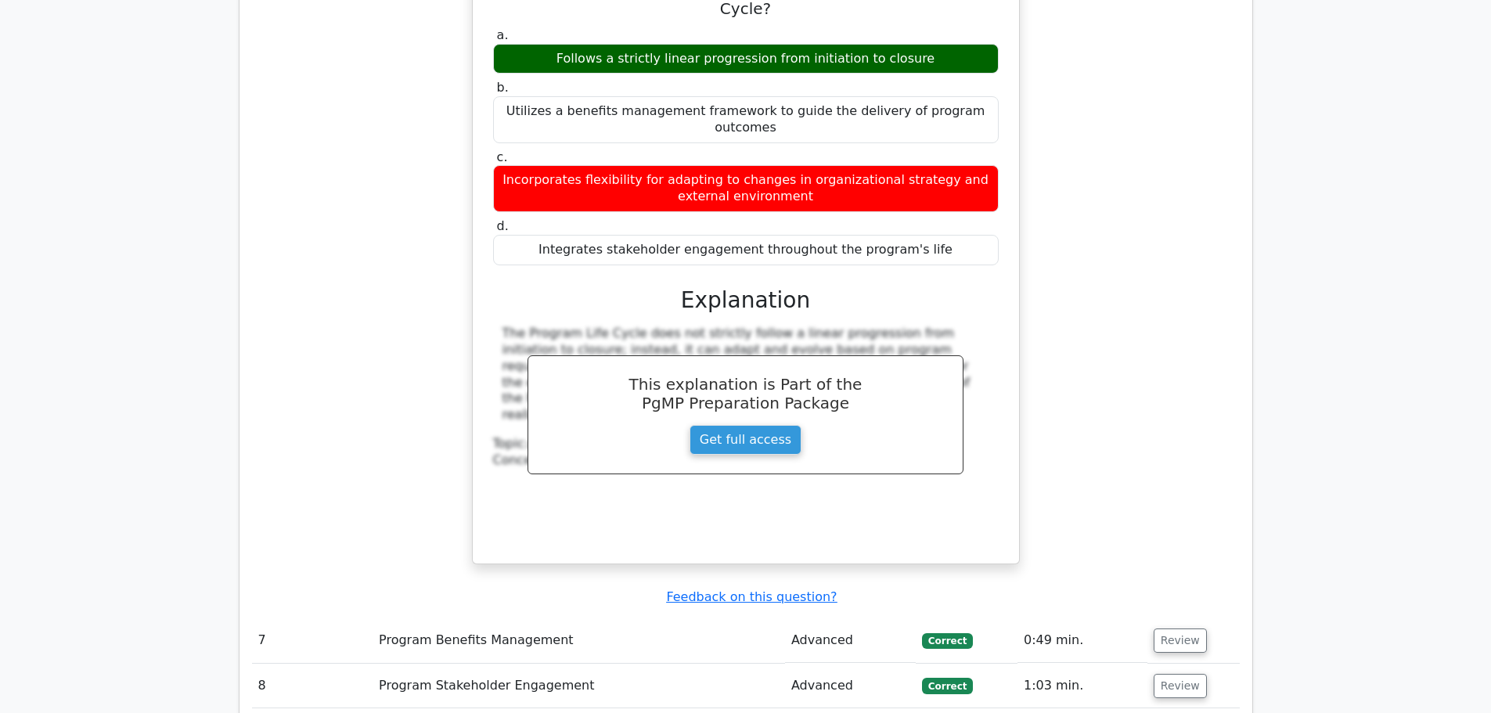
scroll to position [5791, 0]
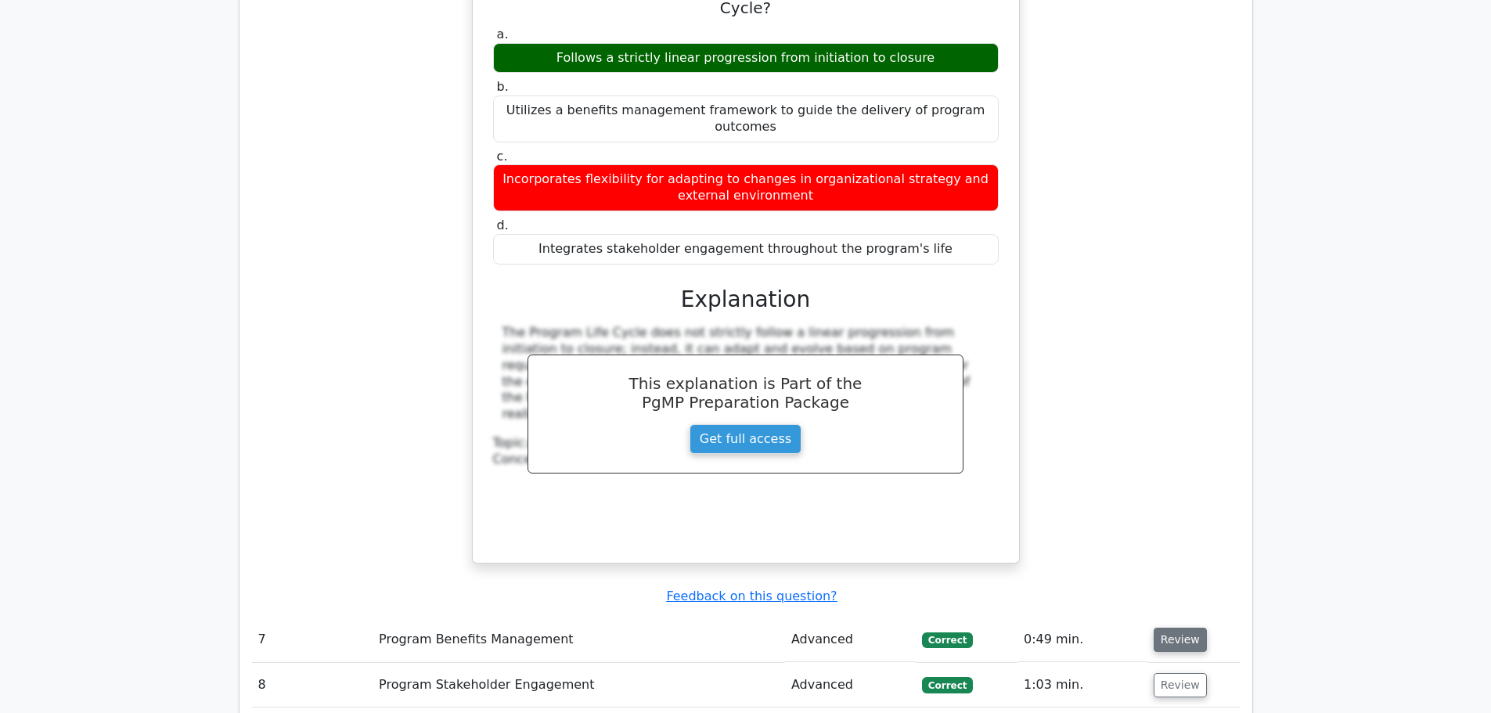
click at [1166, 628] on button "Review" at bounding box center [1179, 640] width 53 height 24
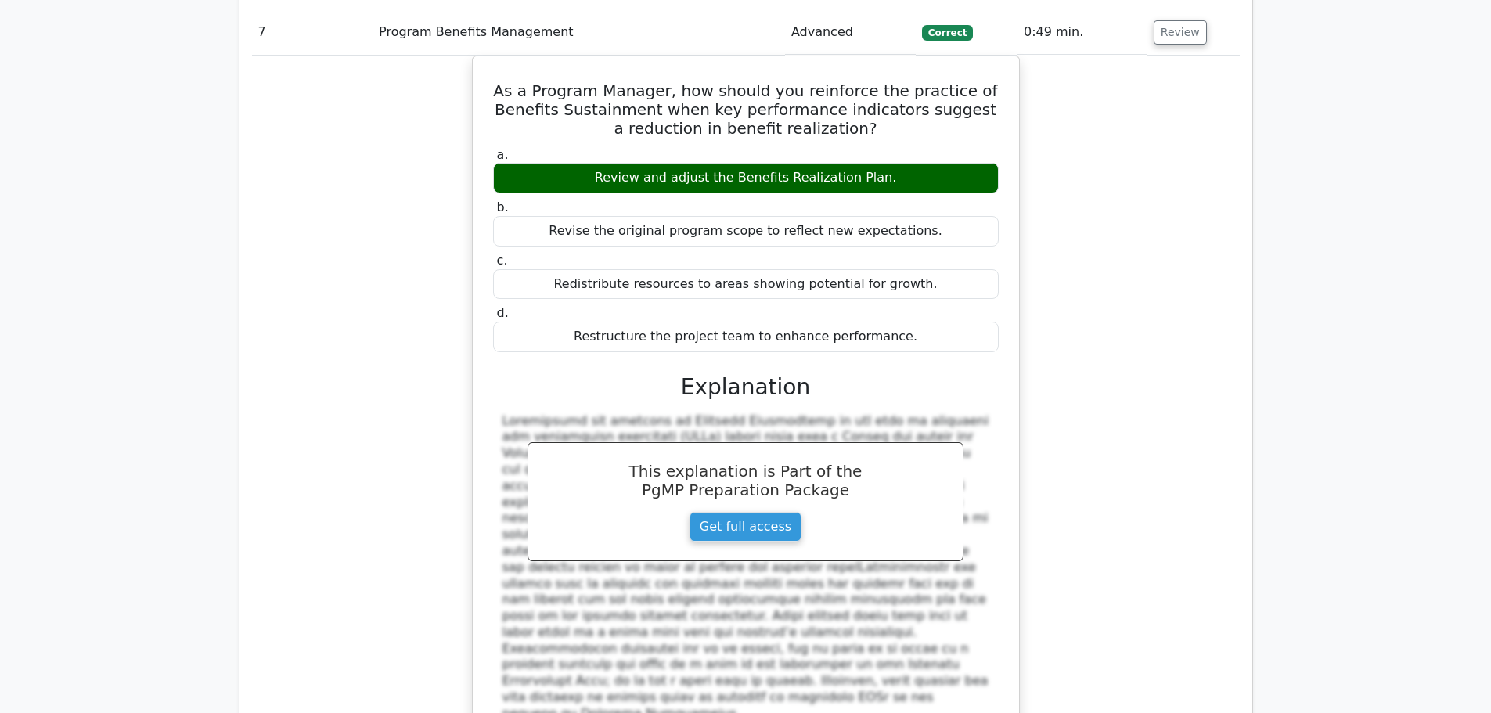
scroll to position [6495, 0]
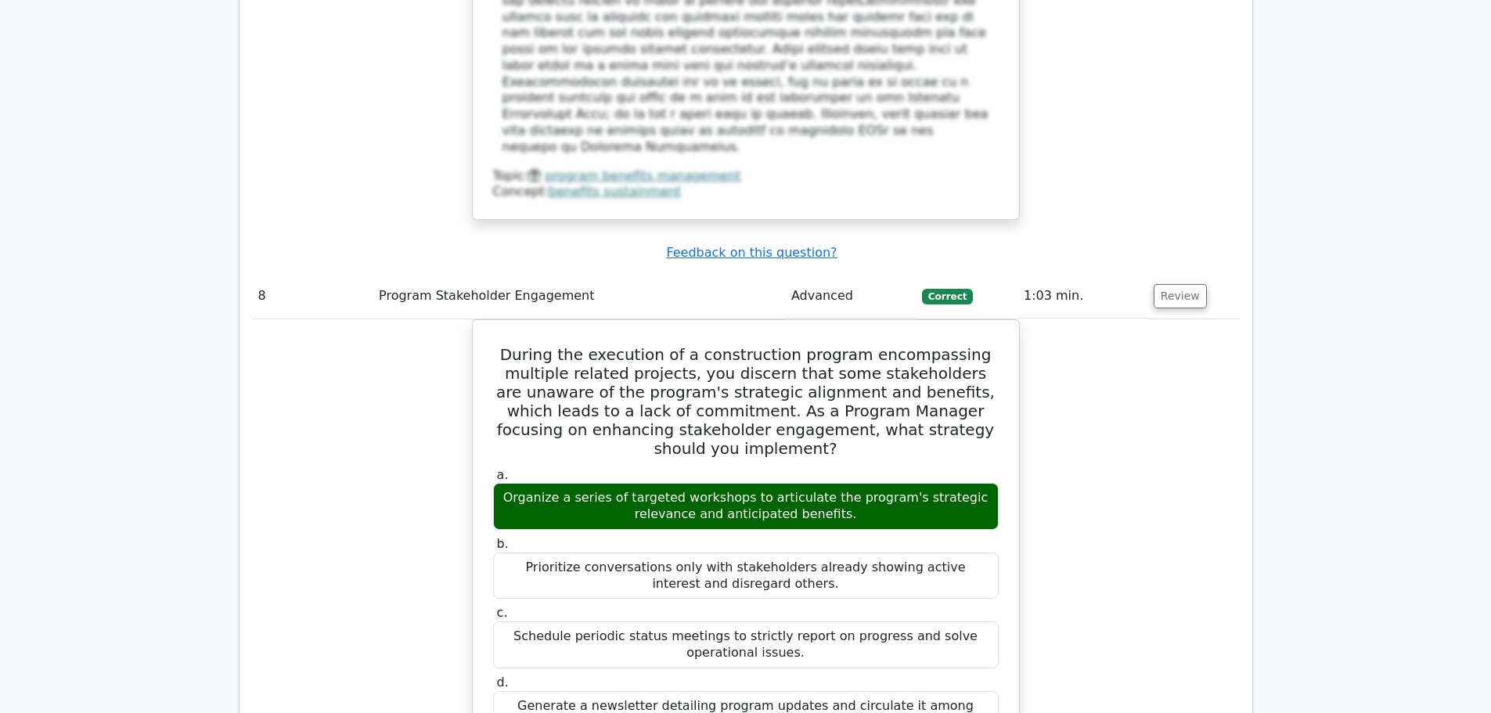
scroll to position [7277, 0]
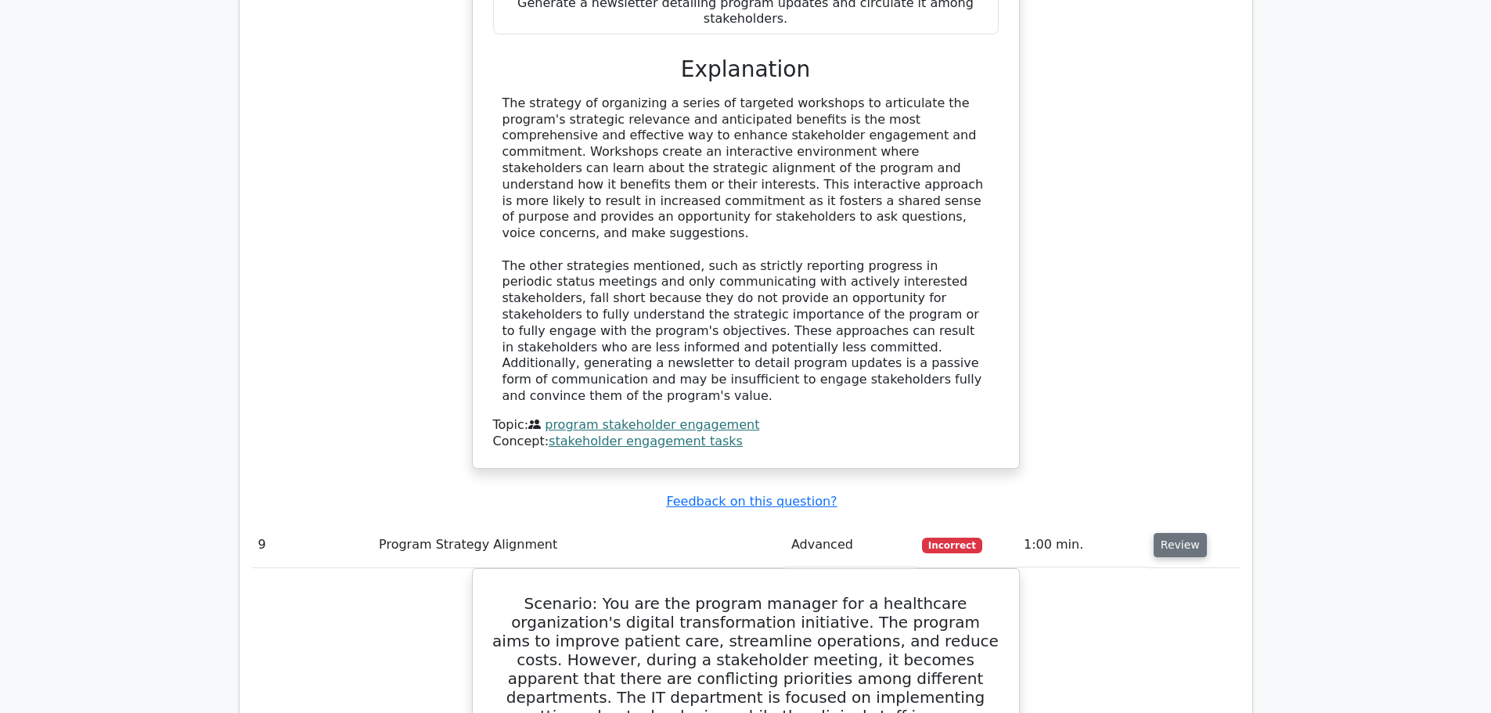
scroll to position [7669, 0]
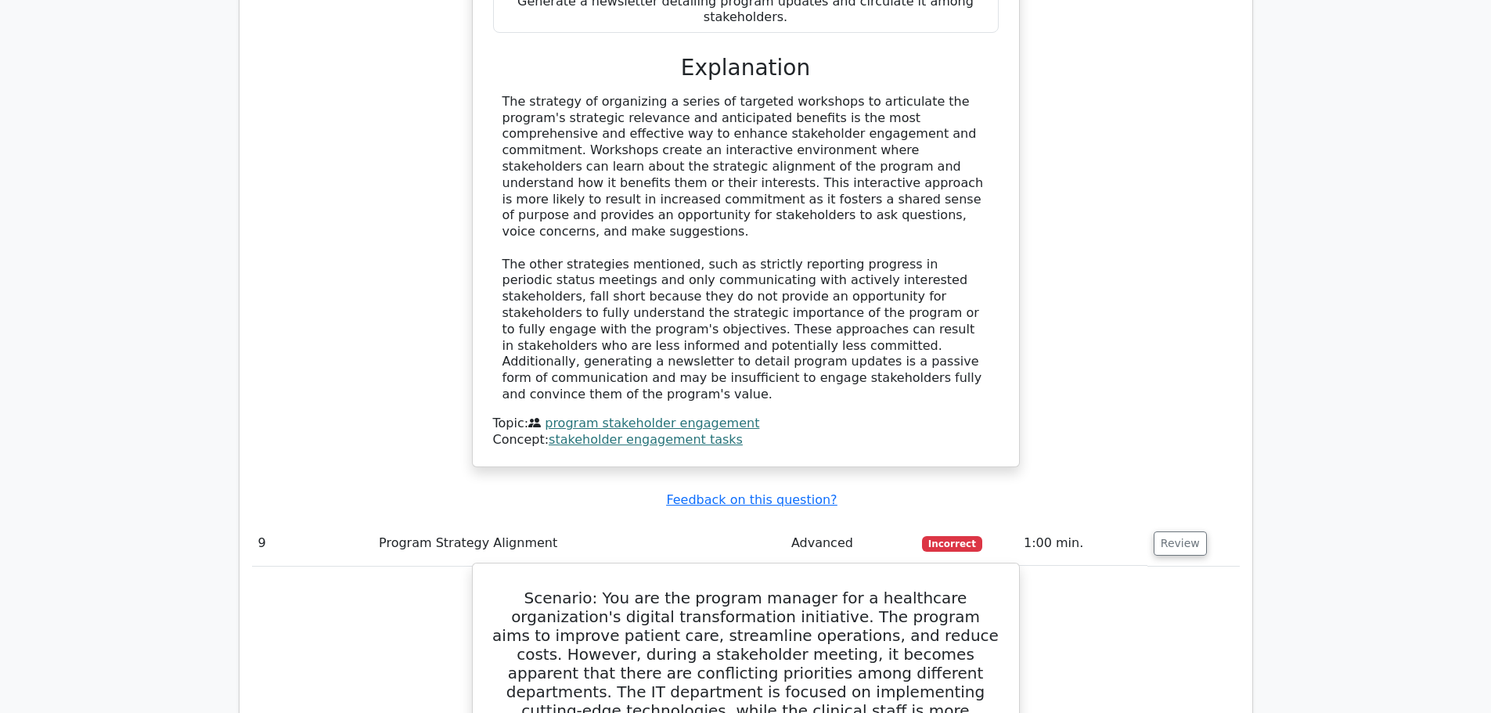
drag, startPoint x: 495, startPoint y: 172, endPoint x: 891, endPoint y: 679, distance: 643.4
copy div "Scenario: You are the program manager for a healthcare organization's digital t…"
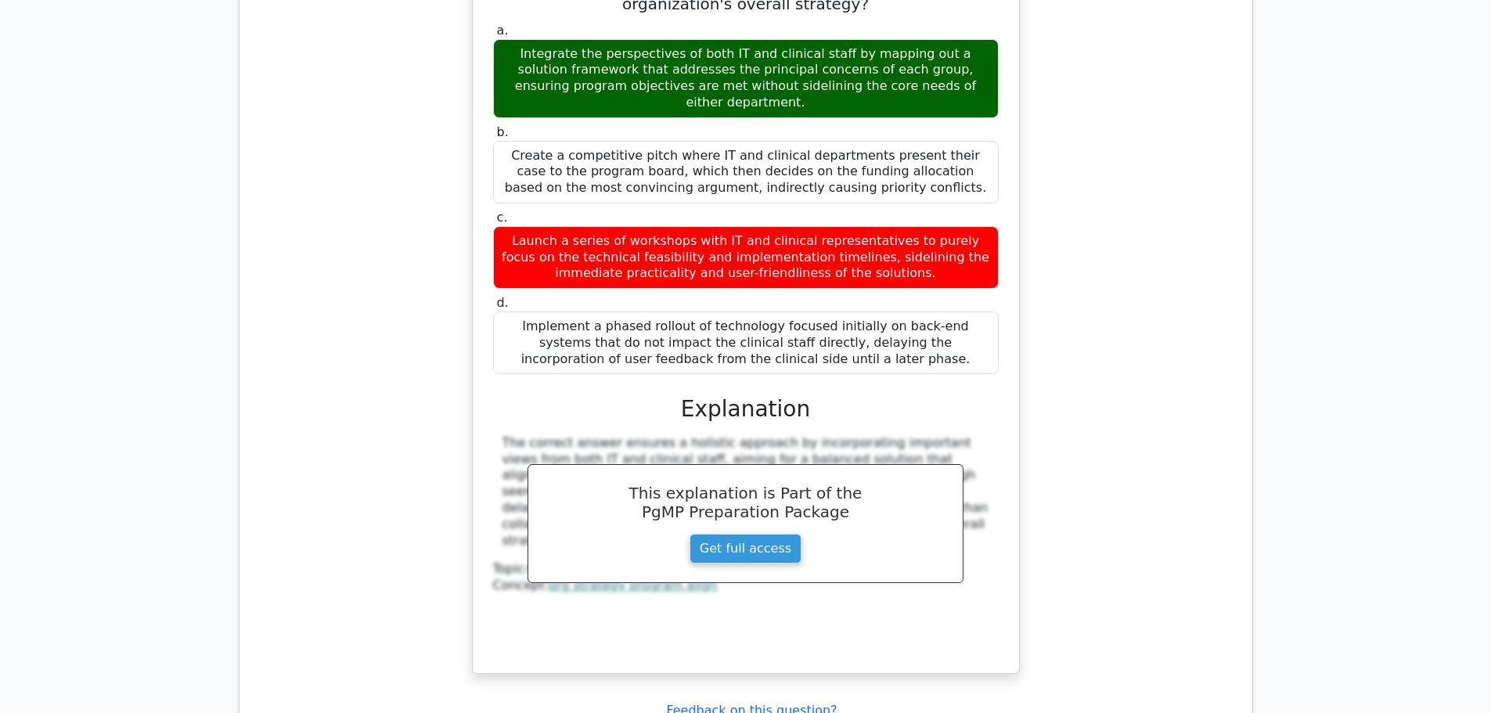
scroll to position [8608, 0]
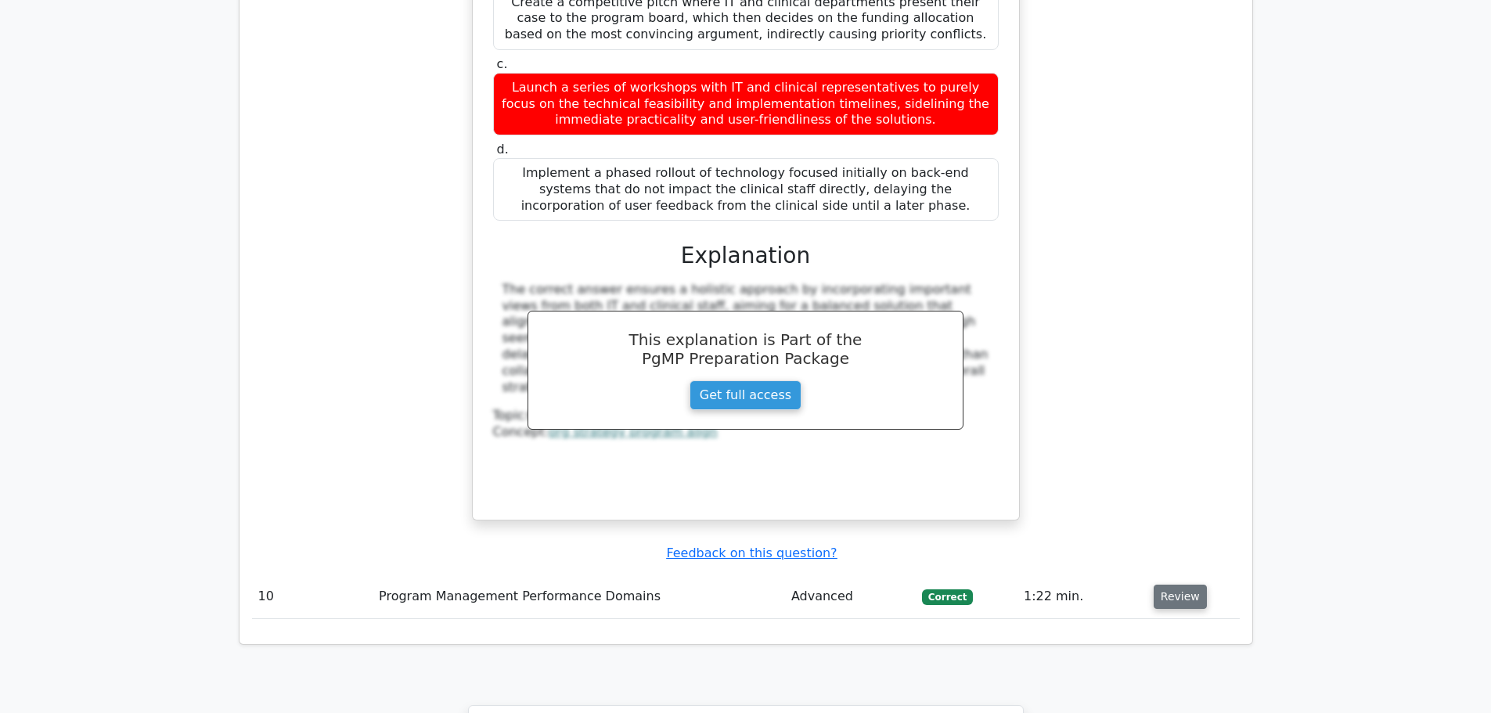
click at [1173, 585] on button "Review" at bounding box center [1179, 597] width 53 height 24
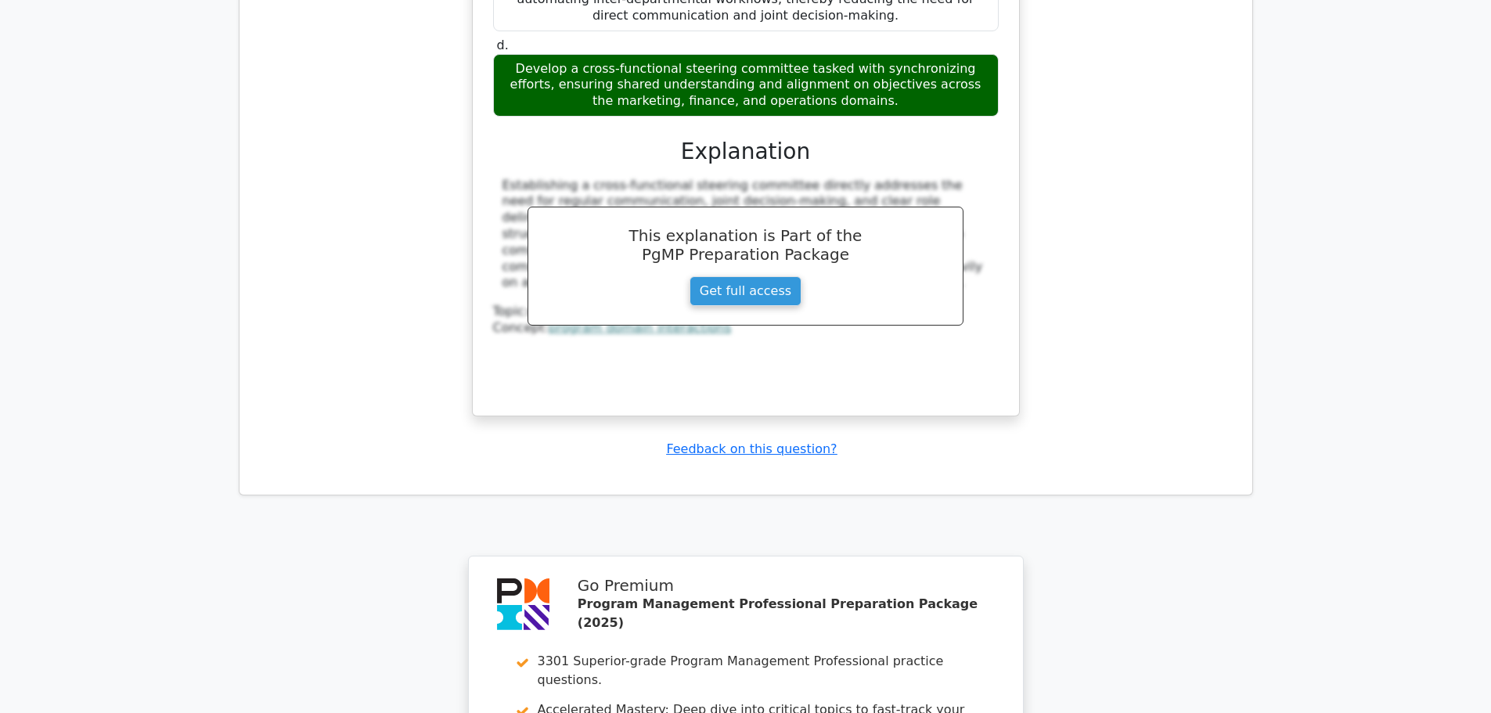
scroll to position [9599, 0]
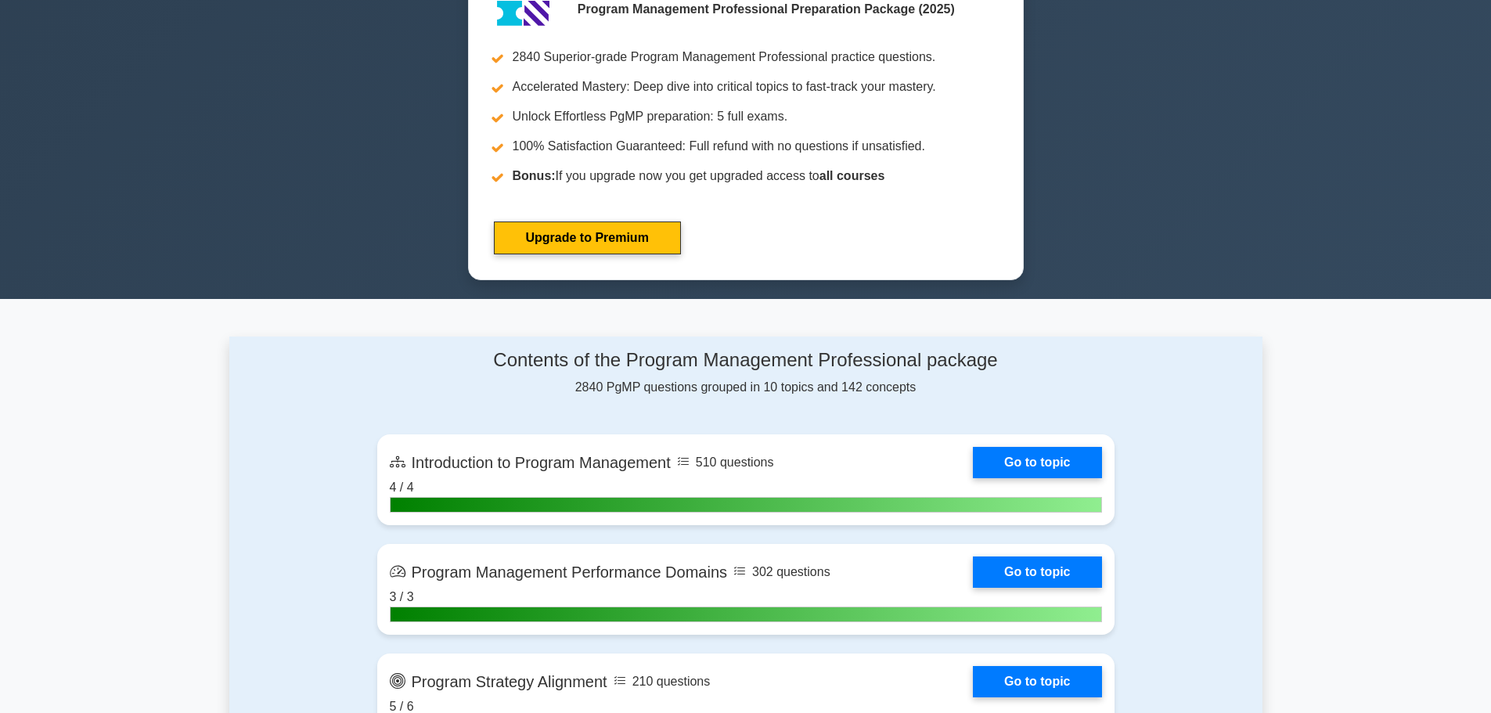
scroll to position [548, 0]
